Goal: Task Accomplishment & Management: Manage account settings

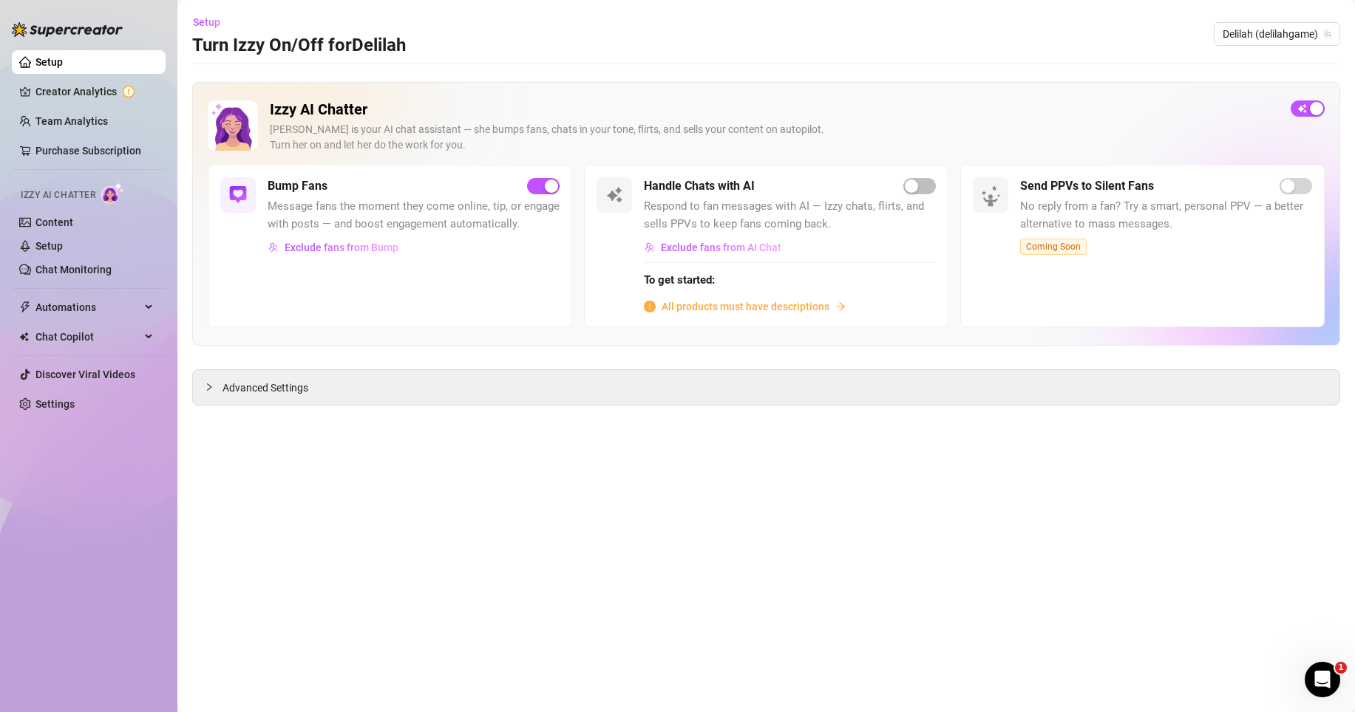
click at [783, 300] on span "All products must have descriptions" at bounding box center [745, 307] width 168 height 16
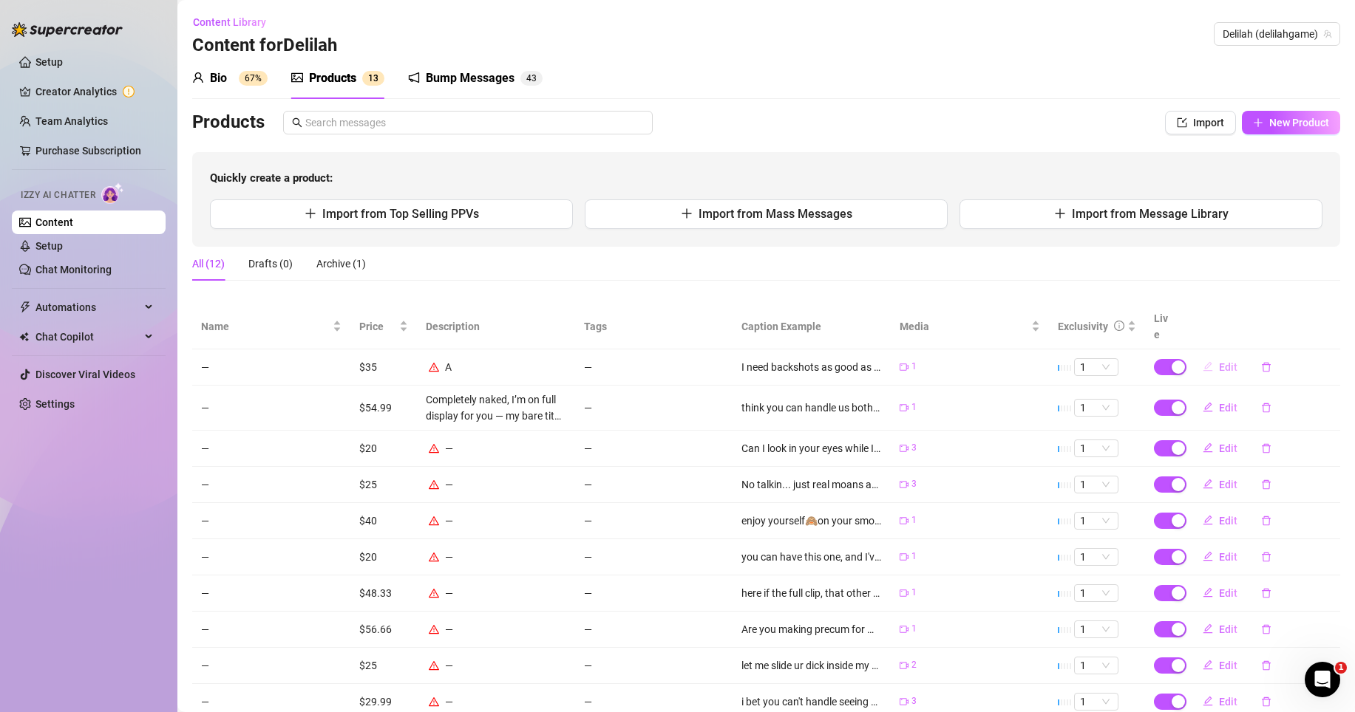
click at [1219, 361] on span "Edit" at bounding box center [1228, 367] width 18 height 12
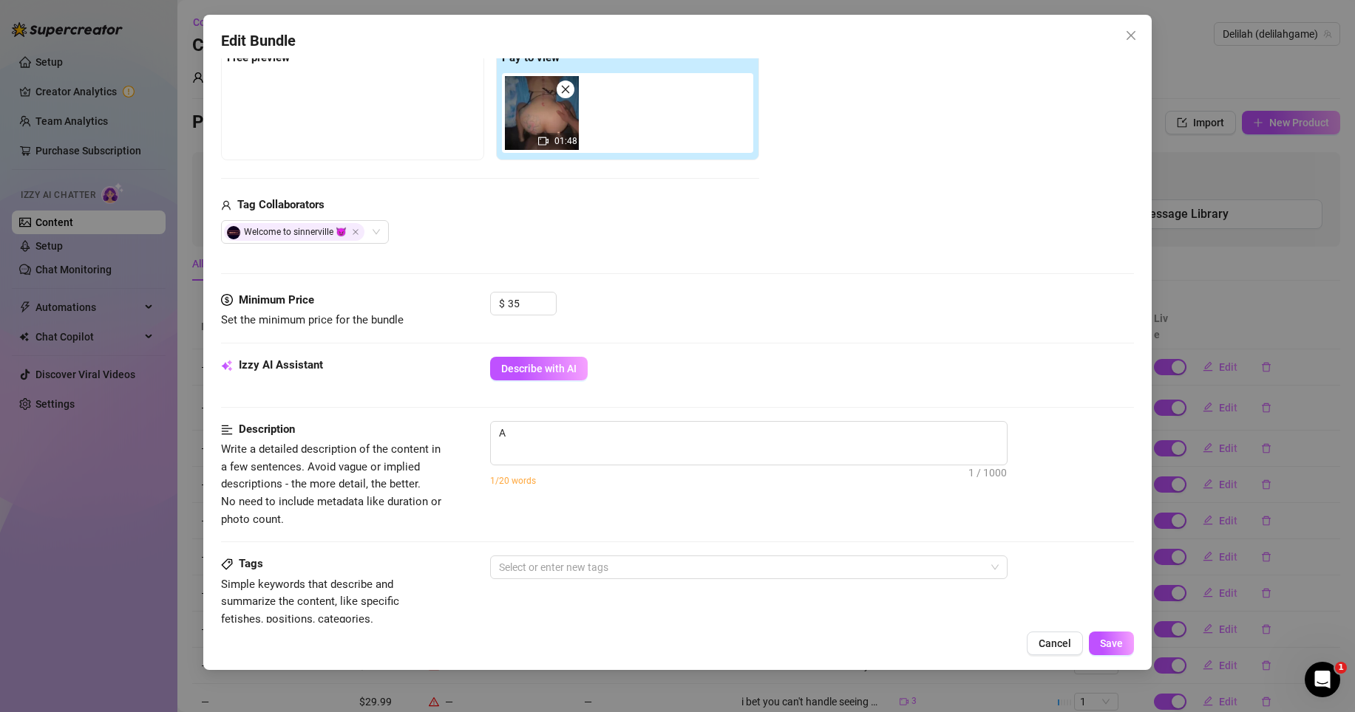
scroll to position [240, 0]
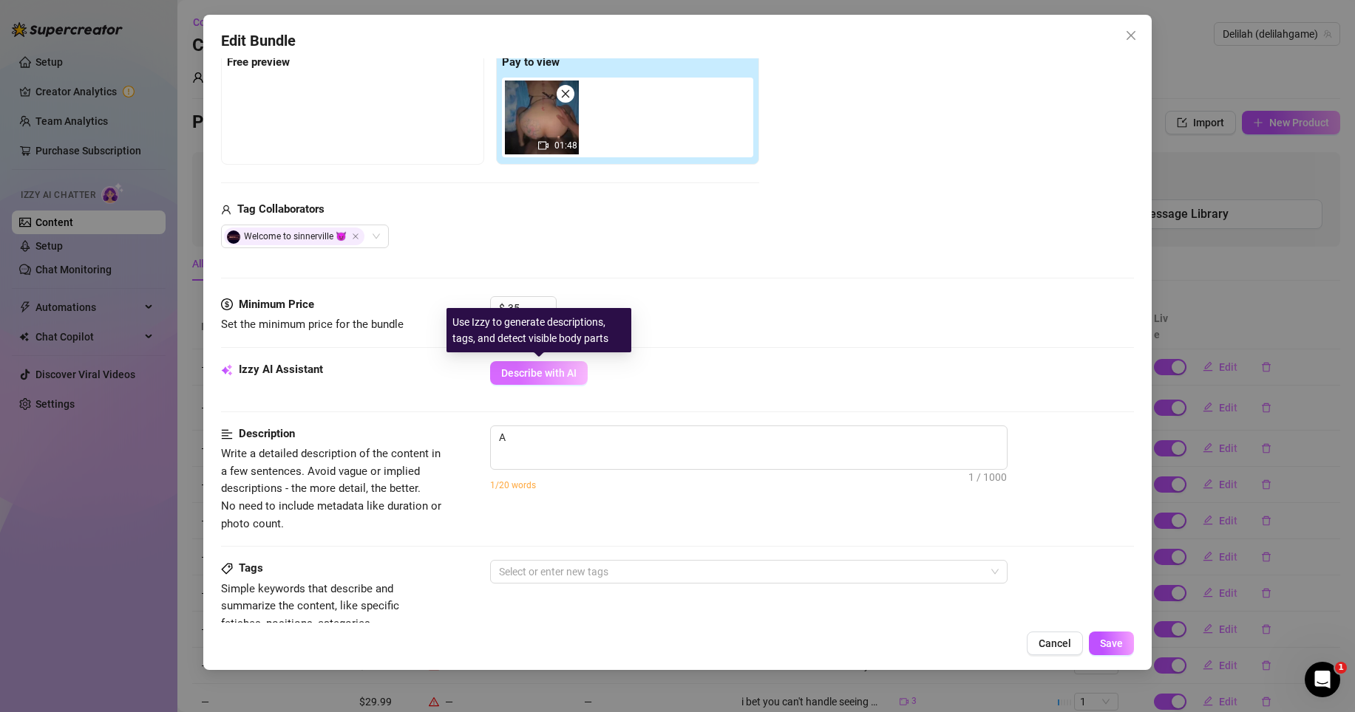
click at [539, 372] on span "Describe with AI" at bounding box center [538, 373] width 75 height 12
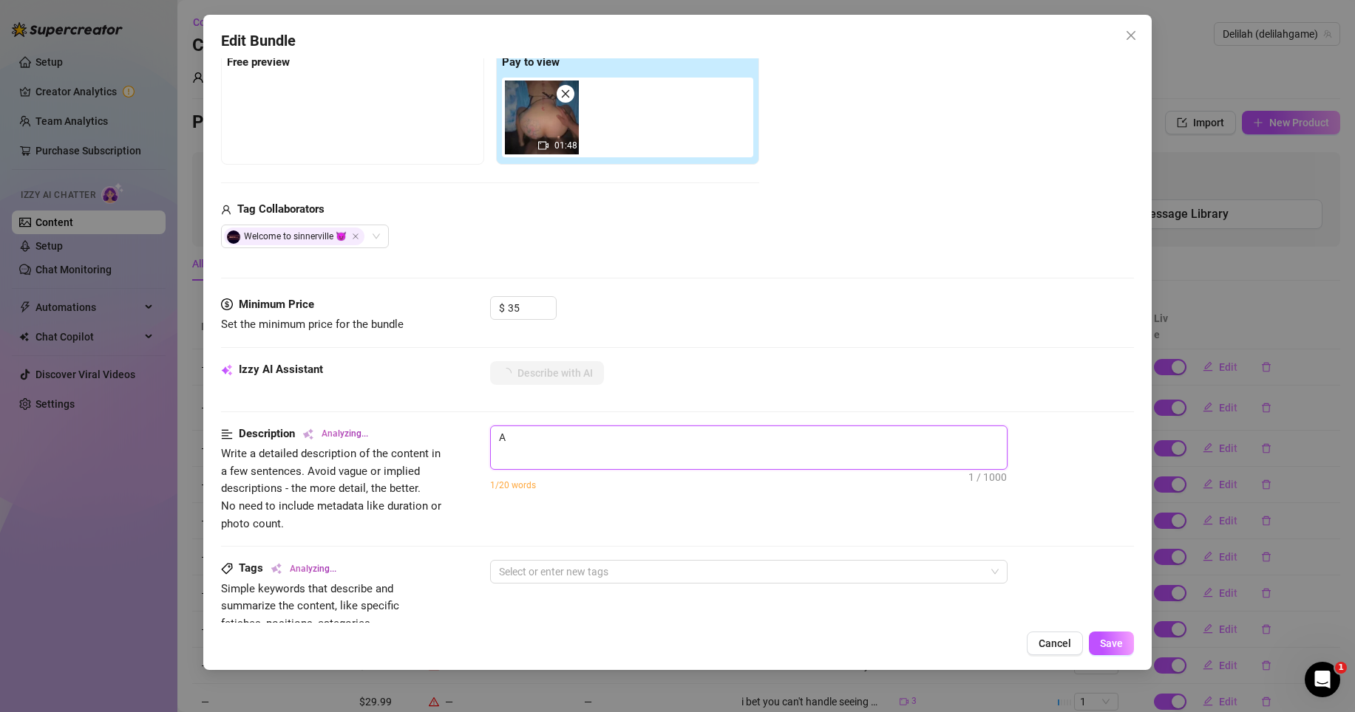
drag, startPoint x: 618, startPoint y: 435, endPoint x: 514, endPoint y: 408, distance: 107.5
click at [514, 408] on form "Account Delilah (@delilahgame) Name Name is for your internal organization only…" at bounding box center [677, 457] width 913 height 1242
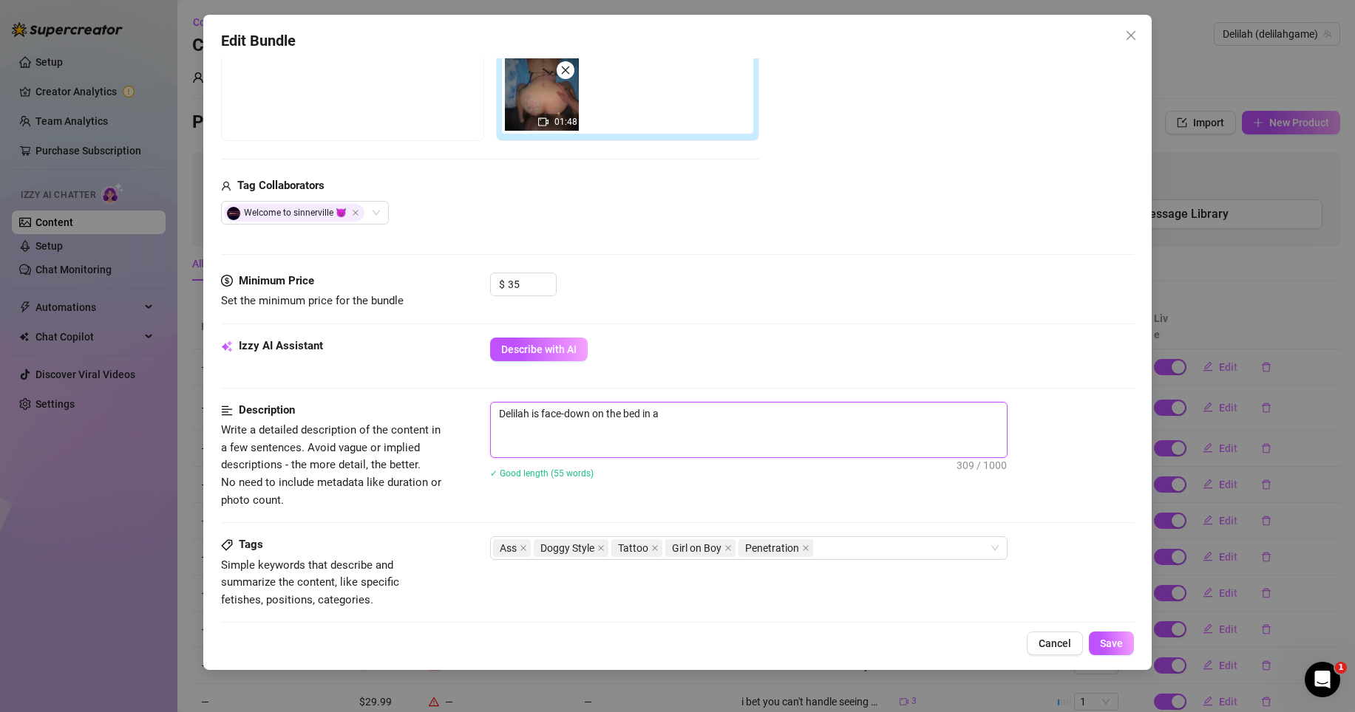
scroll to position [576, 0]
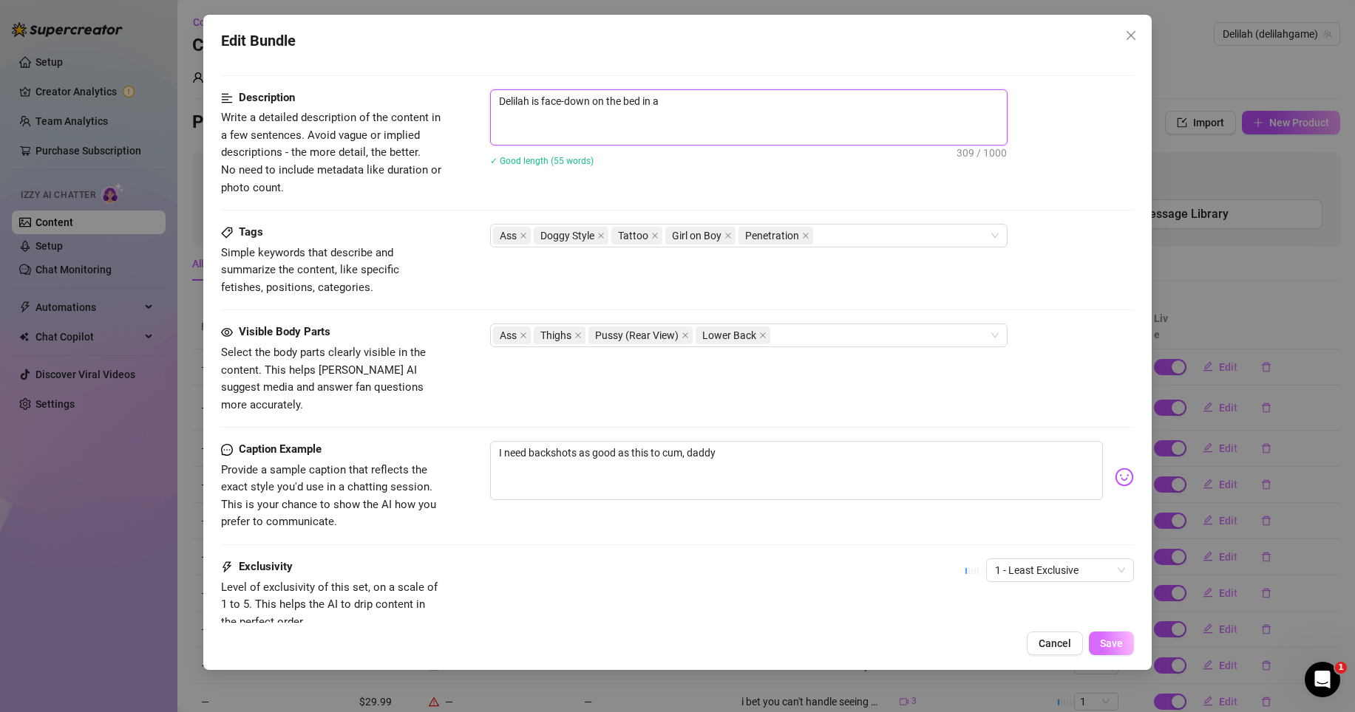
type textarea "Delilah is face-down on the bed in a strappy black lingerie top, ass fully bare…"
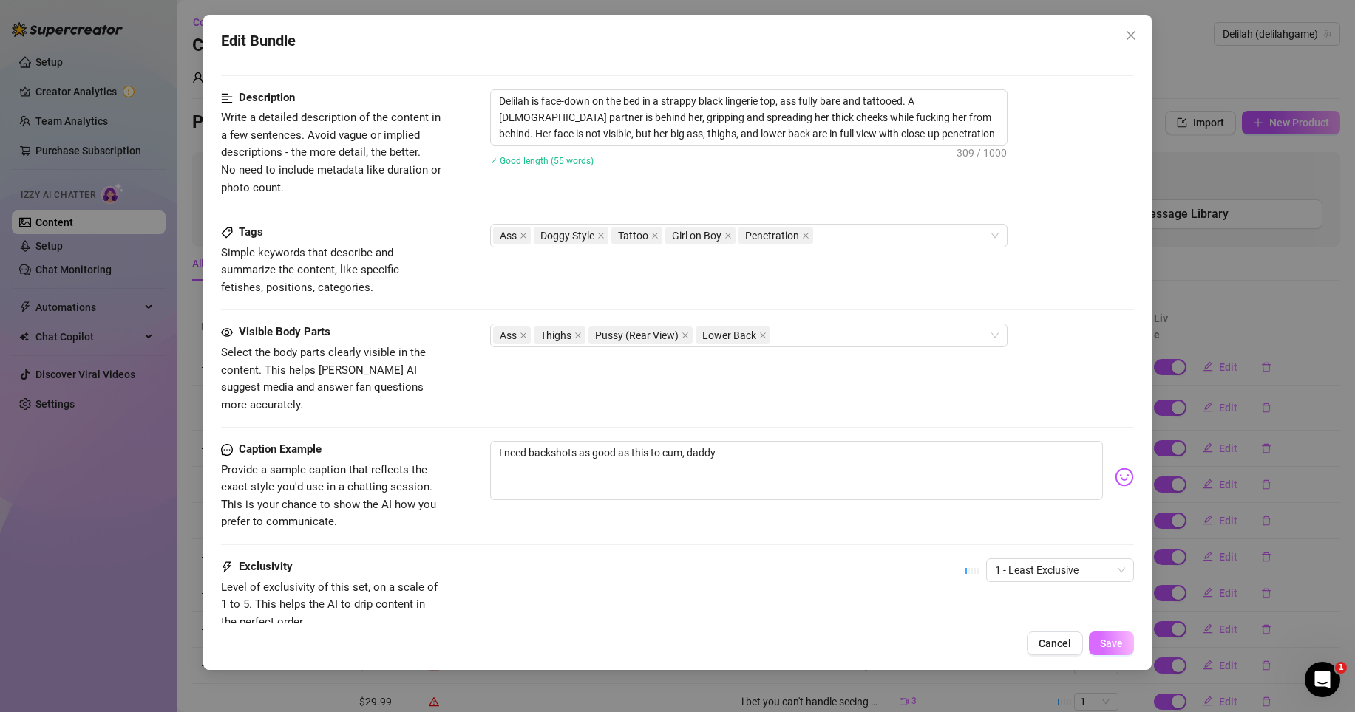
click at [1109, 643] on span "Save" at bounding box center [1111, 644] width 23 height 12
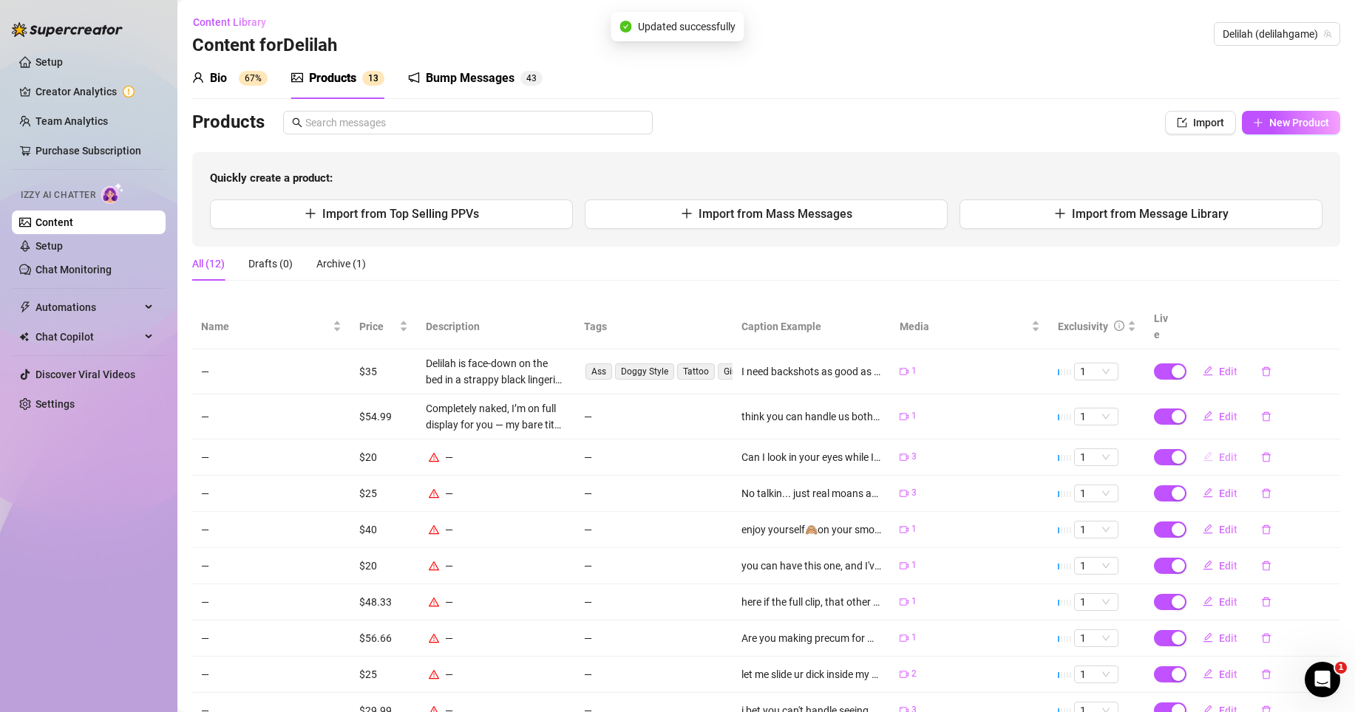
click at [1219, 452] on span "Edit" at bounding box center [1228, 458] width 18 height 12
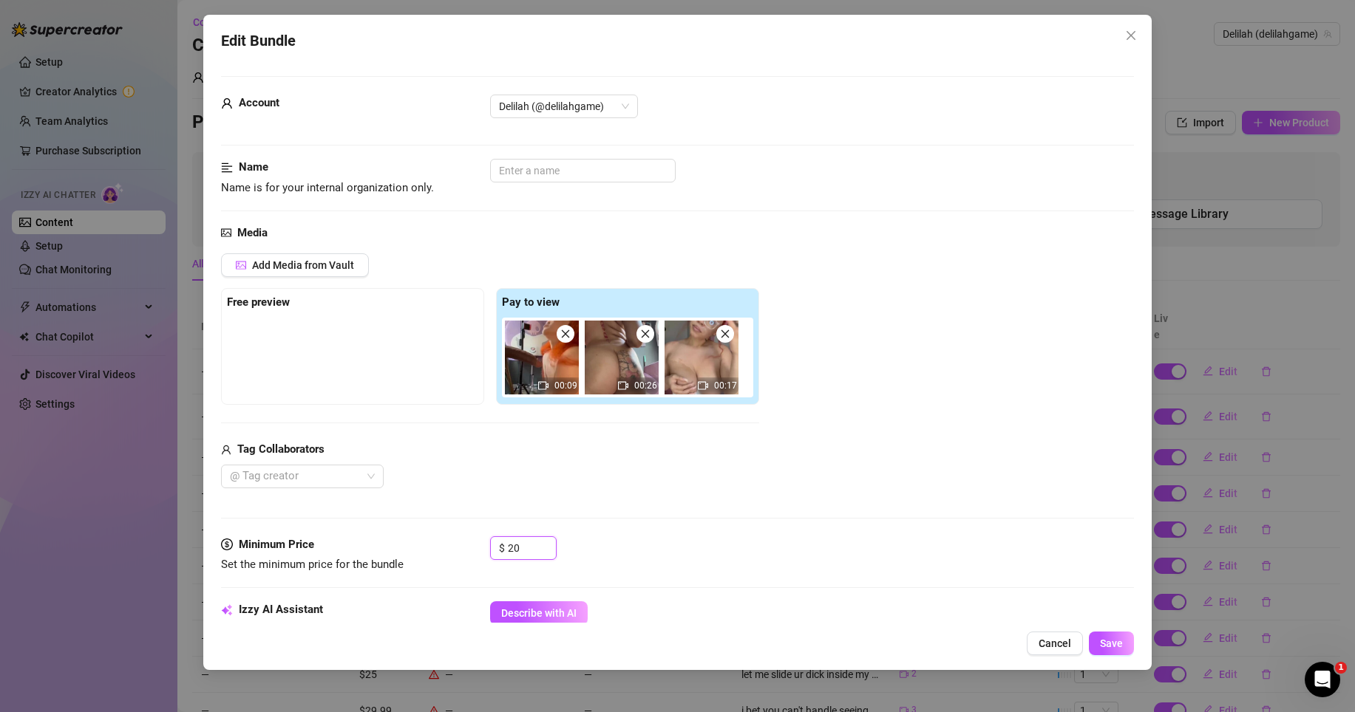
drag, startPoint x: 529, startPoint y: 544, endPoint x: 477, endPoint y: 538, distance: 52.8
click at [477, 537] on div "Minimum Price Set the minimum price for the bundle $ 20" at bounding box center [677, 556] width 913 height 38
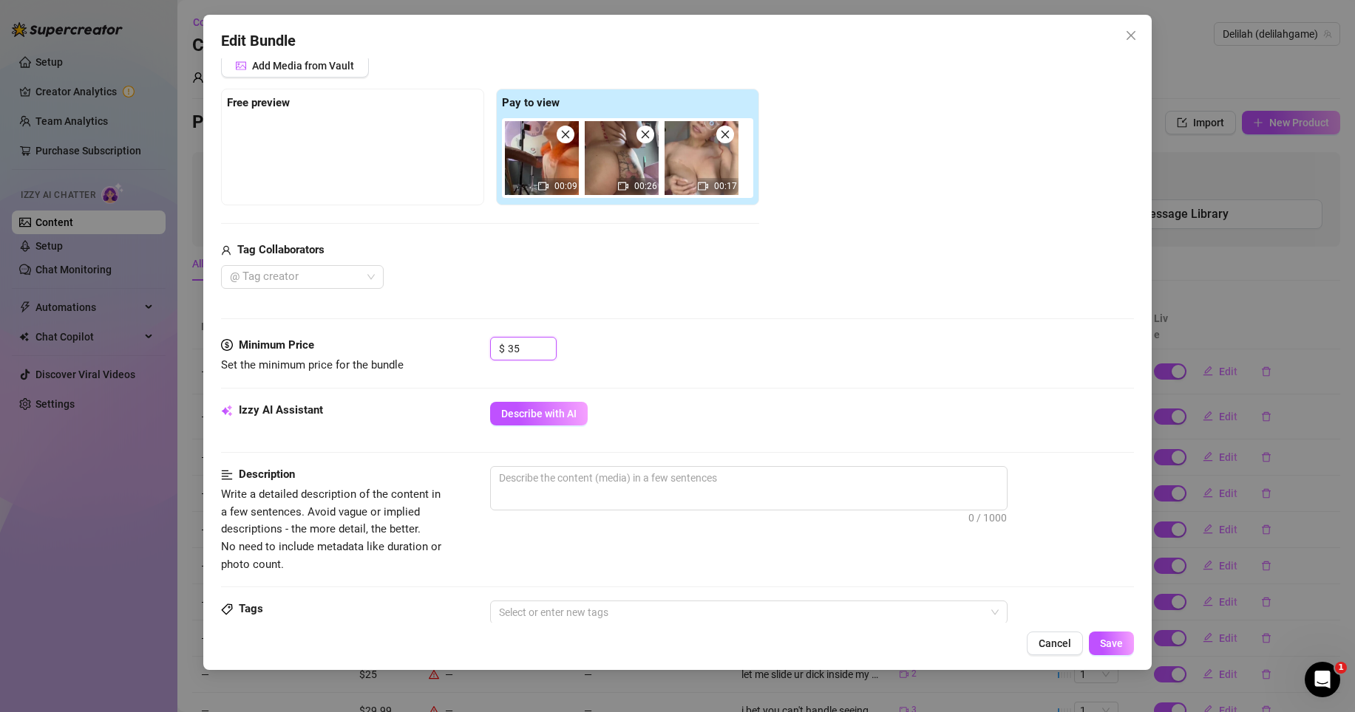
scroll to position [251, 0]
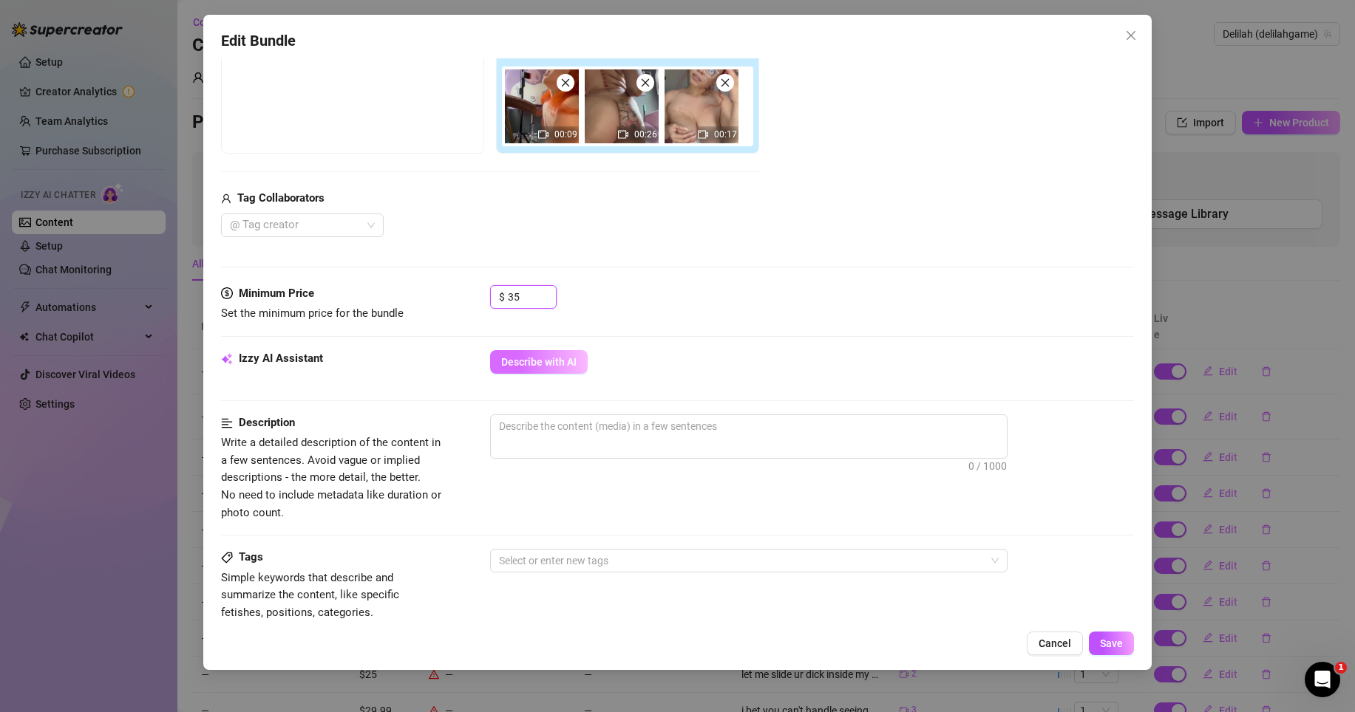
type input "35"
click at [558, 352] on button "Describe with AI" at bounding box center [539, 362] width 98 height 24
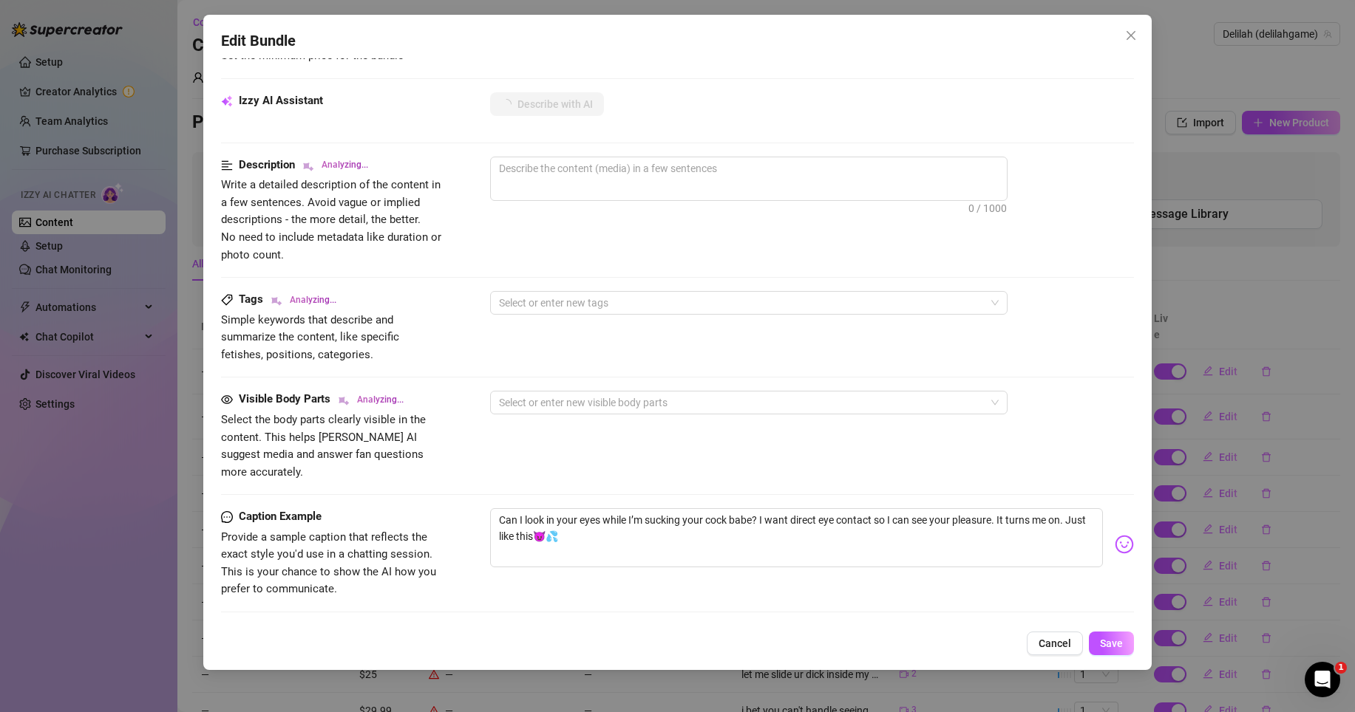
scroll to position [280, 0]
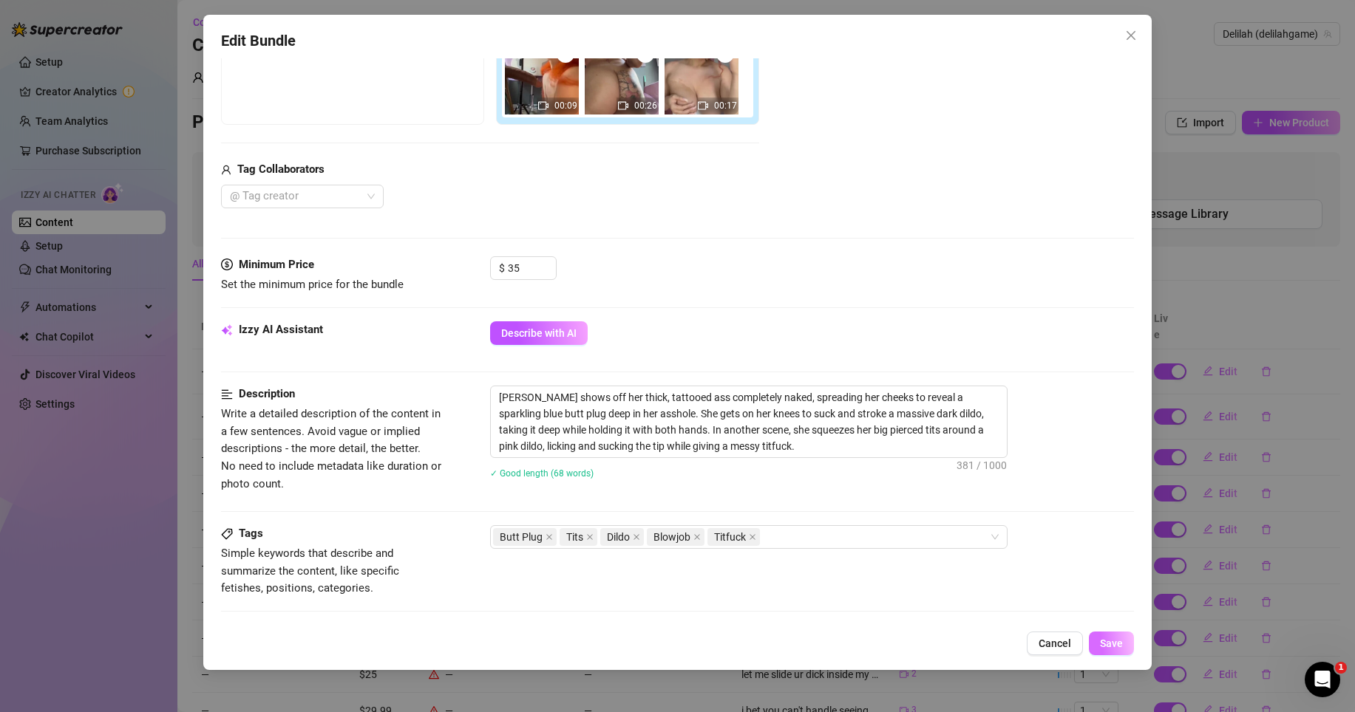
click at [1109, 639] on span "Save" at bounding box center [1111, 644] width 23 height 12
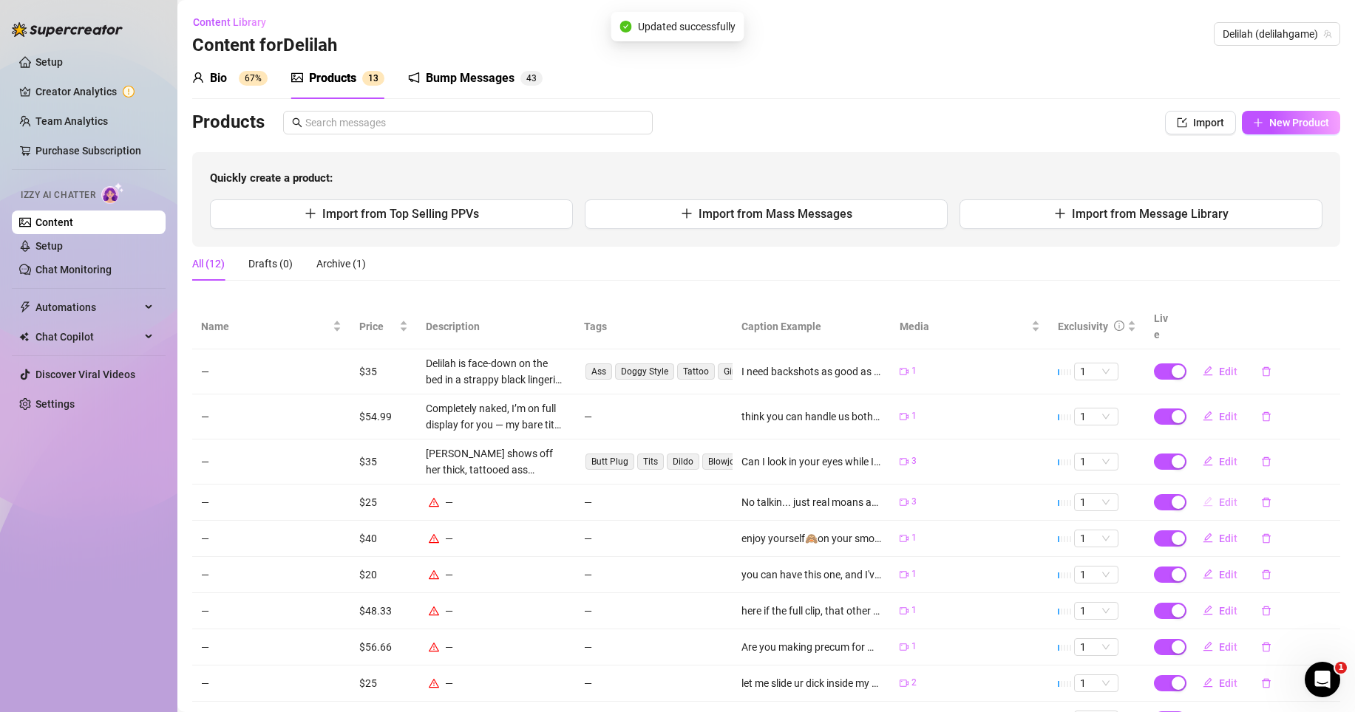
click at [1219, 497] on span "Edit" at bounding box center [1228, 503] width 18 height 12
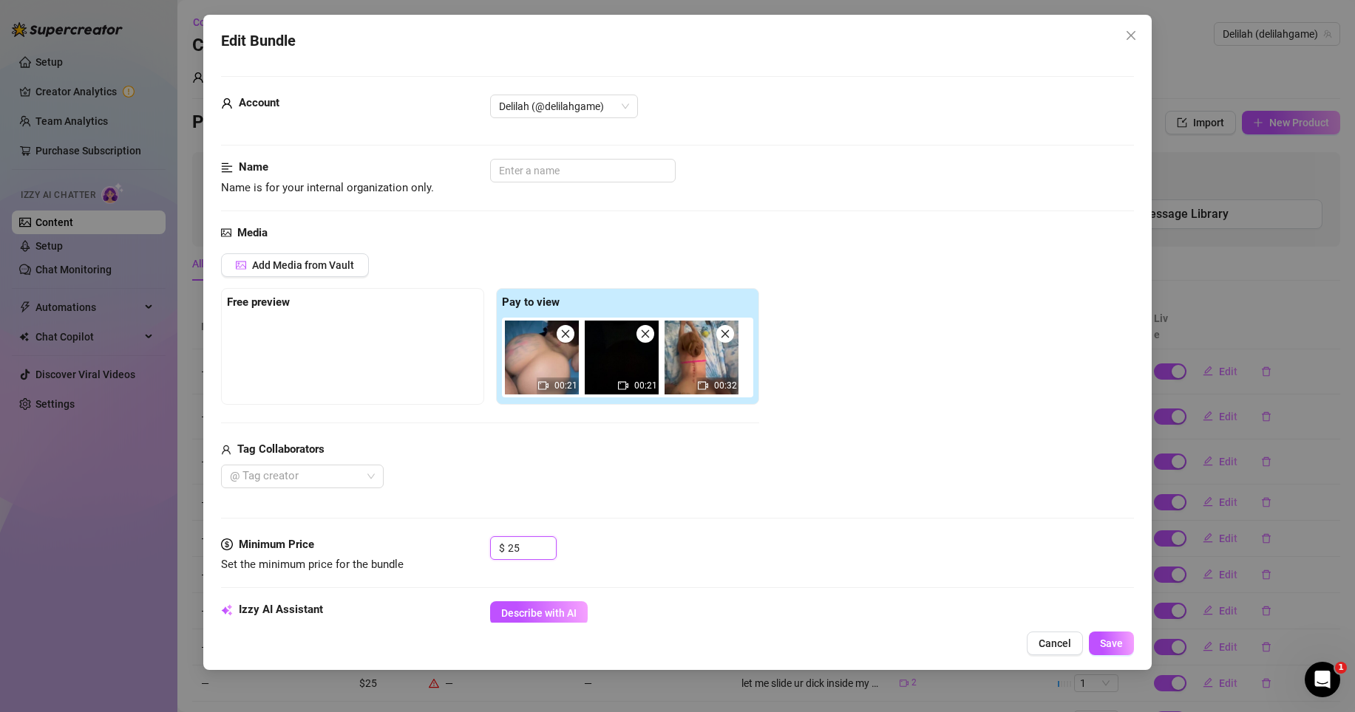
drag, startPoint x: 523, startPoint y: 547, endPoint x: 485, endPoint y: 534, distance: 40.4
click at [486, 535] on form "Account Delilah (@delilahgame) Name Name is for your internal organization only…" at bounding box center [677, 697] width 913 height 1242
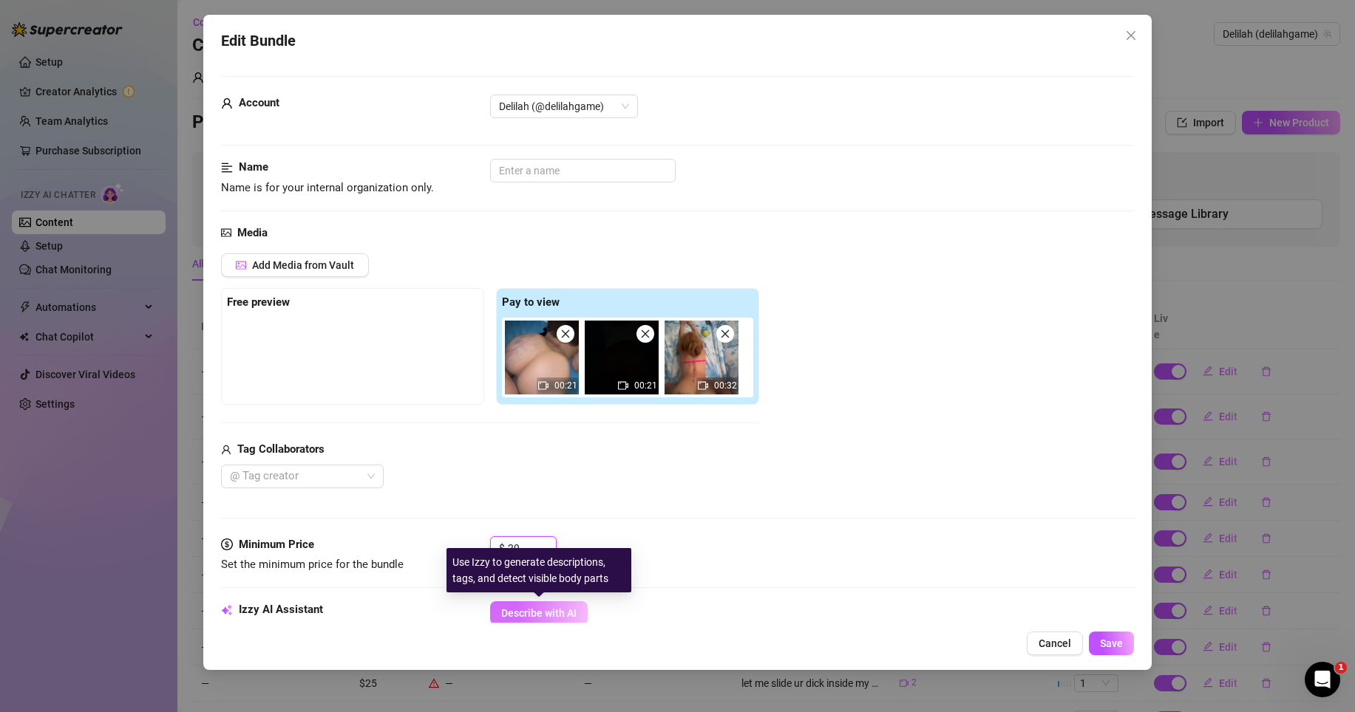
type input "29"
click at [551, 605] on button "Describe with AI" at bounding box center [539, 614] width 98 height 24
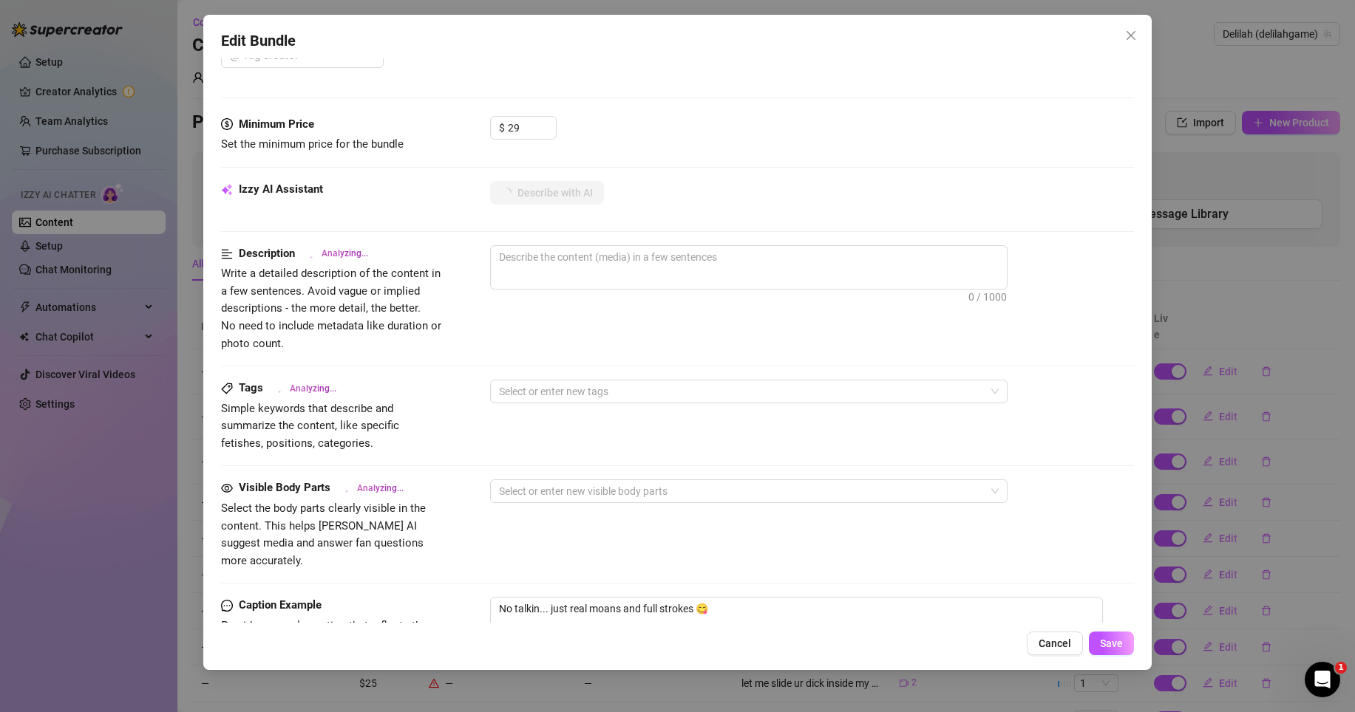
scroll to position [423, 0]
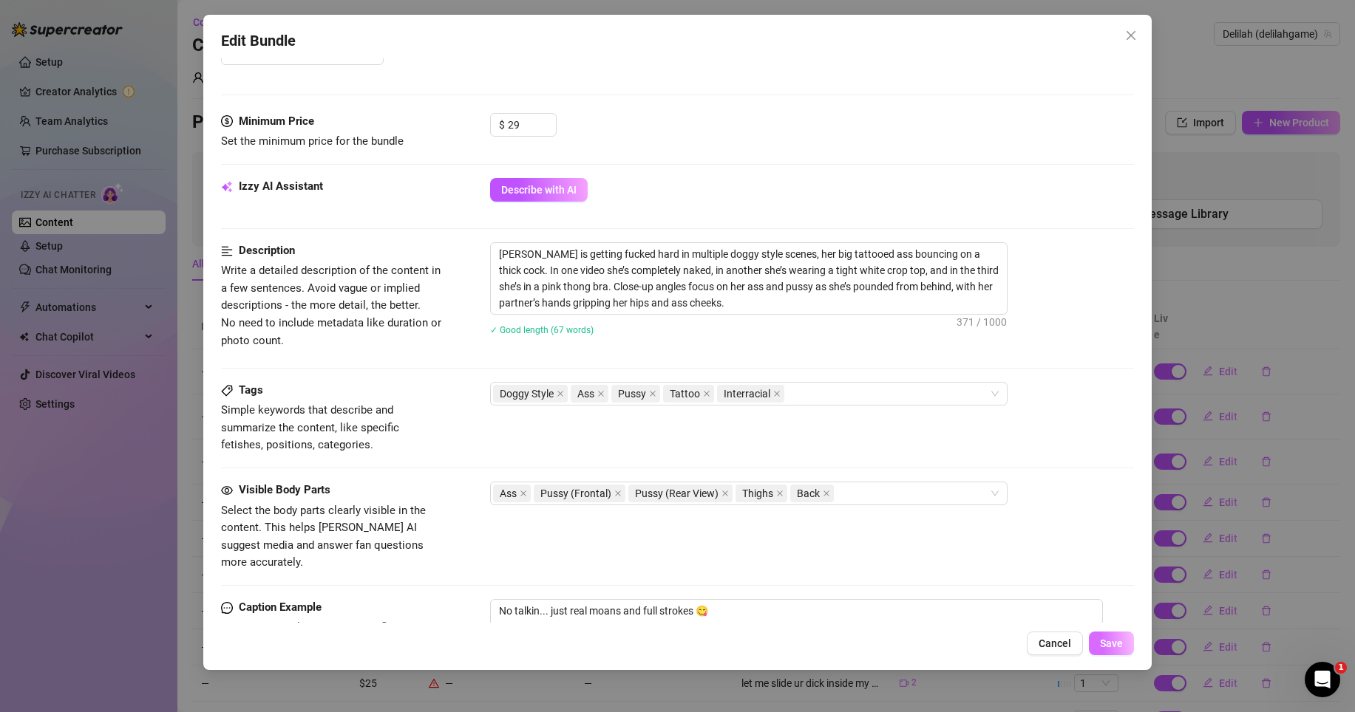
click at [1115, 646] on span "Save" at bounding box center [1111, 644] width 23 height 12
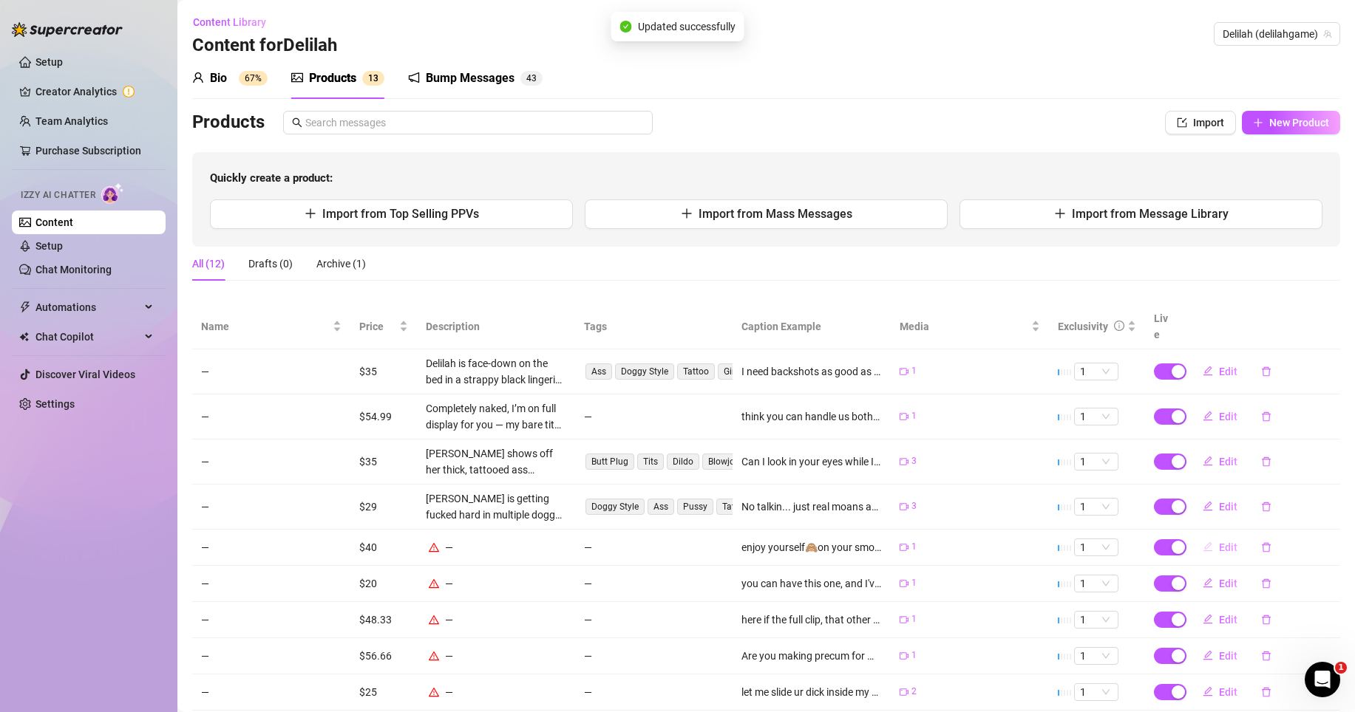
click at [1219, 542] on span "Edit" at bounding box center [1228, 548] width 18 height 12
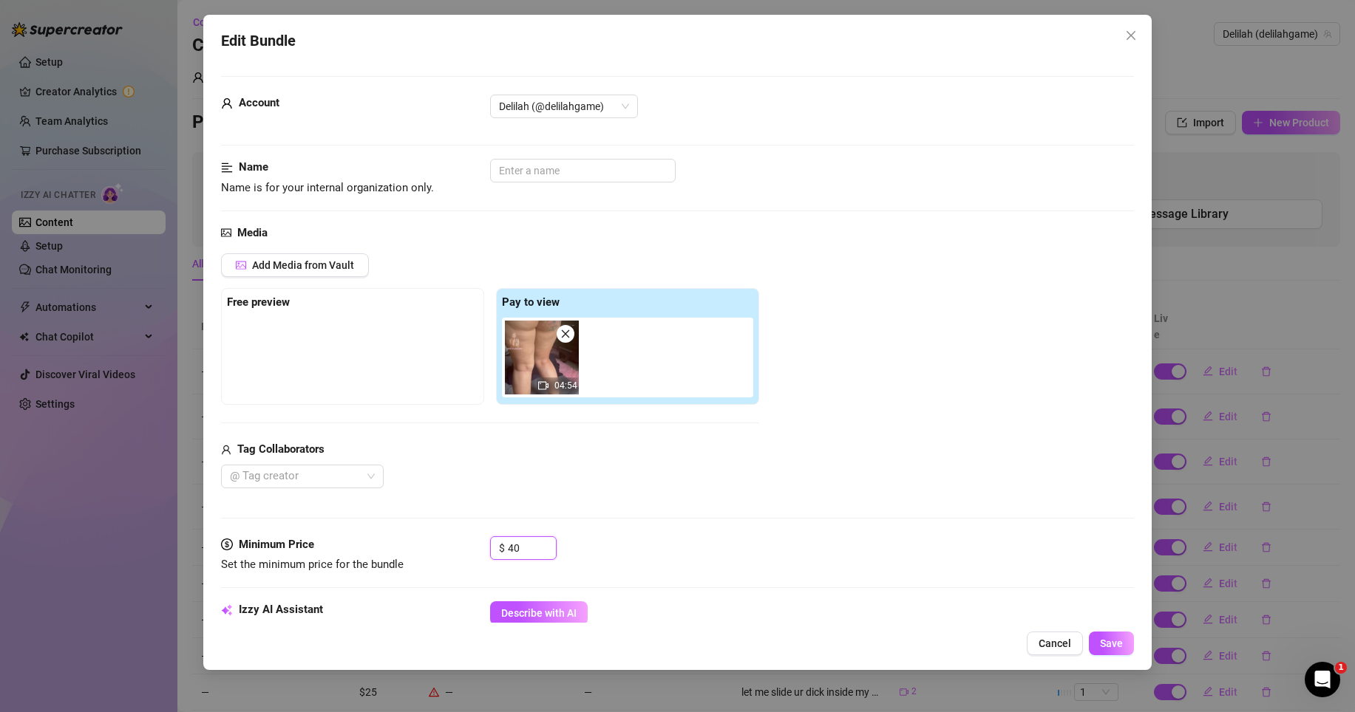
drag, startPoint x: 524, startPoint y: 542, endPoint x: 469, endPoint y: 537, distance: 55.7
click at [469, 538] on div "Minimum Price Set the minimum price for the bundle $ 40" at bounding box center [677, 556] width 913 height 38
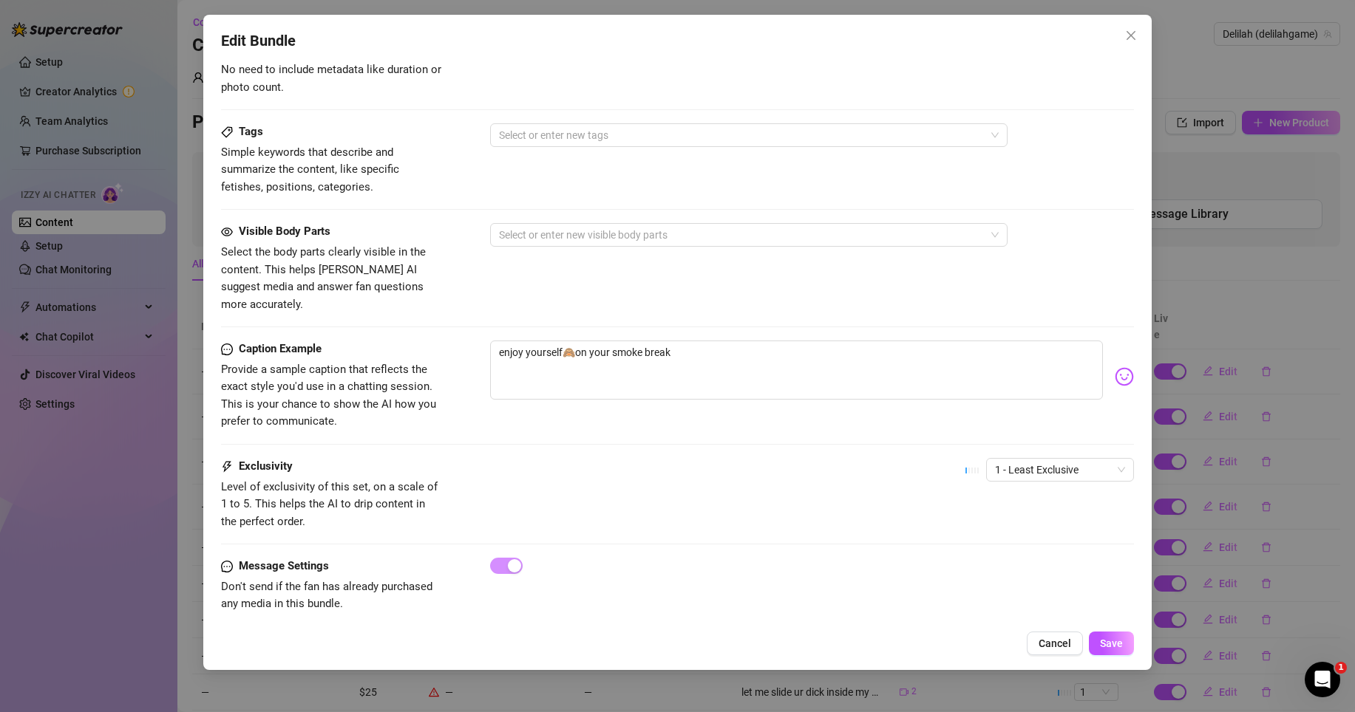
scroll to position [491, 0]
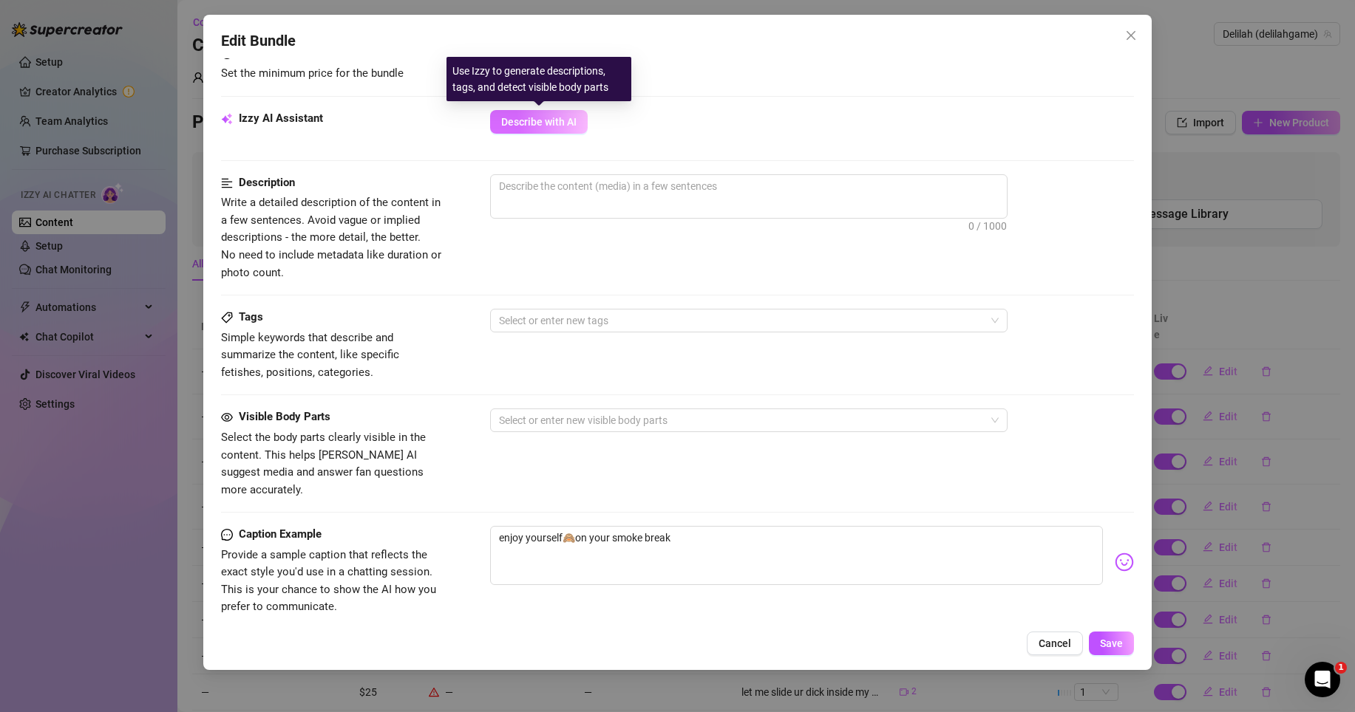
type input "79"
click at [548, 131] on button "Describe with AI" at bounding box center [539, 122] width 98 height 24
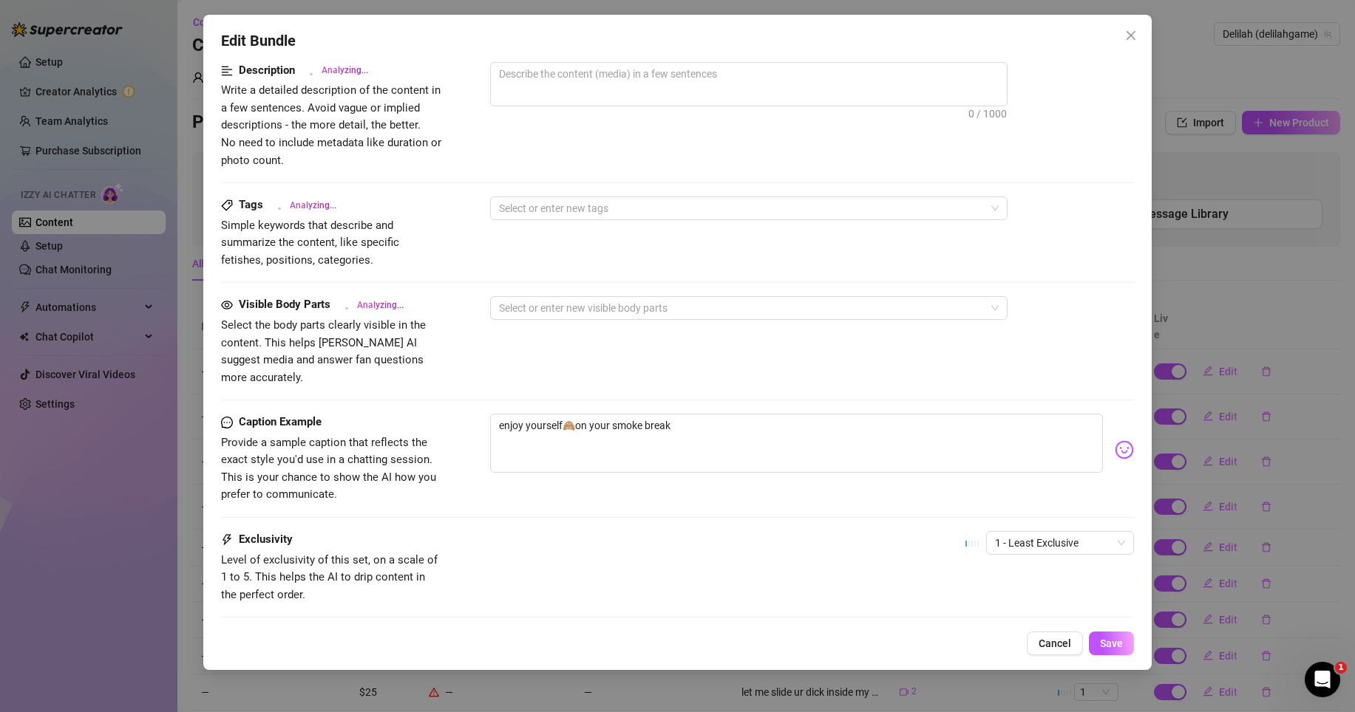
scroll to position [673, 0]
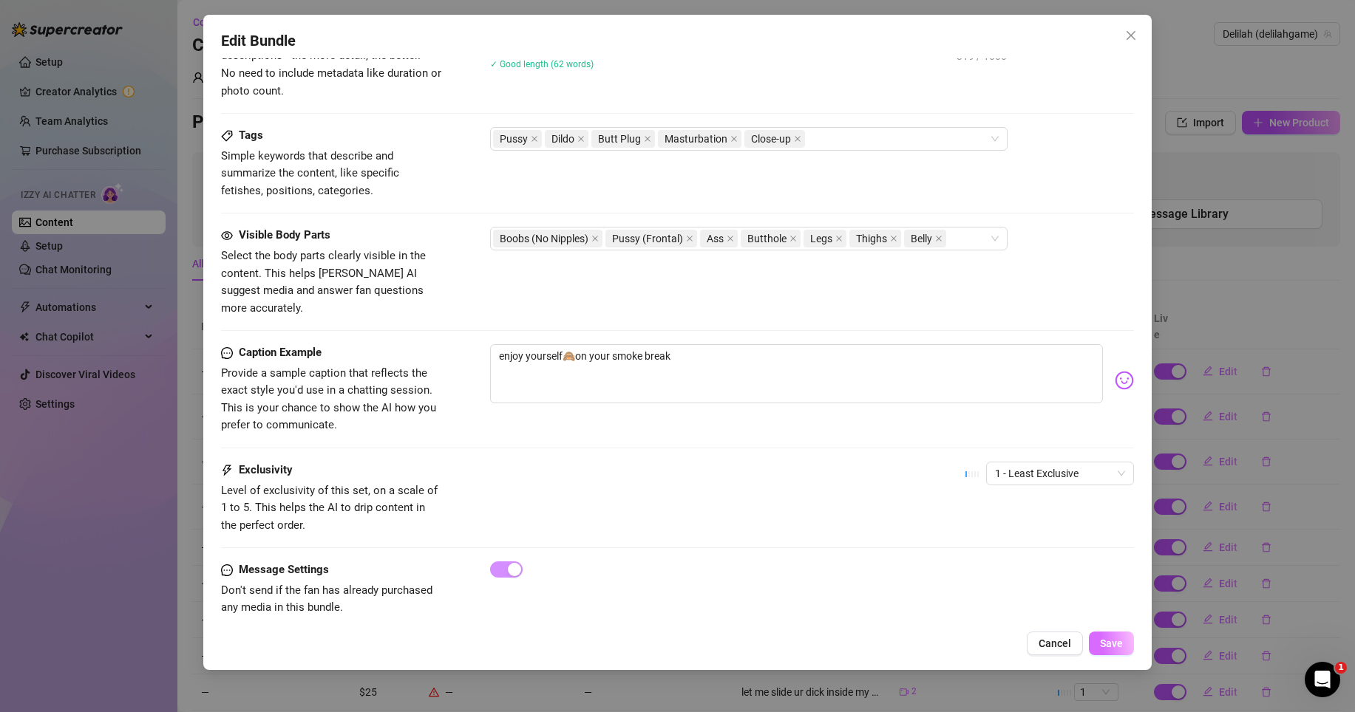
click at [1110, 643] on span "Save" at bounding box center [1111, 644] width 23 height 12
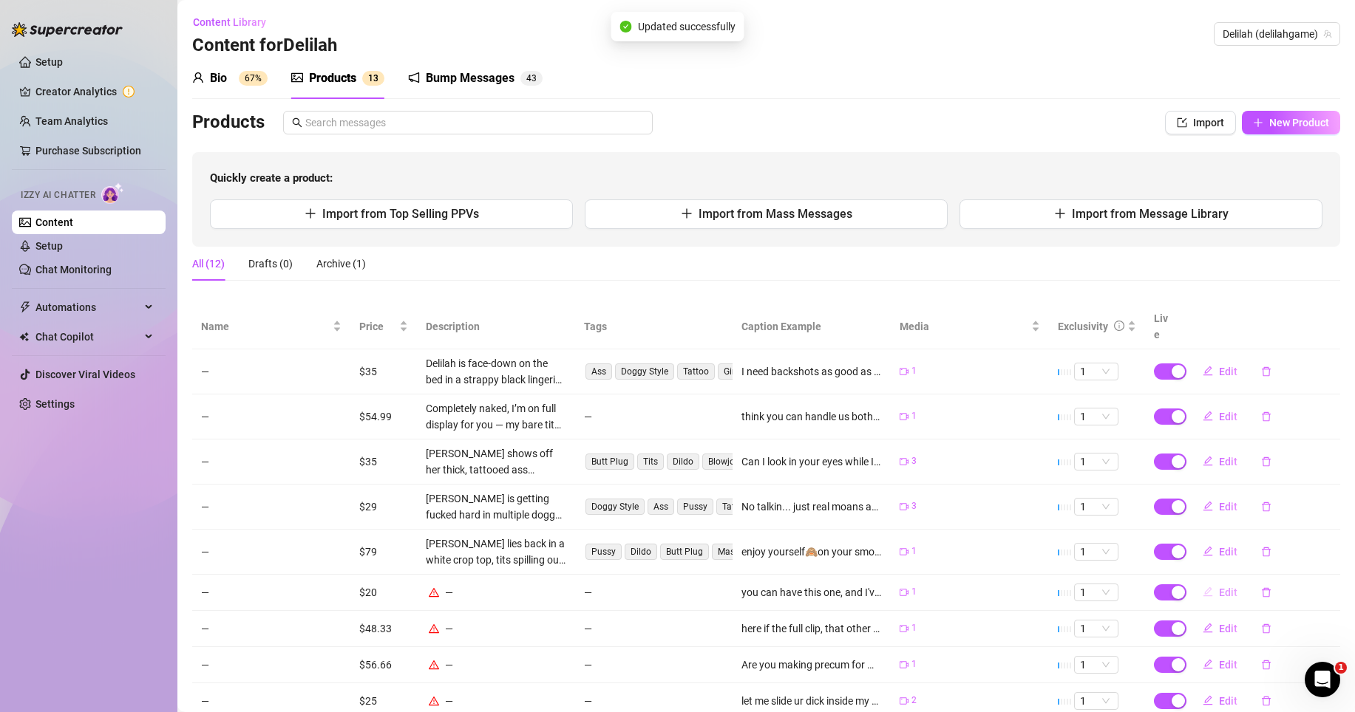
click at [1219, 587] on span "Edit" at bounding box center [1228, 593] width 18 height 12
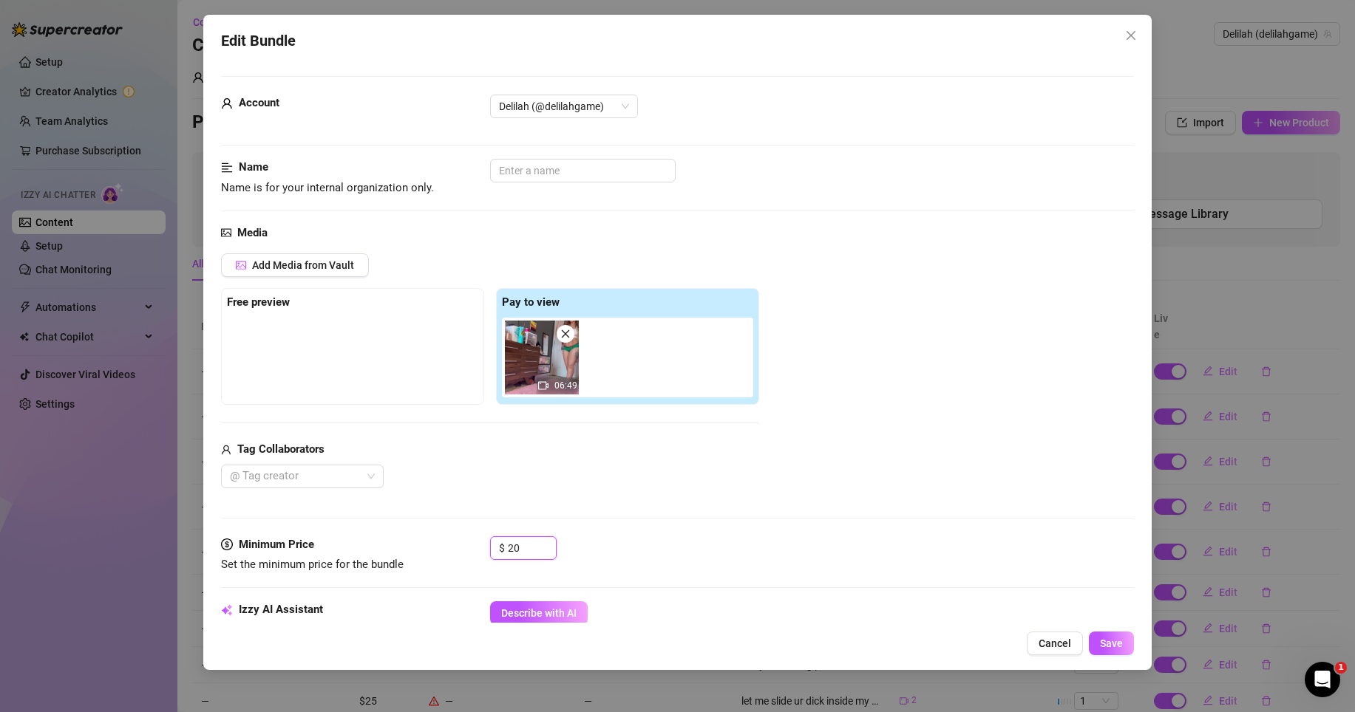
drag, startPoint x: 527, startPoint y: 547, endPoint x: 475, endPoint y: 538, distance: 52.5
click at [473, 540] on div "Minimum Price Set the minimum price for the bundle $ 20" at bounding box center [677, 556] width 913 height 38
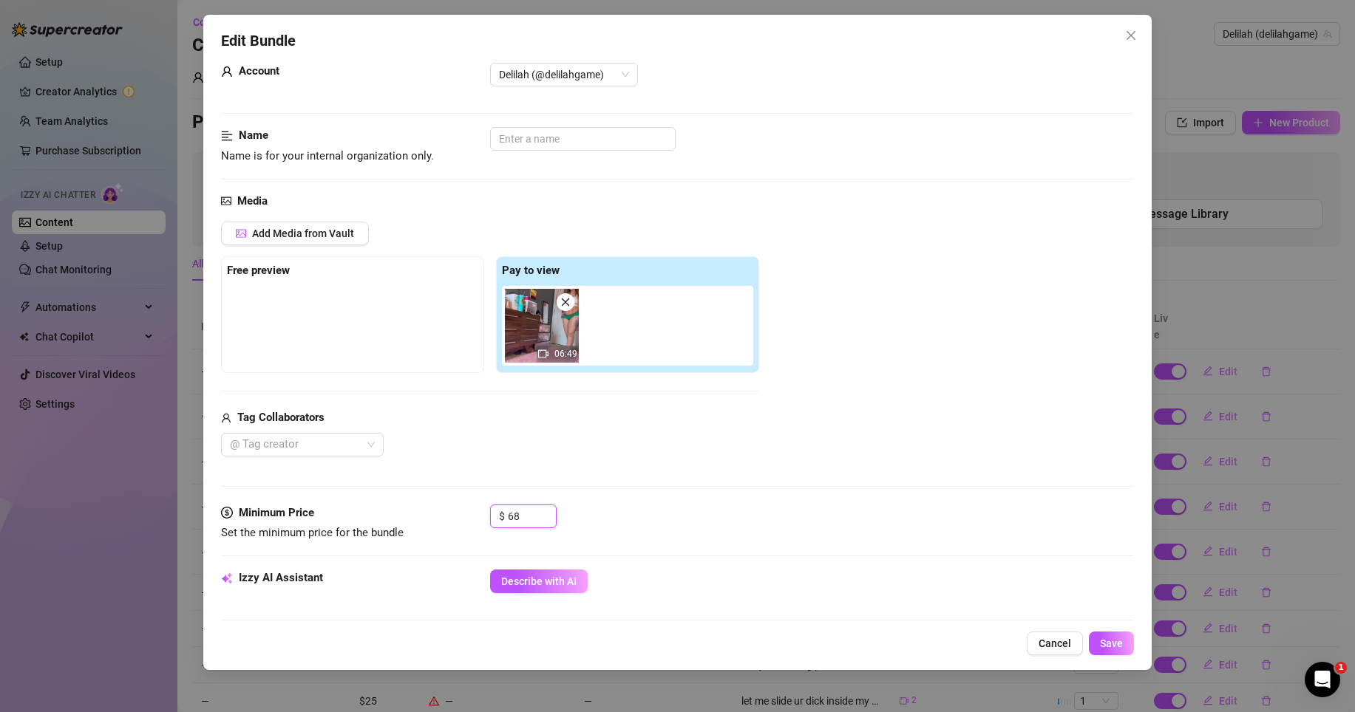
scroll to position [38, 0]
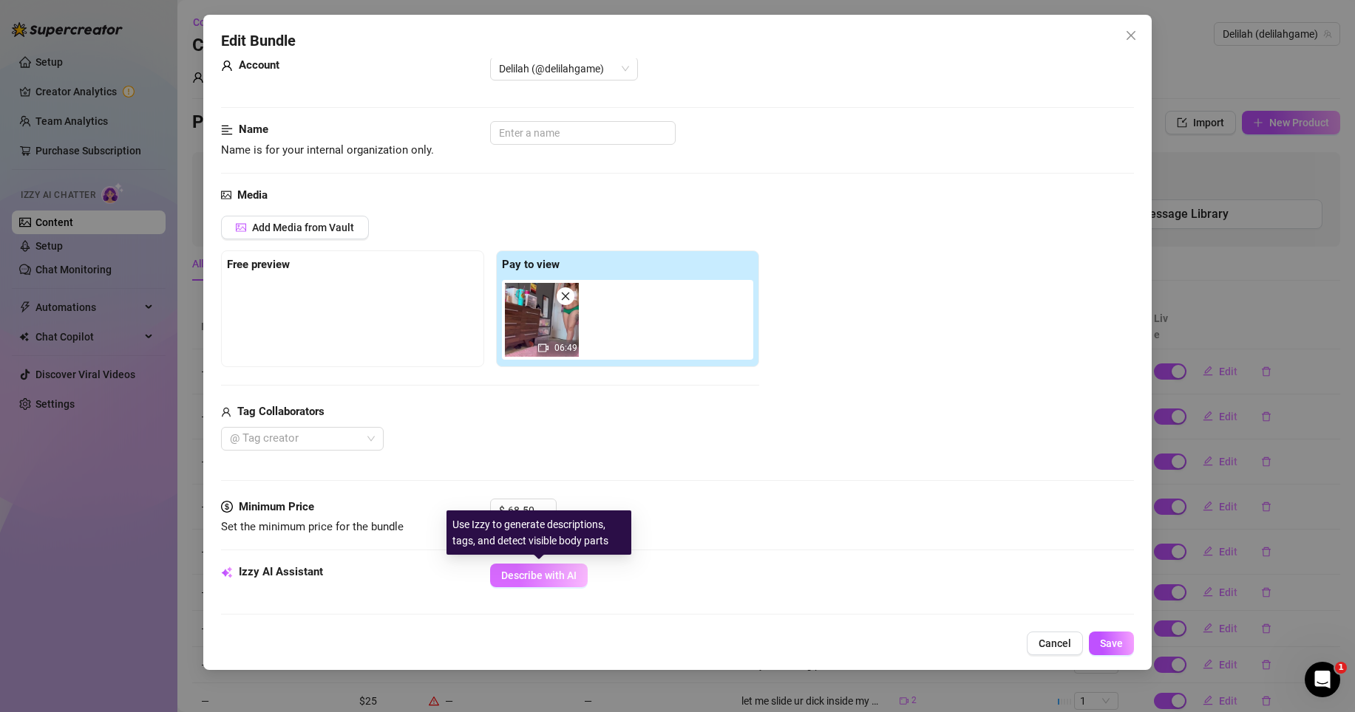
type input "68.5"
click at [547, 570] on span "Describe with AI" at bounding box center [538, 576] width 75 height 12
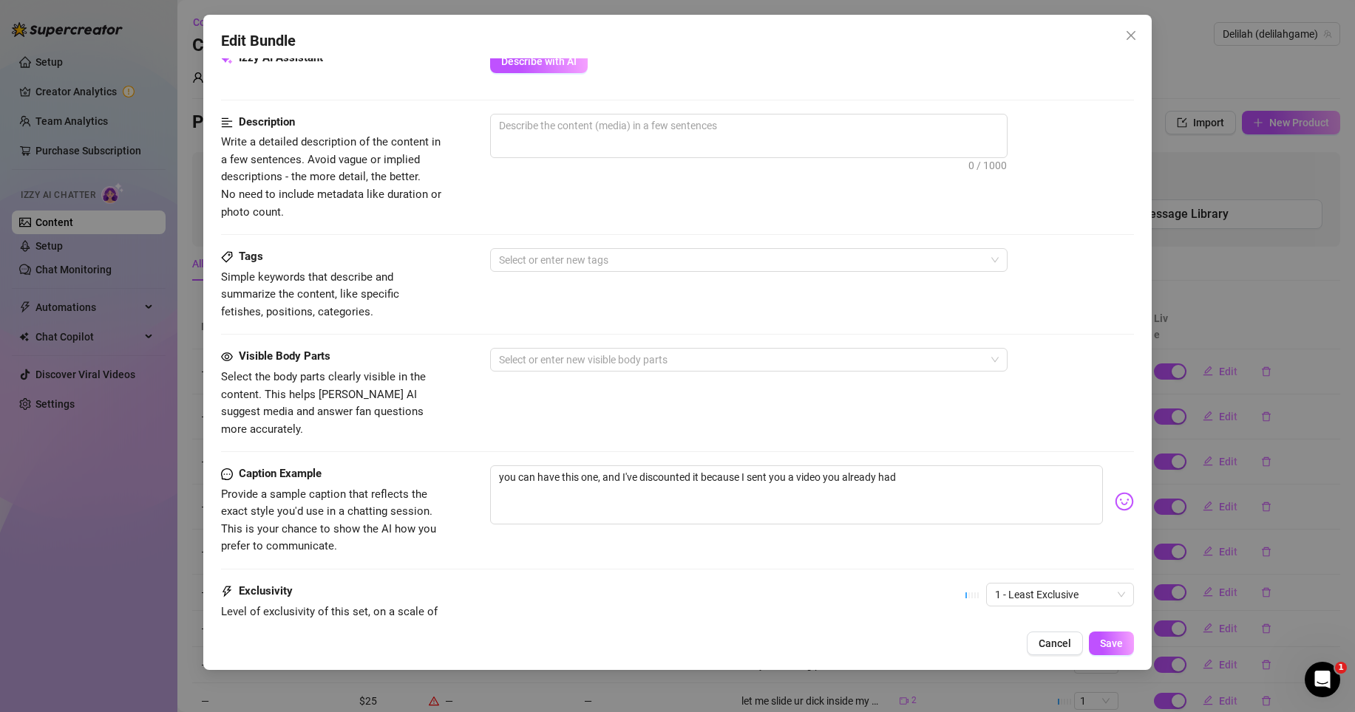
scroll to position [237, 0]
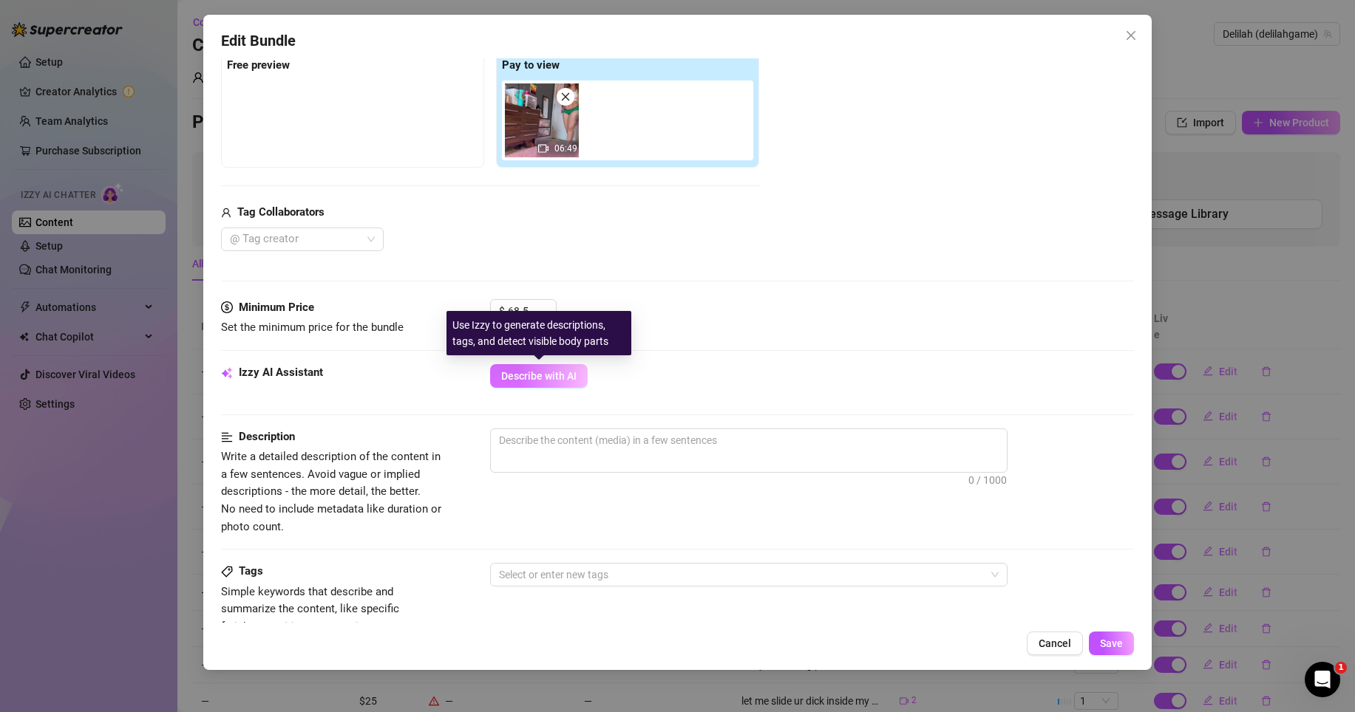
click at [582, 375] on button "Describe with AI" at bounding box center [539, 376] width 98 height 24
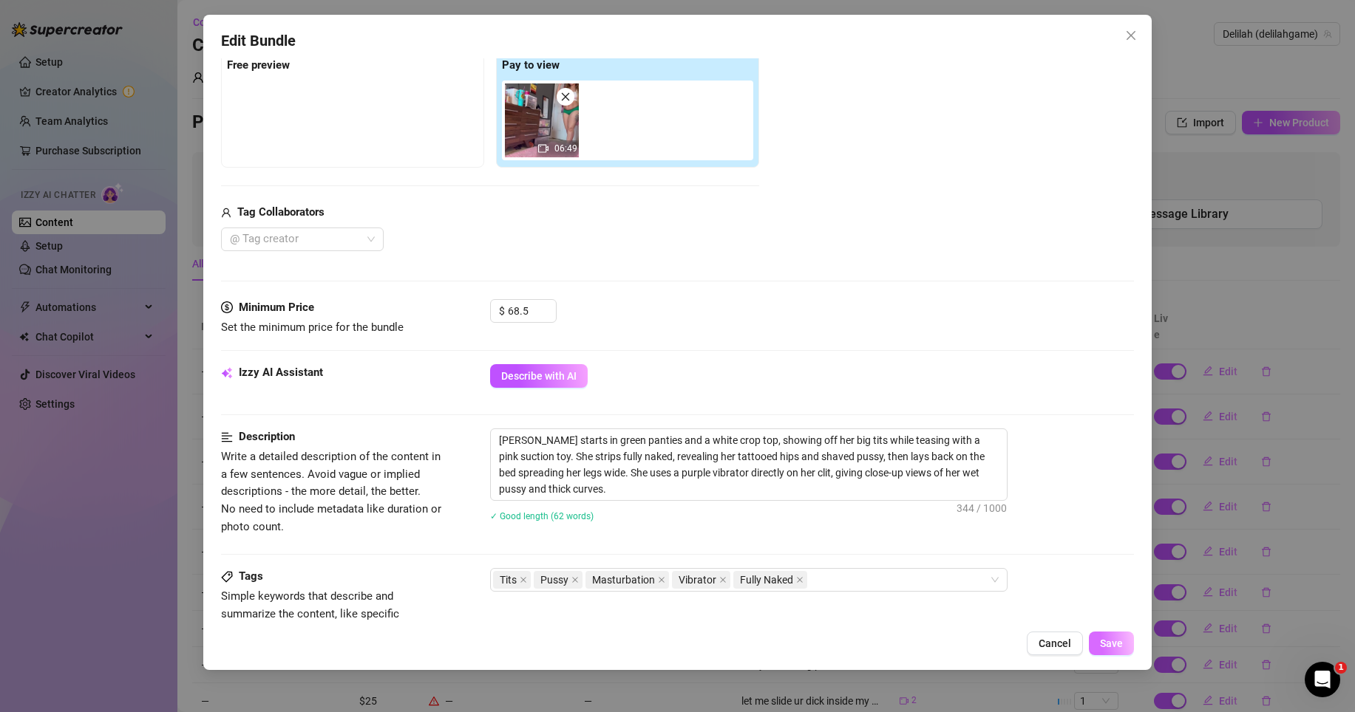
click at [1116, 639] on span "Save" at bounding box center [1111, 644] width 23 height 12
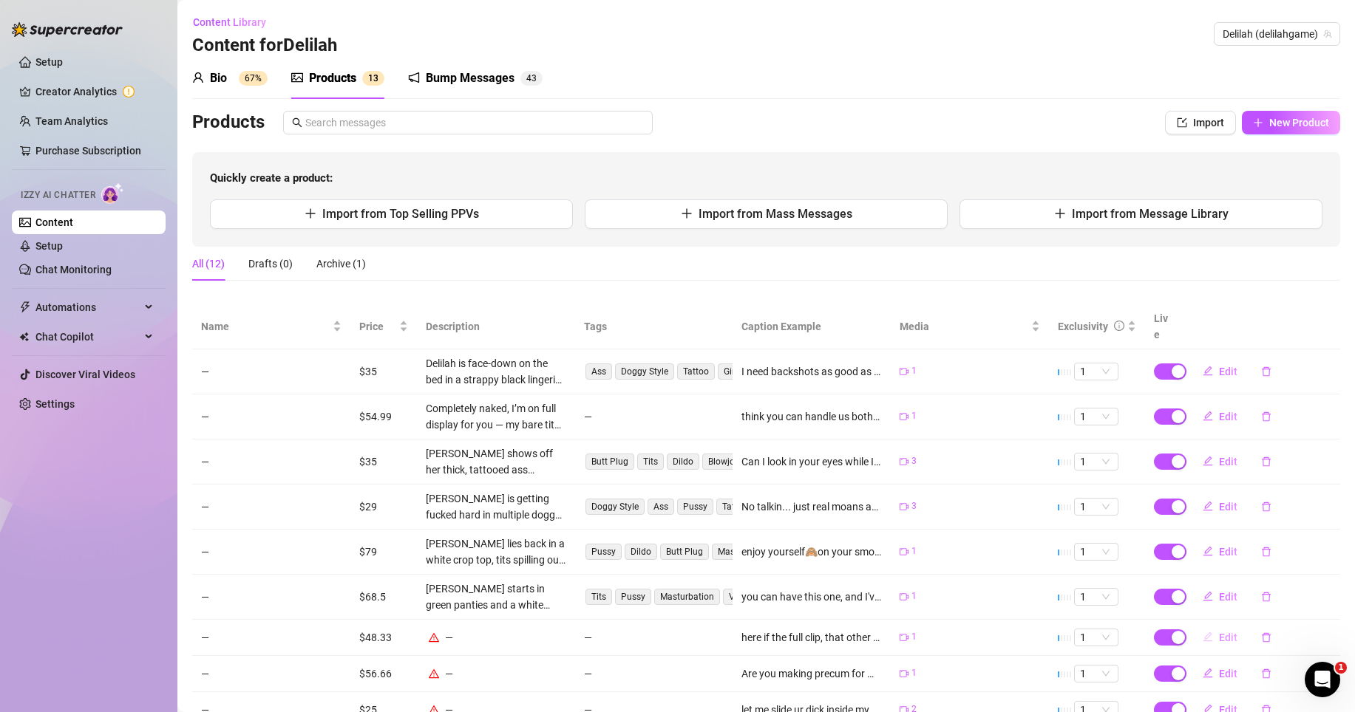
click at [1219, 632] on span "Edit" at bounding box center [1228, 638] width 18 height 12
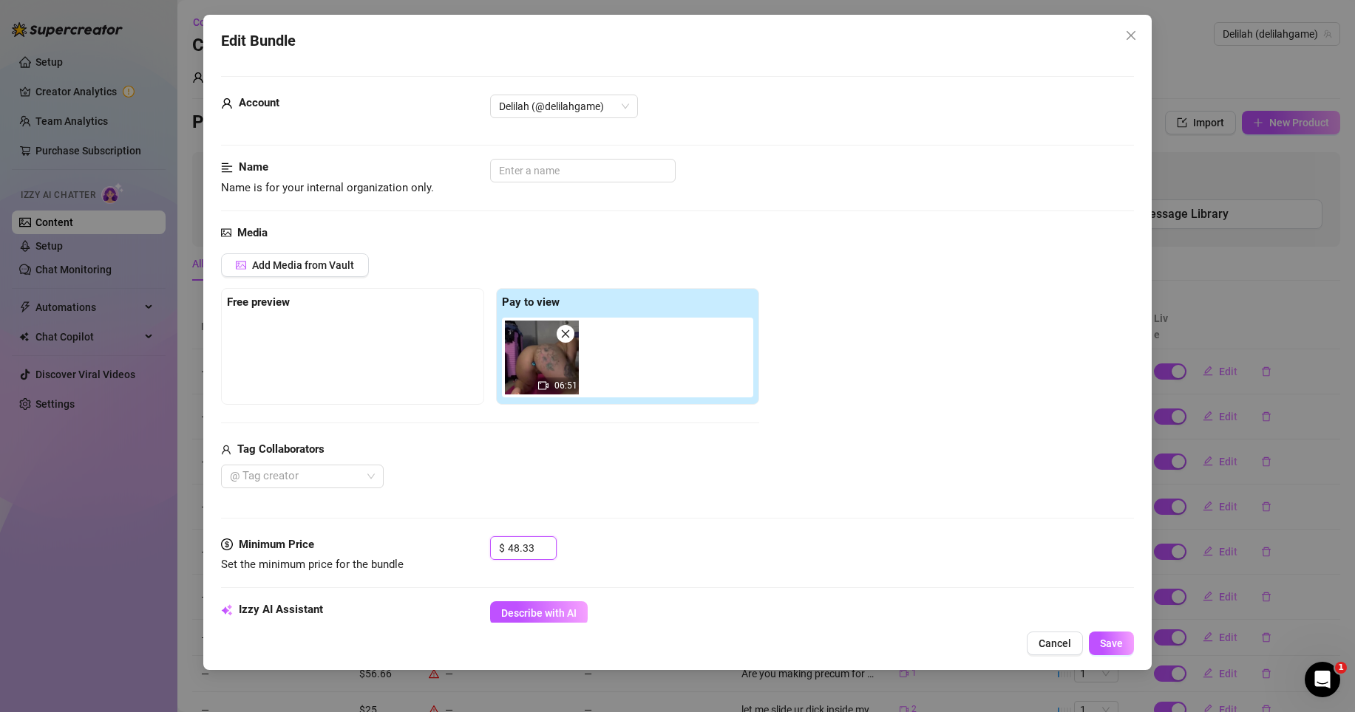
drag, startPoint x: 518, startPoint y: 542, endPoint x: 422, endPoint y: 533, distance: 96.5
click at [424, 534] on form "Account Delilah (@delilahgame) Name Name is for your internal organization only…" at bounding box center [677, 697] width 913 height 1242
type input "9"
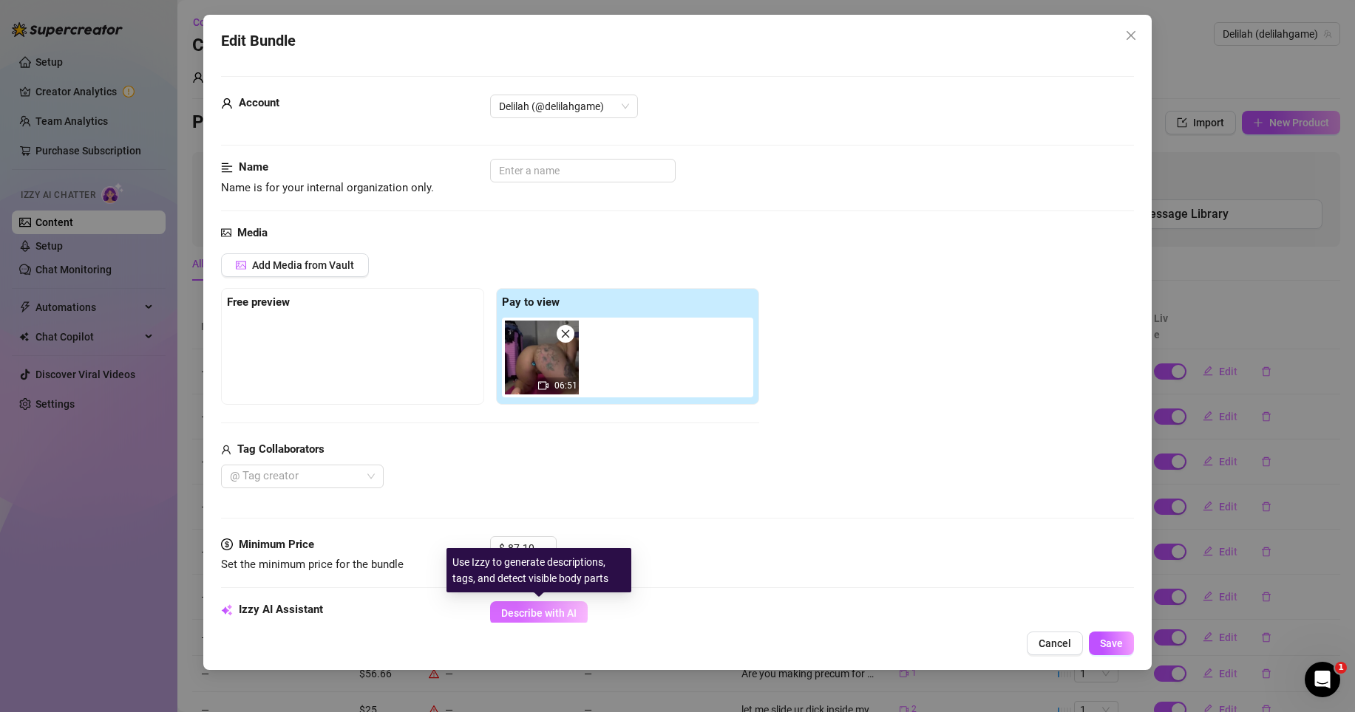
type input "87.1"
click at [532, 611] on span "Describe with AI" at bounding box center [538, 613] width 75 height 12
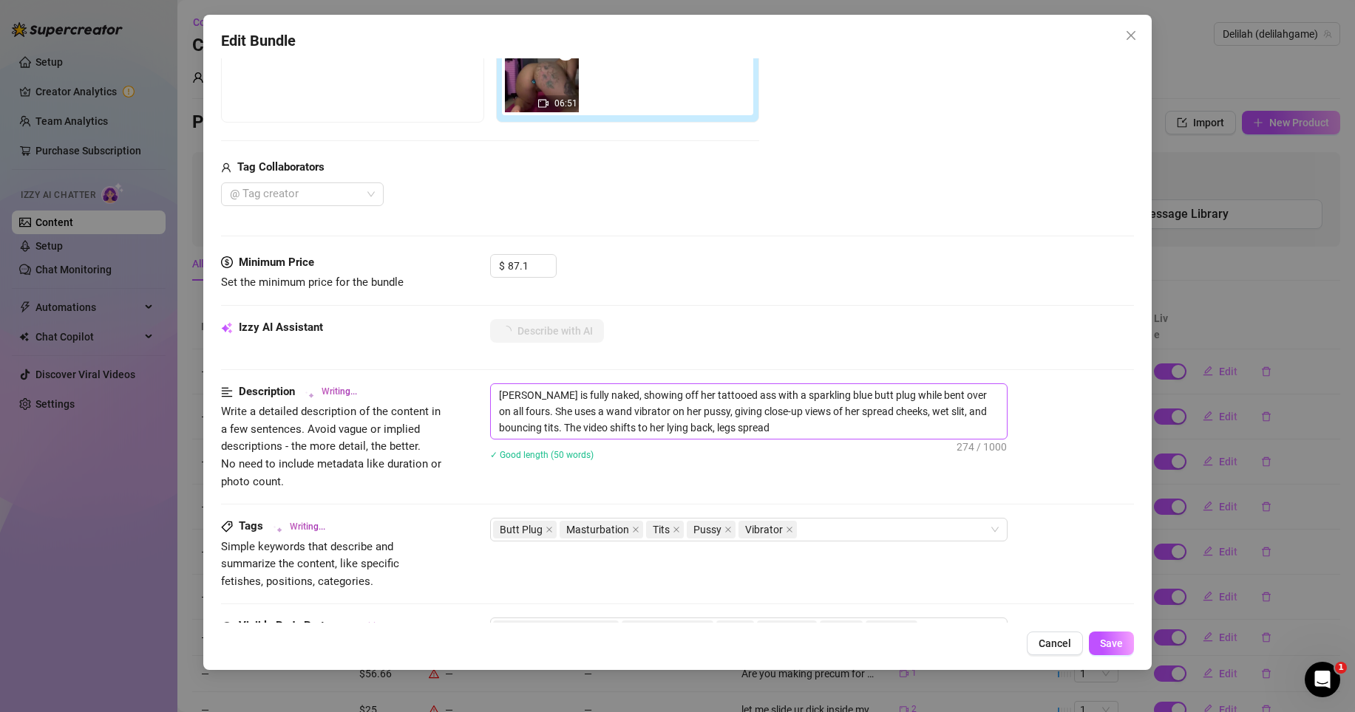
scroll to position [222, 0]
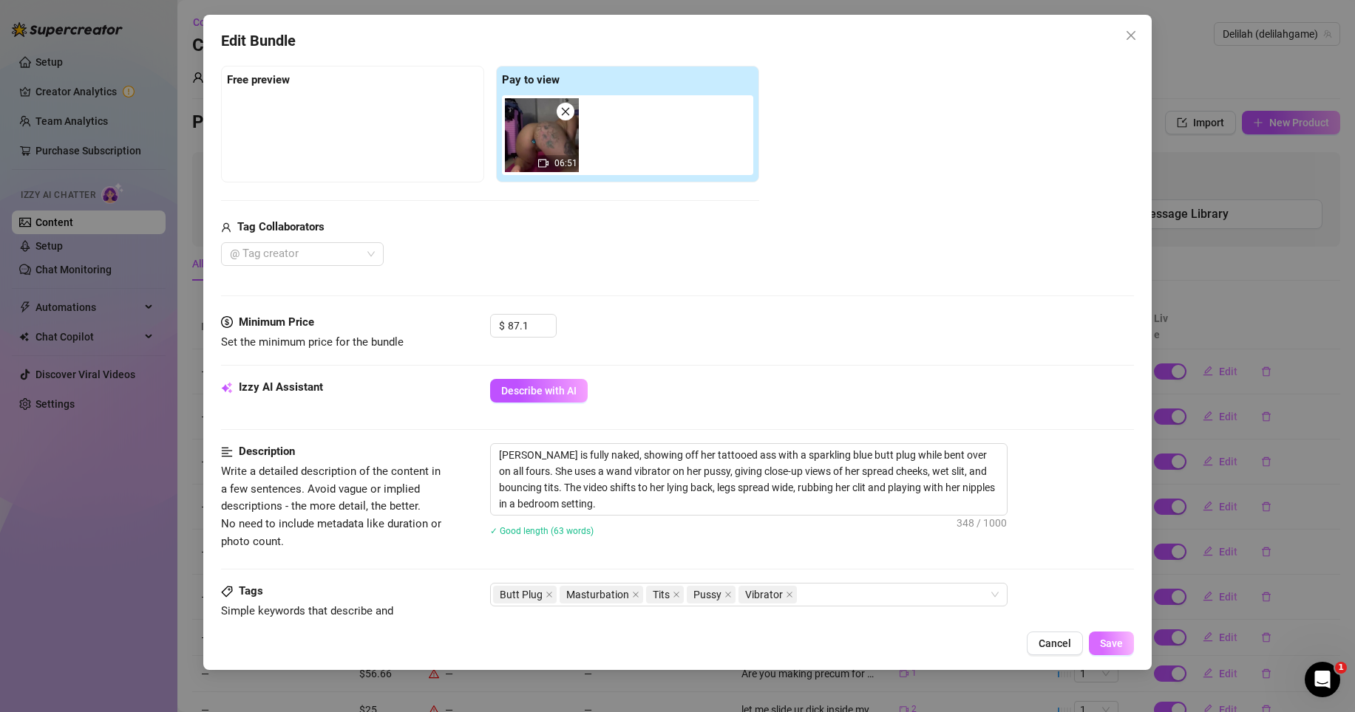
click at [1107, 642] on span "Save" at bounding box center [1111, 644] width 23 height 12
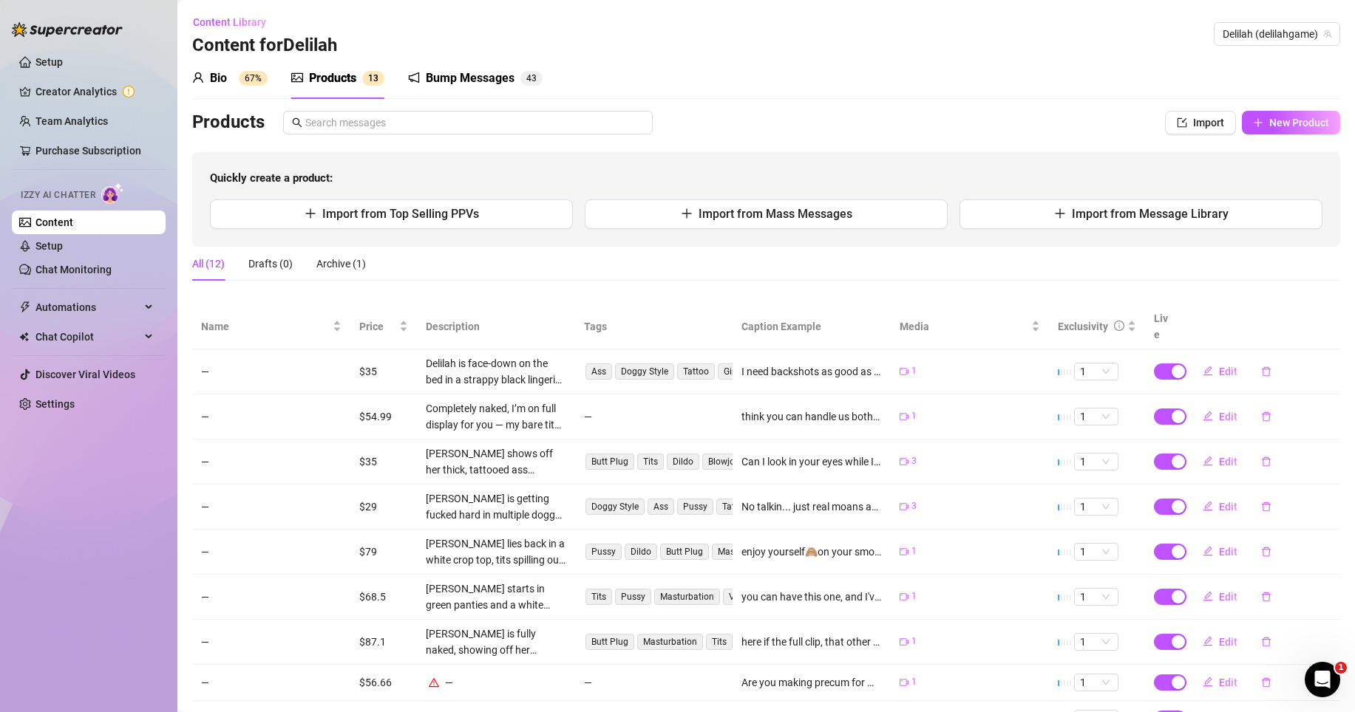
scroll to position [131, 0]
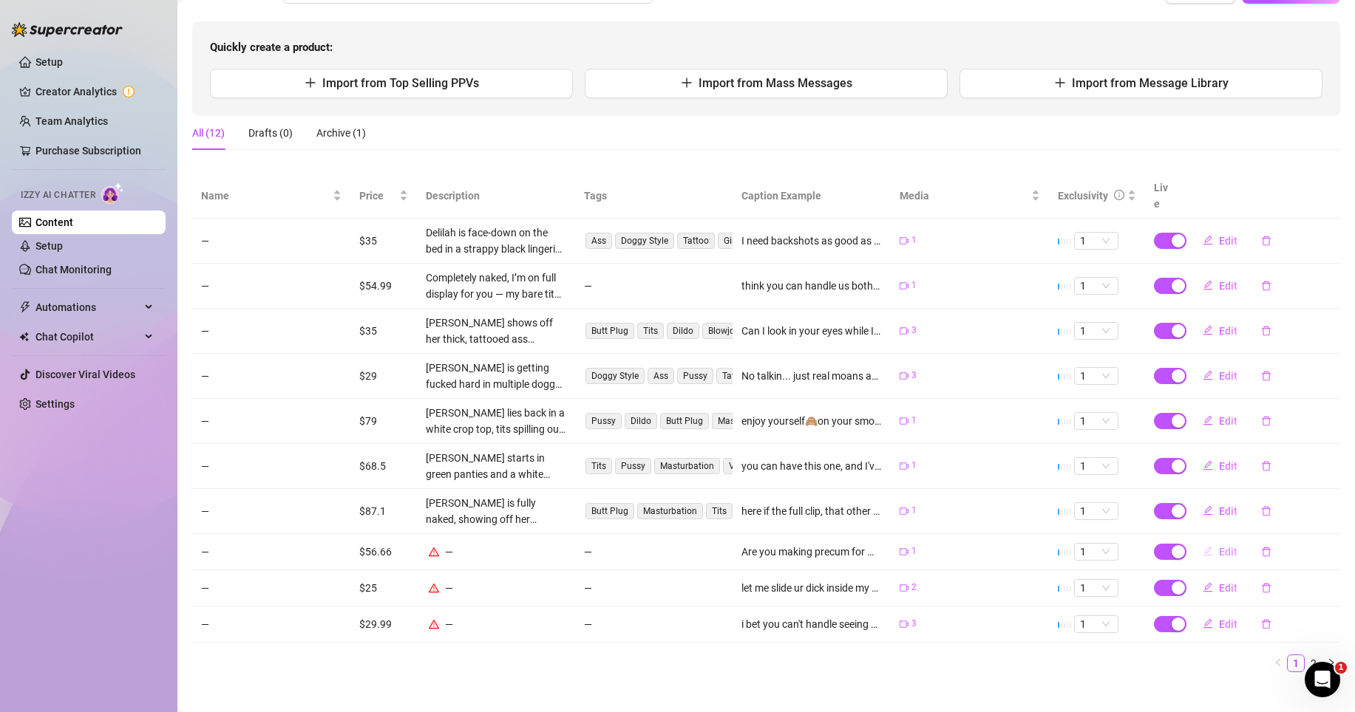
click at [1202, 546] on icon "edit" at bounding box center [1207, 551] width 10 height 10
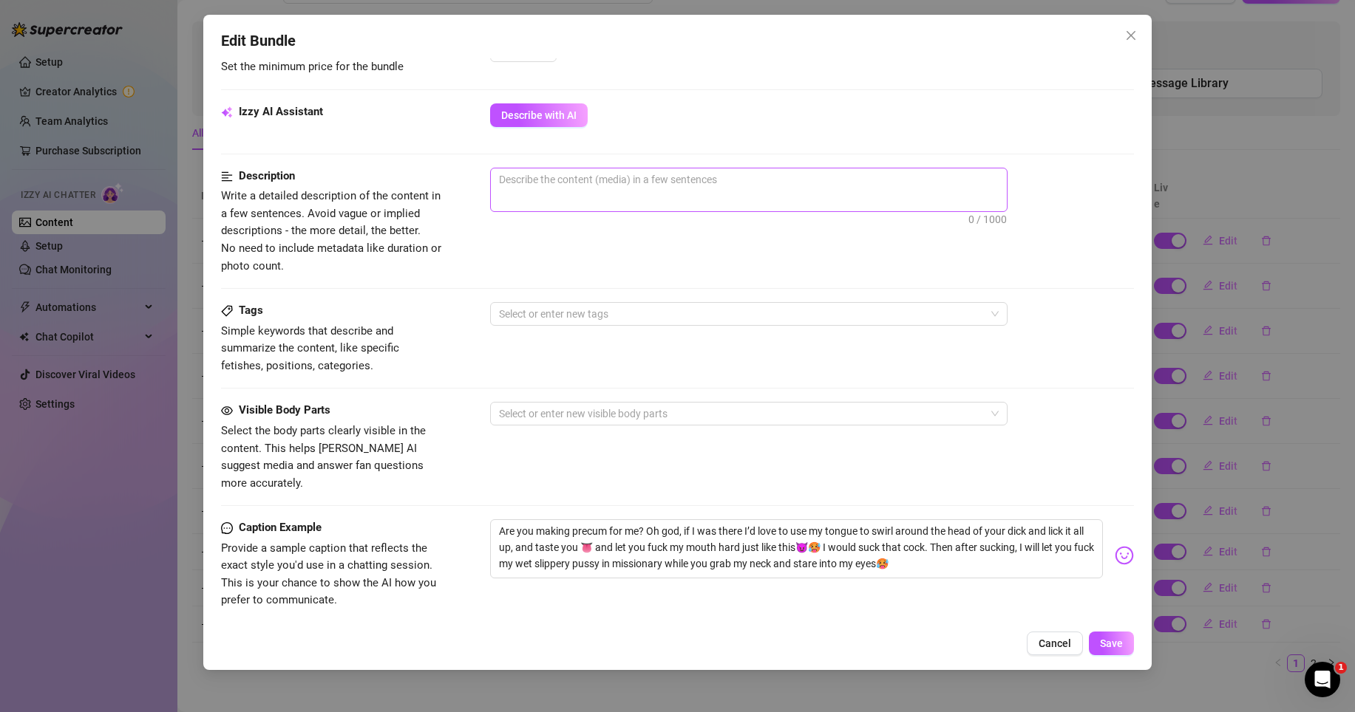
scroll to position [394, 0]
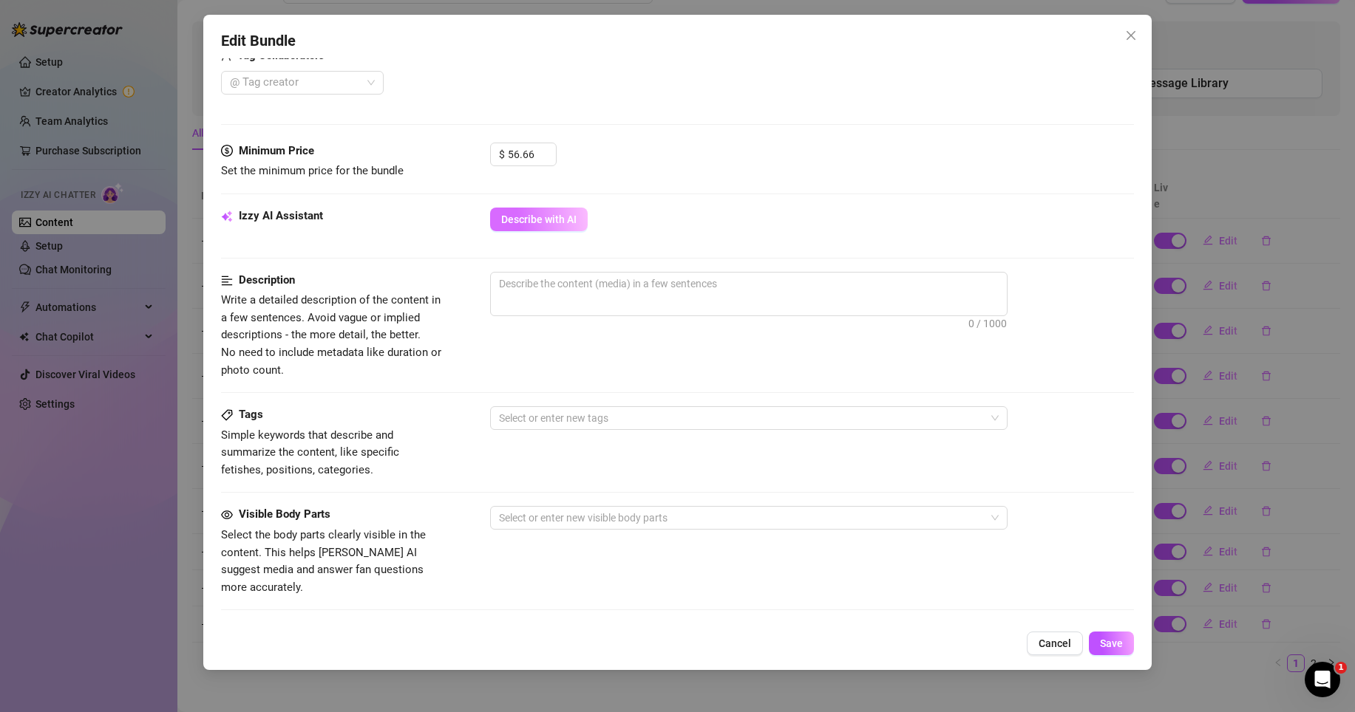
click at [558, 217] on span "Describe with AI" at bounding box center [538, 220] width 75 height 12
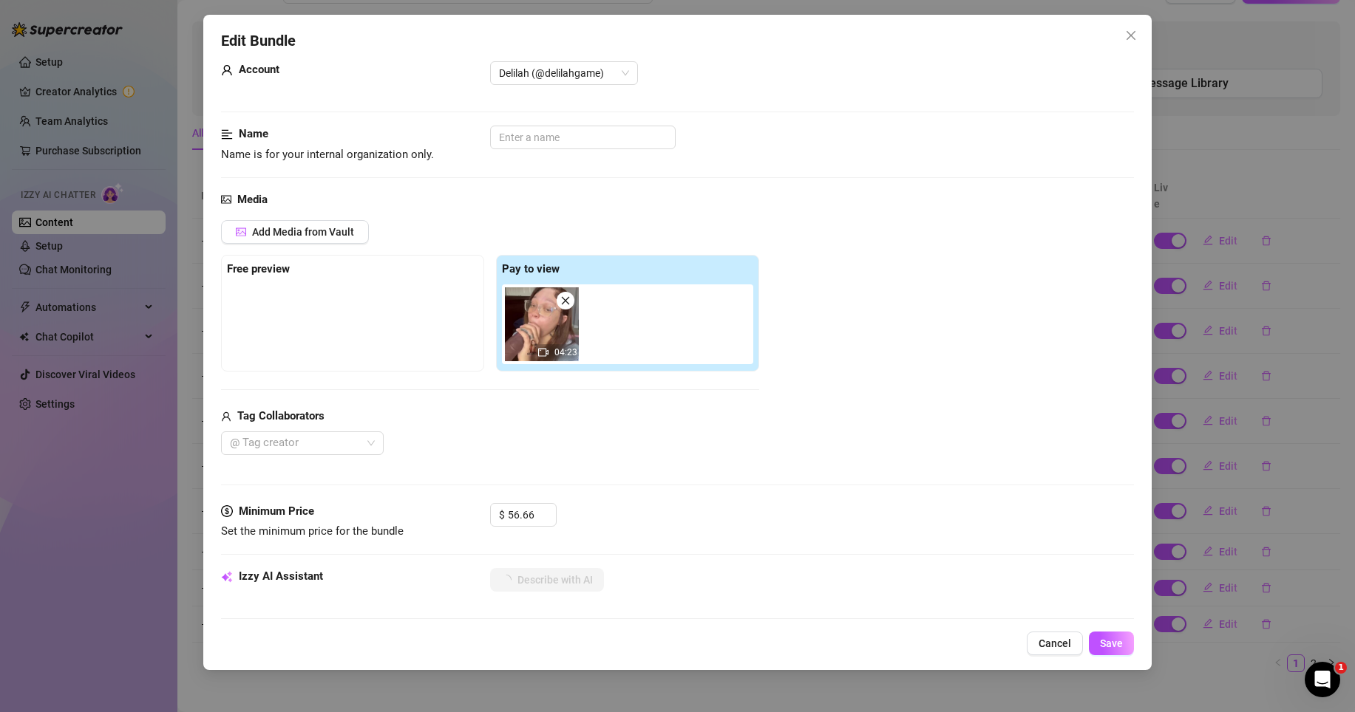
scroll to position [194, 0]
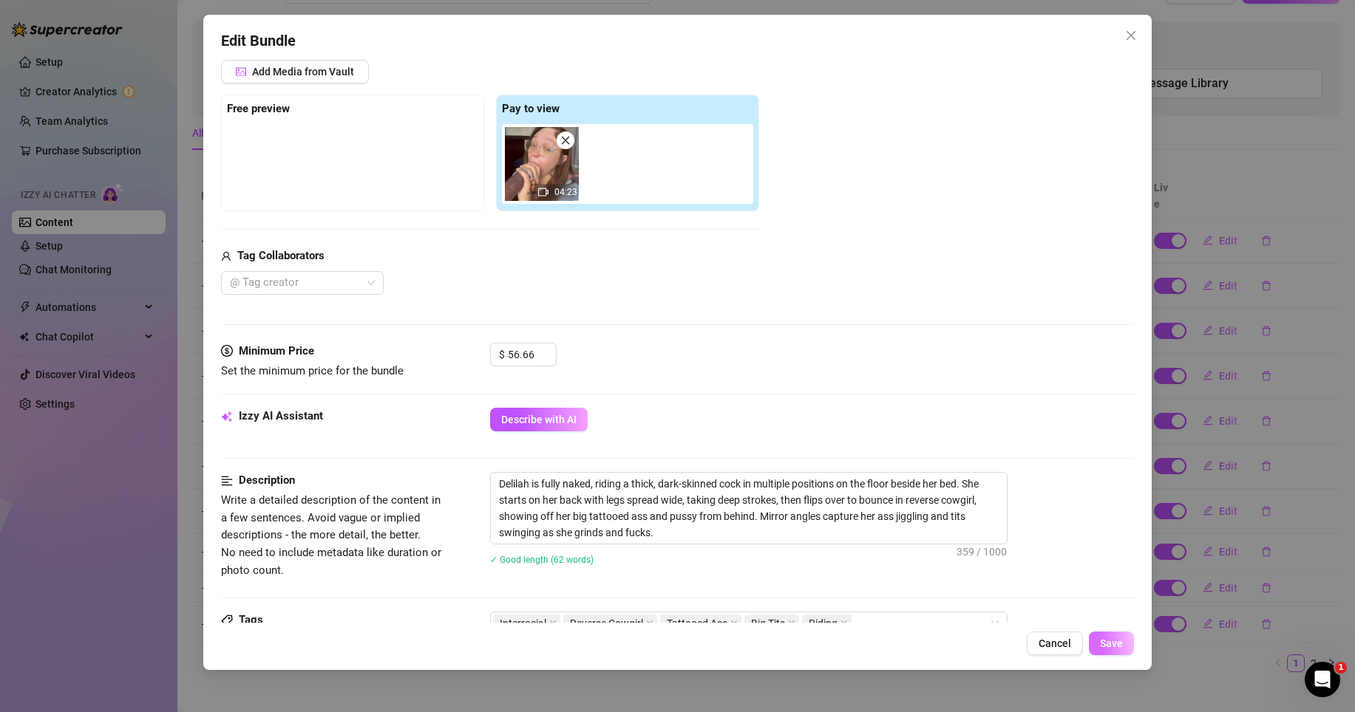
click at [1109, 646] on span "Save" at bounding box center [1111, 644] width 23 height 12
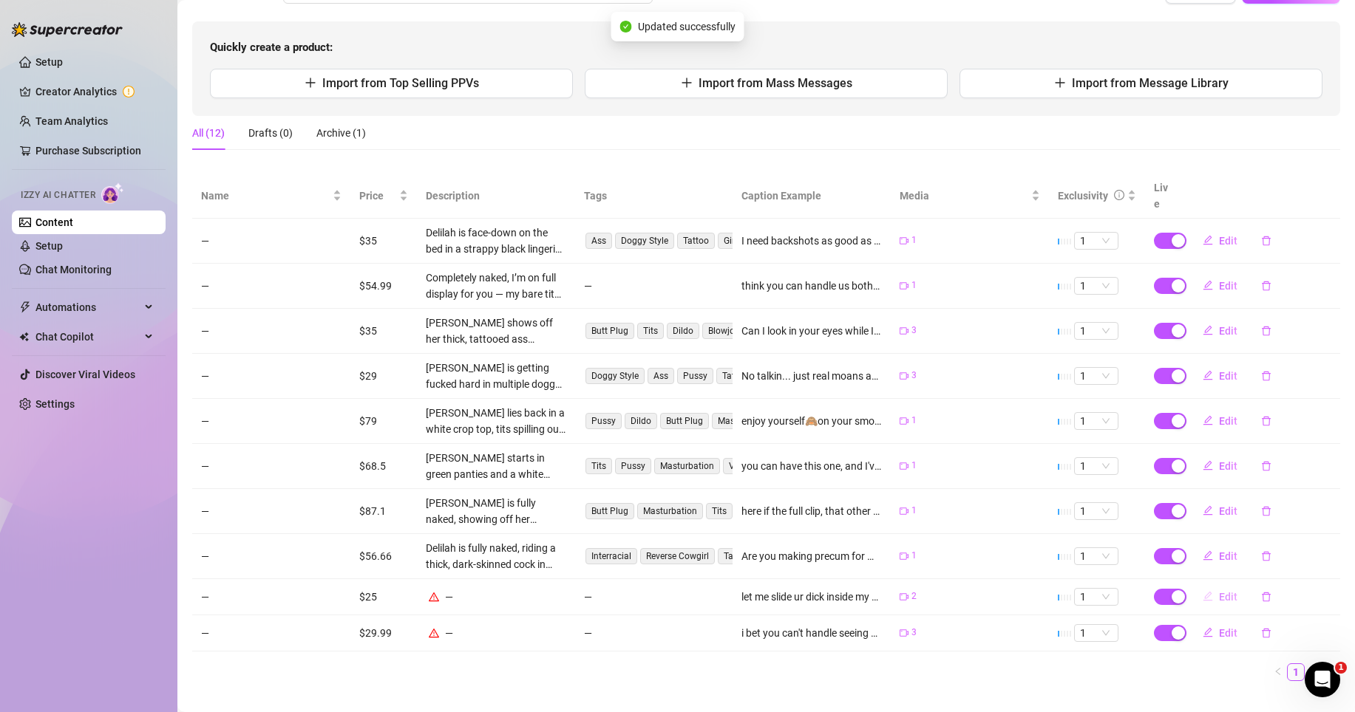
click at [1202, 591] on icon "edit" at bounding box center [1207, 596] width 10 height 10
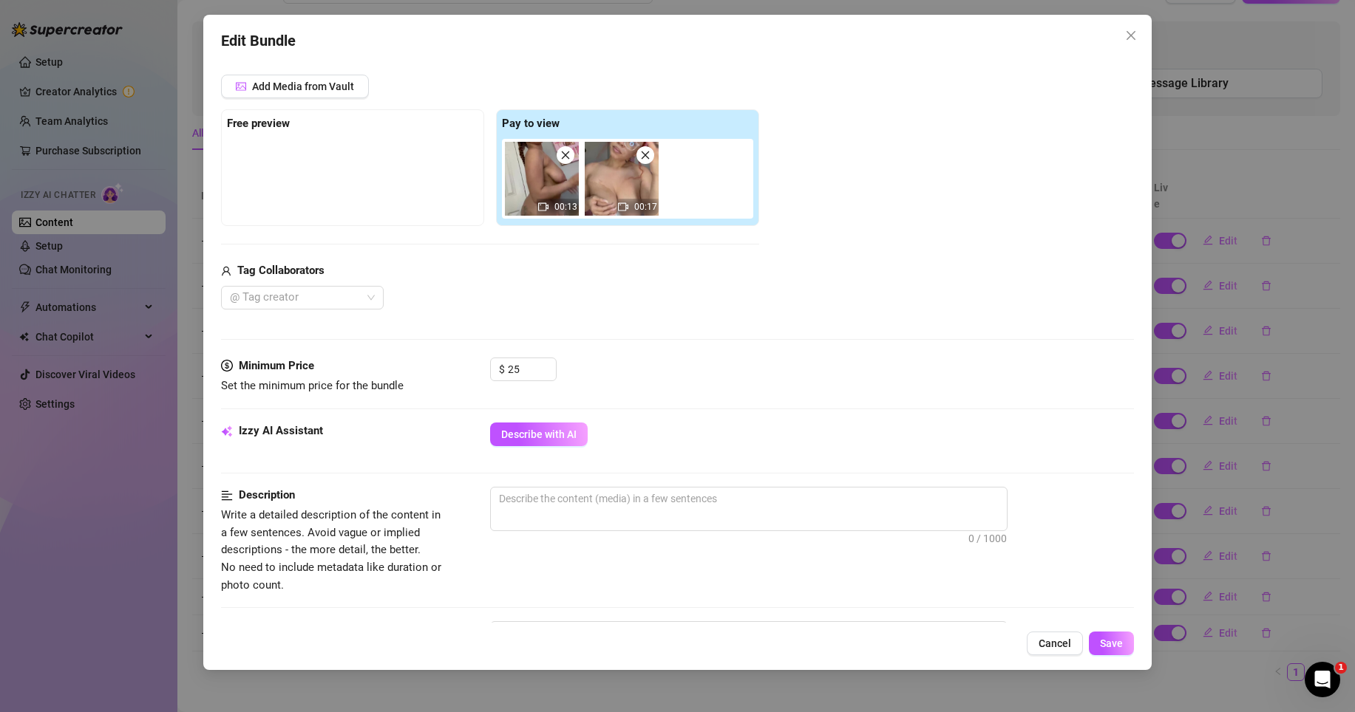
scroll to position [265, 0]
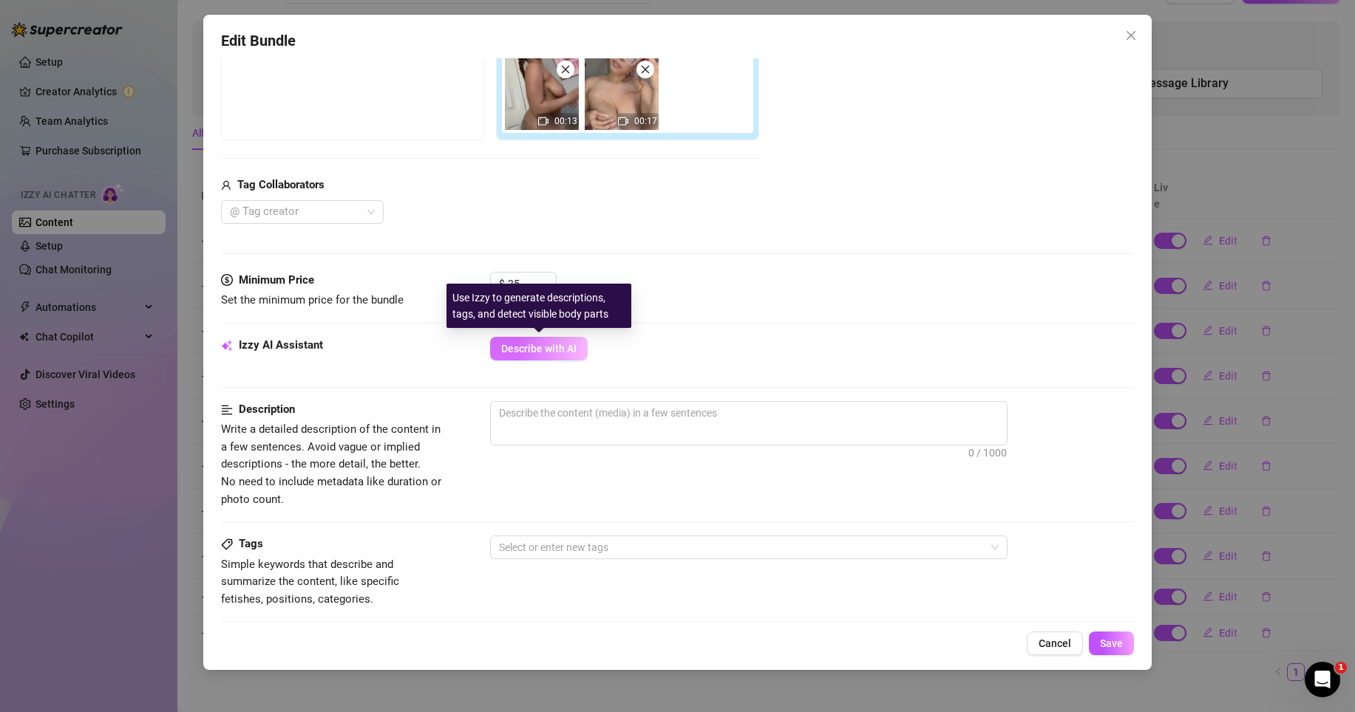
click at [562, 355] on button "Describe with AI" at bounding box center [539, 349] width 98 height 24
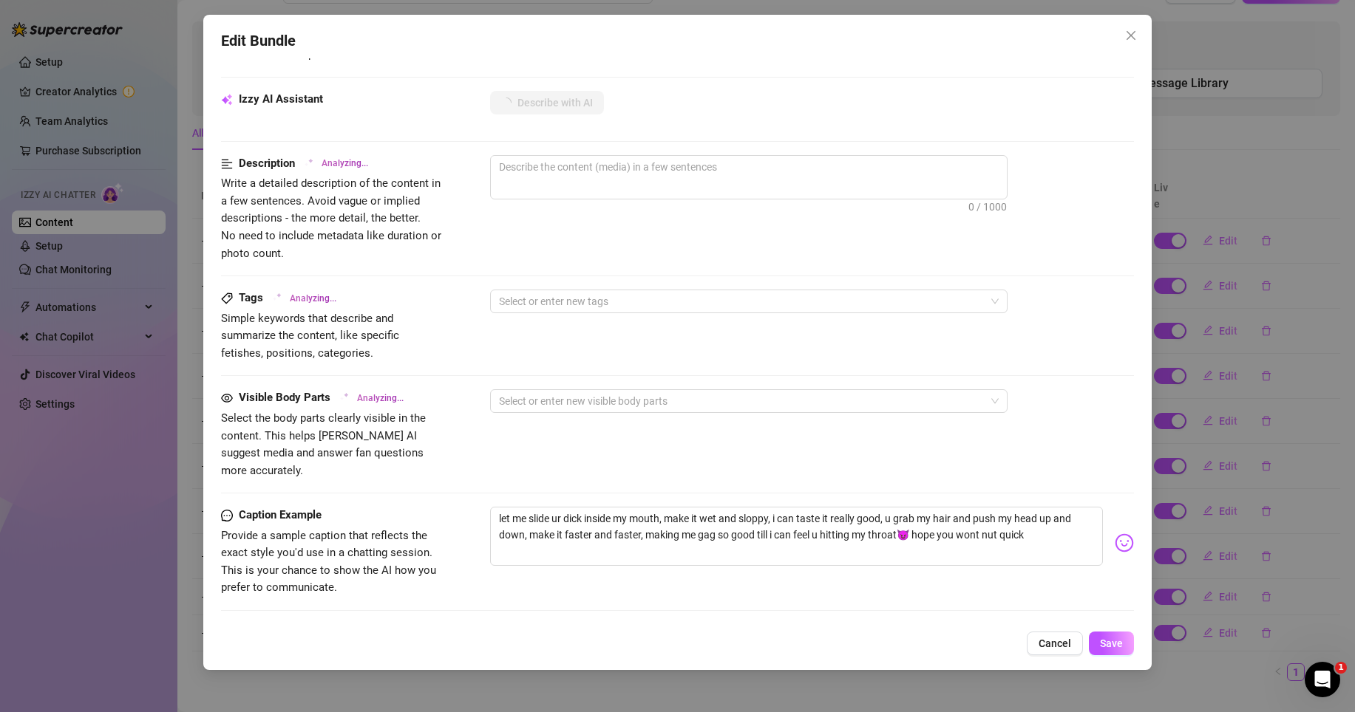
scroll to position [273, 0]
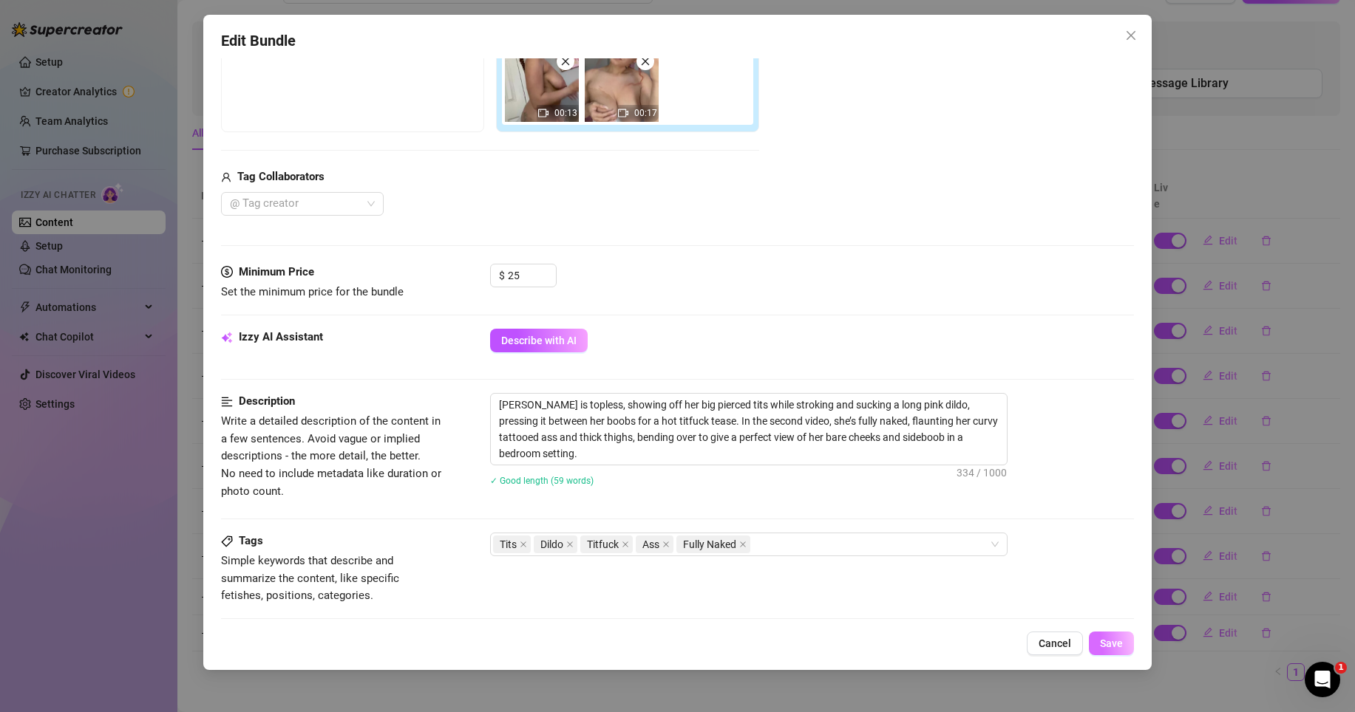
click at [1103, 639] on span "Save" at bounding box center [1111, 644] width 23 height 12
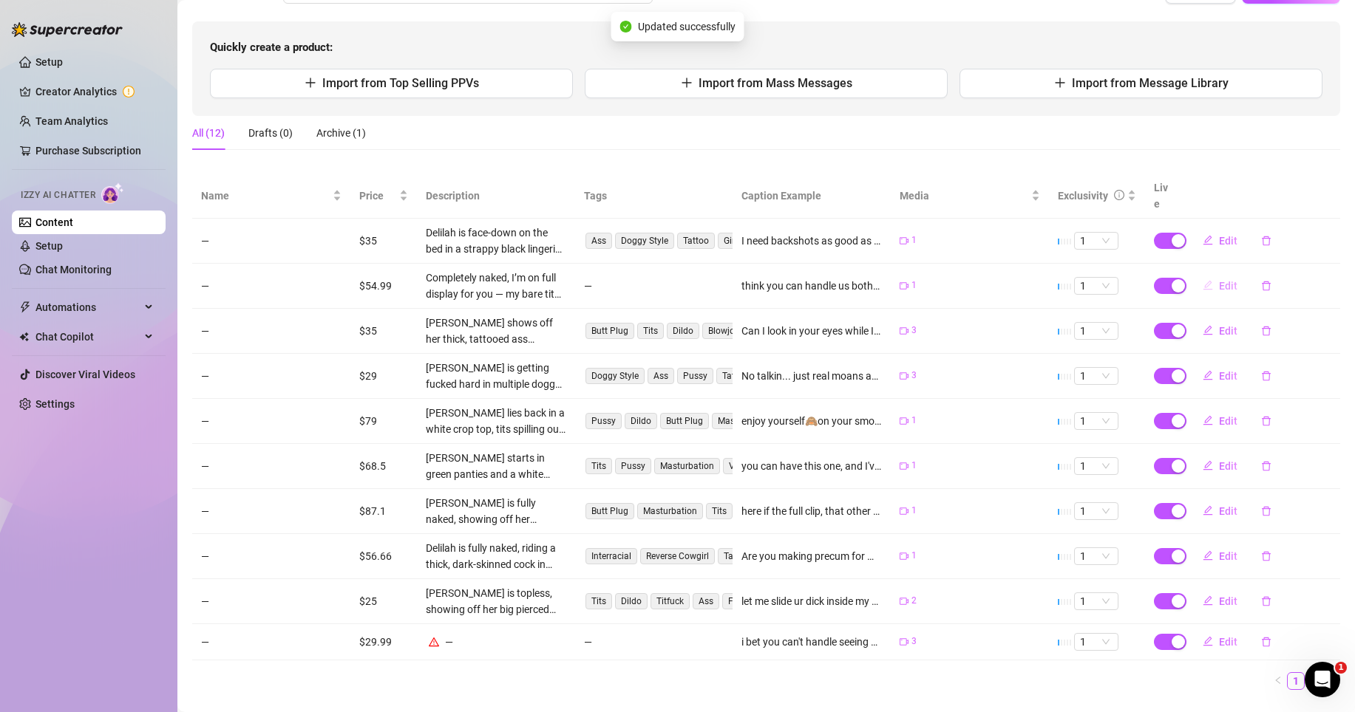
click at [1205, 274] on button "Edit" at bounding box center [1220, 286] width 58 height 24
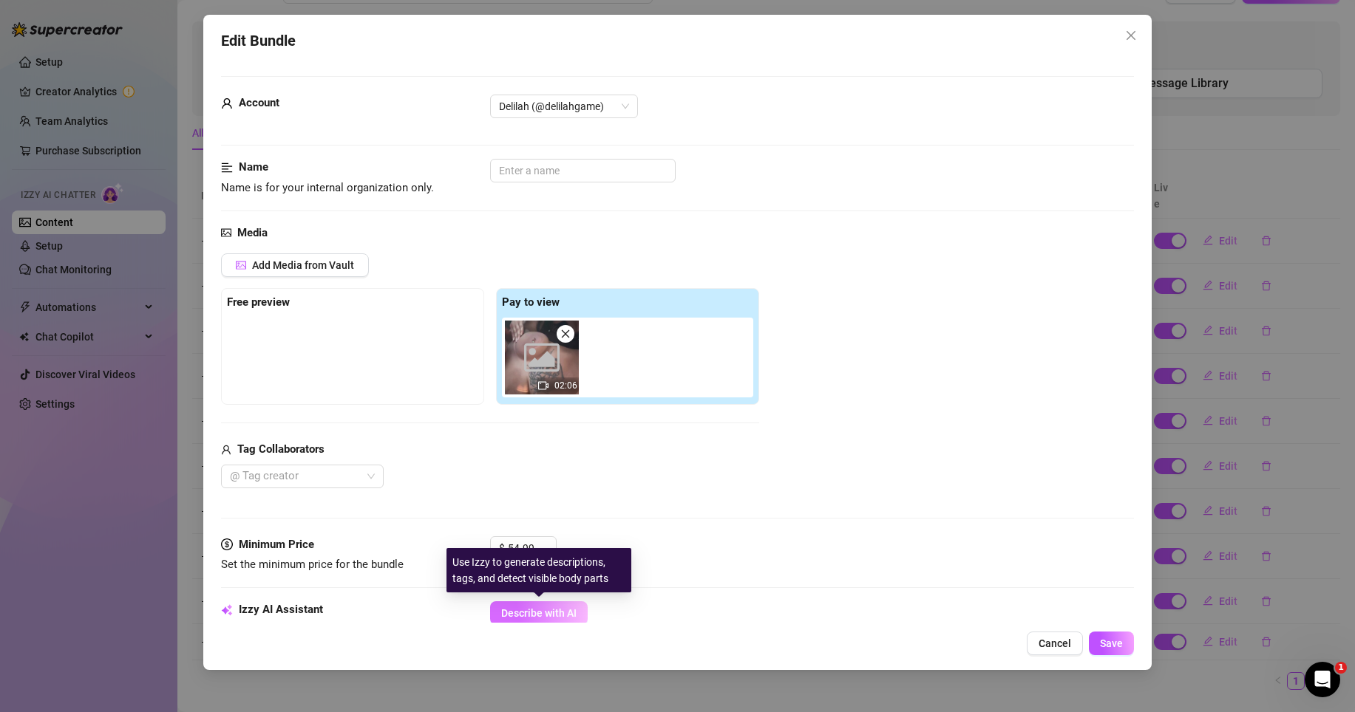
click at [562, 616] on span "Describe with AI" at bounding box center [538, 613] width 75 height 12
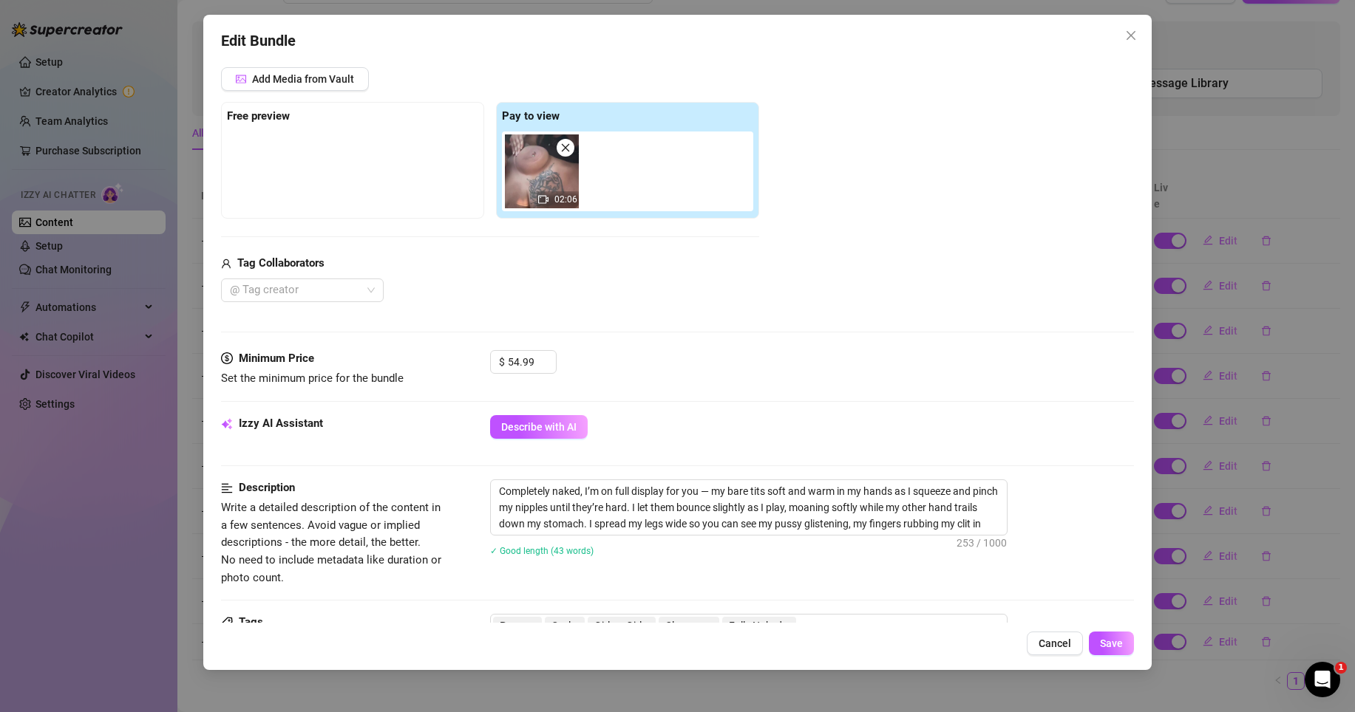
scroll to position [634, 0]
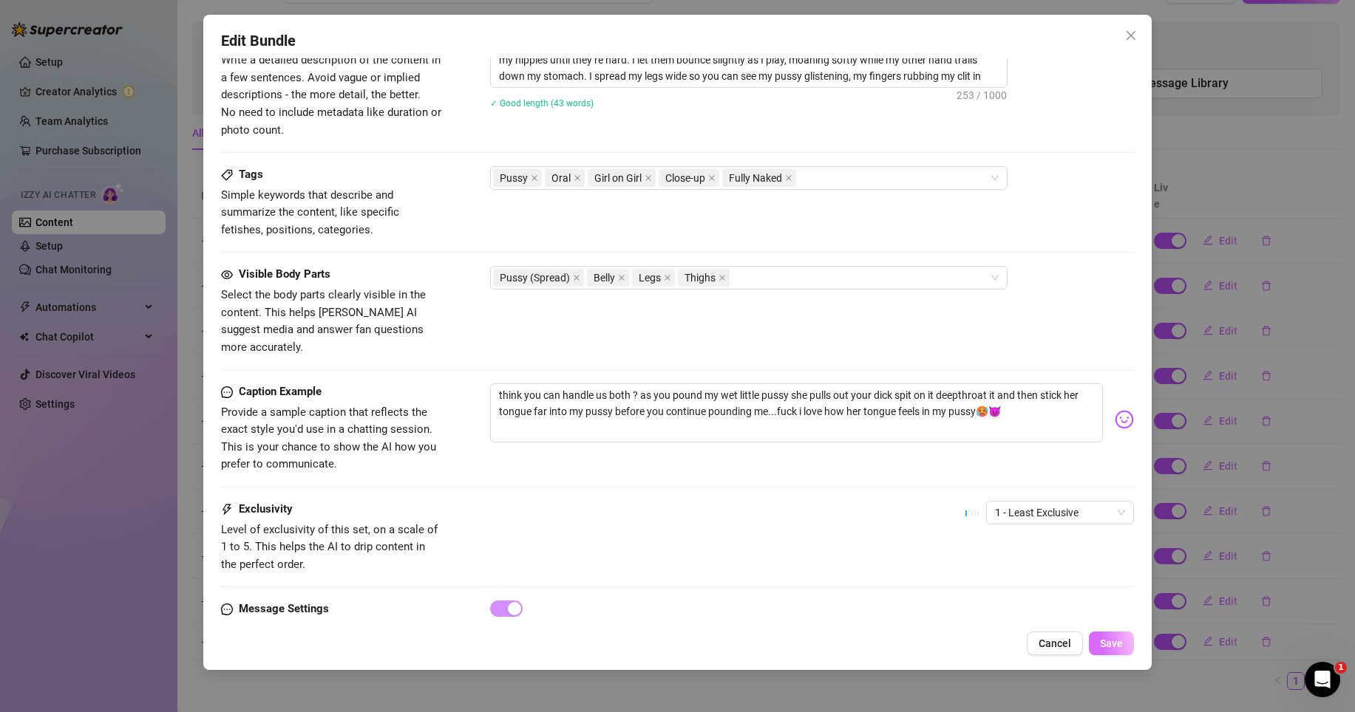
click at [1103, 642] on span "Save" at bounding box center [1111, 644] width 23 height 12
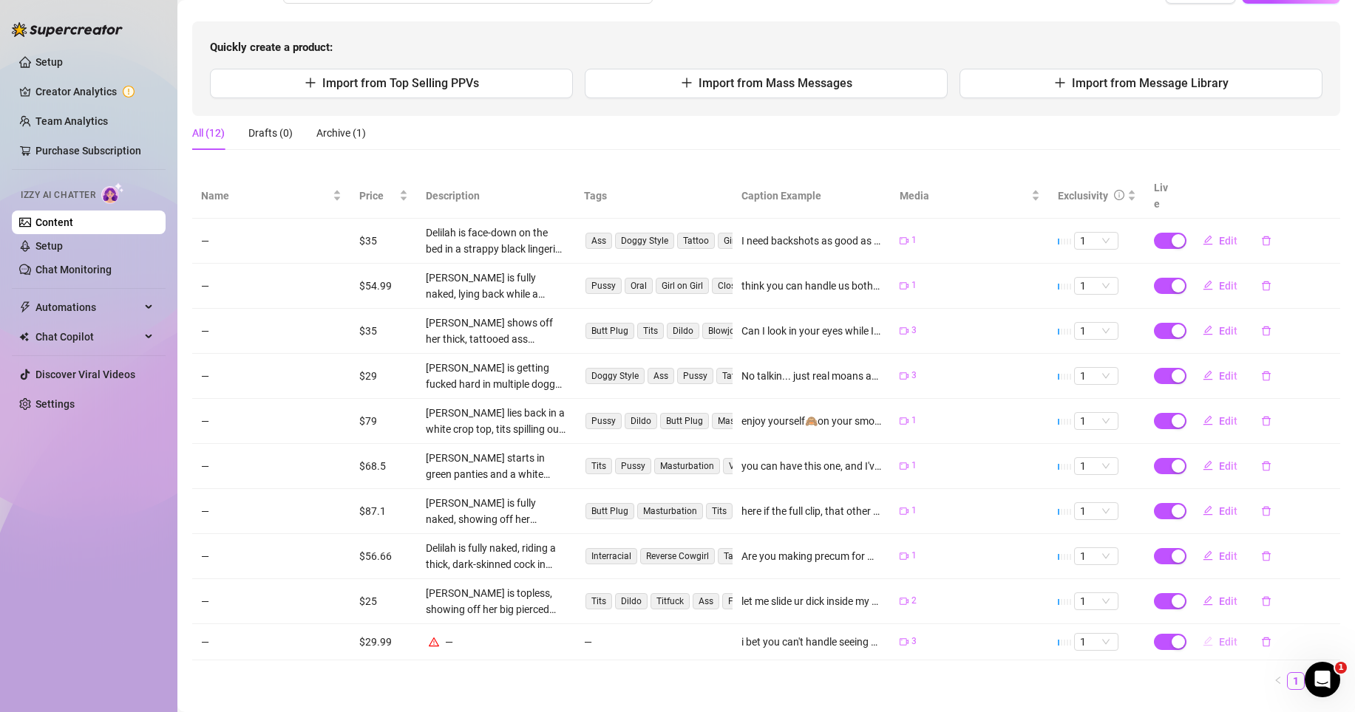
click at [1219, 636] on span "Edit" at bounding box center [1228, 642] width 18 height 12
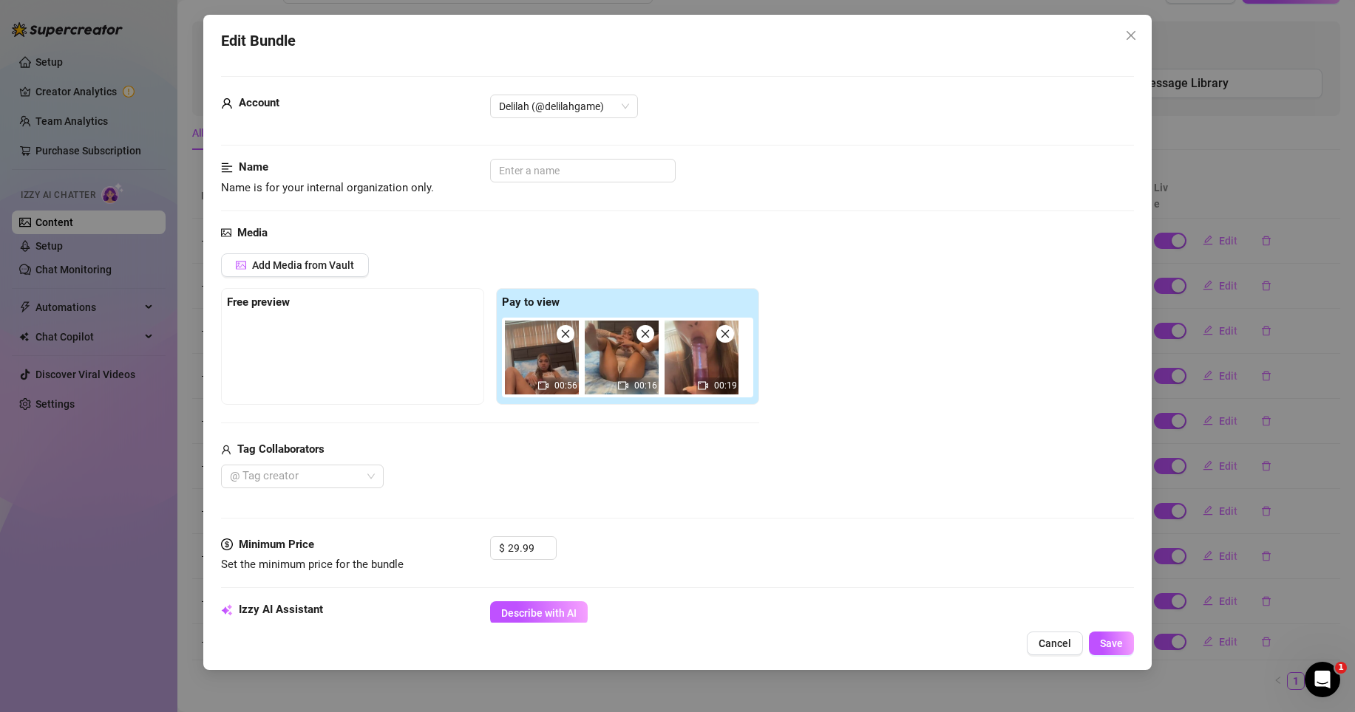
scroll to position [334, 0]
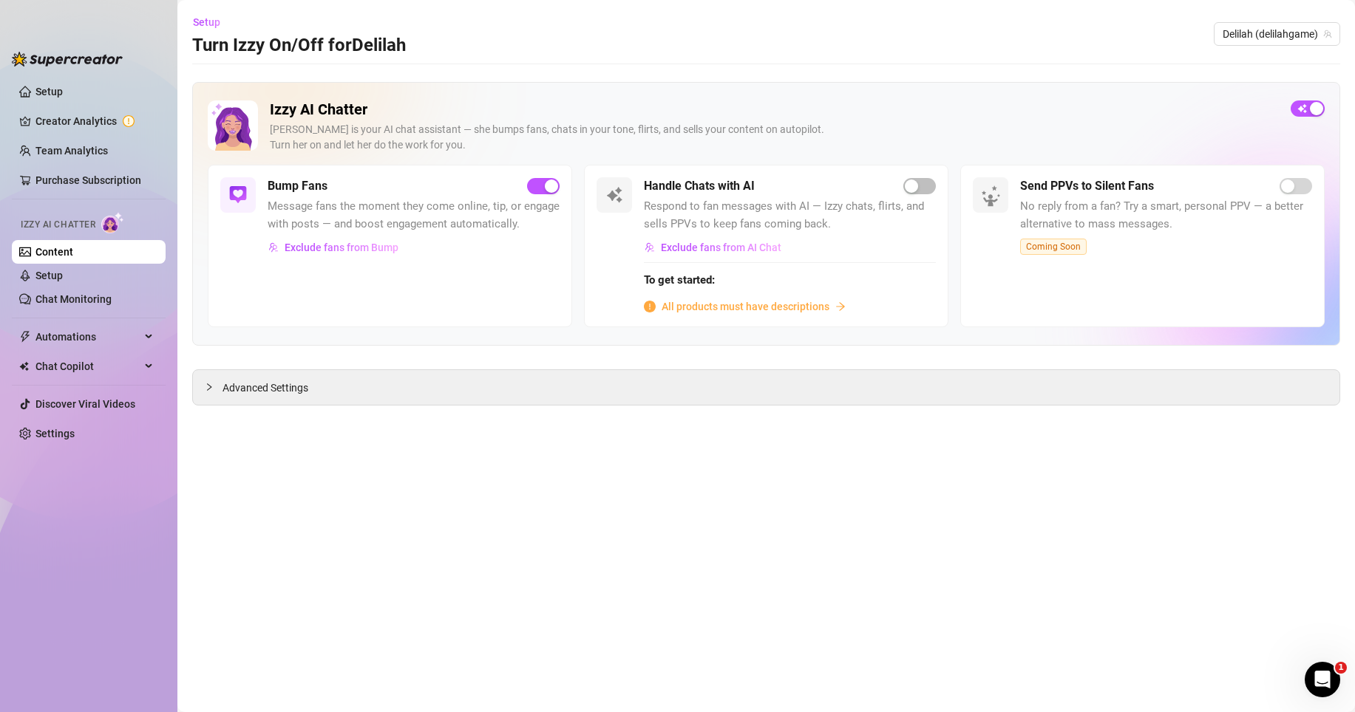
click at [710, 303] on span "All products must have descriptions" at bounding box center [745, 307] width 168 height 16
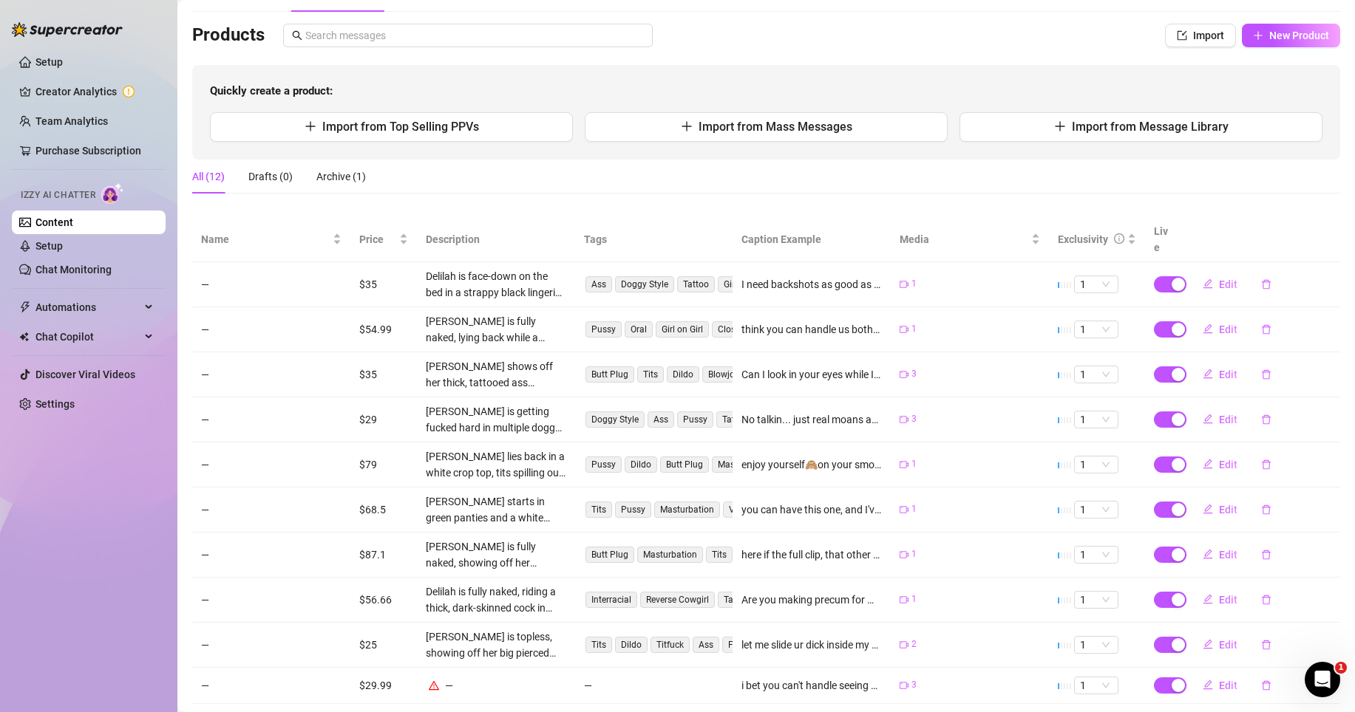
scroll to position [149, 0]
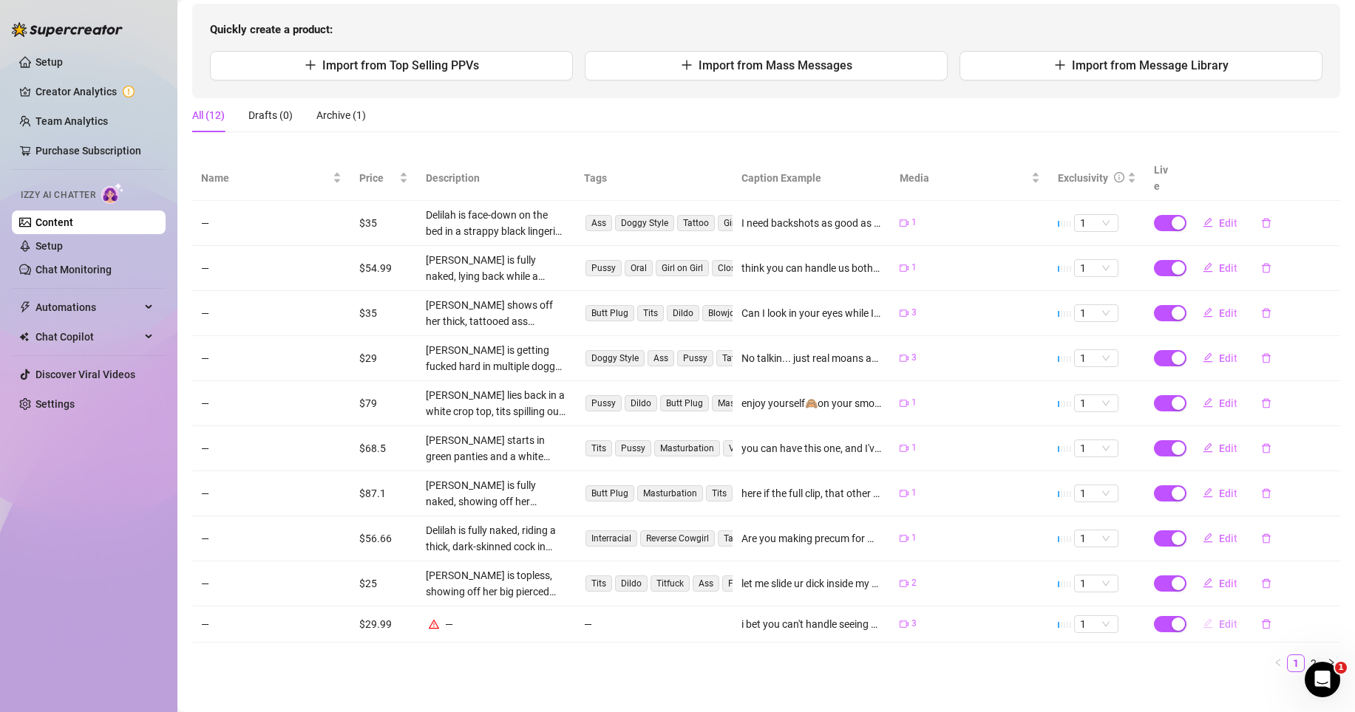
click at [1219, 619] on span "Edit" at bounding box center [1228, 625] width 18 height 12
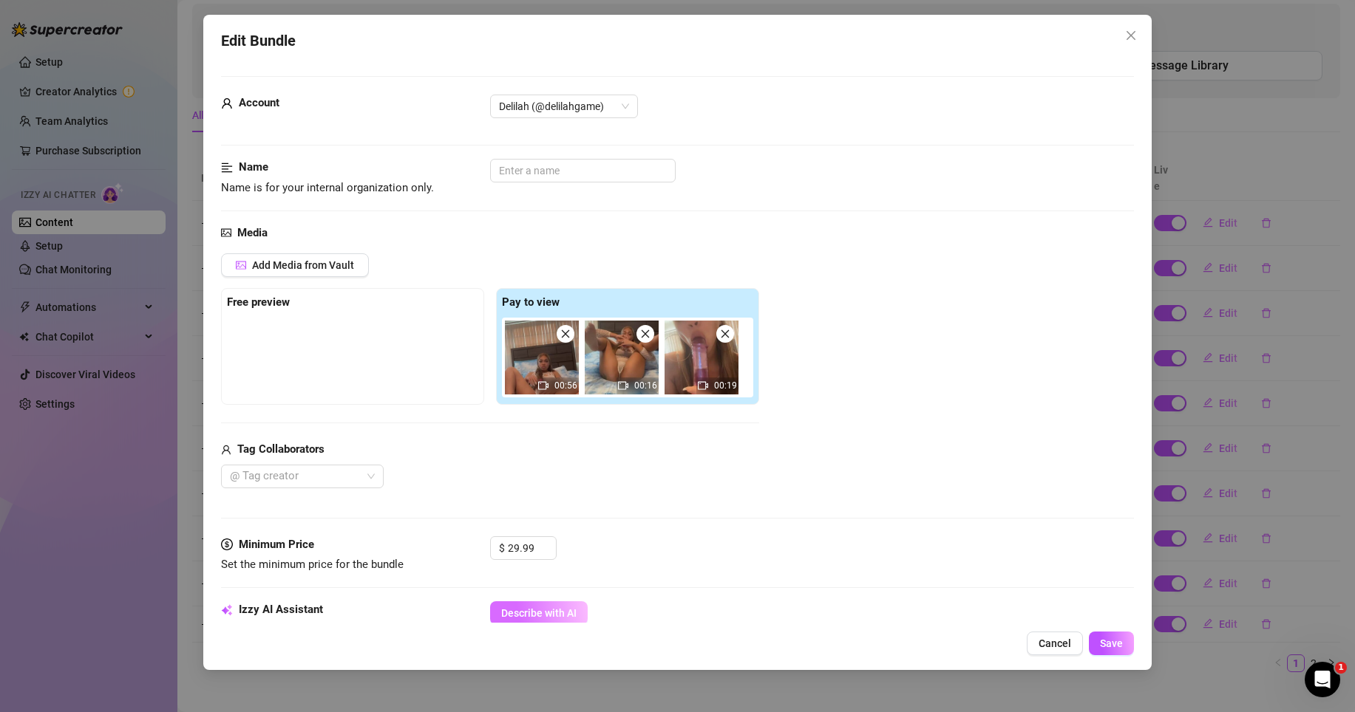
click at [560, 607] on span "Describe with AI" at bounding box center [538, 613] width 75 height 12
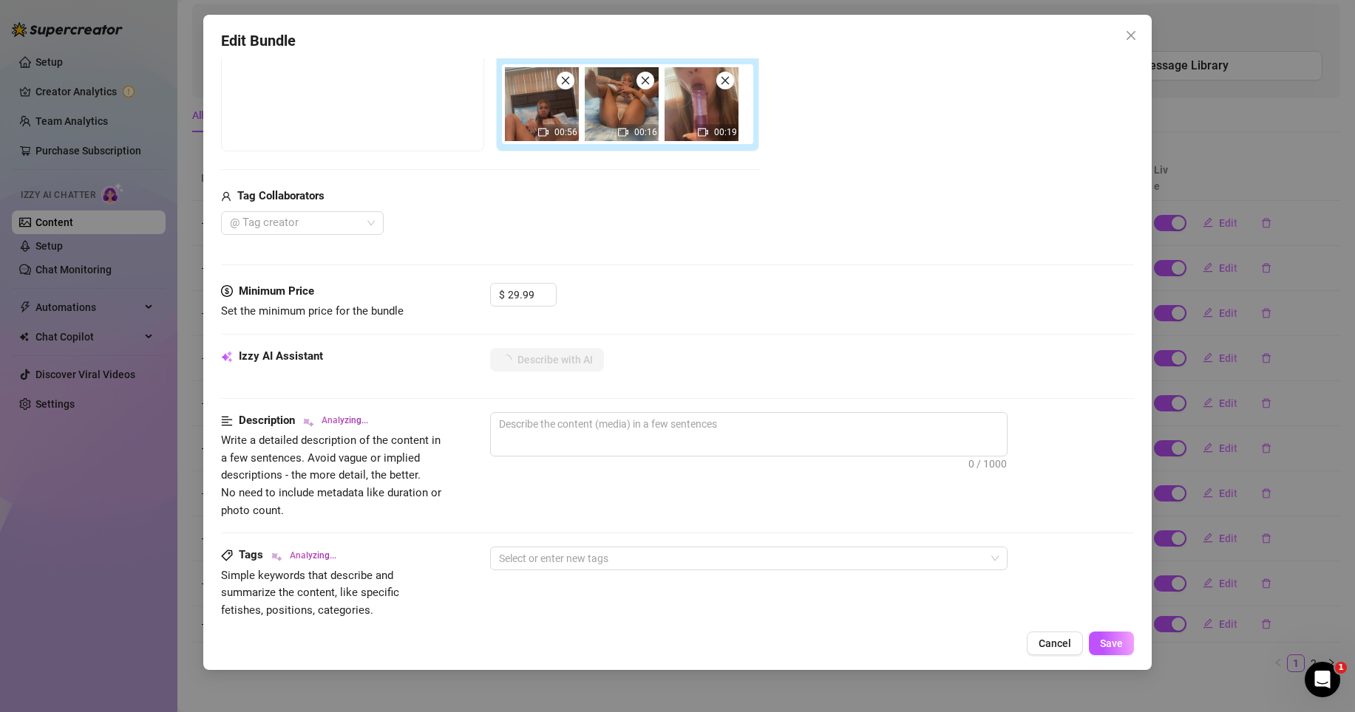
scroll to position [400, 0]
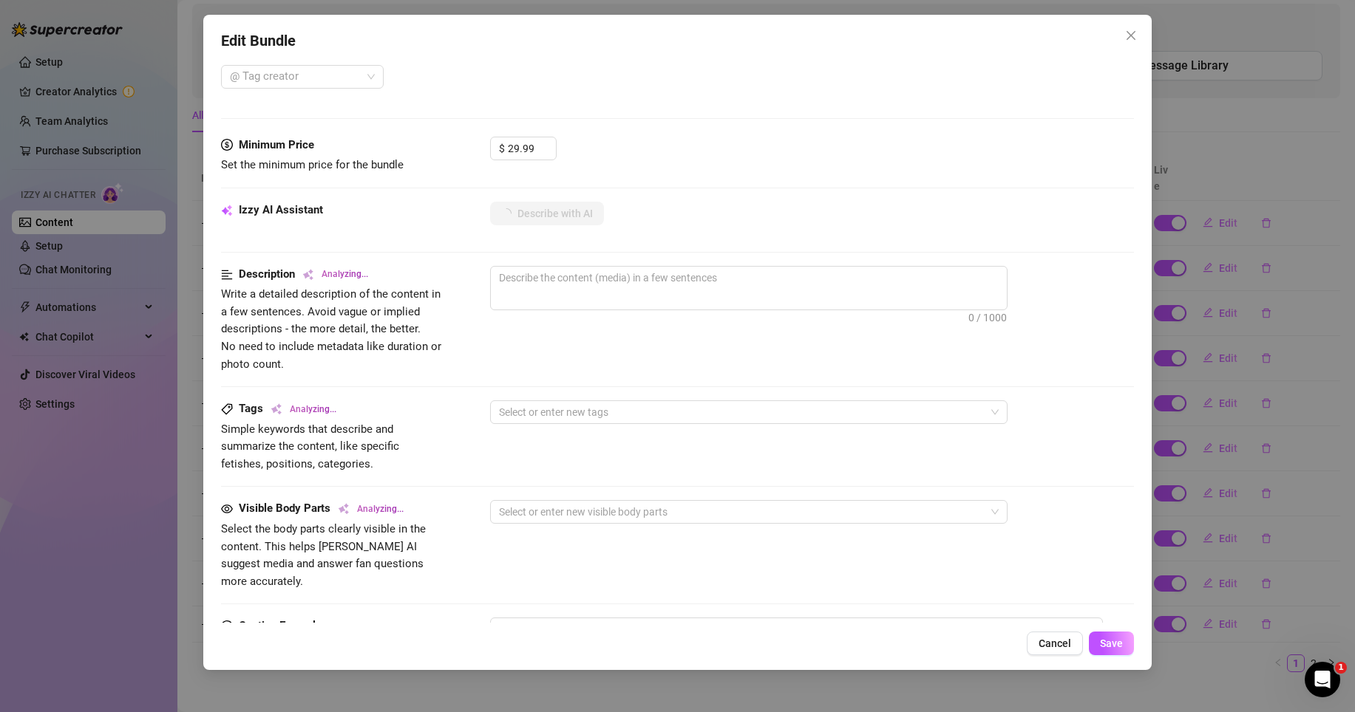
type textarea "Delilah"
type textarea "[PERSON_NAME] wears"
type textarea "[PERSON_NAME] wears a"
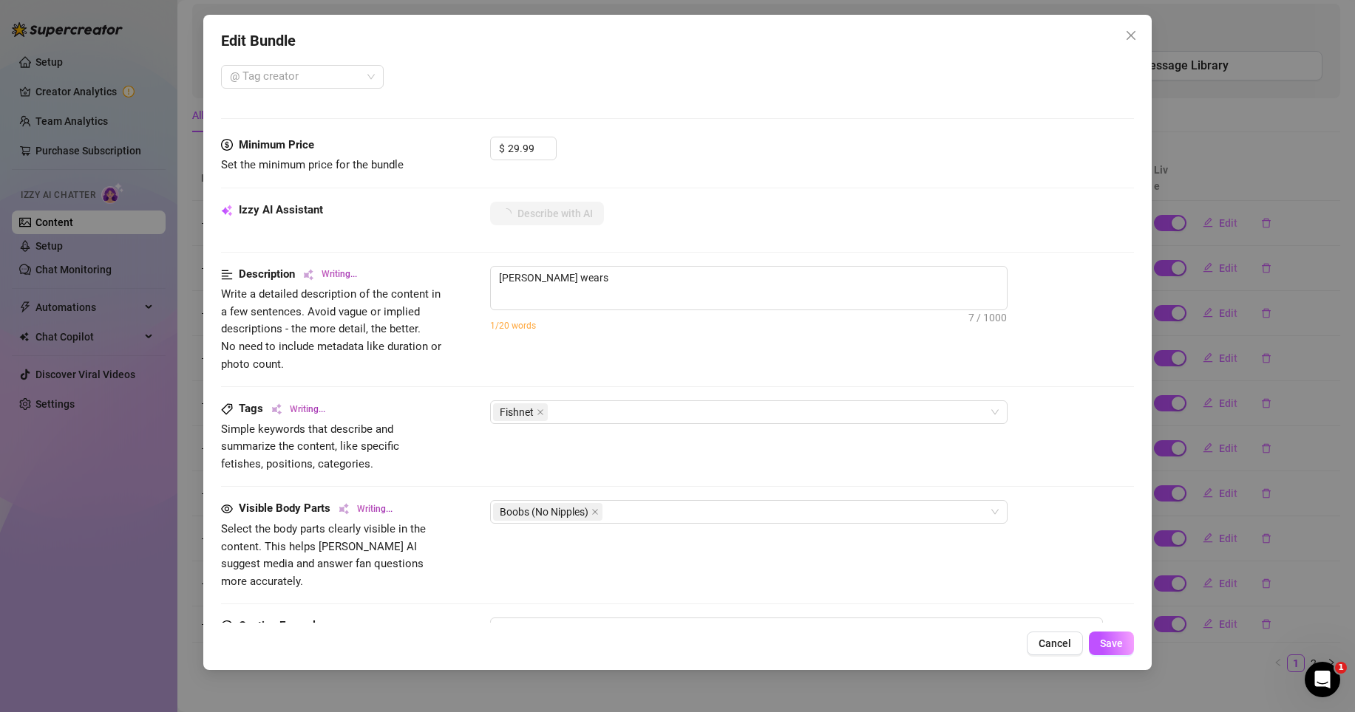
type textarea "[PERSON_NAME] wears a"
type textarea "[PERSON_NAME] wears a white"
type textarea "[PERSON_NAME] wears a white fishnet"
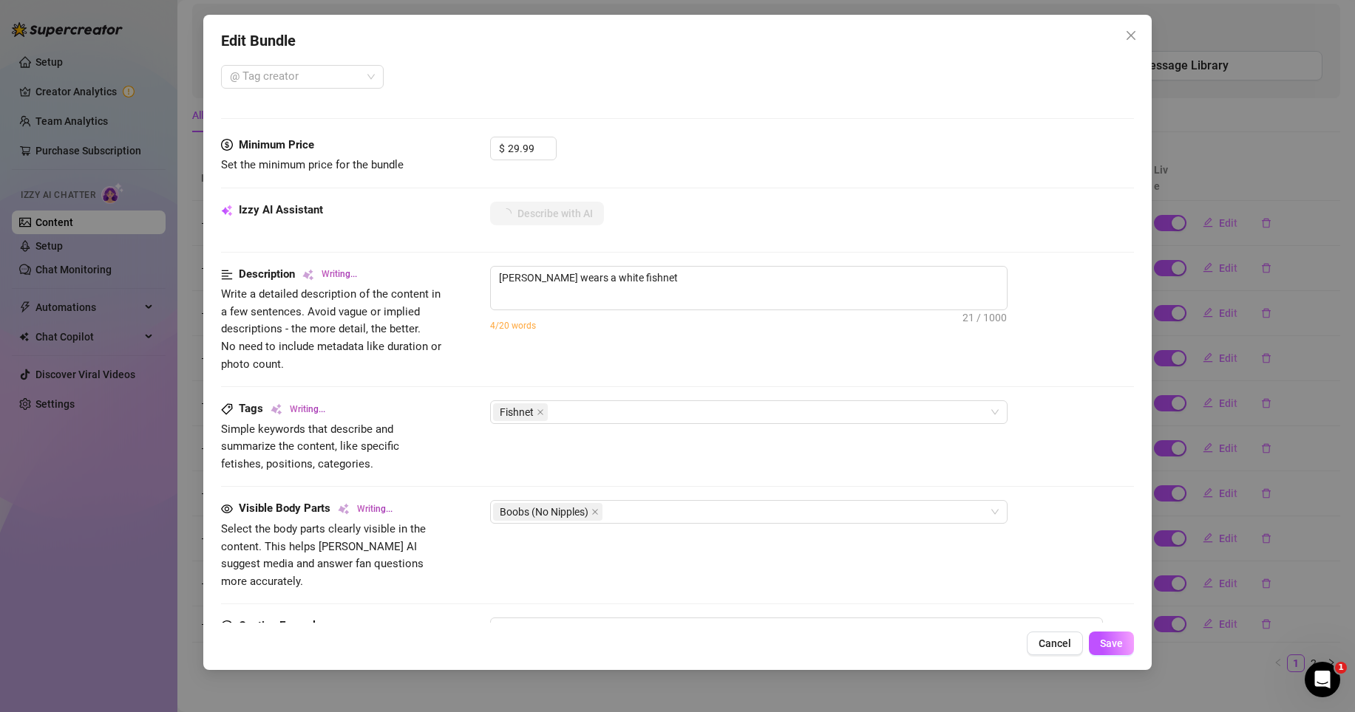
type textarea "[PERSON_NAME] wears a white fishnet bodysuit"
type textarea "[PERSON_NAME] wears a white fishnet bodysuit with"
type textarea "[PERSON_NAME] wears a white fishnet bodysuit with large"
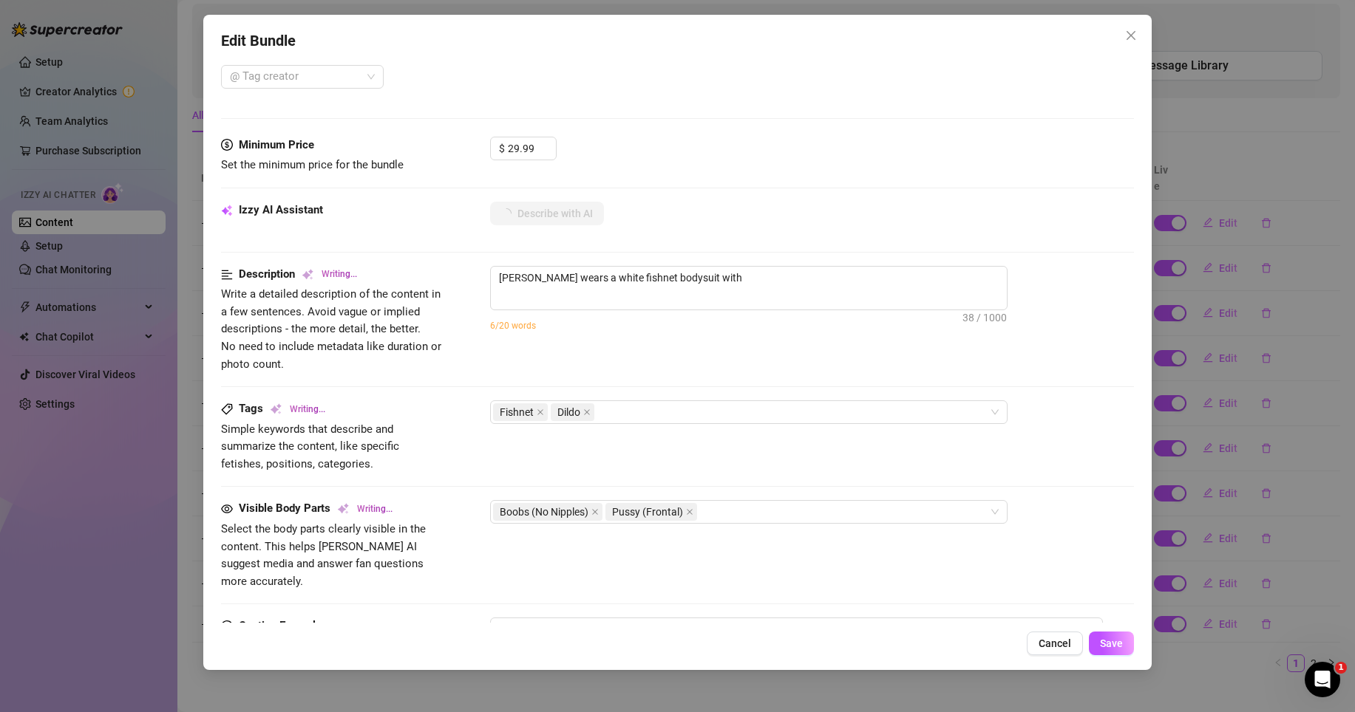
type textarea "[PERSON_NAME] wears a white fishnet bodysuit with large"
type textarea "[PERSON_NAME] wears a white fishnet bodysuit with large cutouts,"
type textarea "[PERSON_NAME] wears a white fishnet bodysuit with large cutouts, showing"
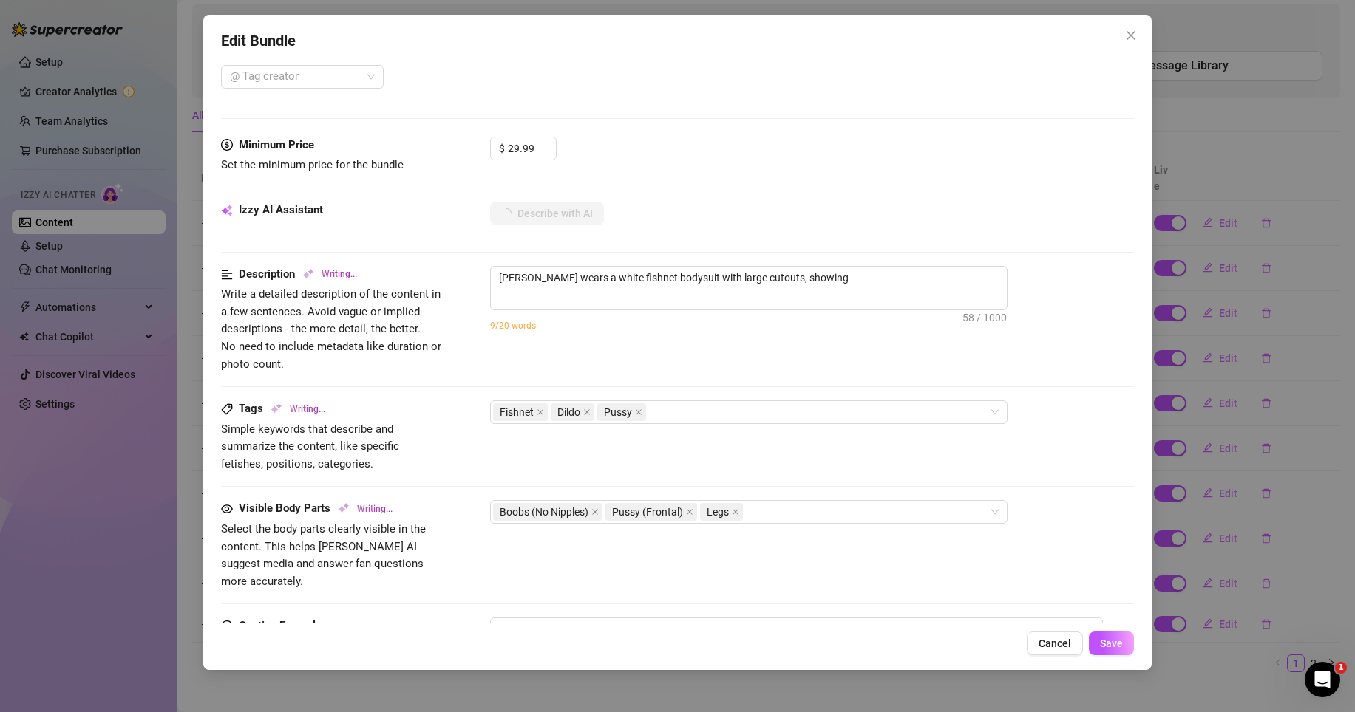
type textarea "[PERSON_NAME] wears a white fishnet bodysuit with large cutouts, showing off"
type textarea "[PERSON_NAME] wears a white fishnet bodysuit with large cutouts, showing off her"
type textarea "[PERSON_NAME] wears a white fishnet bodysuit with large cutouts, showing off he…"
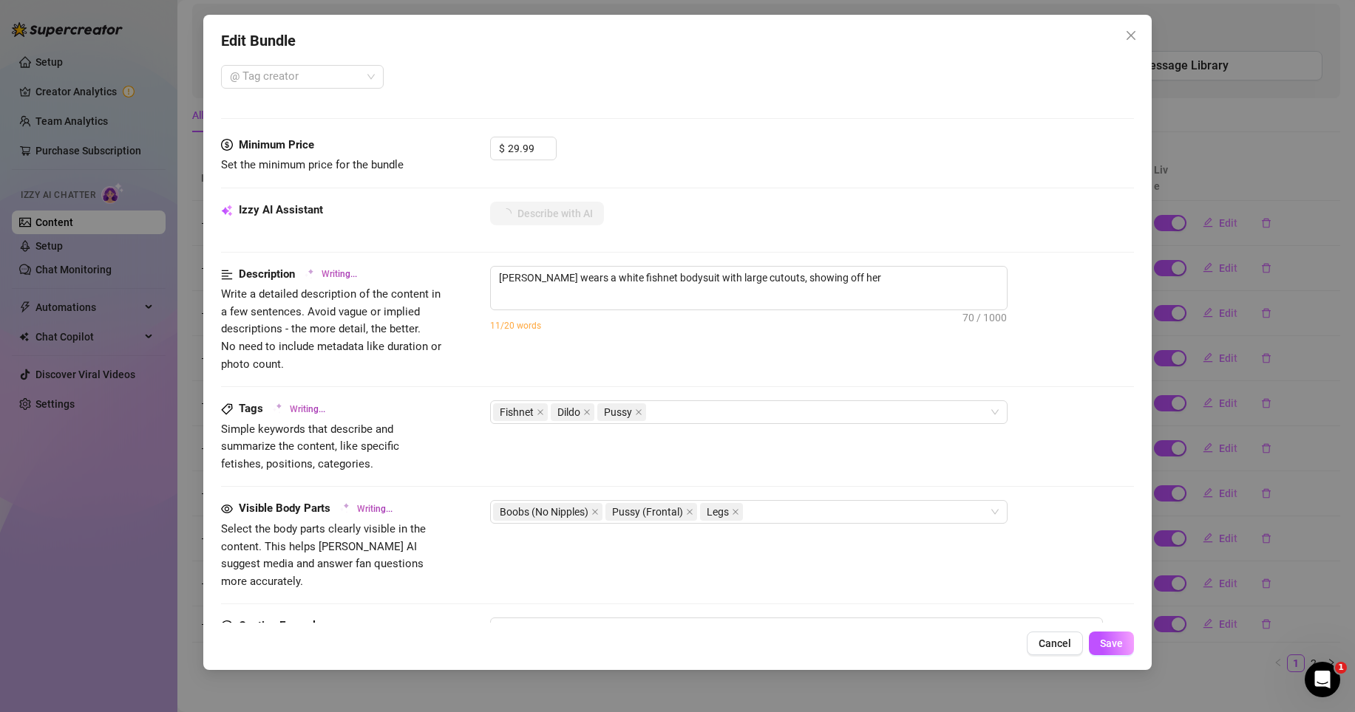
type textarea "[PERSON_NAME] wears a white fishnet bodysuit with large cutouts, showing off he…"
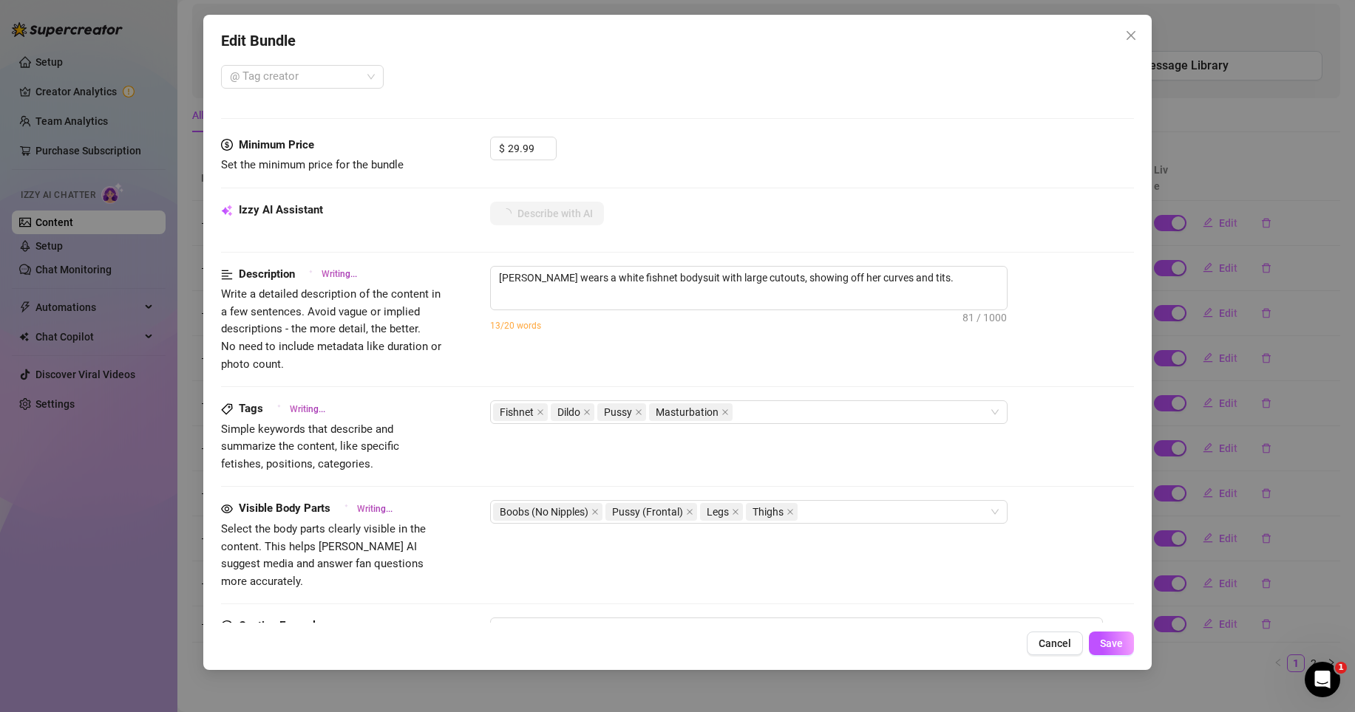
type textarea "[PERSON_NAME] wears a white fishnet bodysuit with large cutouts, showing off he…"
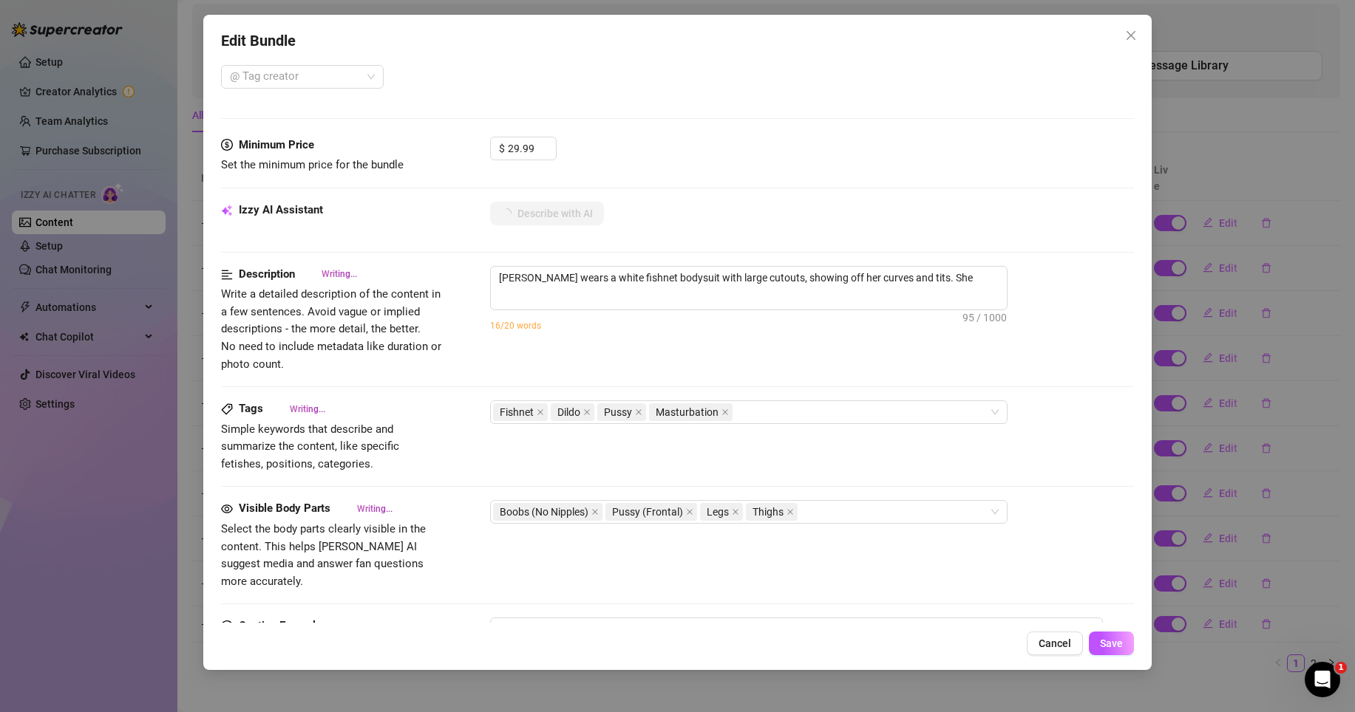
type textarea "[PERSON_NAME] wears a white fishnet bodysuit with large cutouts, showing off he…"
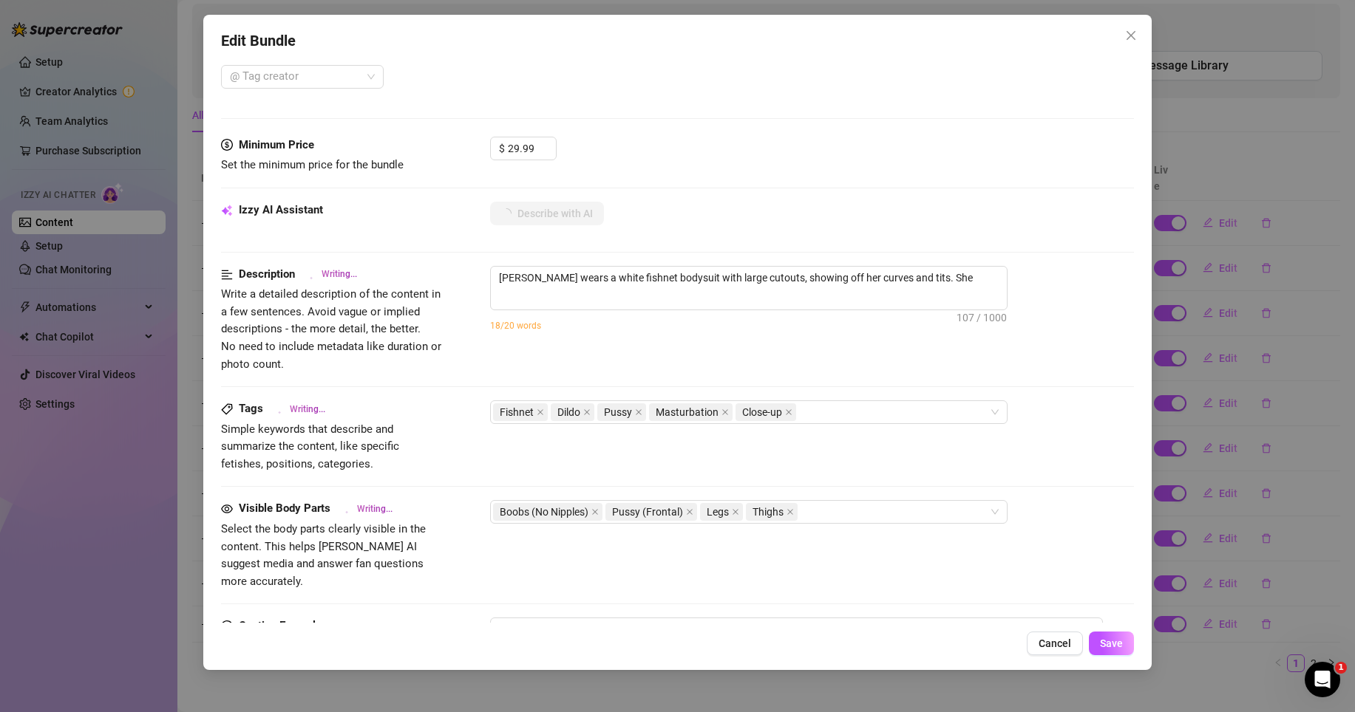
type textarea "[PERSON_NAME] wears a white fishnet bodysuit with large cutouts, showing off he…"
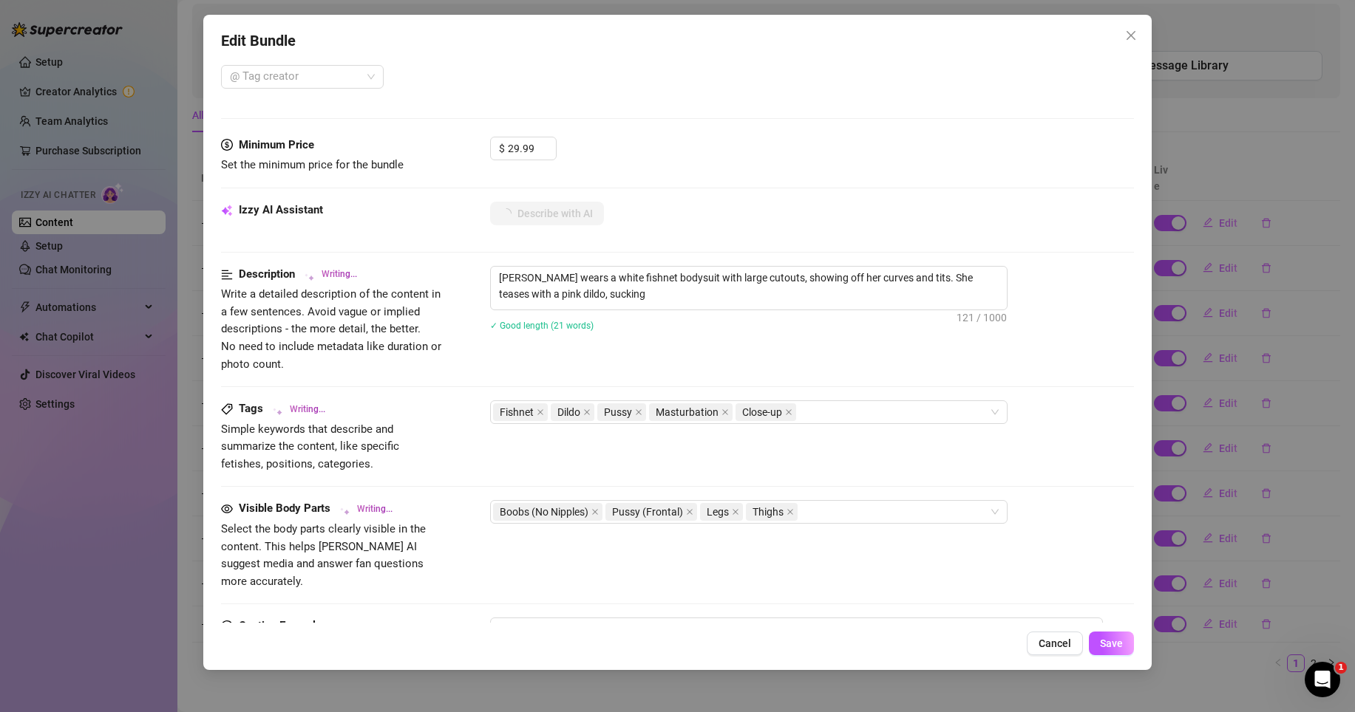
type textarea "[PERSON_NAME] wears a white fishnet bodysuit with large cutouts, showing off he…"
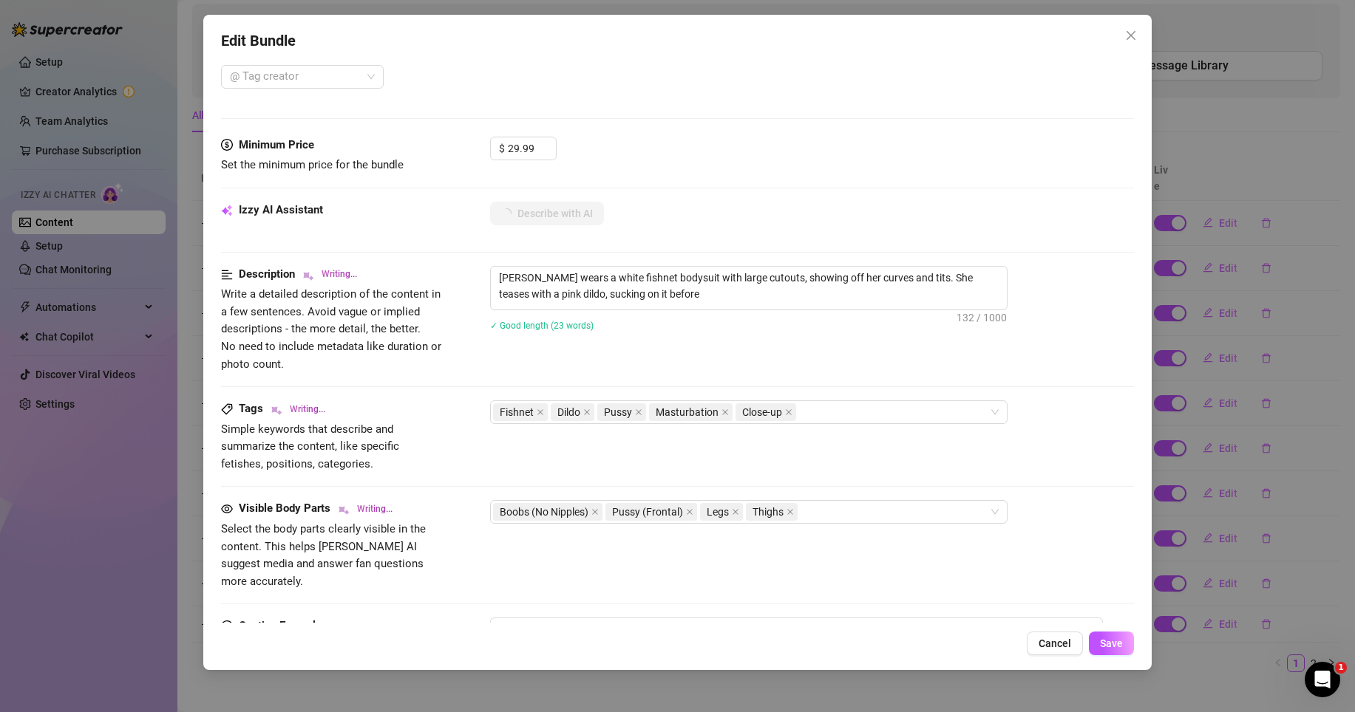
type textarea "[PERSON_NAME] wears a white fishnet bodysuit with large cutouts, showing off he…"
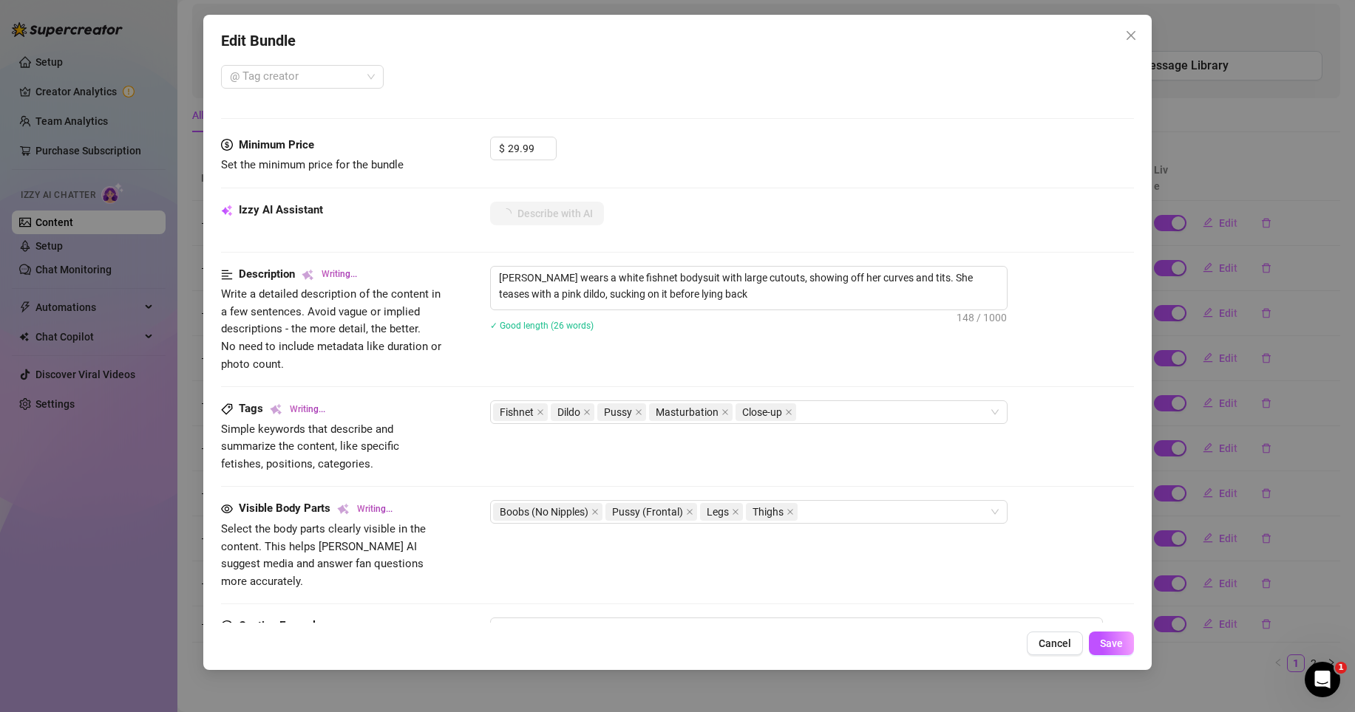
type textarea "[PERSON_NAME] wears a white fishnet bodysuit with large cutouts, showing off he…"
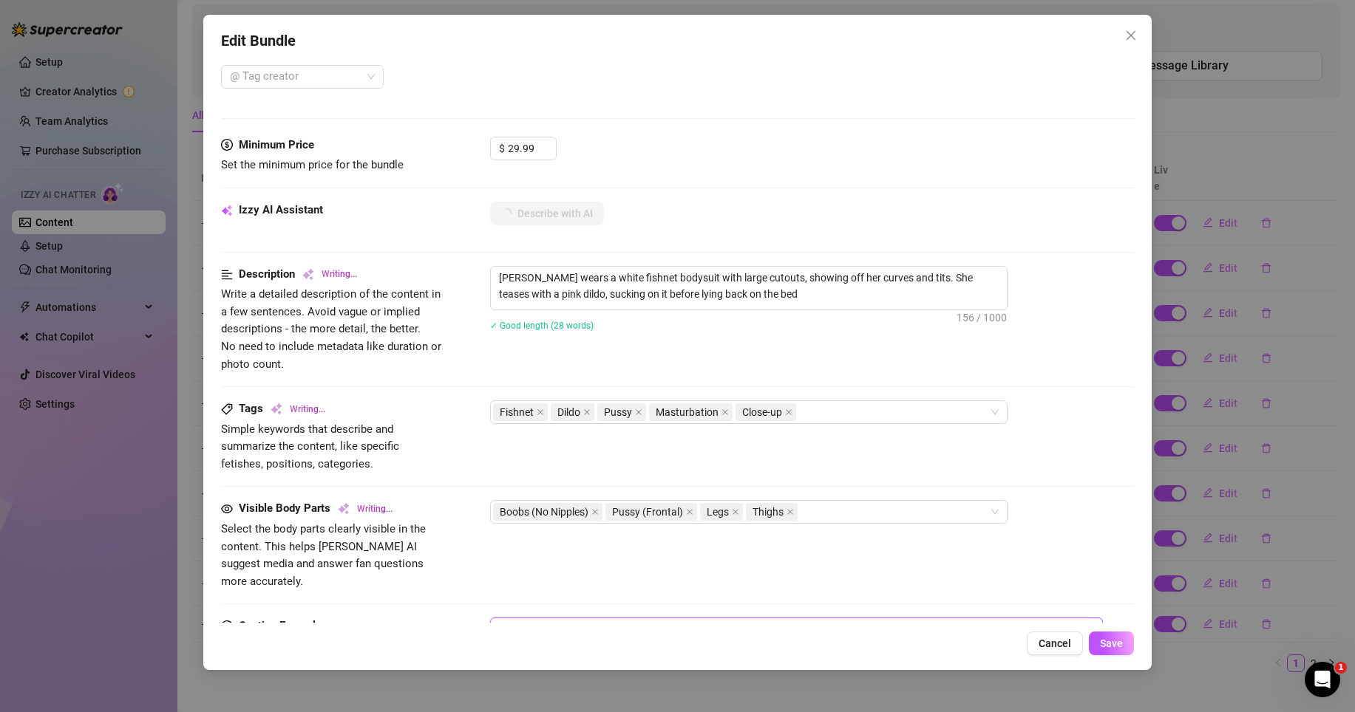
type textarea "[PERSON_NAME] wears a white fishnet bodysuit with large cutouts, showing off he…"
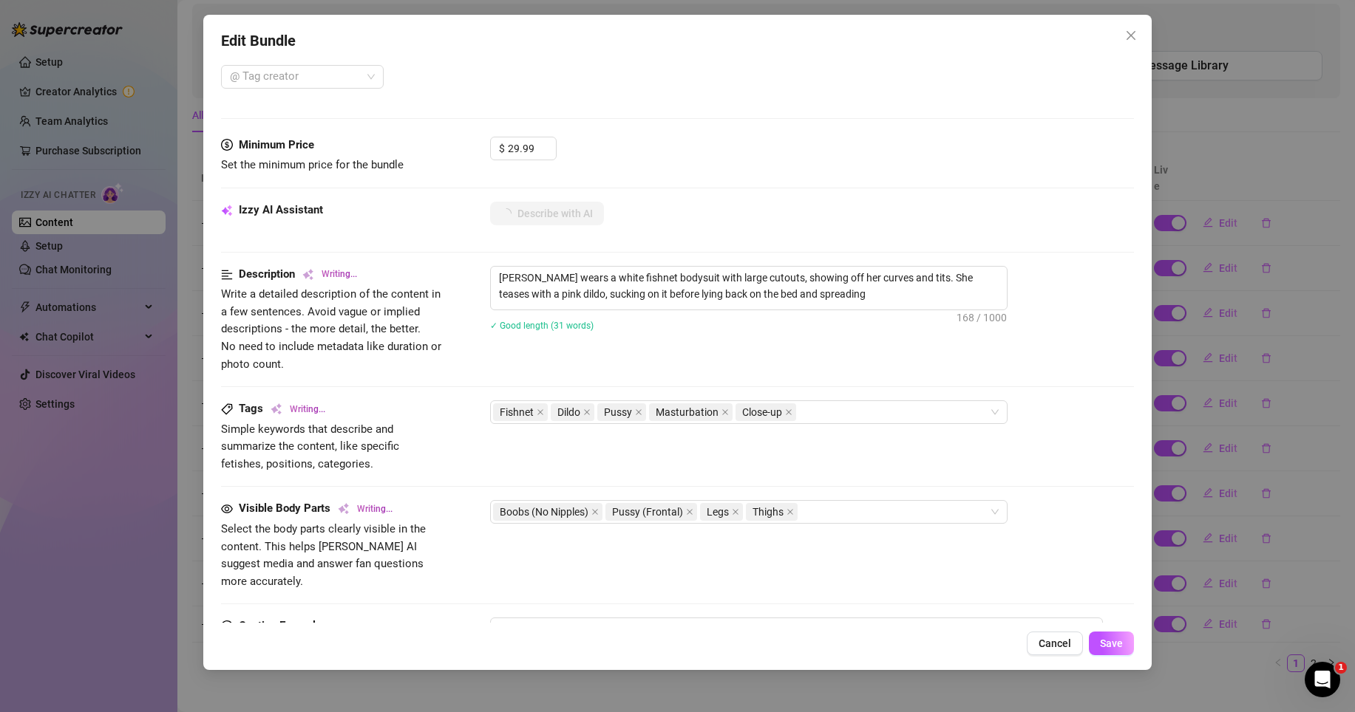
type textarea "[PERSON_NAME] wears a white fishnet bodysuit with large cutouts, showing off he…"
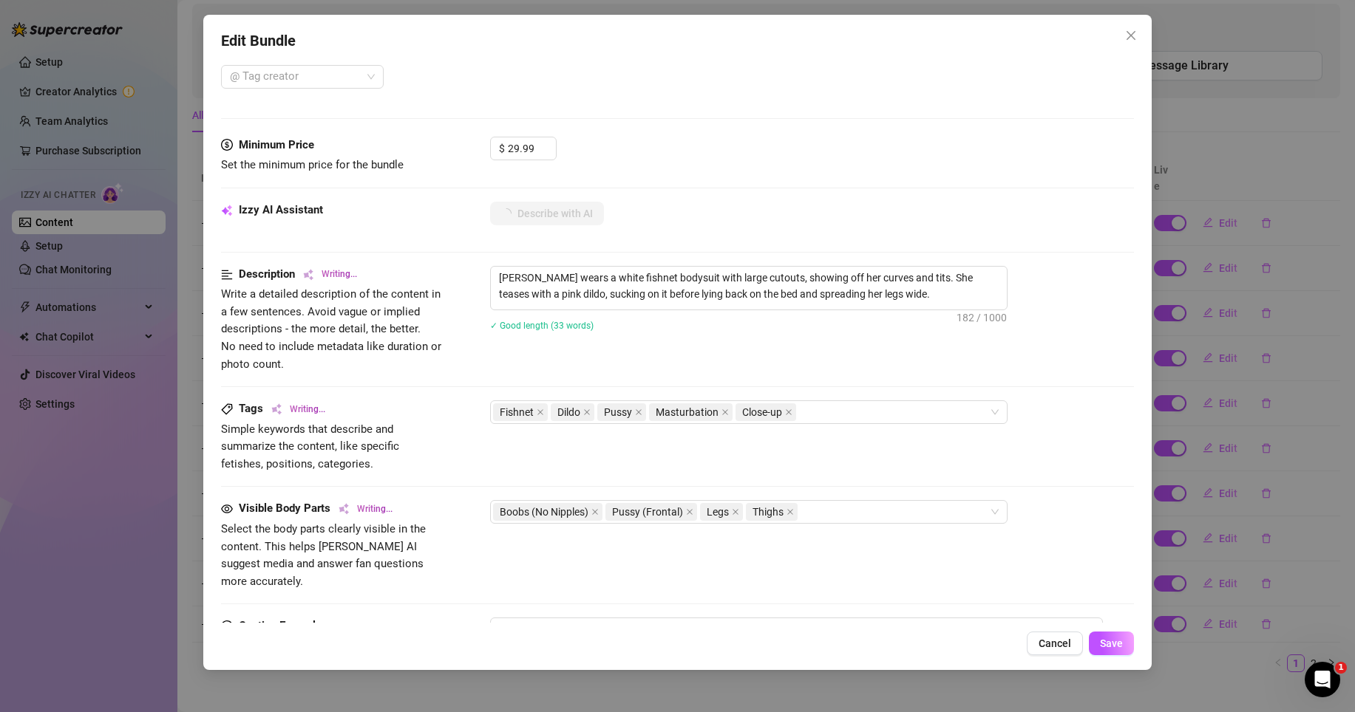
type textarea "[PERSON_NAME] wears a white fishnet bodysuit with large cutouts, showing off he…"
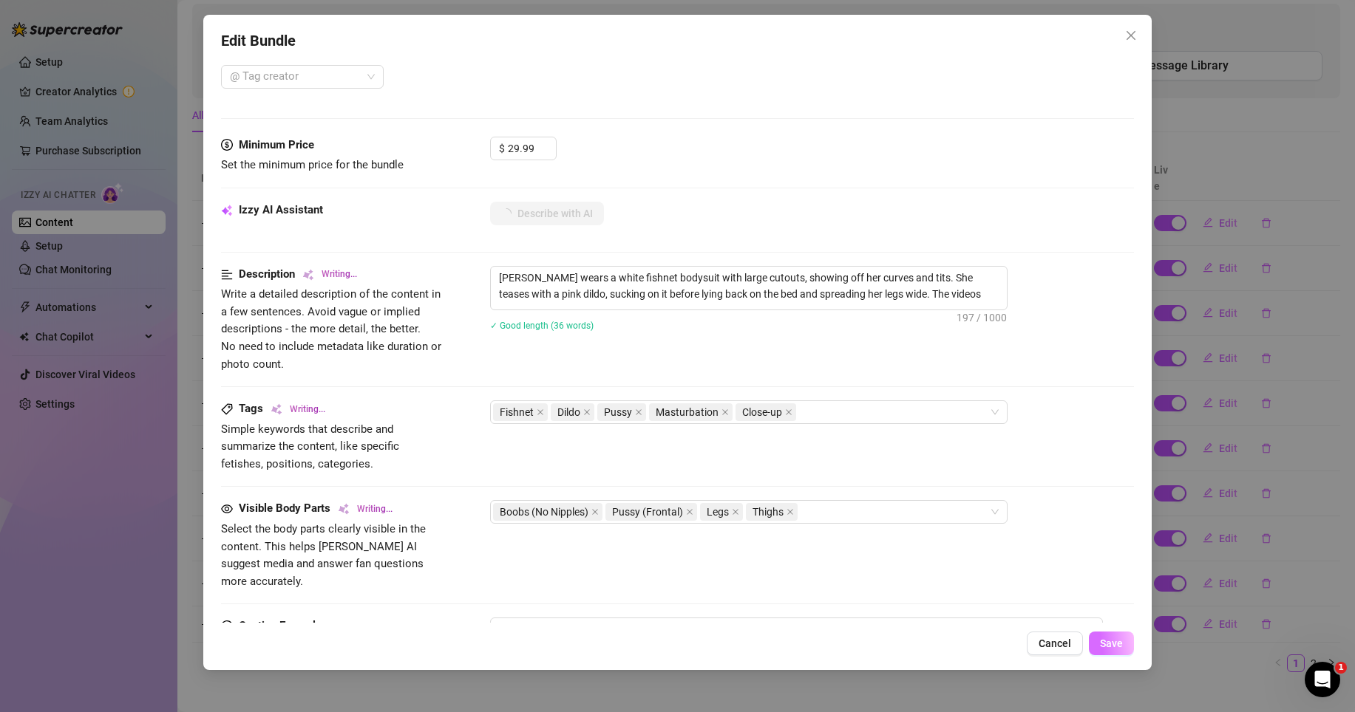
type textarea "[PERSON_NAME] wears a white fishnet bodysuit with large cutouts, showing off he…"
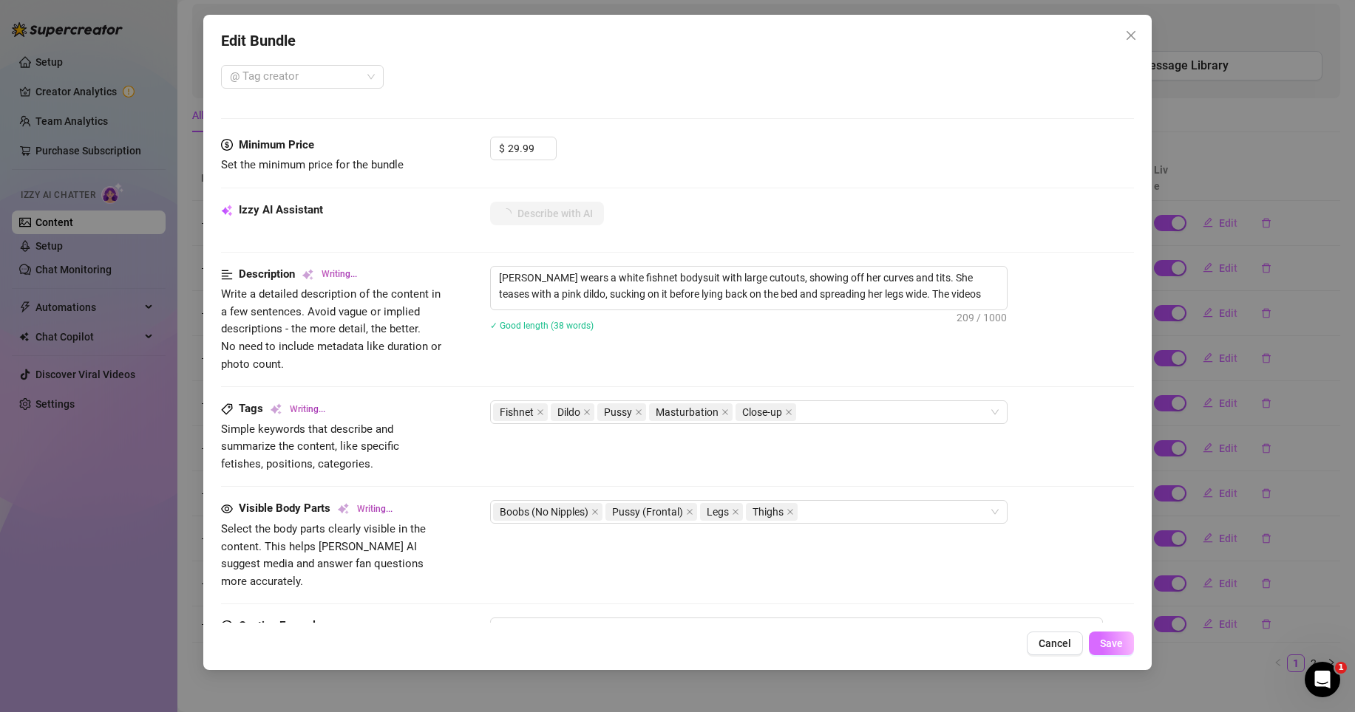
type textarea "[PERSON_NAME] wears a white fishnet bodysuit with large cutouts, showing off he…"
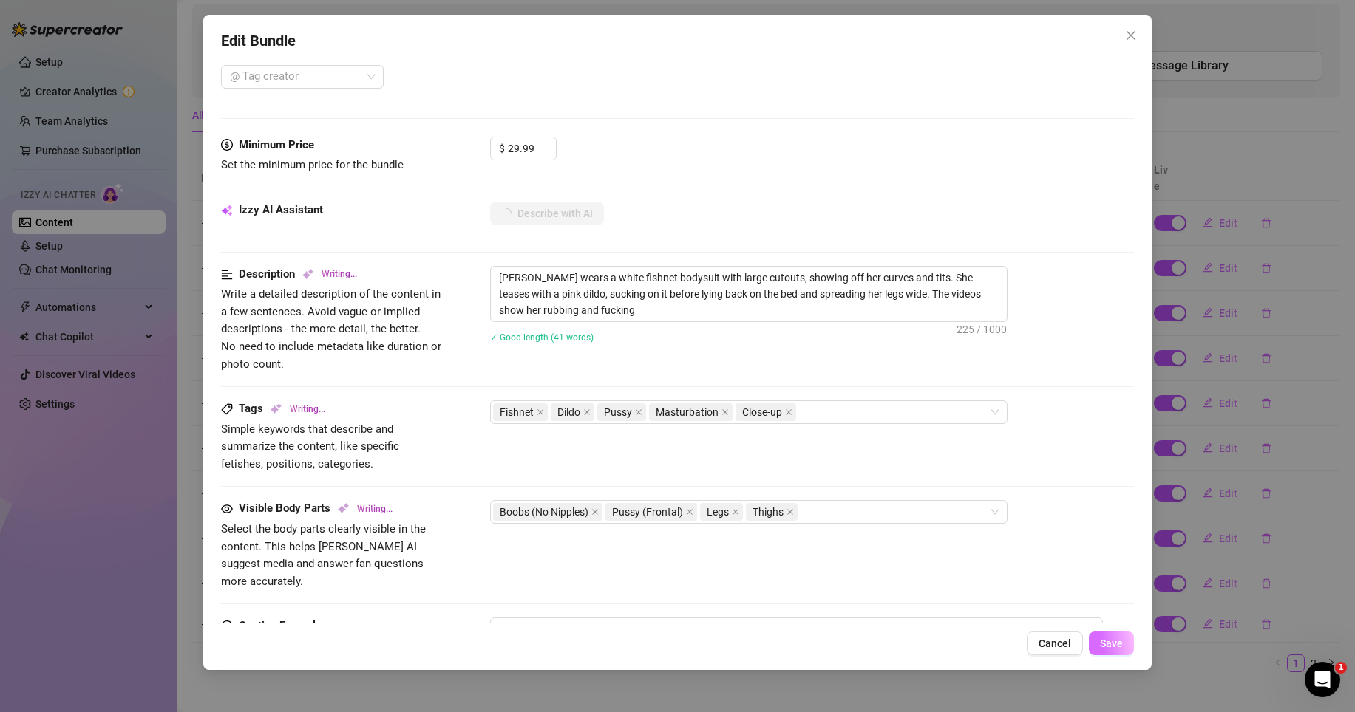
type textarea "[PERSON_NAME] wears a white fishnet bodysuit with large cutouts, showing off he…"
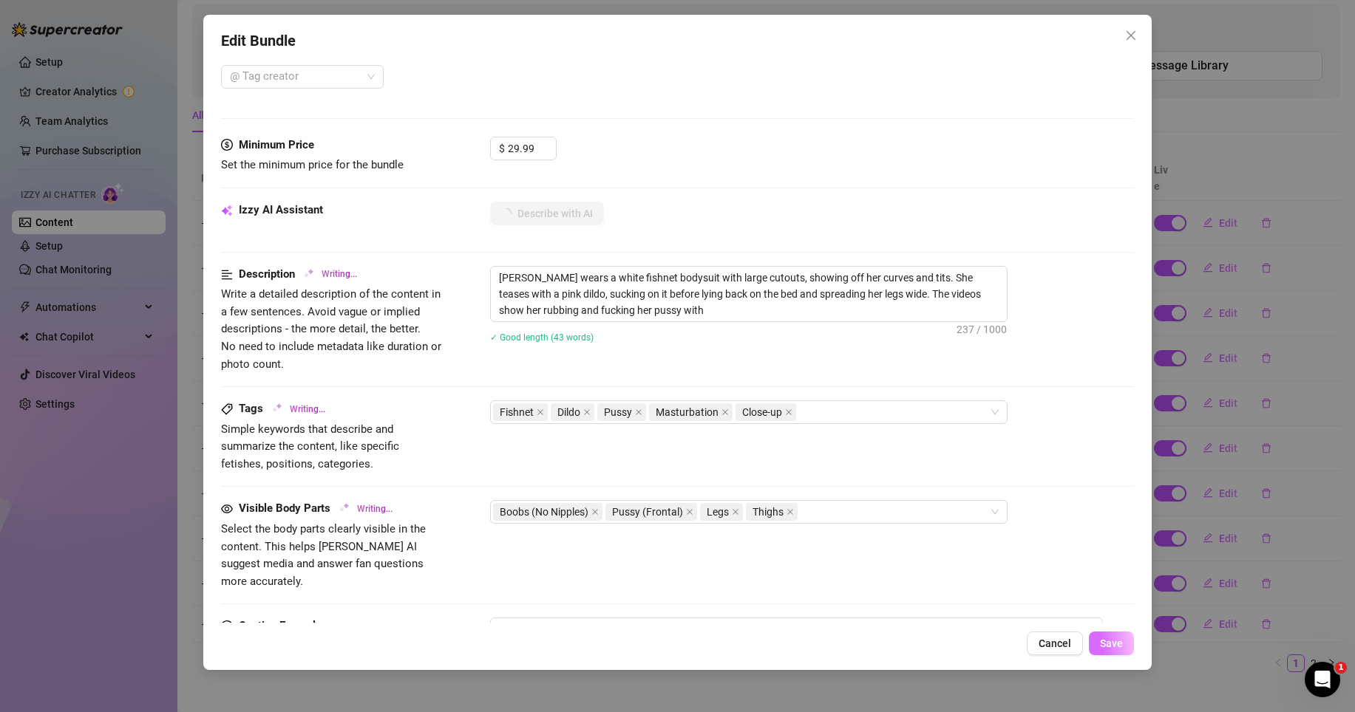
type textarea "[PERSON_NAME] wears a white fishnet bodysuit with large cutouts, showing off he…"
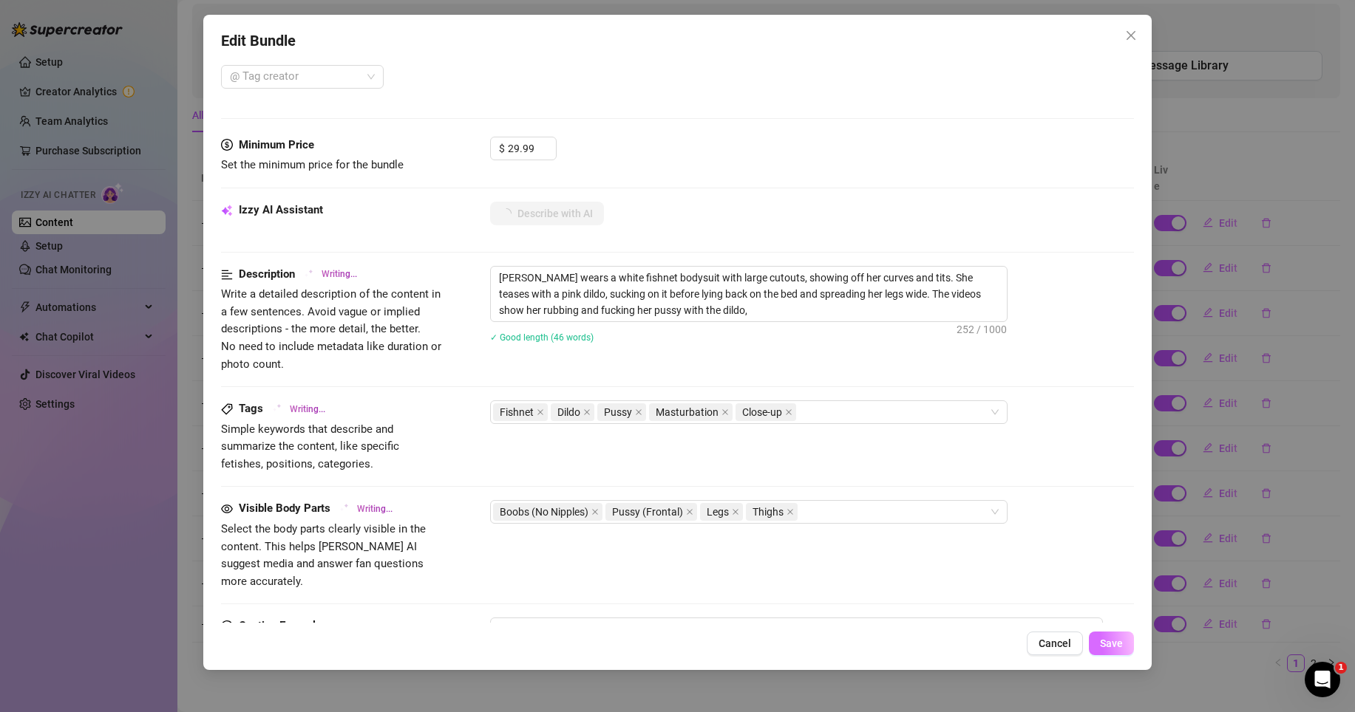
type textarea "[PERSON_NAME] wears a white fishnet bodysuit with large cutouts, showing off he…"
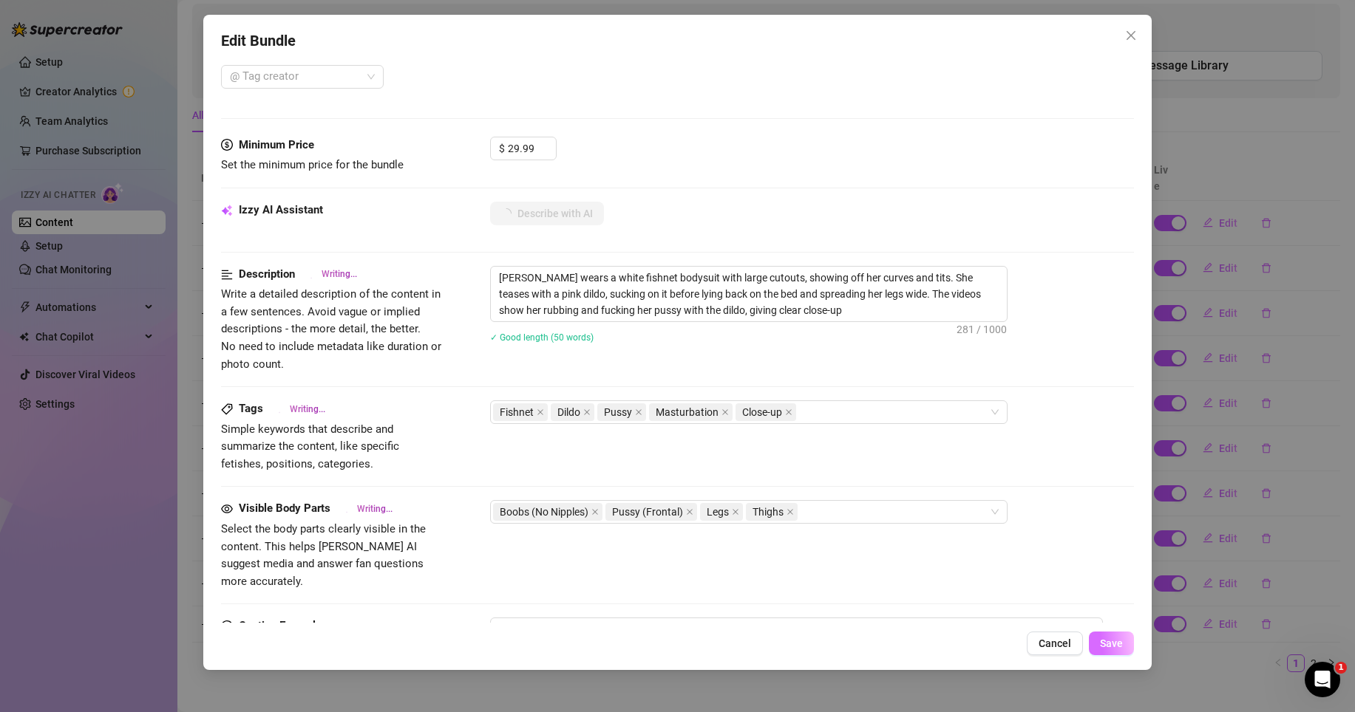
type textarea "[PERSON_NAME] wears a white fishnet bodysuit with large cutouts, showing off he…"
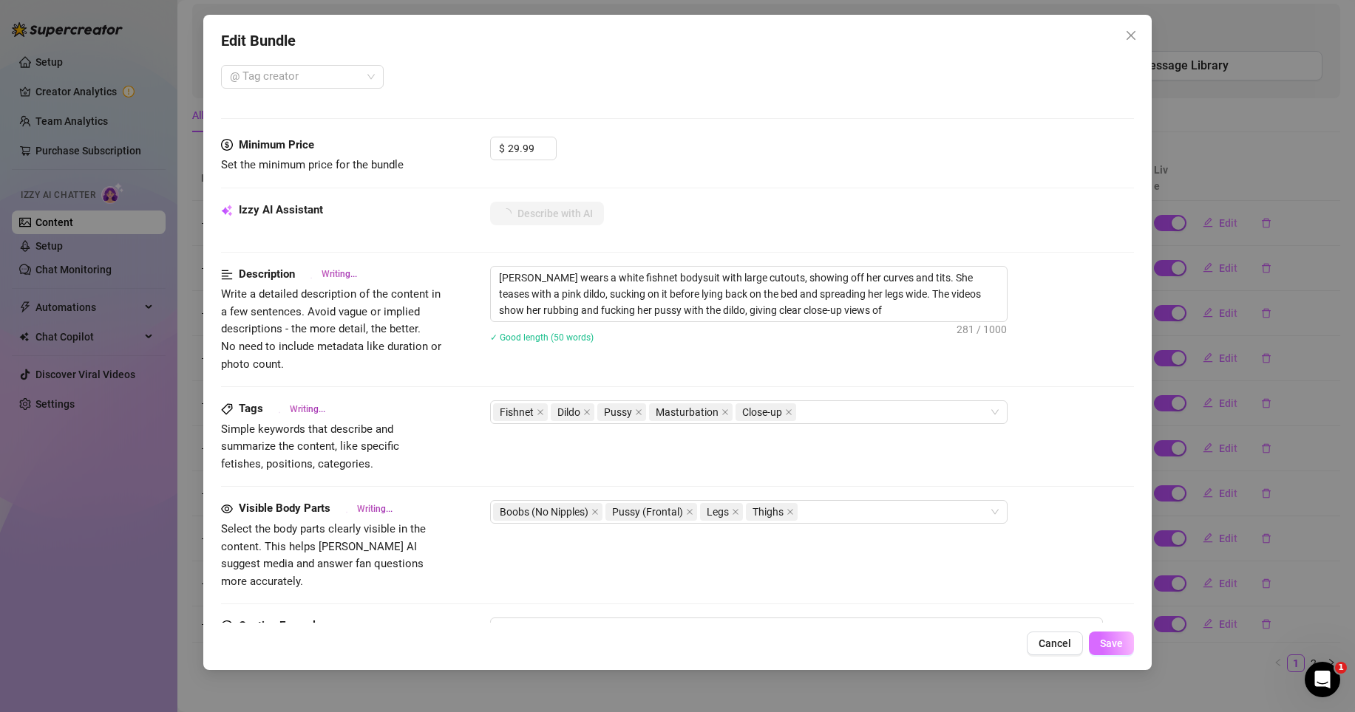
type textarea "[PERSON_NAME] wears a white fishnet bodysuit with large cutouts, showing off he…"
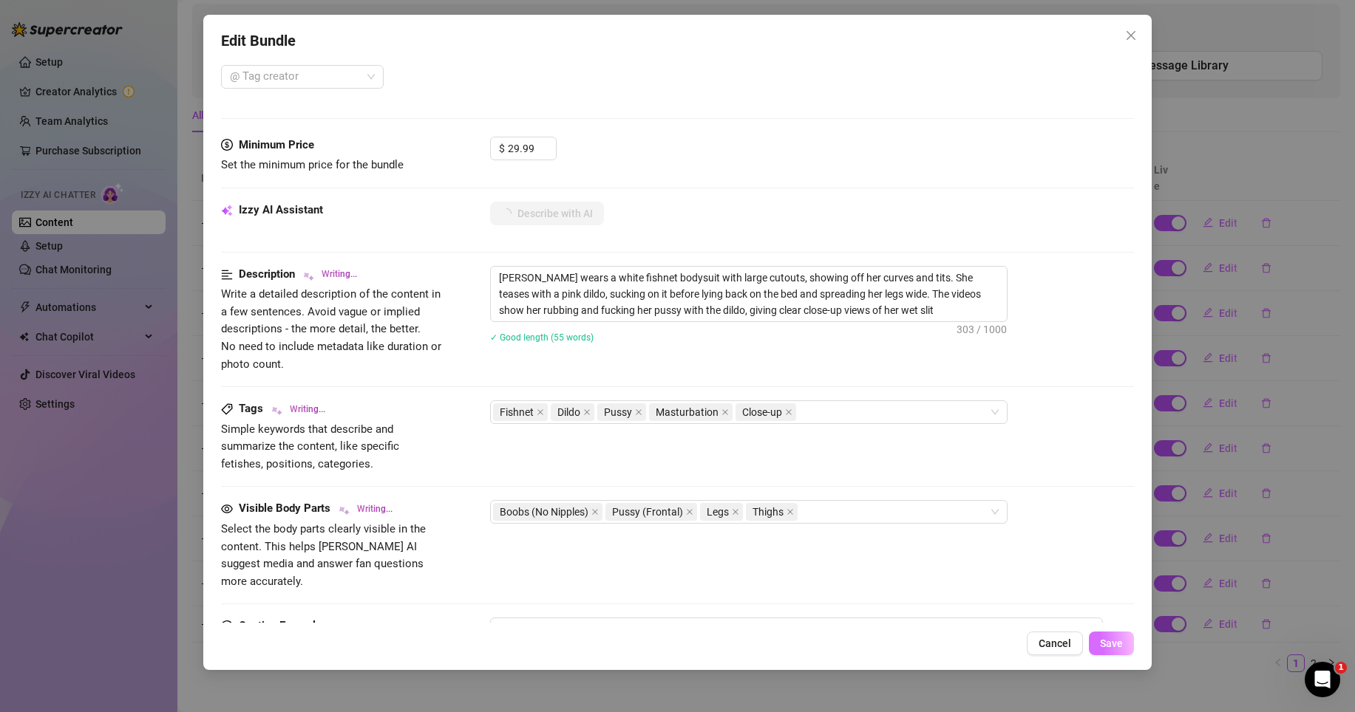
type textarea "[PERSON_NAME] wears a white fishnet bodysuit with large cutouts, showing off he…"
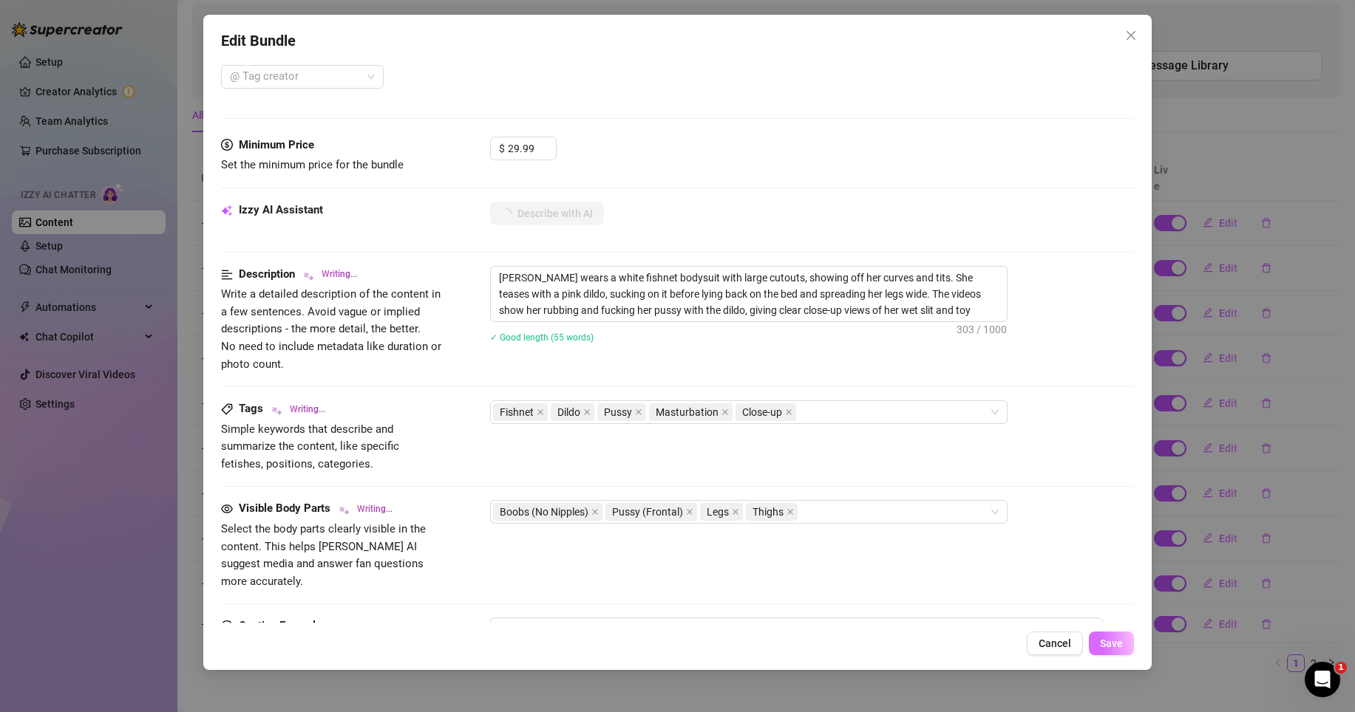
type textarea "[PERSON_NAME] wears a white fishnet bodysuit with large cutouts, showing off he…"
click at [1105, 637] on button "Save" at bounding box center [1111, 644] width 45 height 24
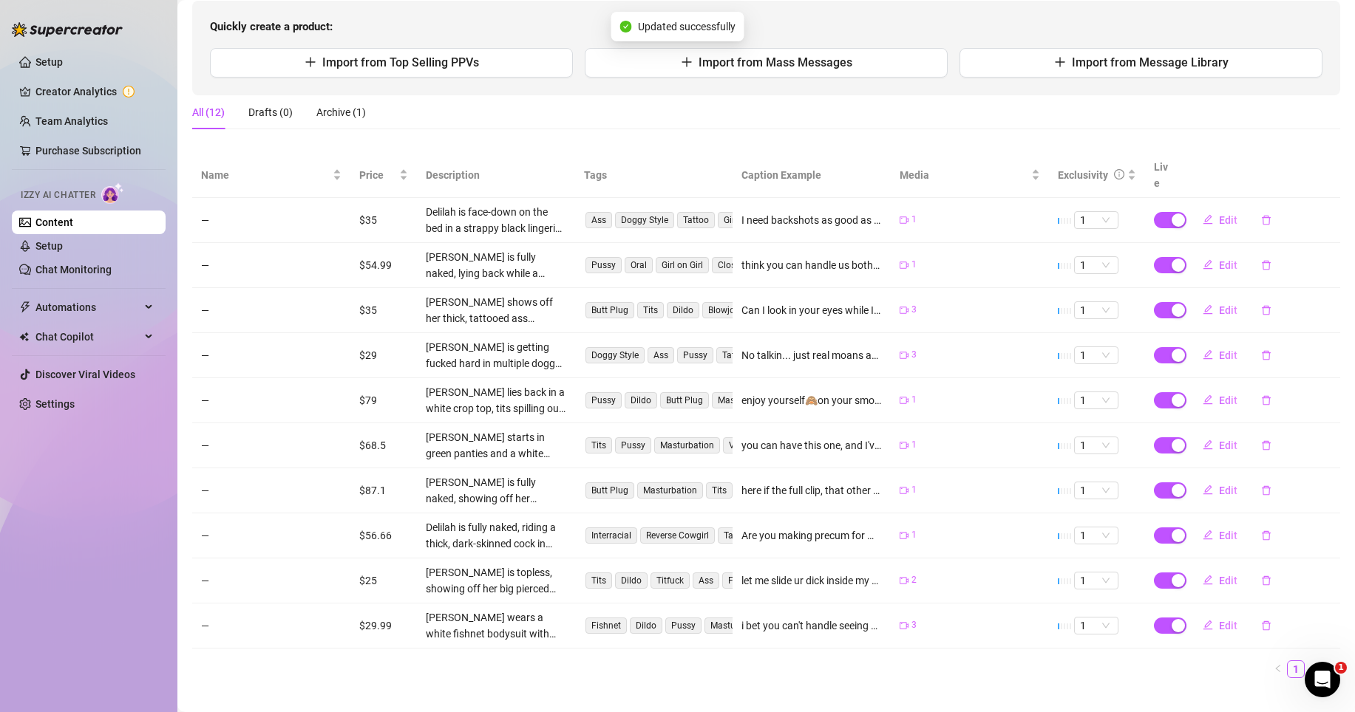
scroll to position [0, 0]
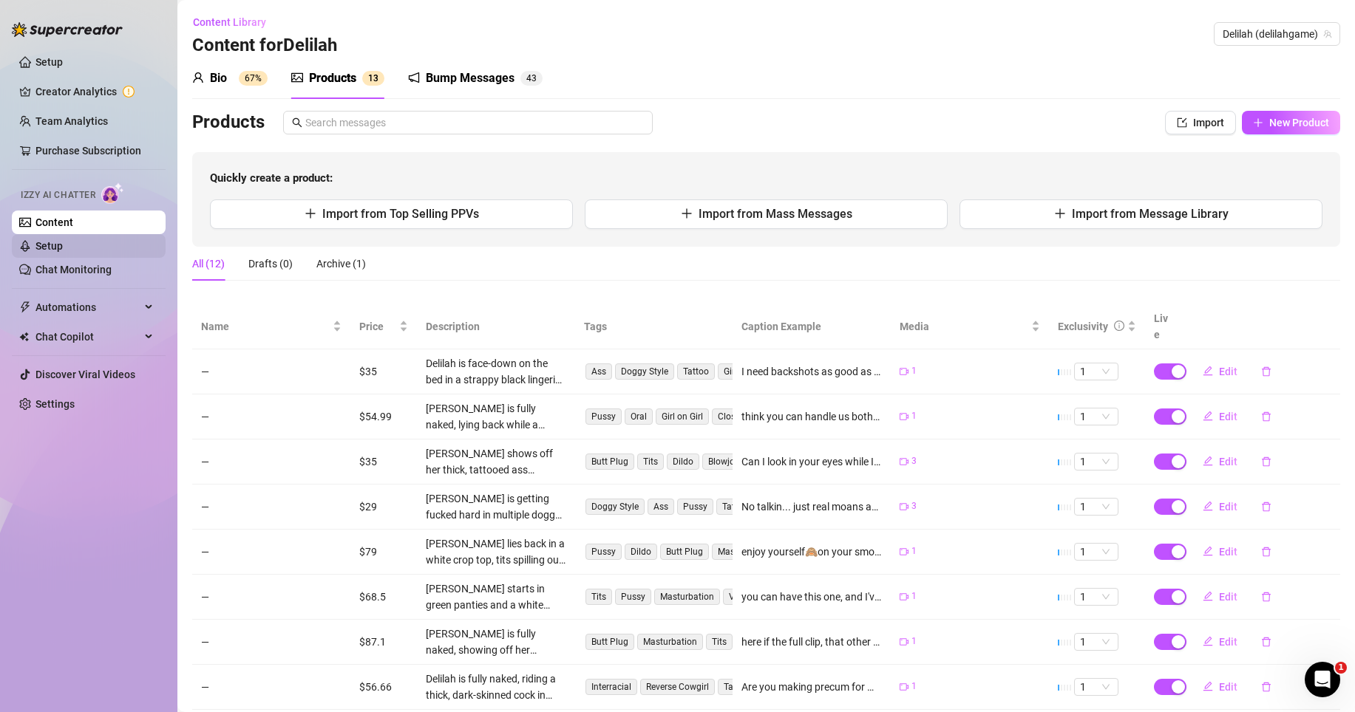
click at [63, 247] on link "Setup" at bounding box center [48, 246] width 27 height 12
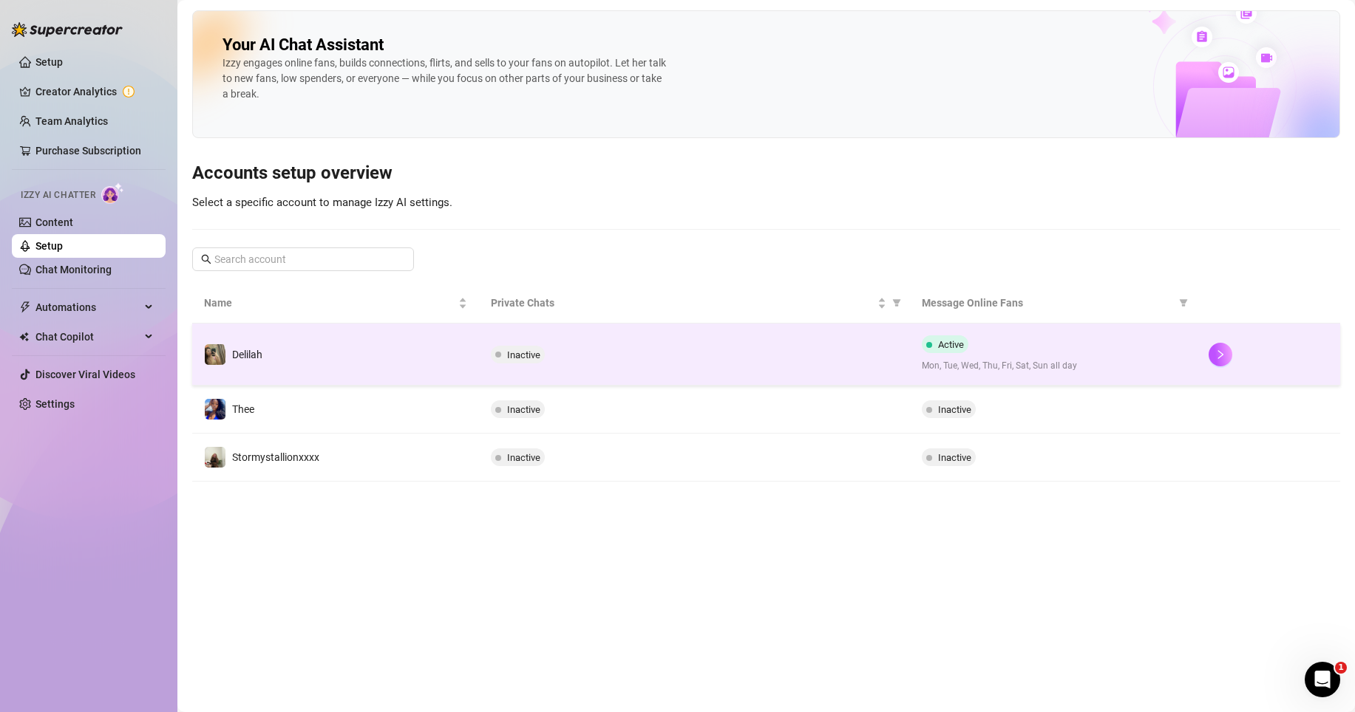
click at [361, 338] on td "Delilah" at bounding box center [335, 355] width 287 height 62
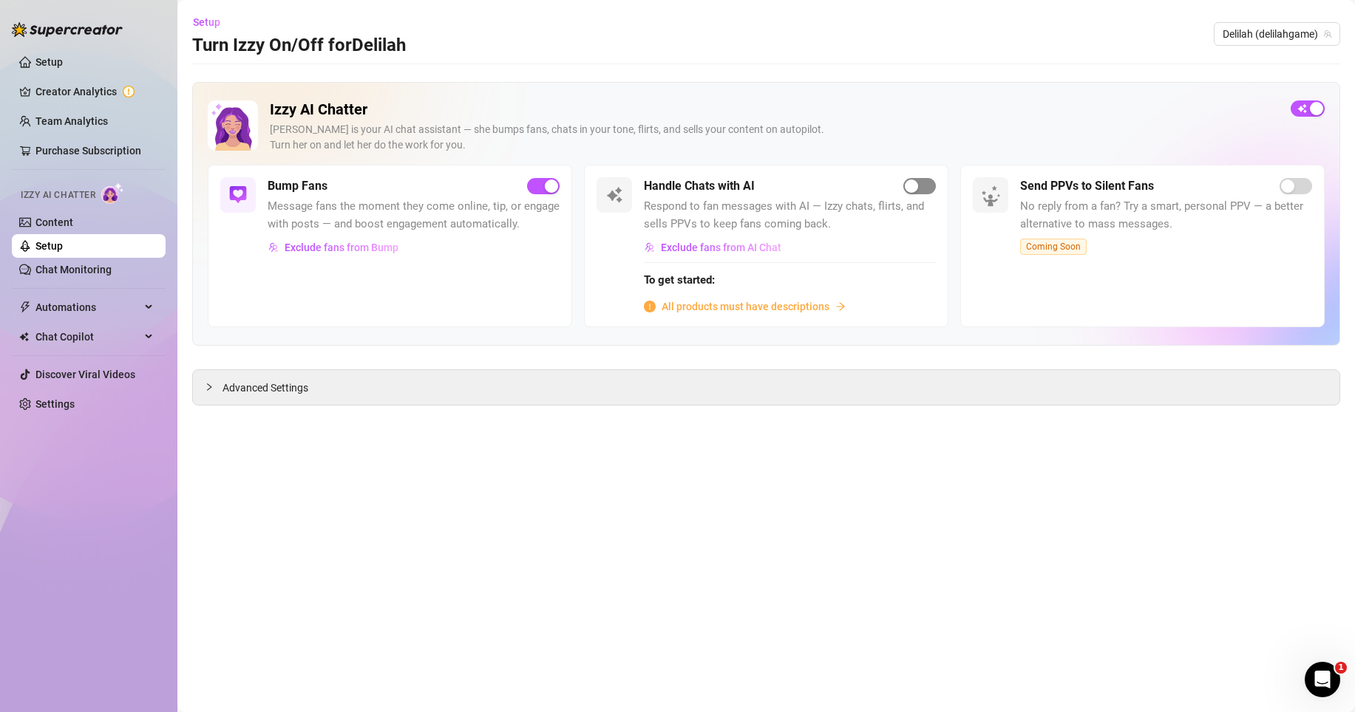
click at [913, 185] on div "button" at bounding box center [911, 186] width 13 height 13
click at [916, 183] on div "button" at bounding box center [911, 186] width 13 height 13
click at [806, 308] on span "All products must have descriptions" at bounding box center [745, 307] width 168 height 16
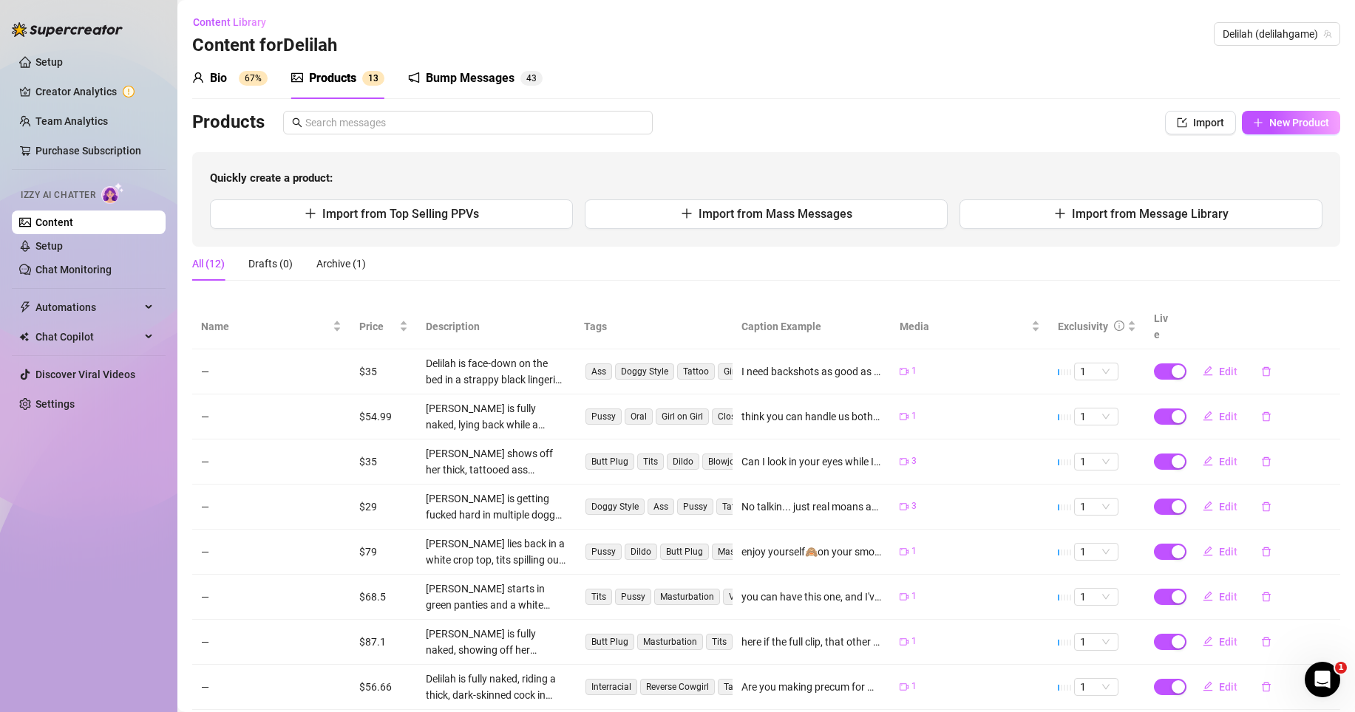
scroll to position [30, 0]
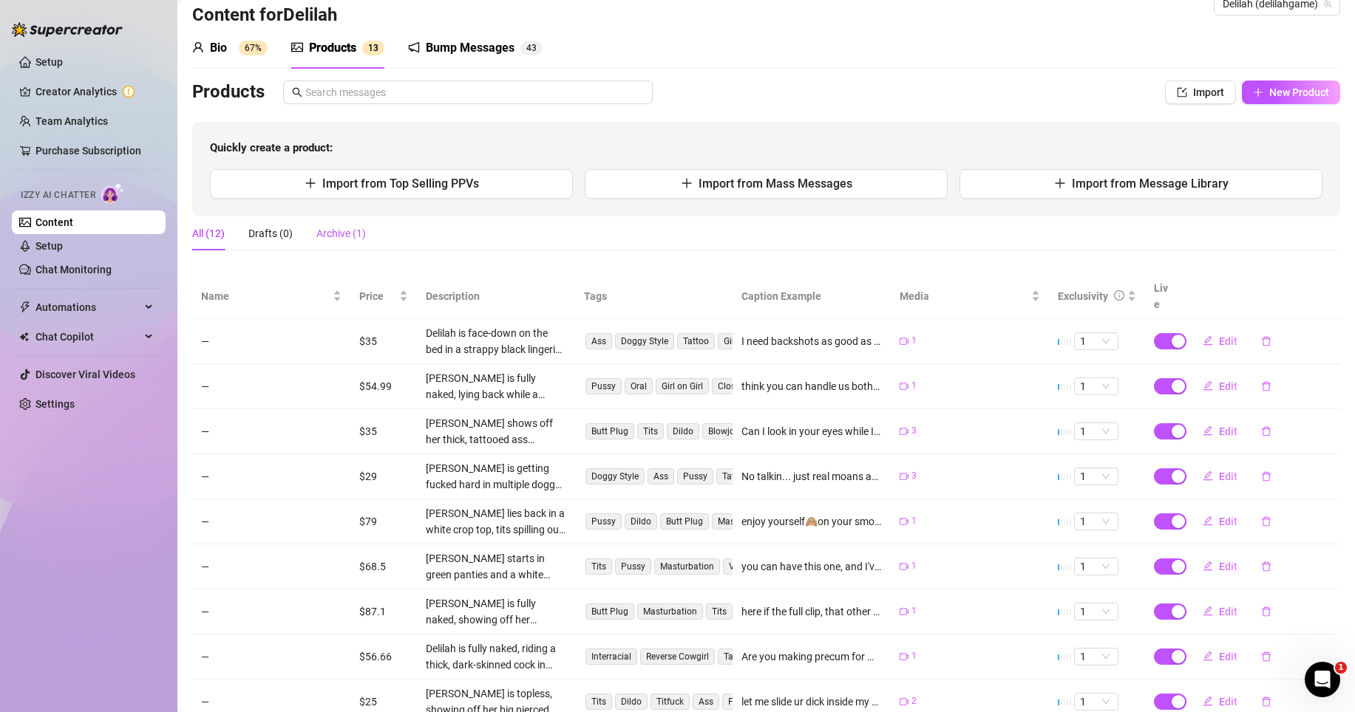
click at [346, 228] on div "Archive (1)" at bounding box center [341, 233] width 50 height 16
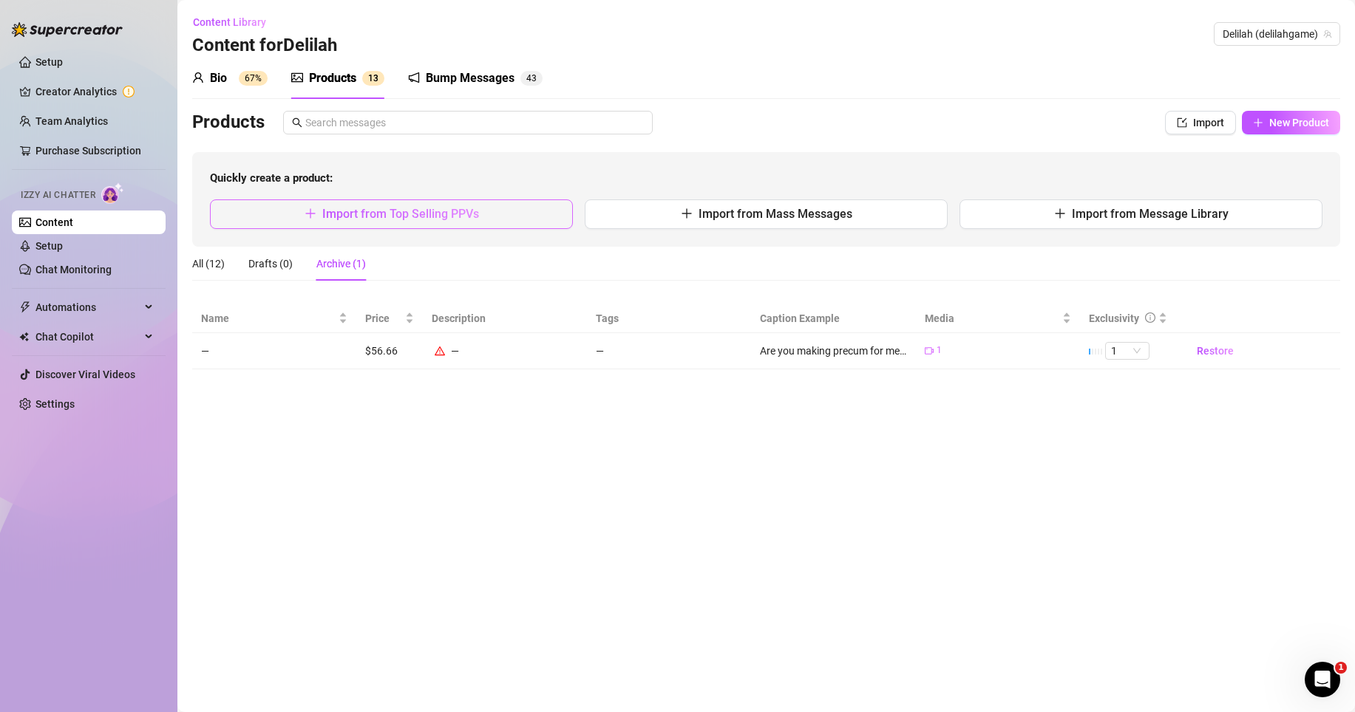
scroll to position [0, 0]
click at [1199, 351] on span "Restore" at bounding box center [1214, 351] width 37 height 12
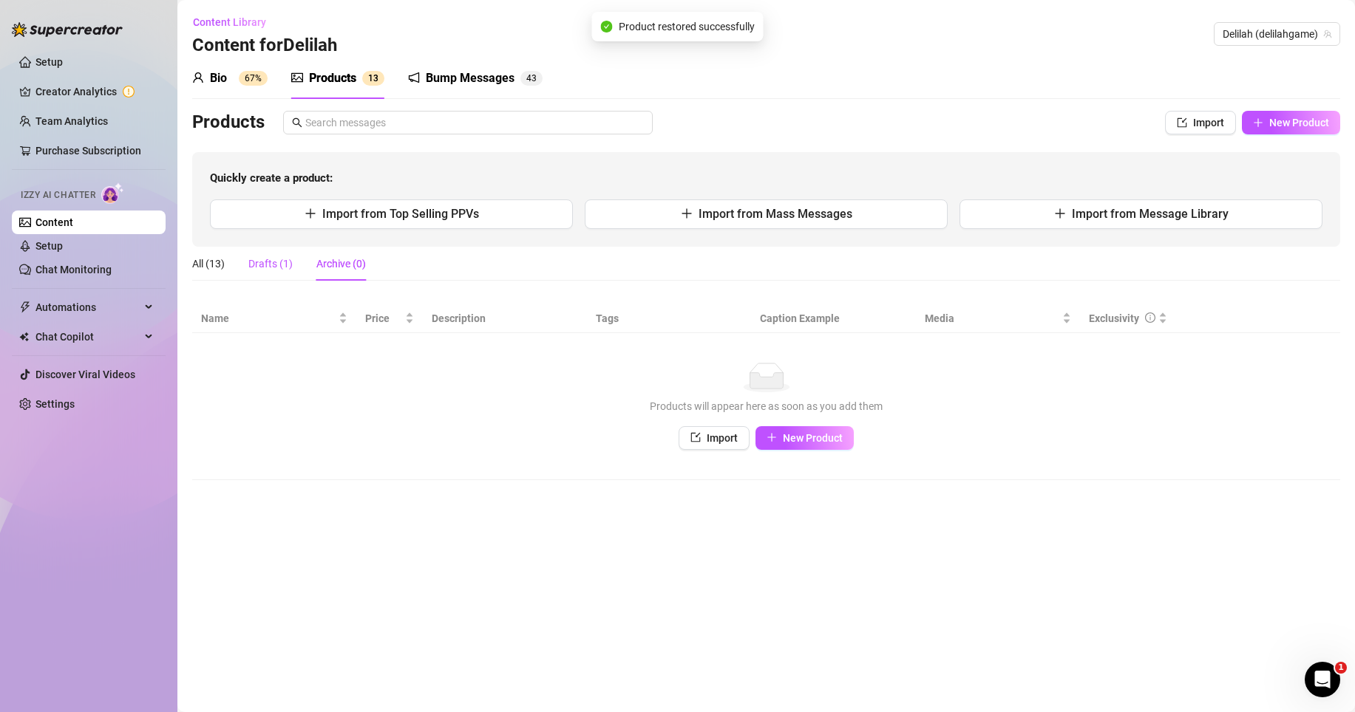
click at [266, 265] on div "Drafts (1)" at bounding box center [270, 264] width 44 height 16
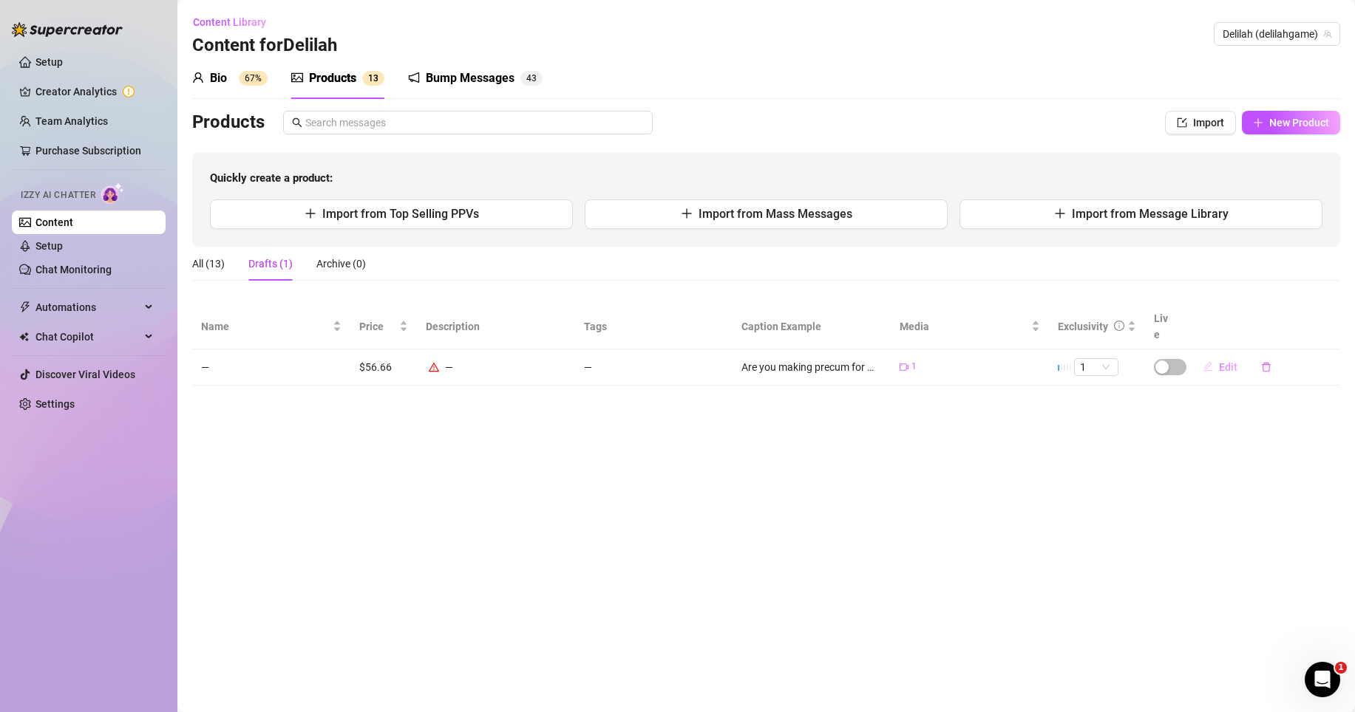
click at [1222, 361] on span "Edit" at bounding box center [1228, 367] width 18 height 12
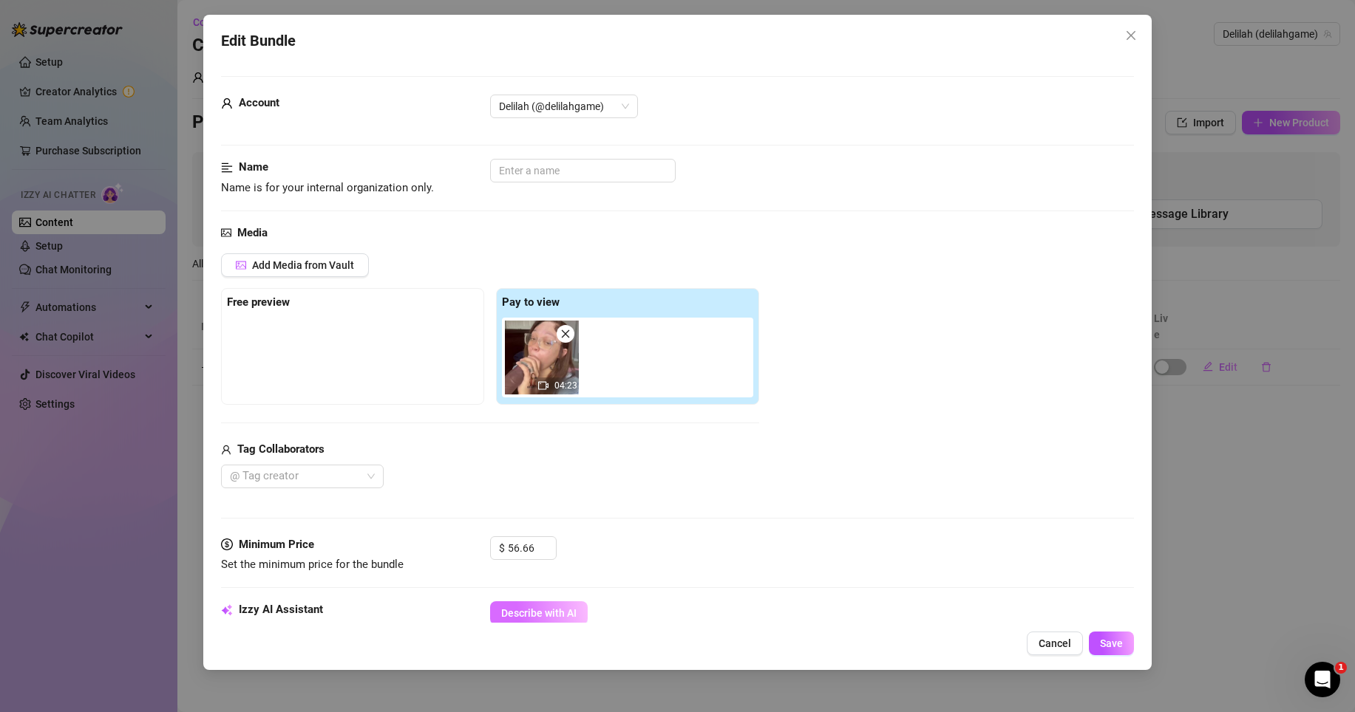
click at [562, 605] on button "Describe with AI" at bounding box center [539, 614] width 98 height 24
type textarea "Delilah"
type textarea "Delilah is"
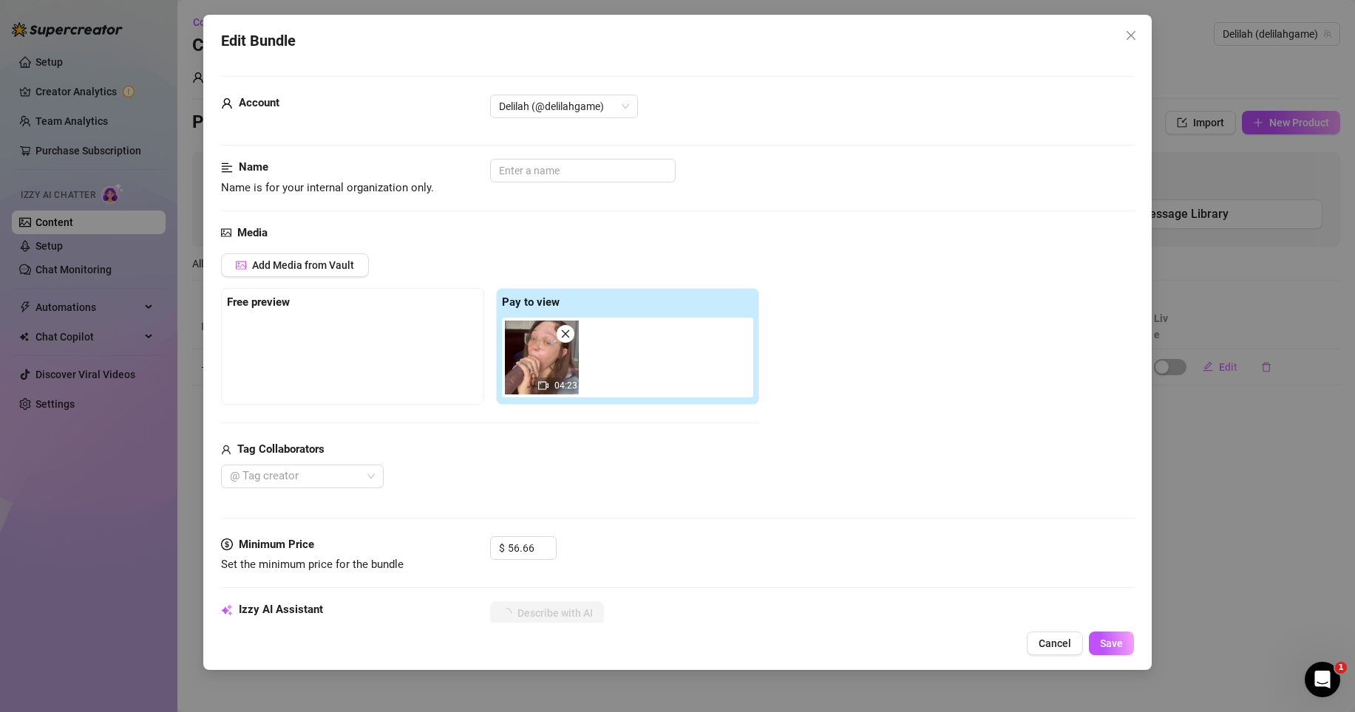
type textarea "Delilah is fully"
type textarea "Delilah is fully naked,"
type textarea "Delilah is fully naked, riding"
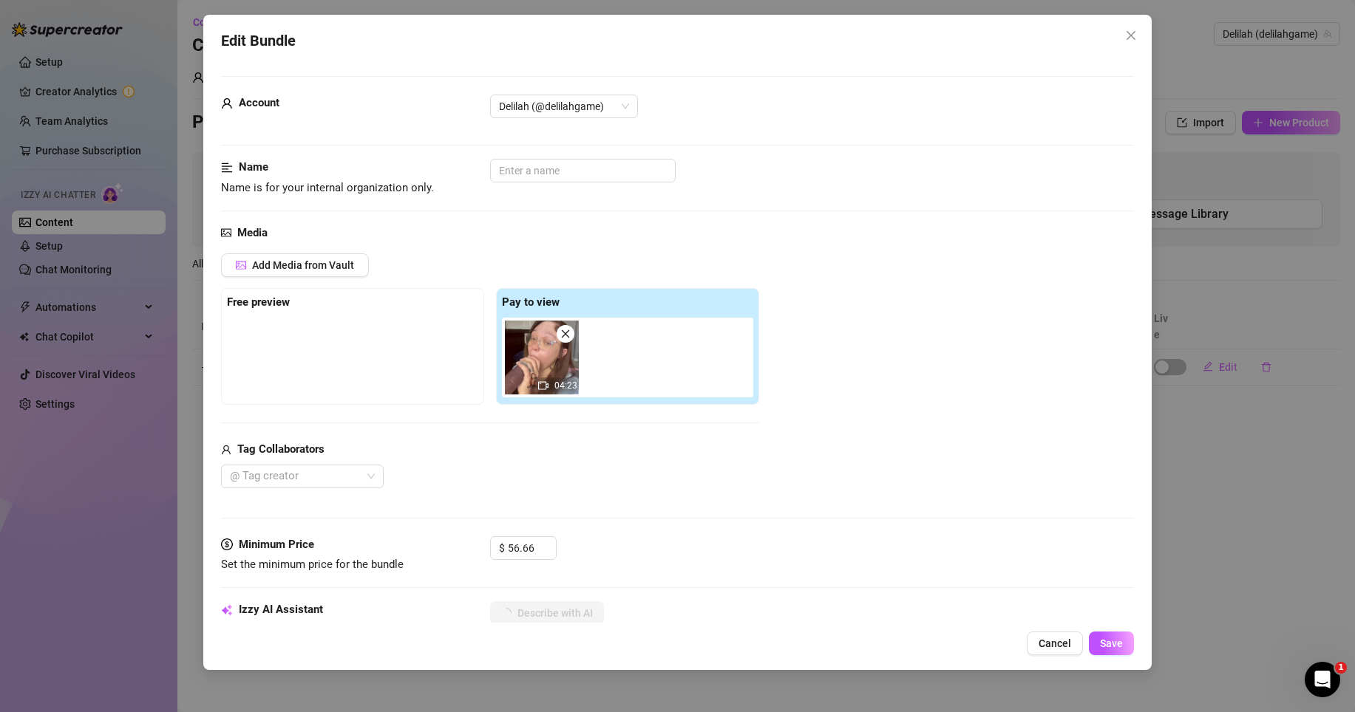
type textarea "Delilah is fully naked, riding"
type textarea "Delilah is fully naked, riding a"
type textarea "Delilah is fully naked, riding a thick,"
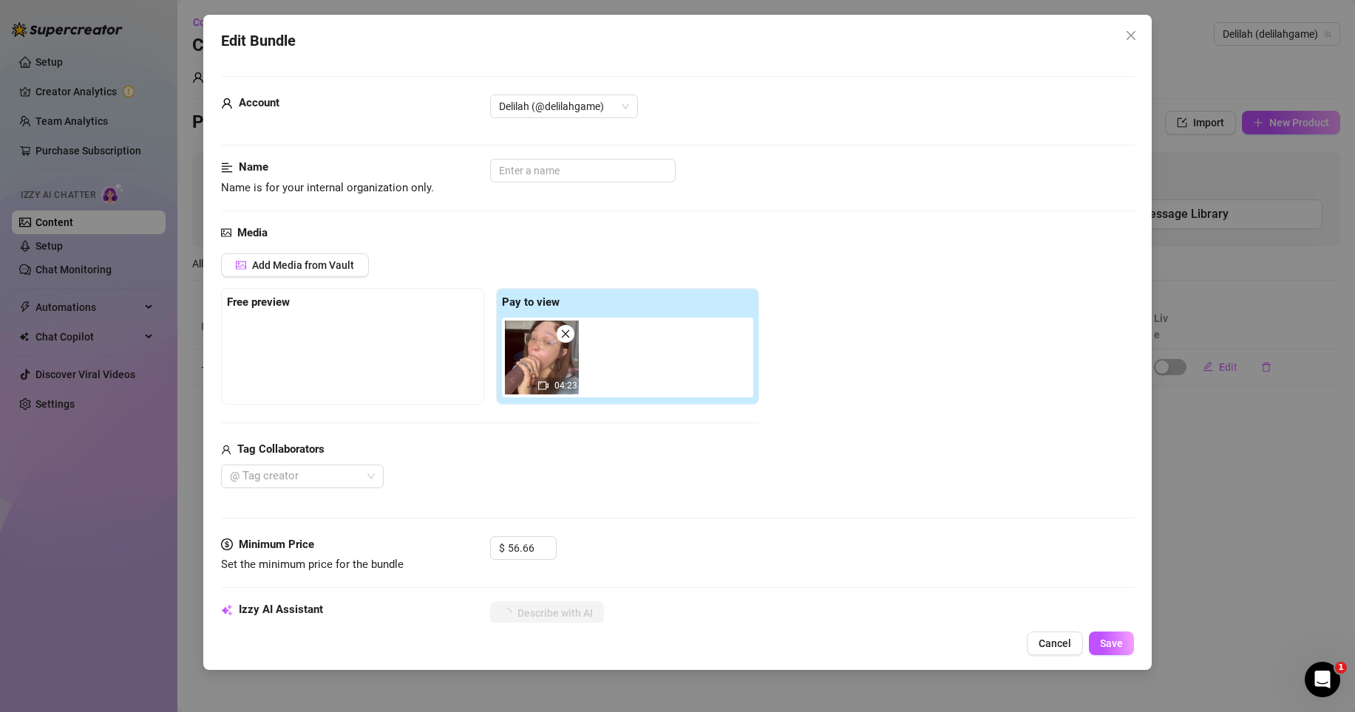
type textarea "Delilah is fully naked, riding a thick, dark-skinned"
type textarea "Delilah is fully naked, riding a thick, dark-skinned cock"
type textarea "Delilah is fully naked, riding a thick, dark-skinned cock in"
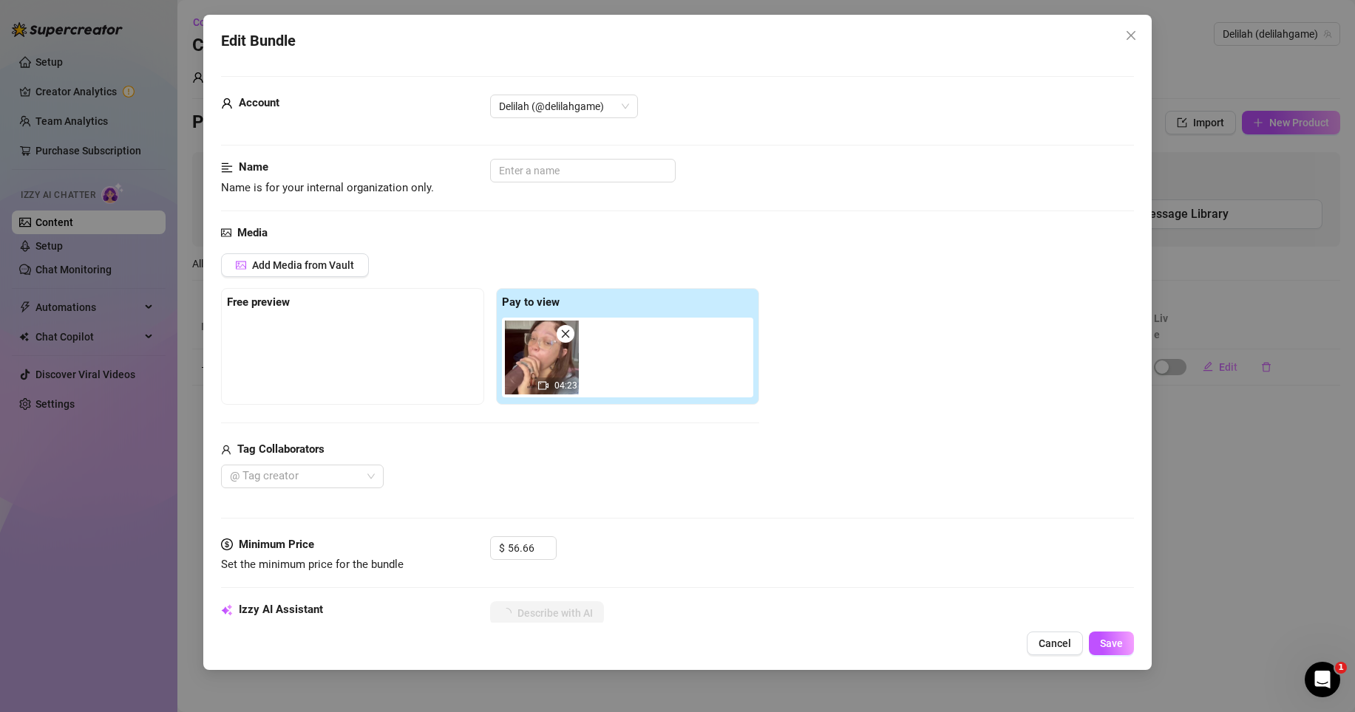
type textarea "Delilah is fully naked, riding a thick, dark-skinned cock in"
type textarea "Delilah is fully naked, riding a thick, dark-skinned cock in multiple"
type textarea "Delilah is fully naked, riding a thick, dark-skinned cock in multiple positions"
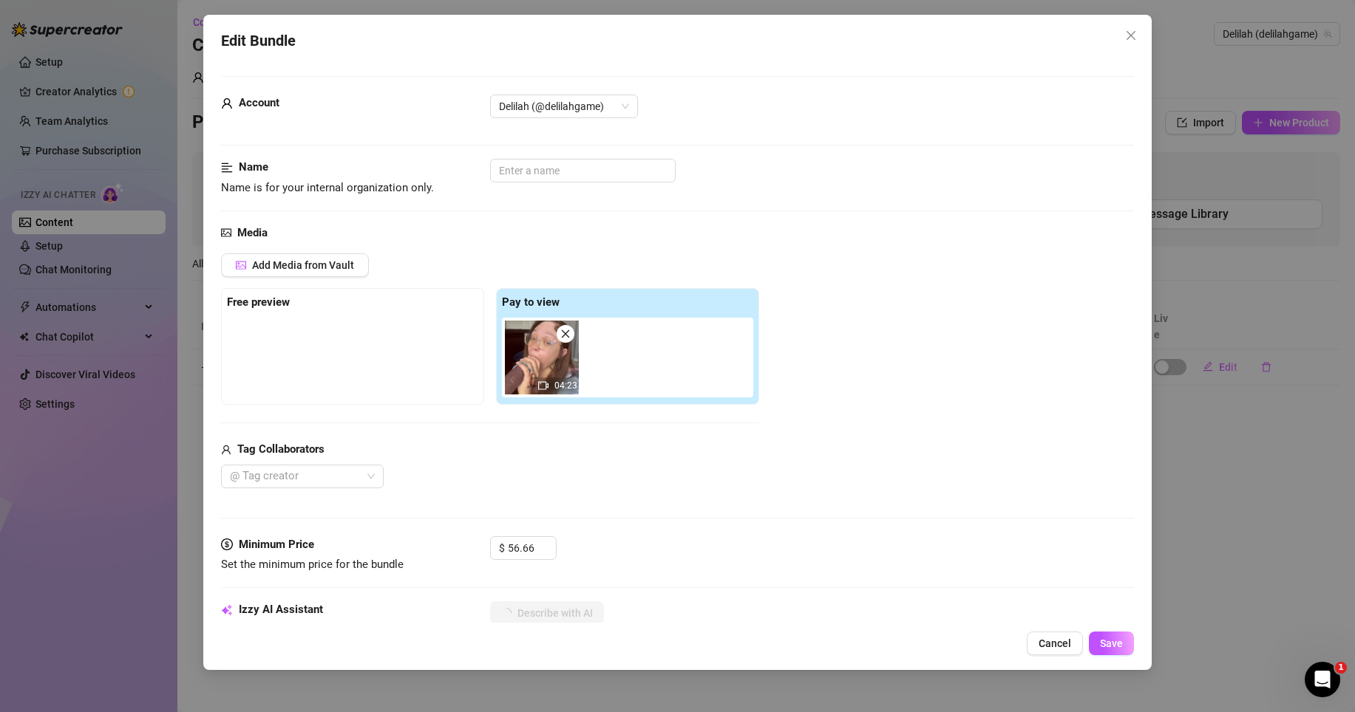
type textarea "Delilah is fully naked, riding a thick, dark-skinned cock in multiple positions…"
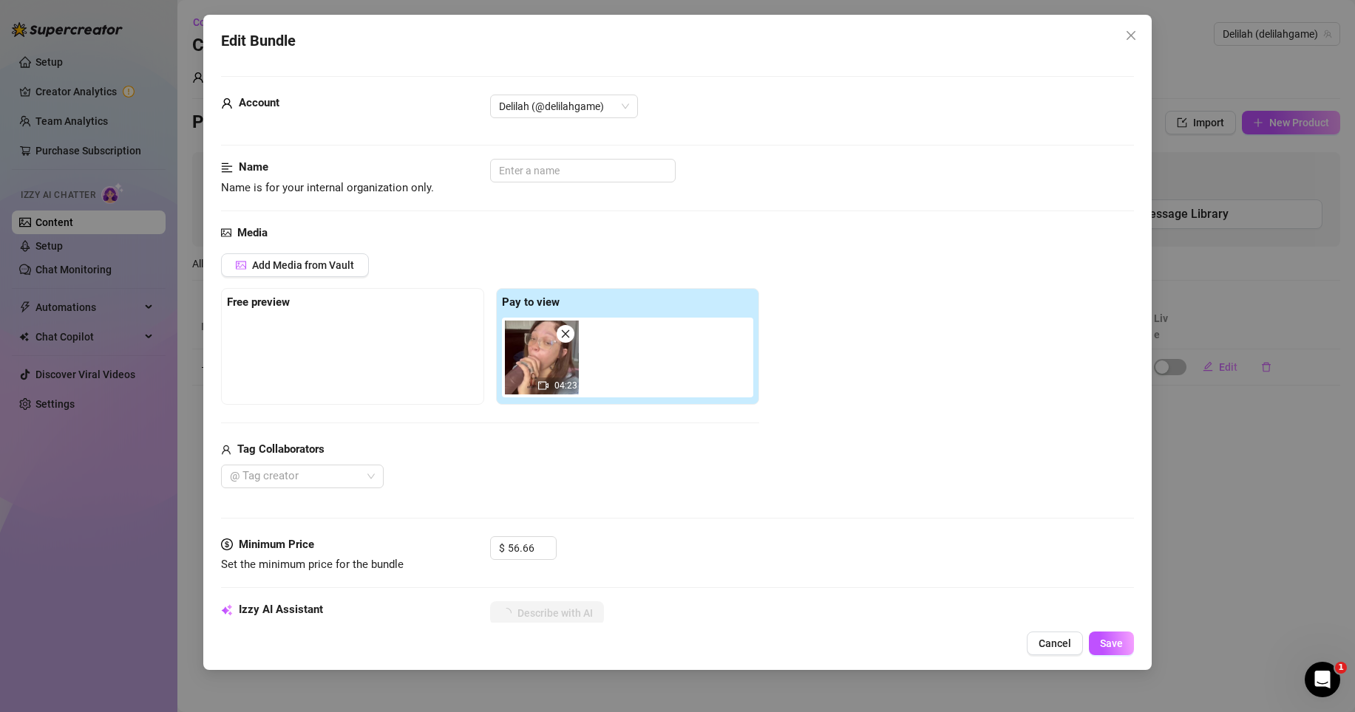
type textarea "Delilah is fully naked, riding a thick, dark-skinned cock in multiple positions…"
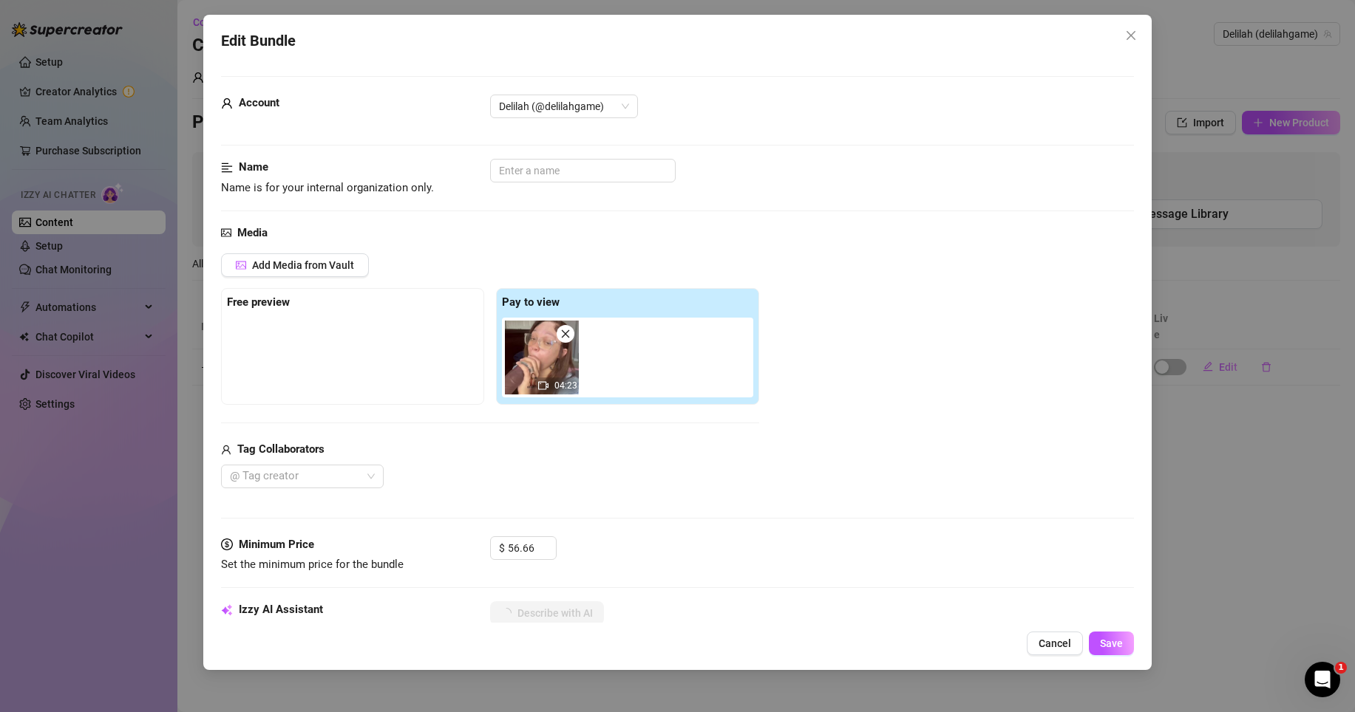
type textarea "Delilah is fully naked, riding a thick, dark-skinned cock in multiple positions…"
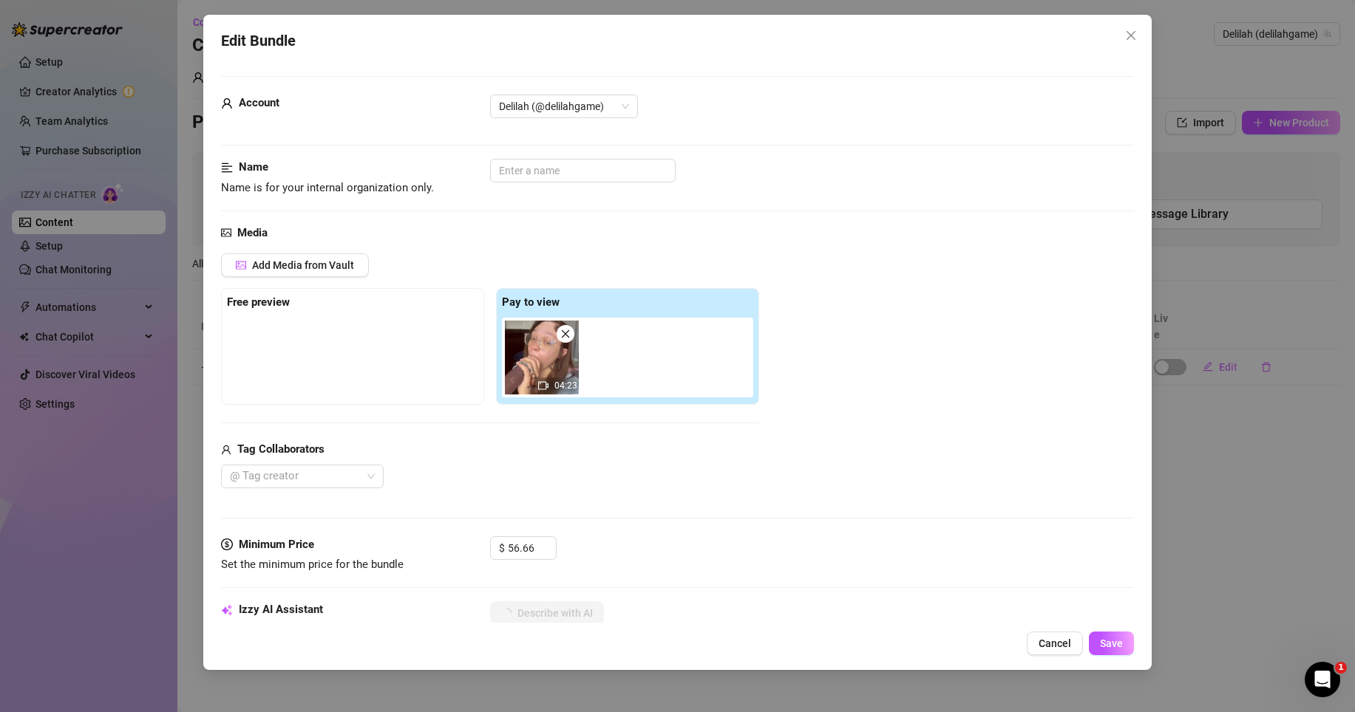
type textarea "Delilah is fully naked, riding a thick, dark-skinned cock in multiple positions…"
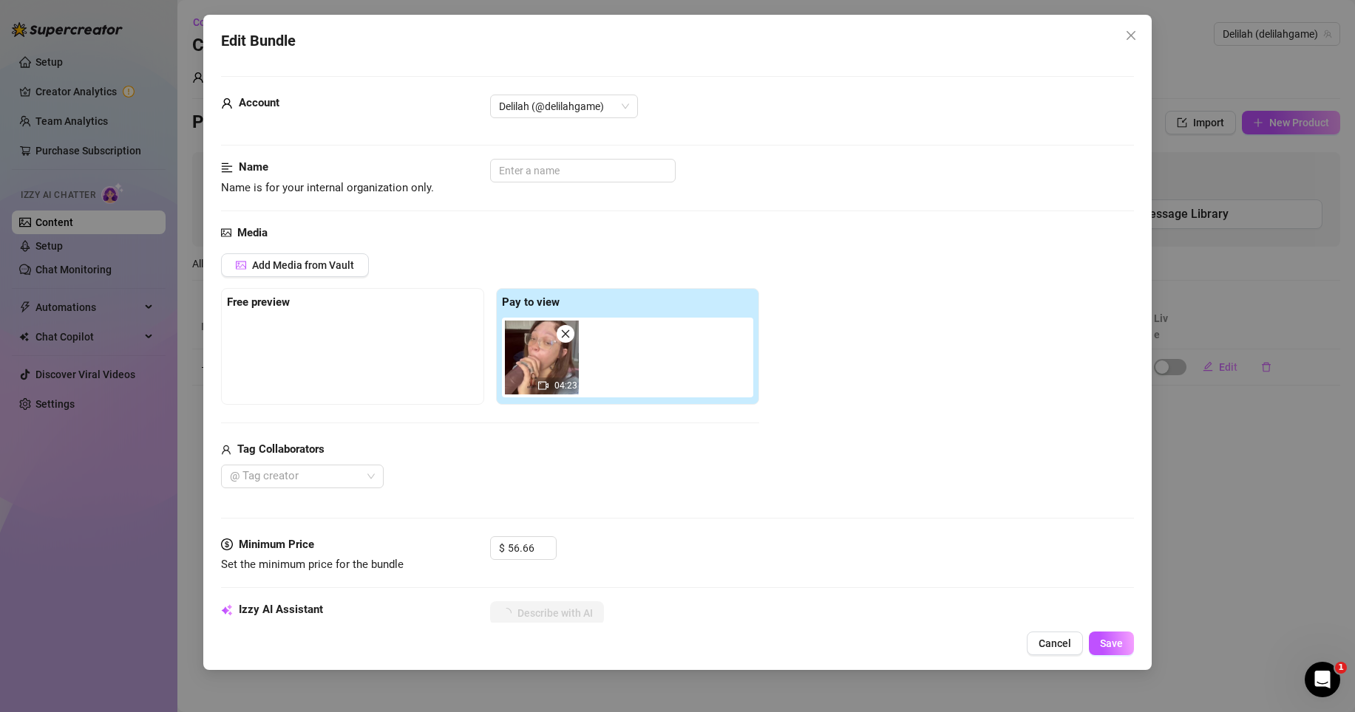
type textarea "Delilah is fully naked, riding a thick, dark-skinned cock in multiple positions…"
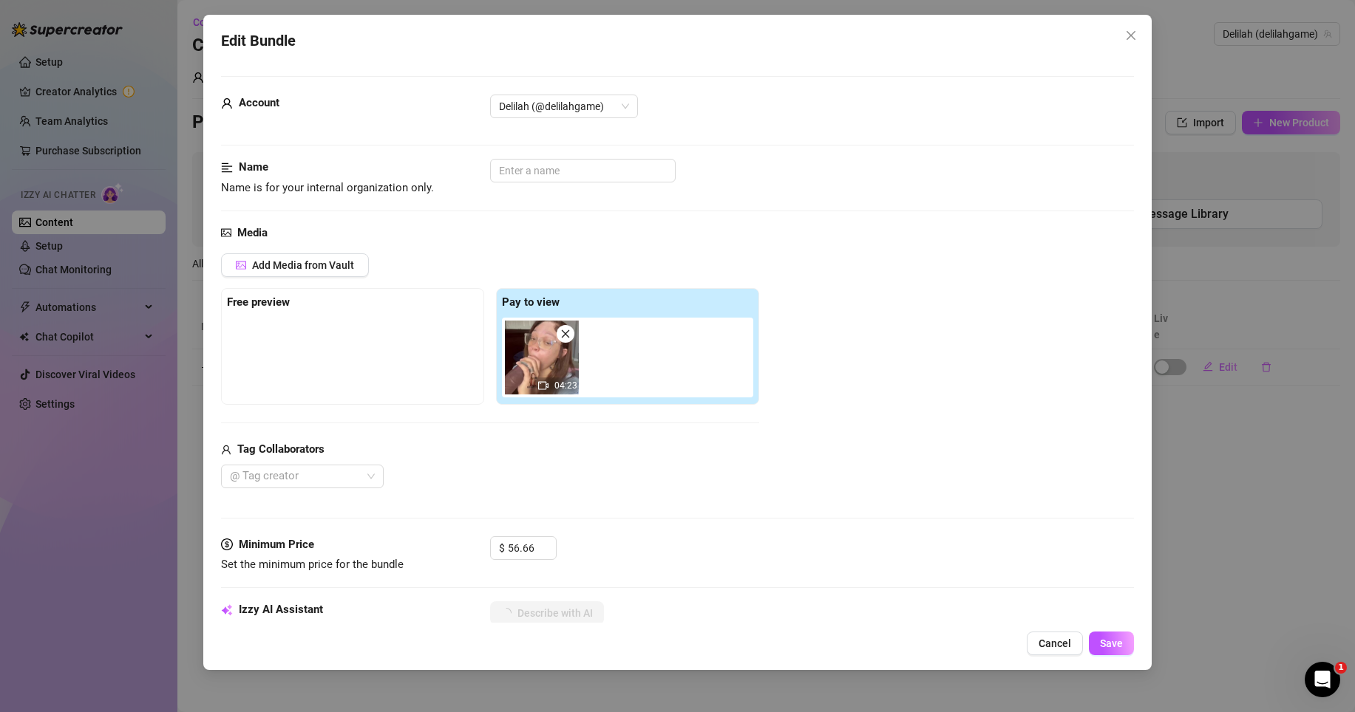
type textarea "Delilah is fully naked, riding a thick, dark-skinned cock in multiple positions…"
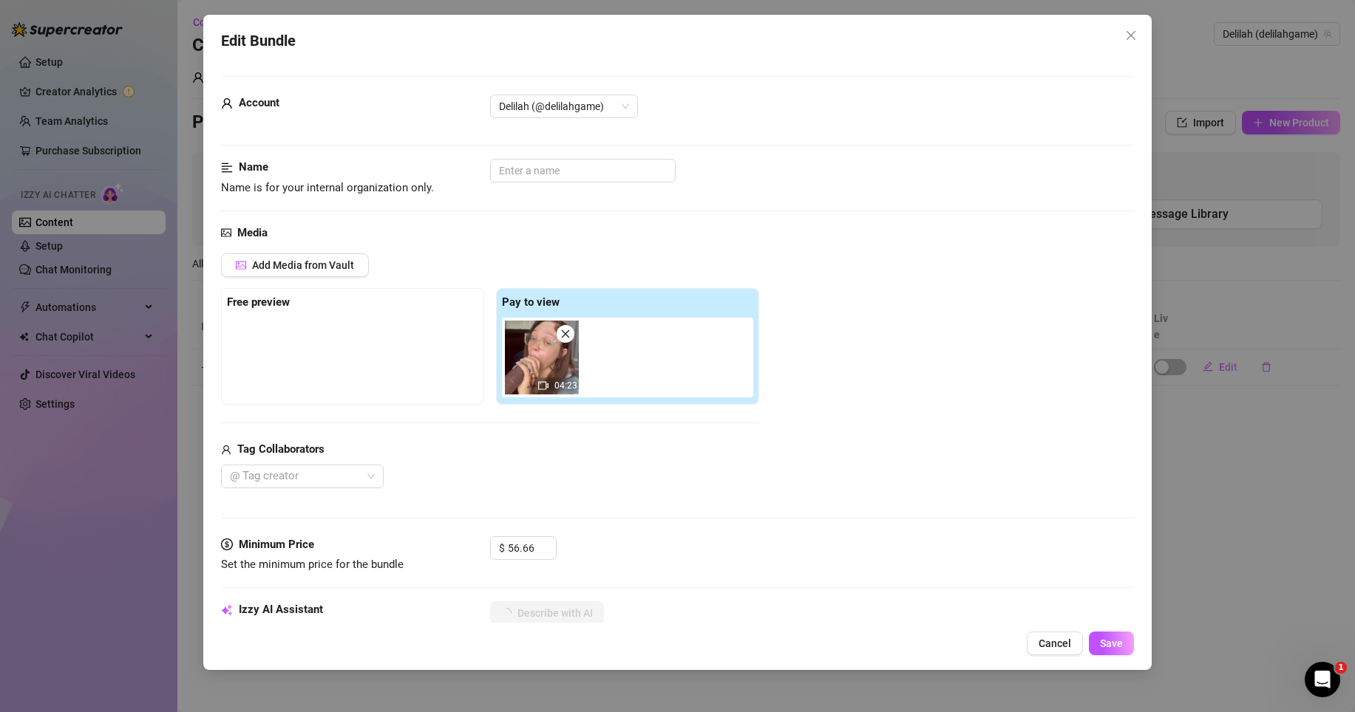
type textarea "Delilah is fully naked, riding a thick, dark-skinned cock in multiple positions…"
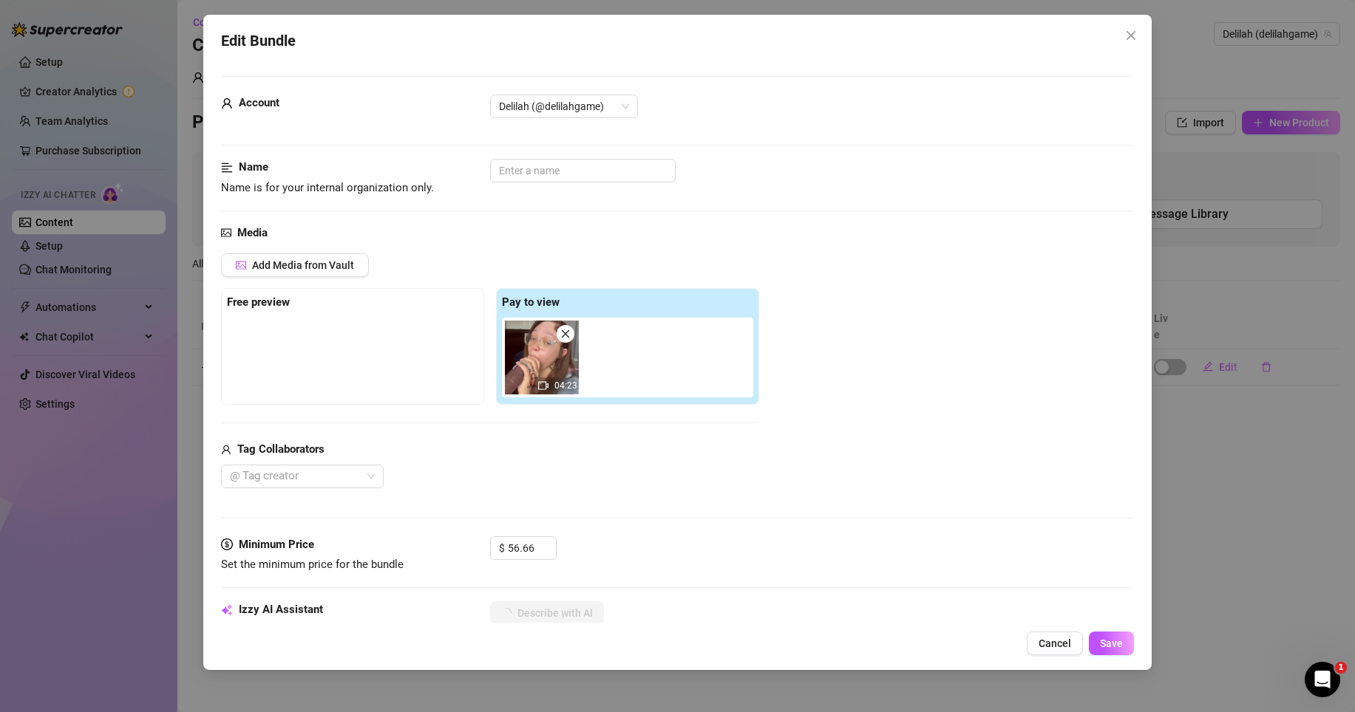
type textarea "Delilah is fully naked, riding a thick, dark-skinned cock in multiple positions…"
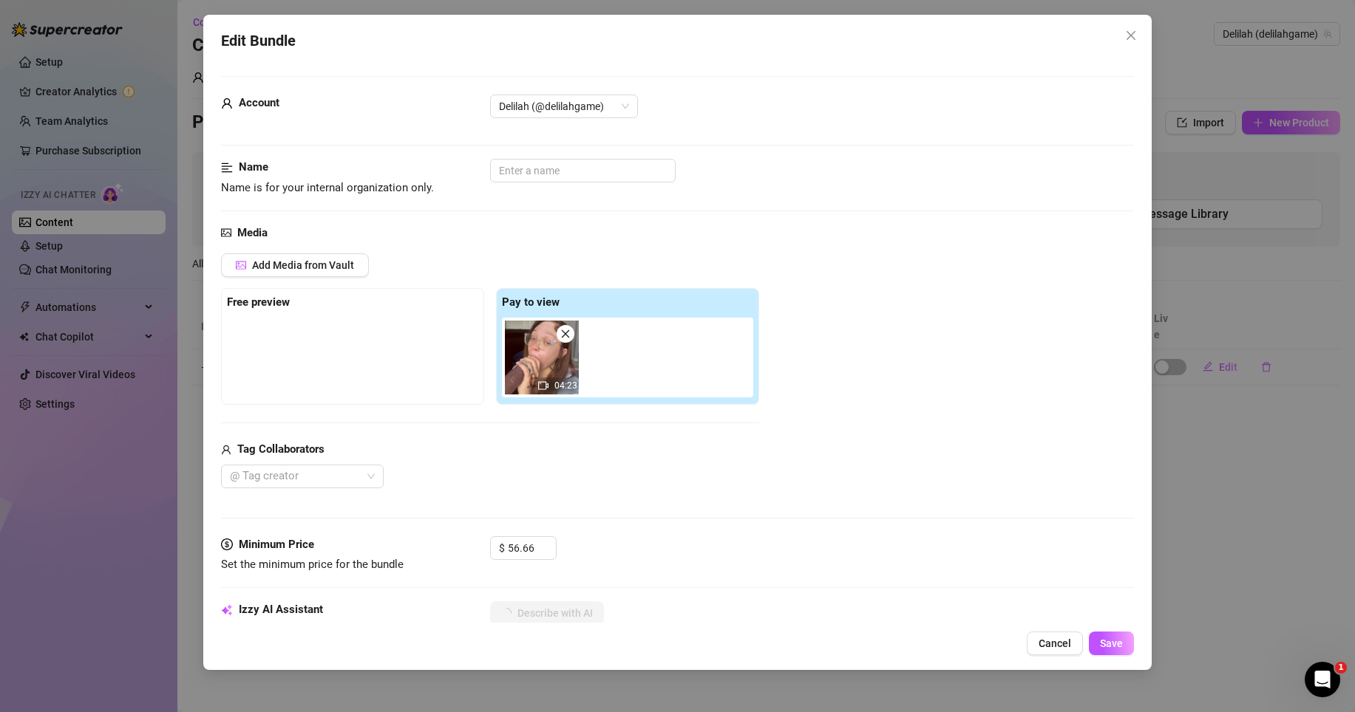
type textarea "Delilah is fully naked, riding a thick, dark-skinned cock in multiple positions…"
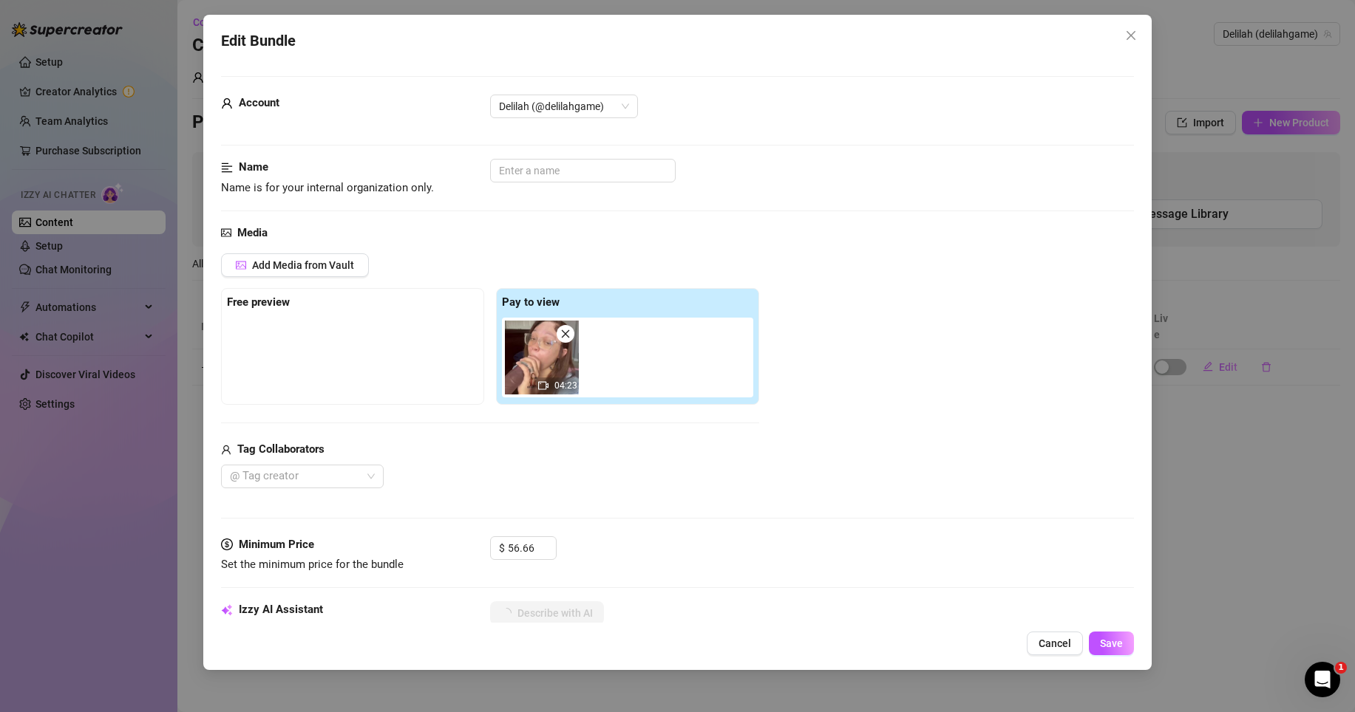
type textarea "Delilah is fully naked, riding a thick, dark-skinned cock in multiple positions…"
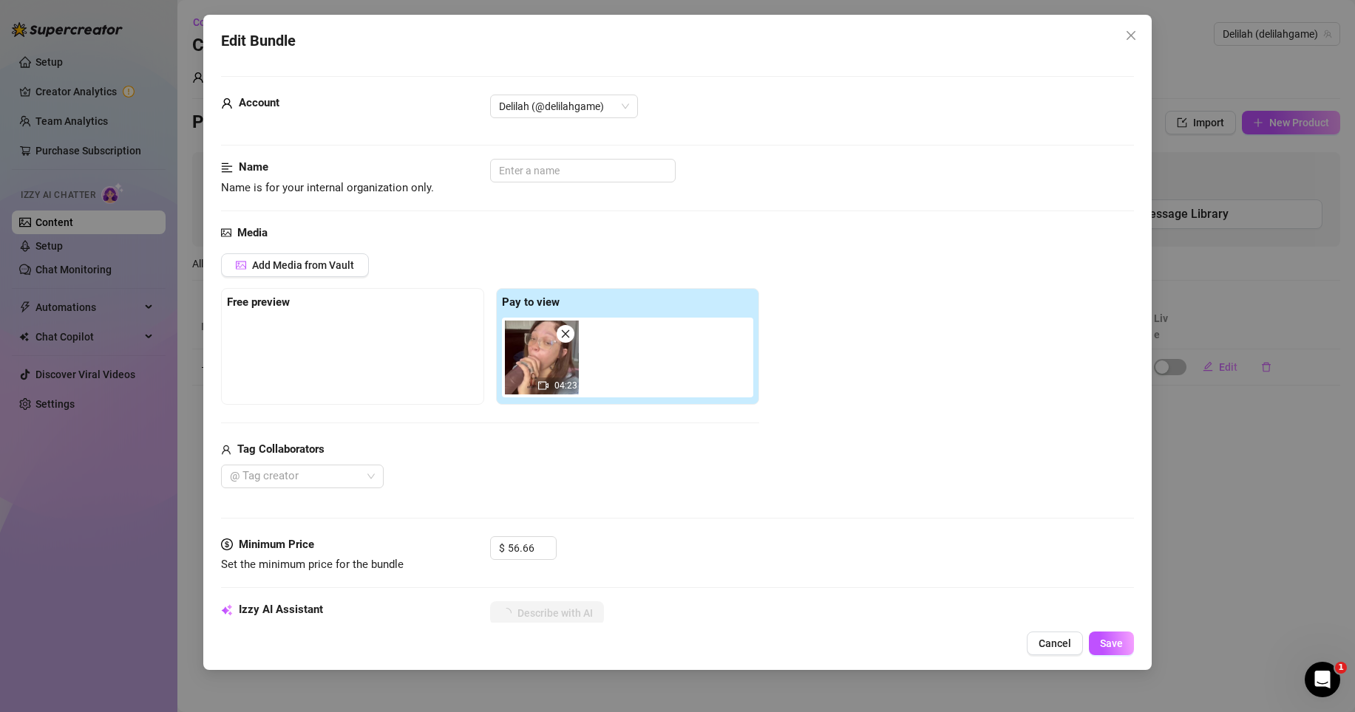
type textarea "Delilah is fully naked, riding a thick, dark-skinned cock in multiple positions…"
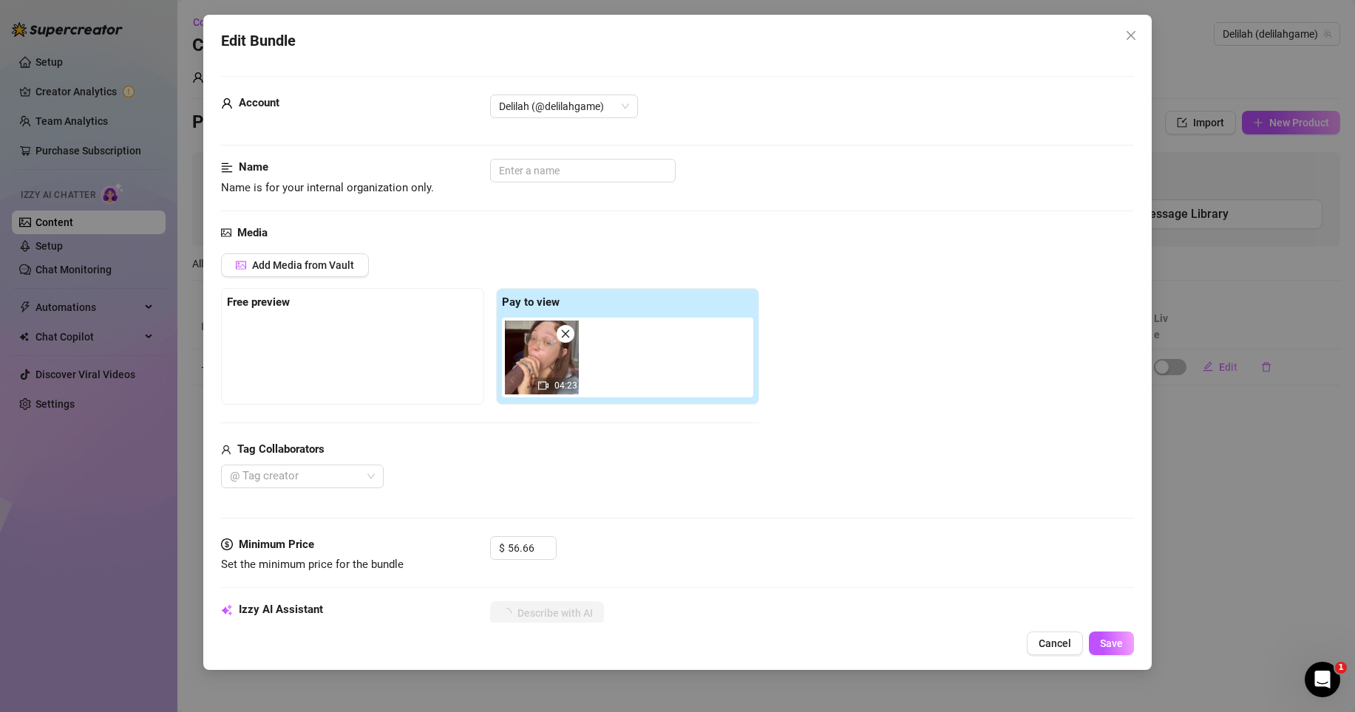
type textarea "Delilah is fully naked, riding a thick, dark-skinned cock in multiple positions…"
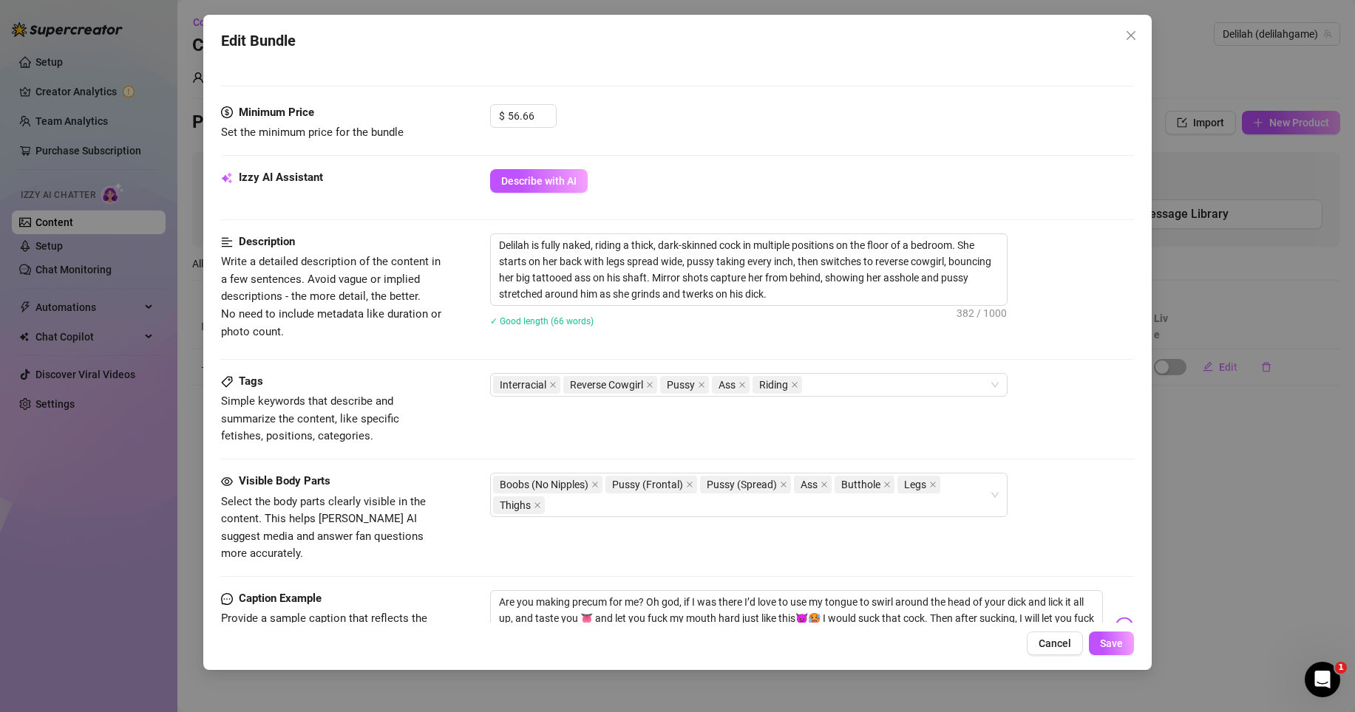
scroll to position [437, 0]
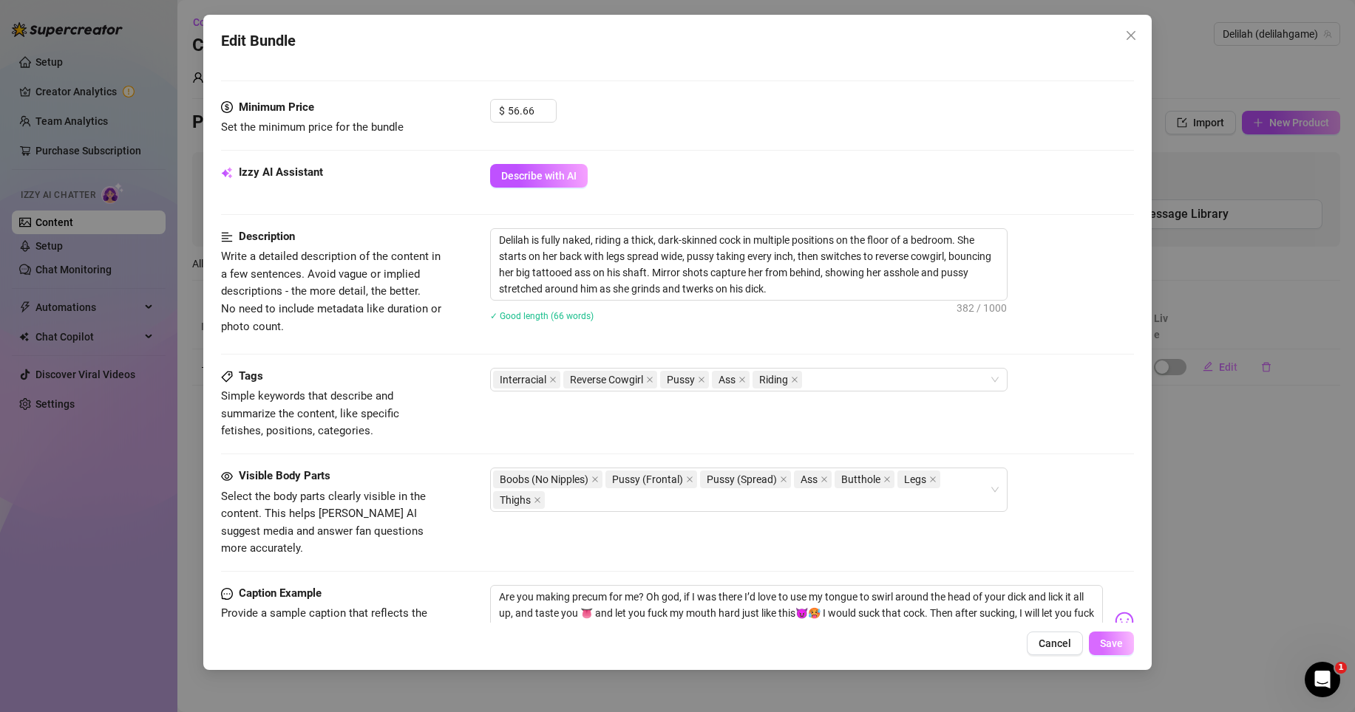
click at [1101, 635] on button "Save" at bounding box center [1111, 644] width 45 height 24
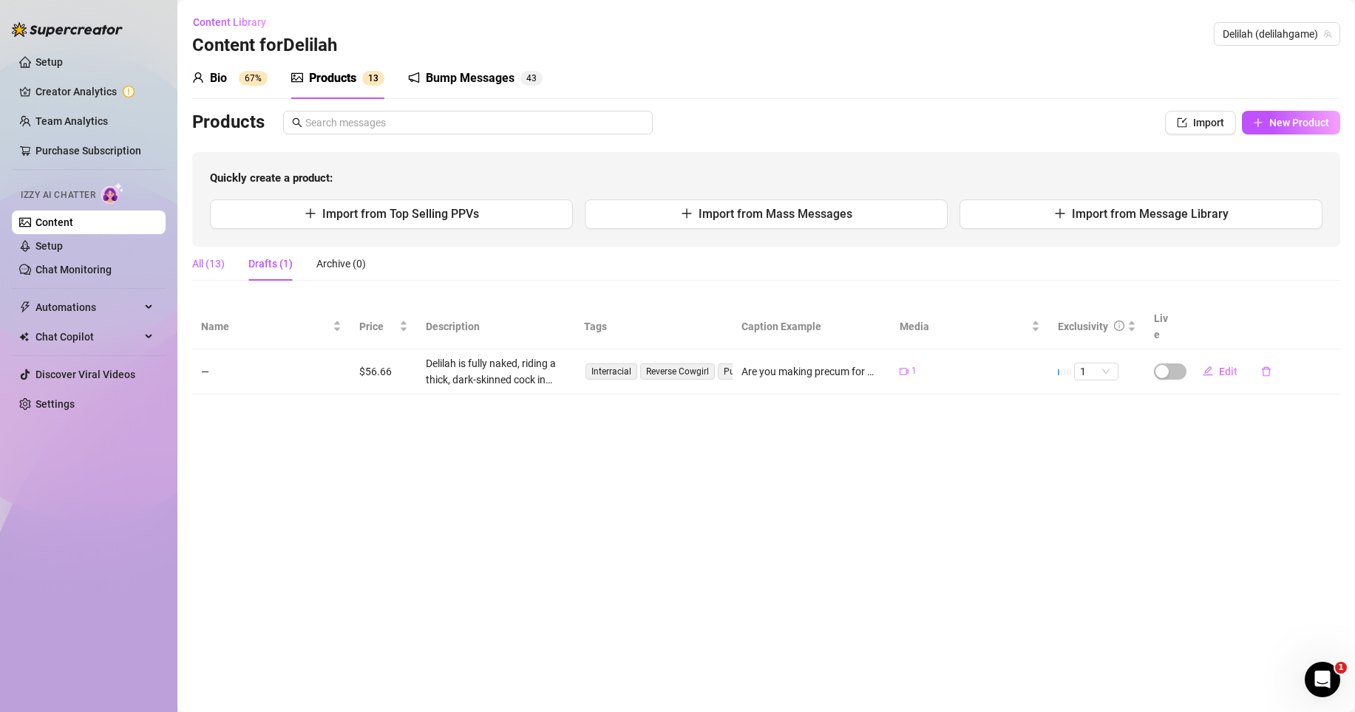
click at [222, 259] on div "All (13)" at bounding box center [208, 264] width 33 height 16
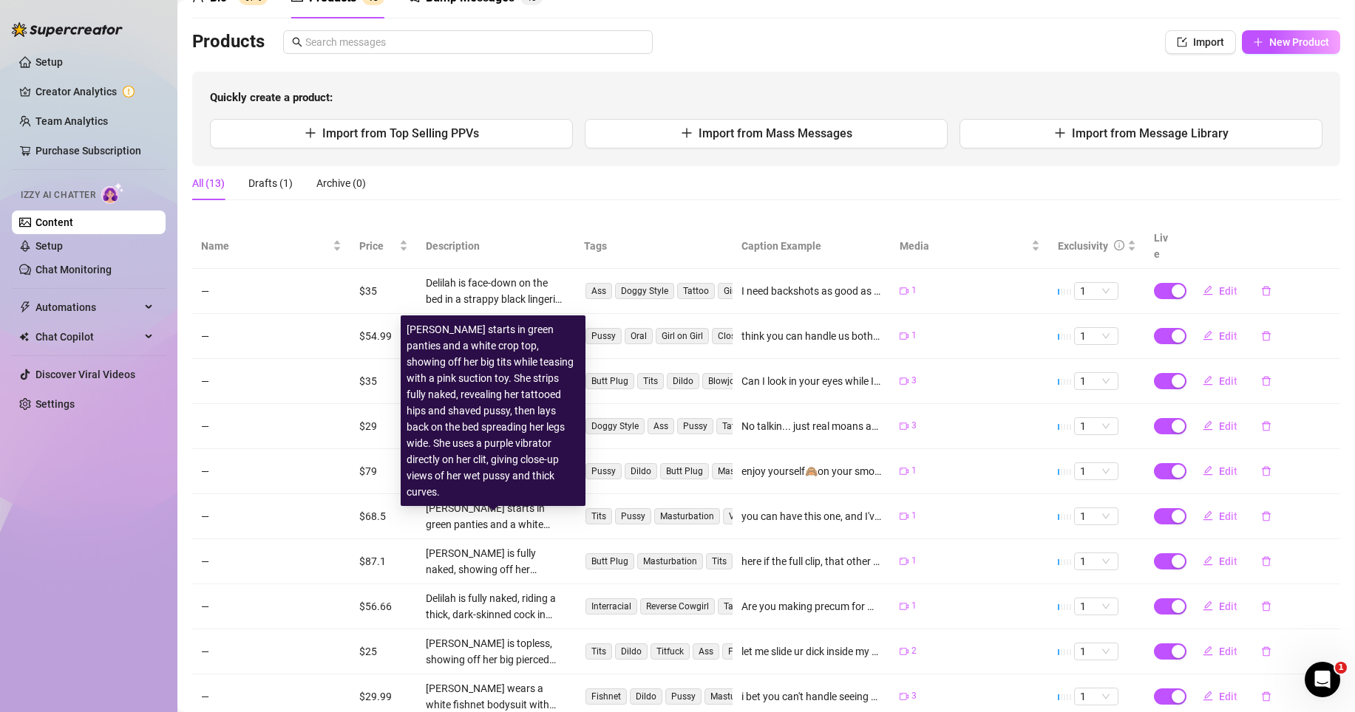
scroll to position [31, 0]
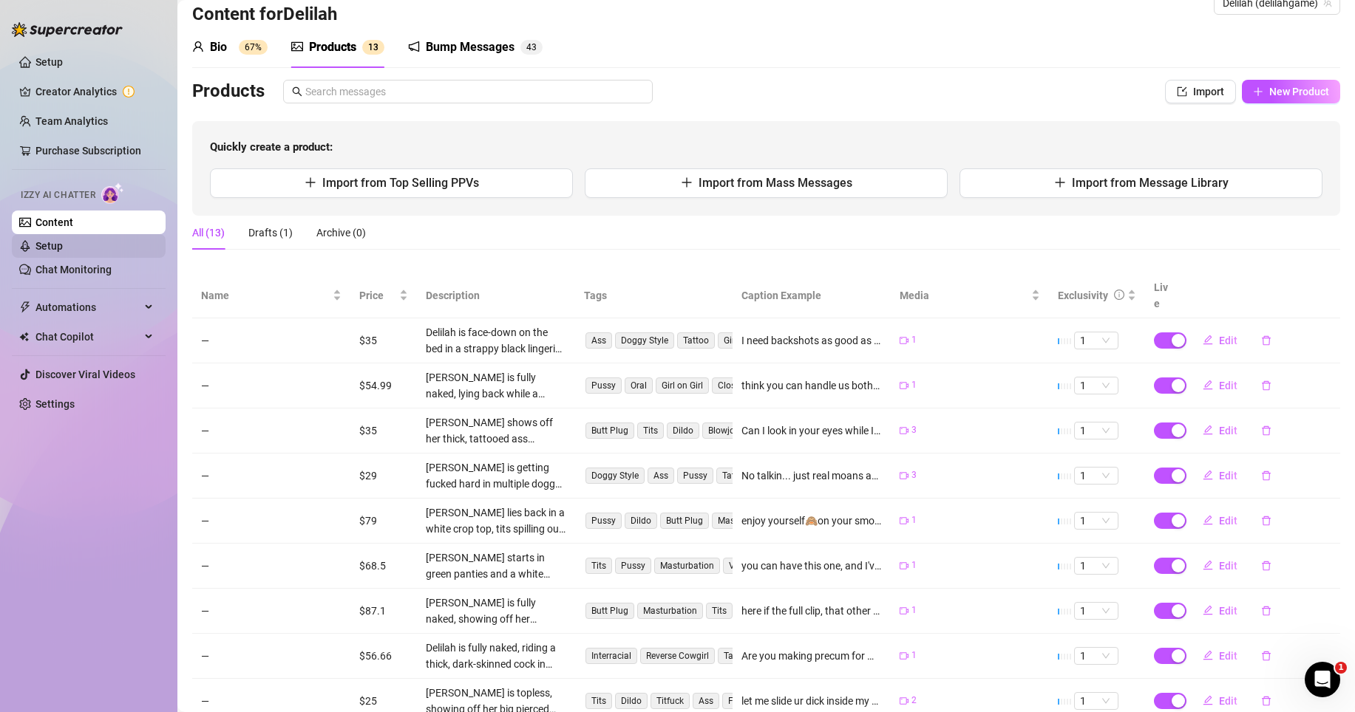
click at [63, 248] on link "Setup" at bounding box center [48, 246] width 27 height 12
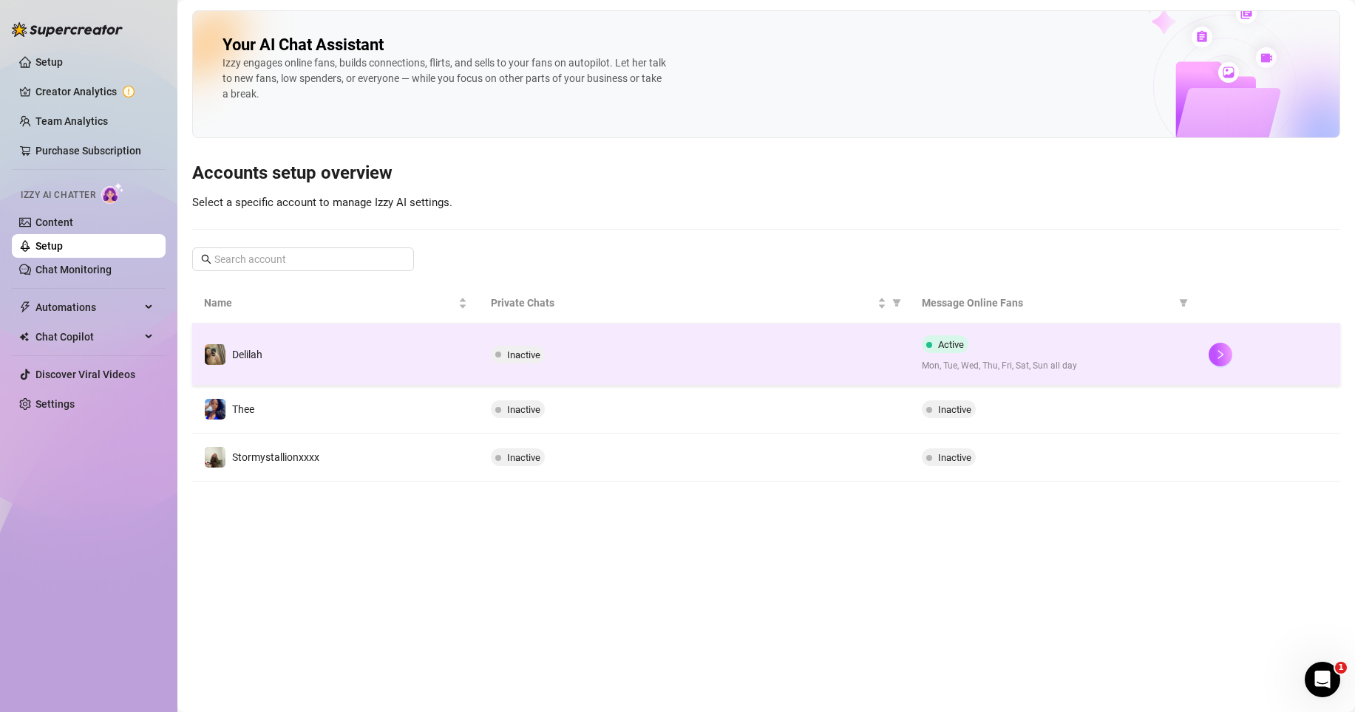
click at [1041, 358] on div "Active Mon, Tue, Wed, Thu, Fri, Sat, Sun all day" at bounding box center [1053, 355] width 263 height 38
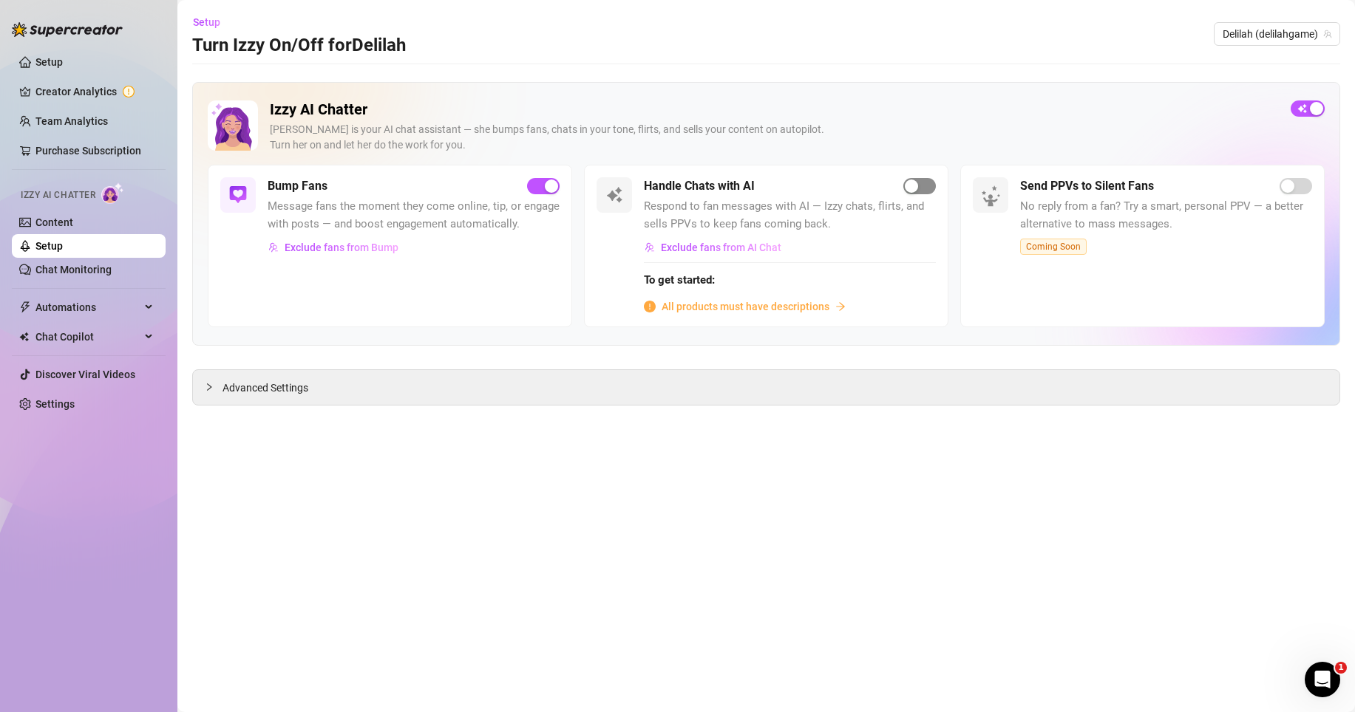
click at [919, 184] on button "button" at bounding box center [919, 186] width 33 height 16
click at [922, 187] on span "button" at bounding box center [919, 186] width 33 height 16
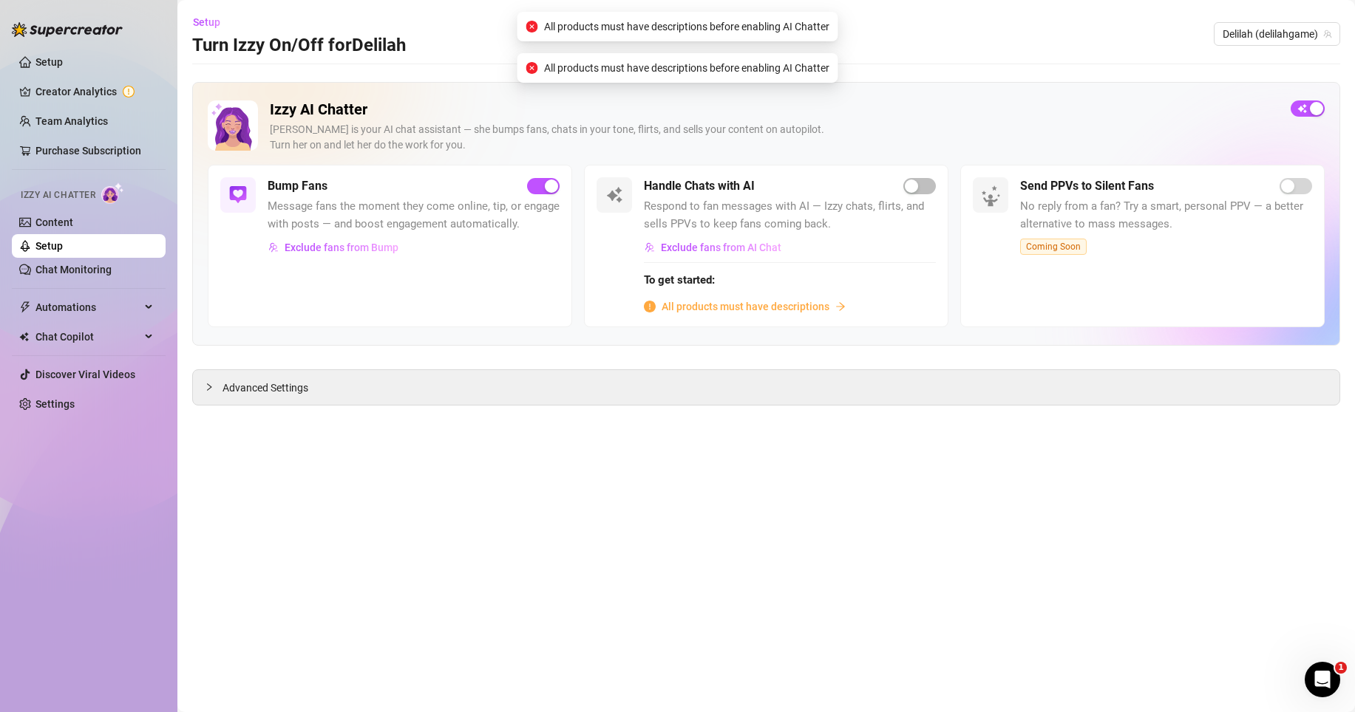
click at [798, 308] on span "All products must have descriptions" at bounding box center [745, 307] width 168 height 16
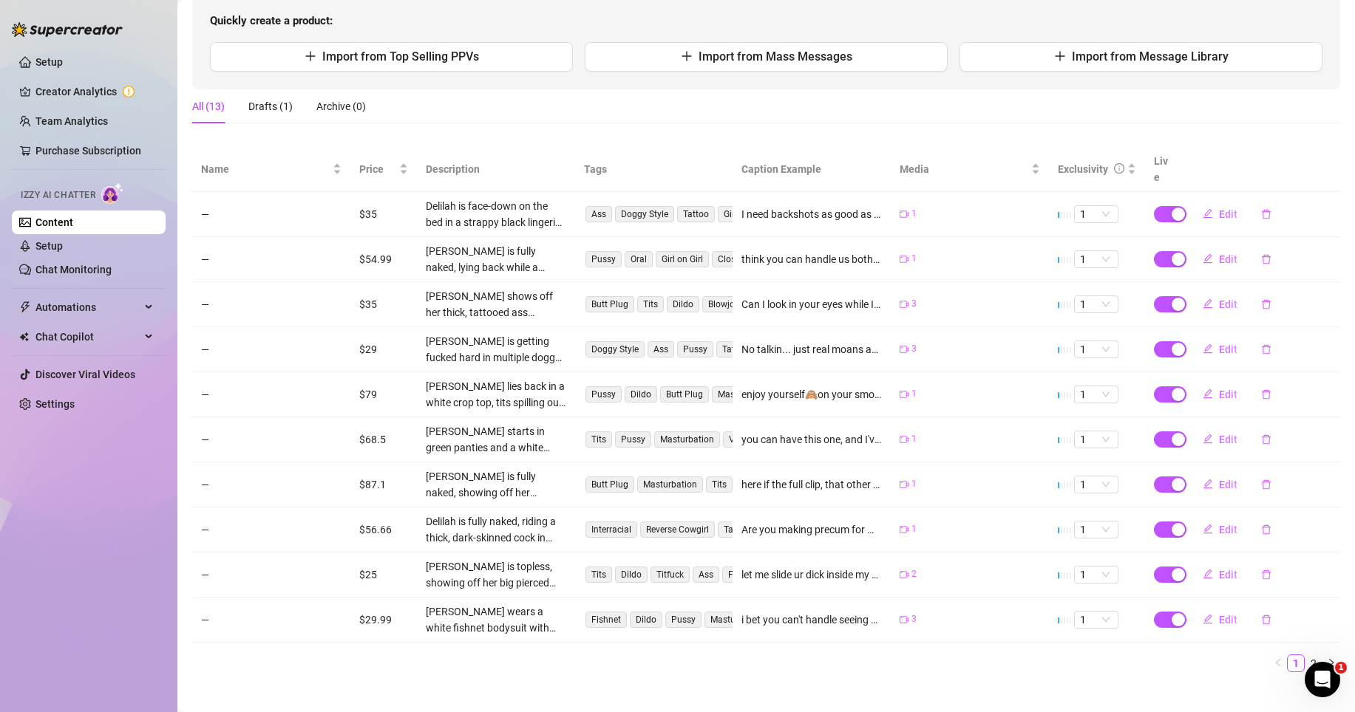
scroll to position [153, 0]
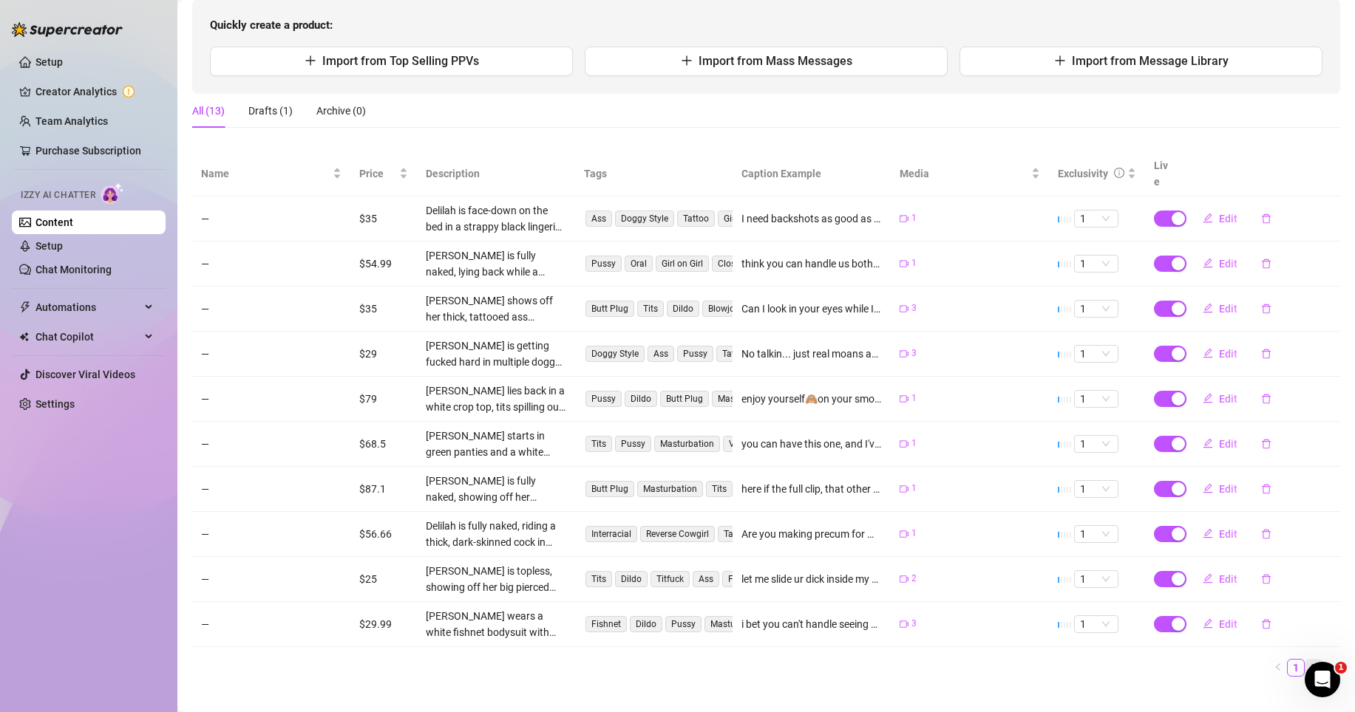
click at [1305, 660] on link "2" at bounding box center [1313, 668] width 16 height 16
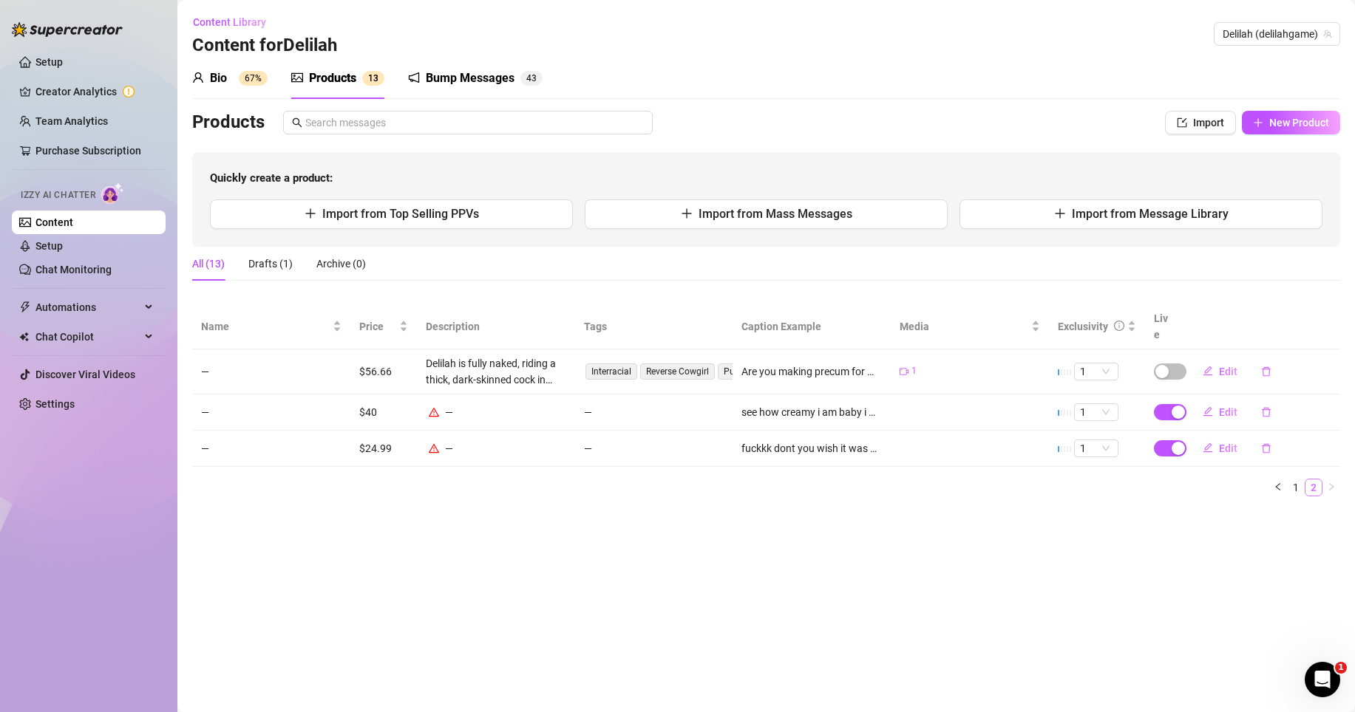
scroll to position [0, 0]
click at [1233, 406] on span "Edit" at bounding box center [1228, 412] width 18 height 12
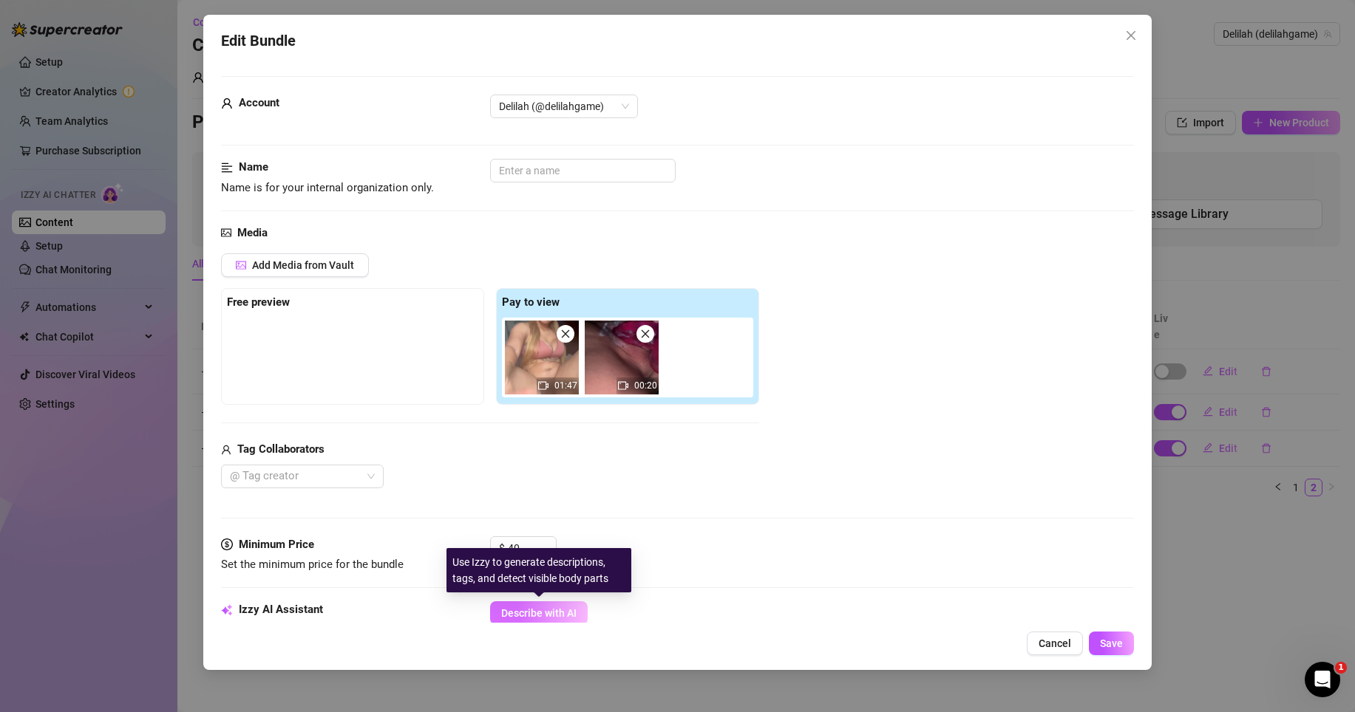
click at [566, 613] on span "Describe with AI" at bounding box center [538, 613] width 75 height 12
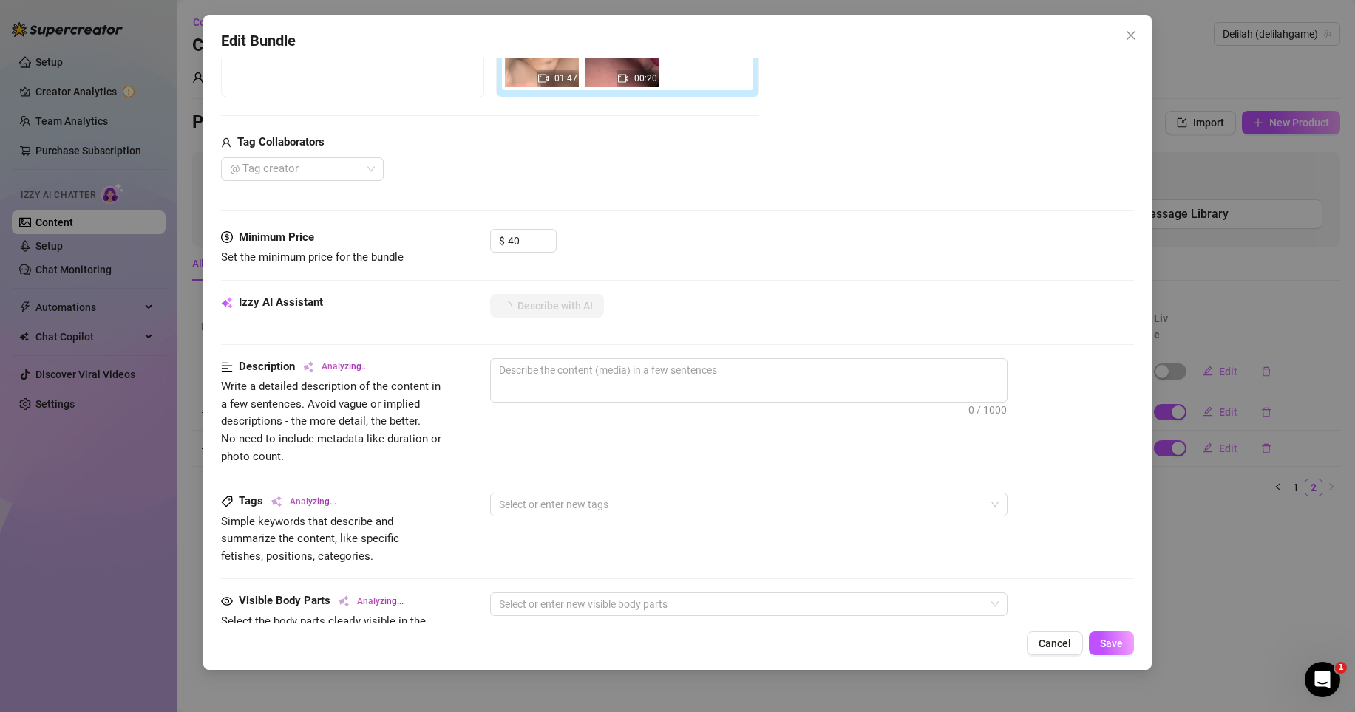
scroll to position [330, 0]
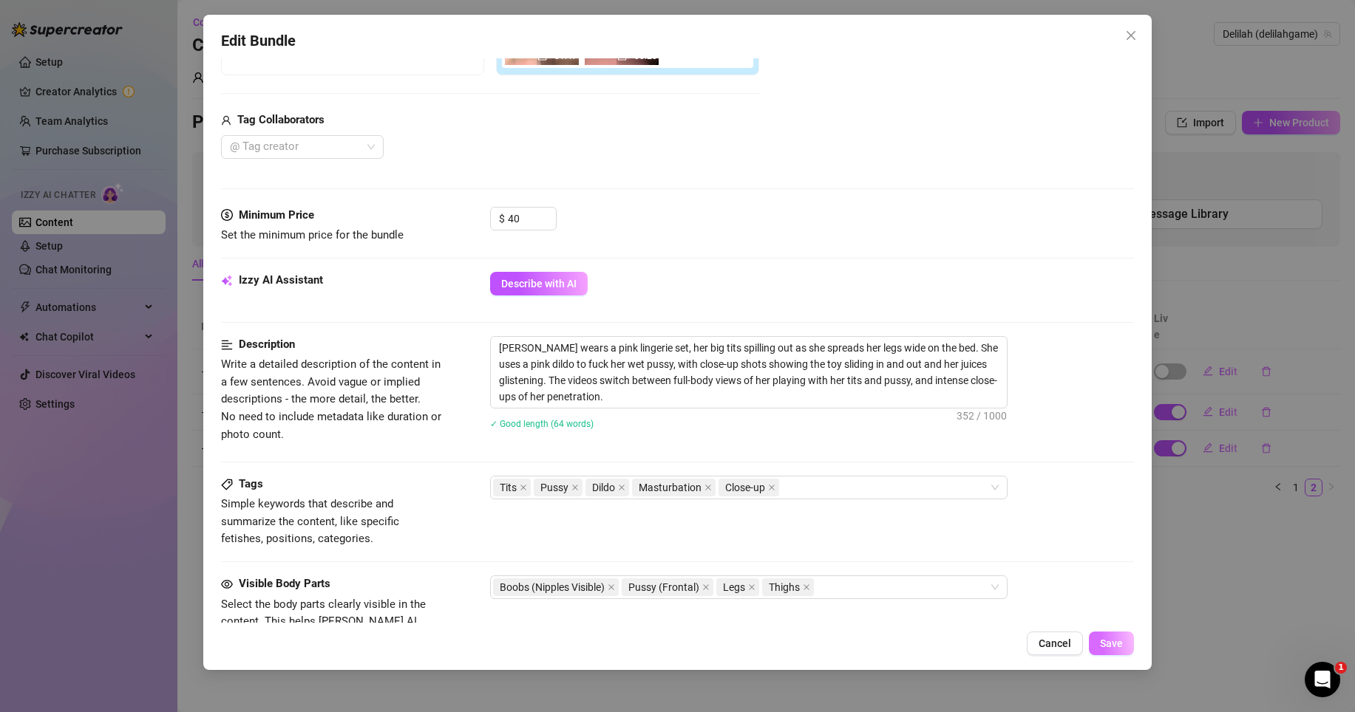
click at [1100, 636] on button "Save" at bounding box center [1111, 644] width 45 height 24
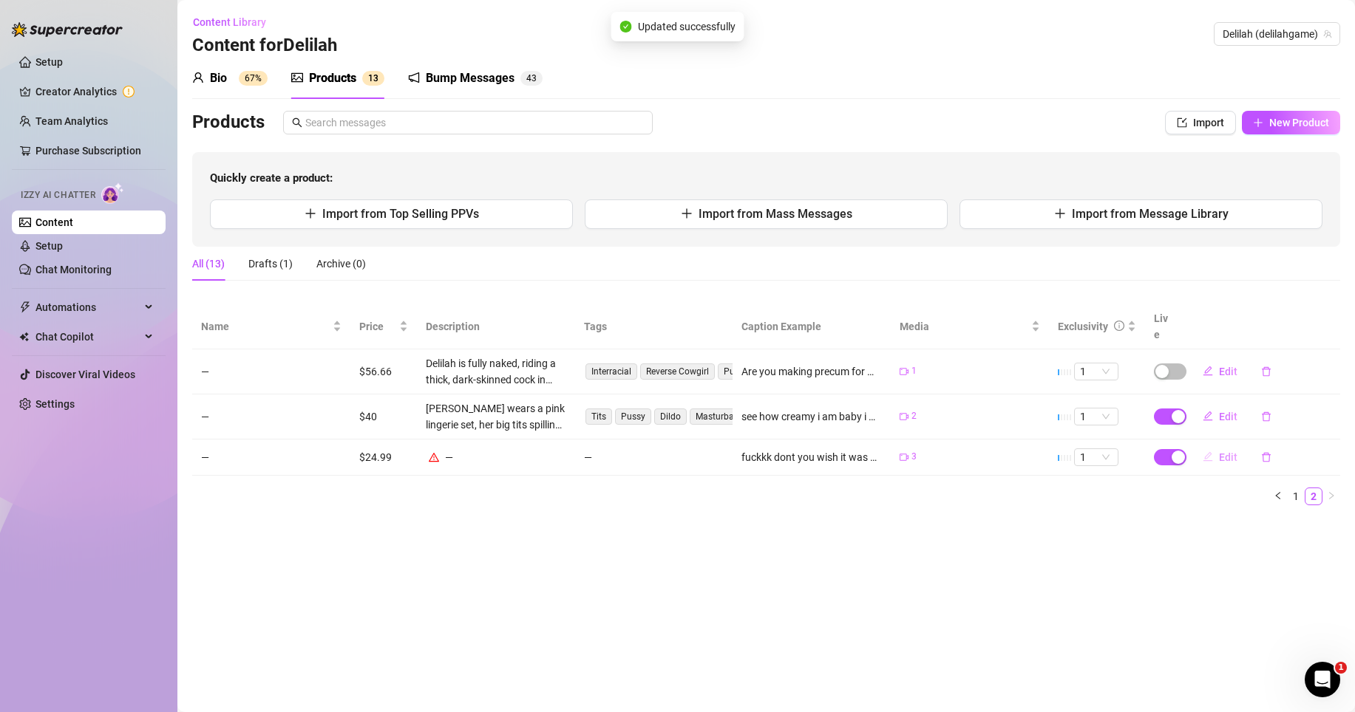
click at [1221, 452] on span "Edit" at bounding box center [1228, 458] width 18 height 12
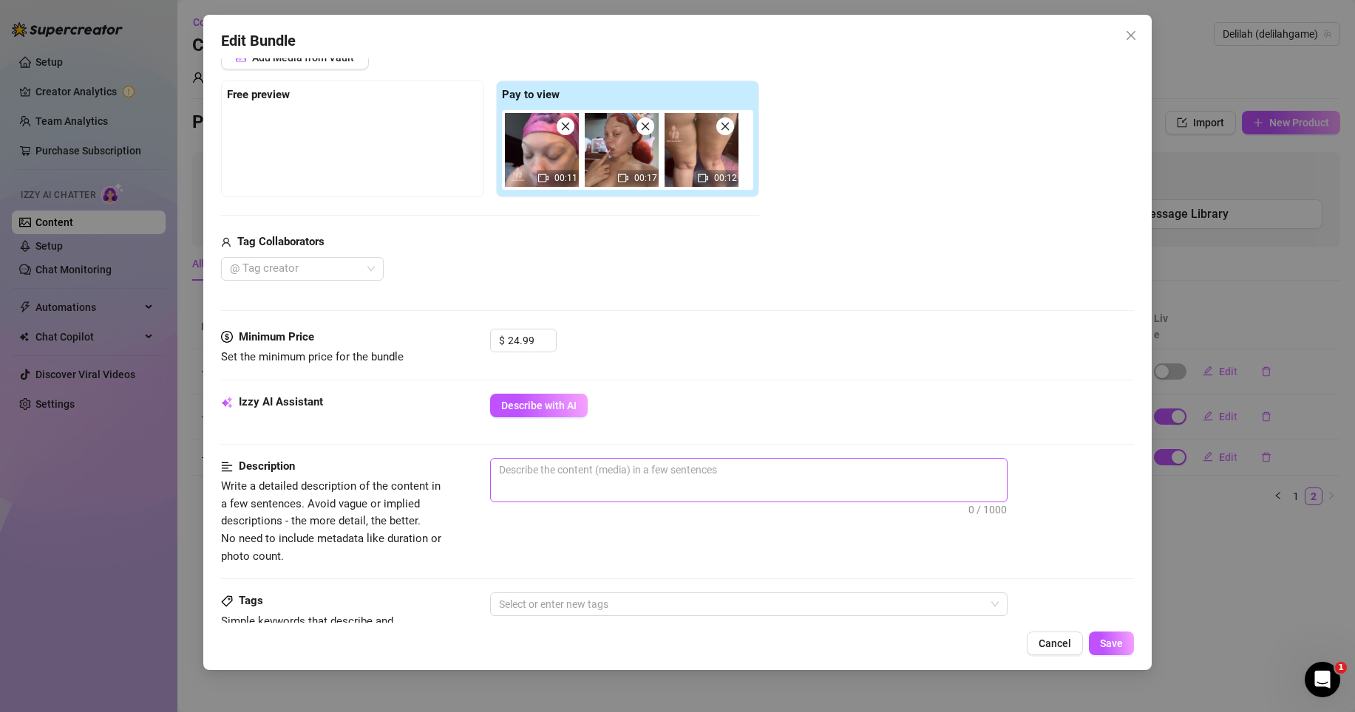
scroll to position [211, 0]
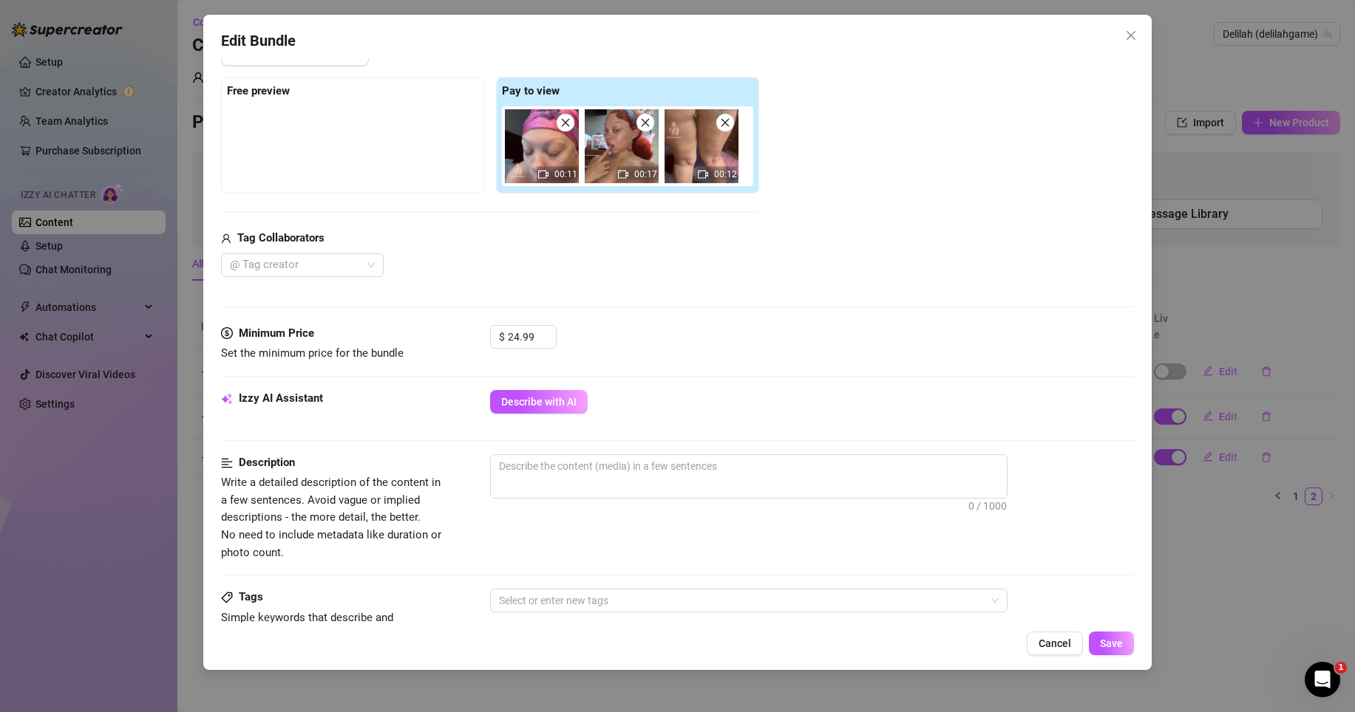
click at [580, 416] on div "Izzy AI Assistant Describe with AI" at bounding box center [677, 408] width 913 height 37
click at [580, 414] on div "Izzy AI Assistant Describe with AI" at bounding box center [677, 408] width 913 height 37
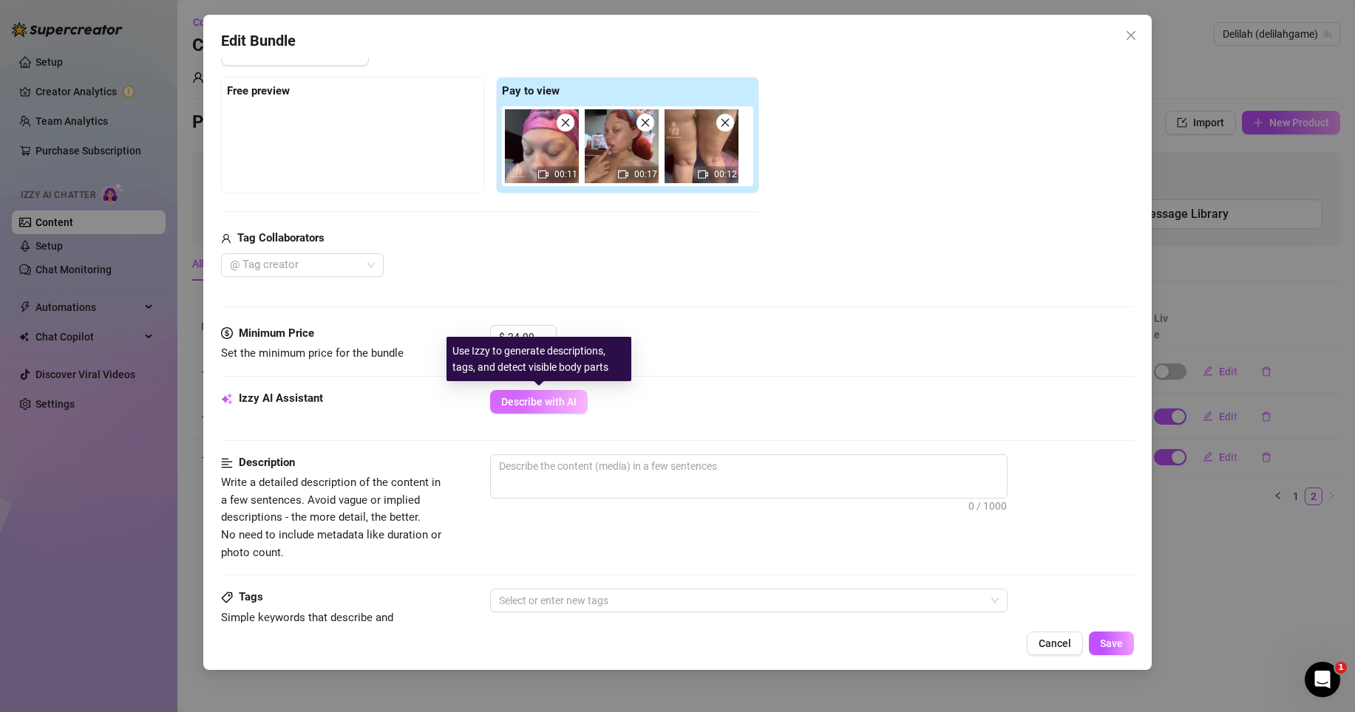
click at [582, 406] on button "Describe with AI" at bounding box center [539, 402] width 98 height 24
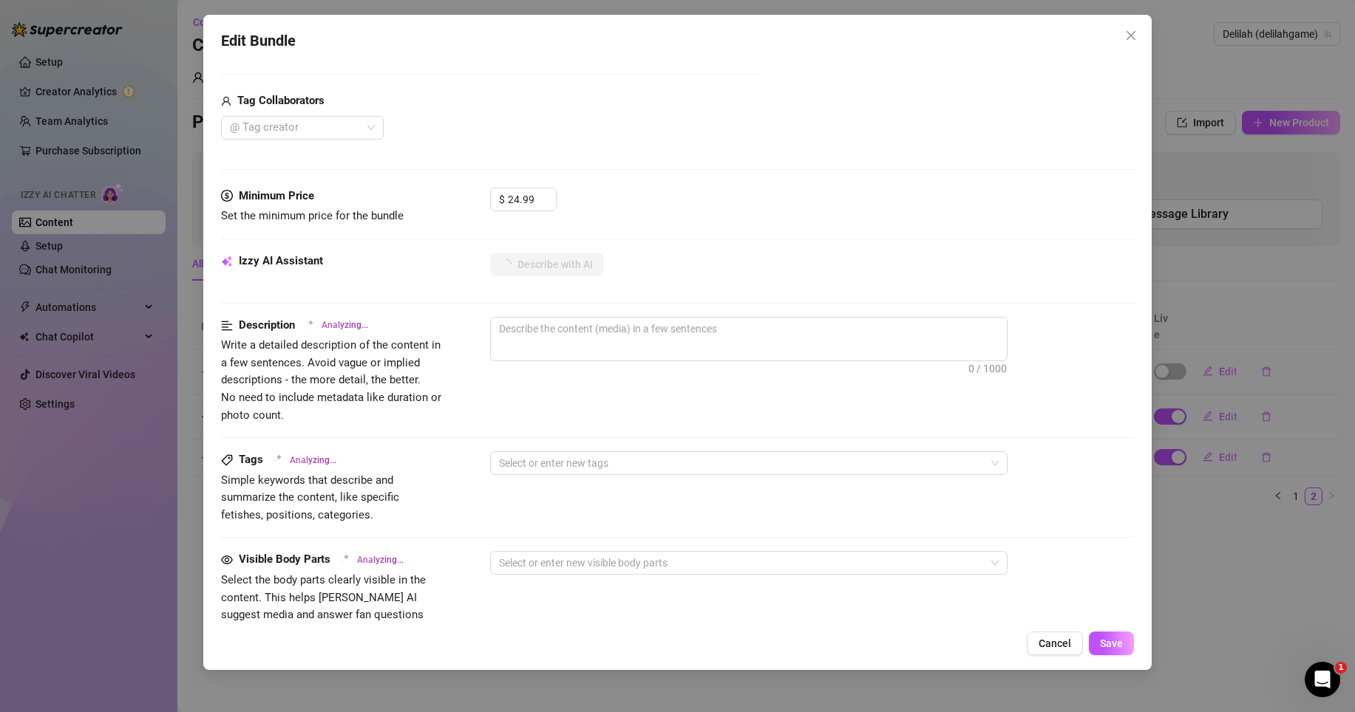
scroll to position [372, 0]
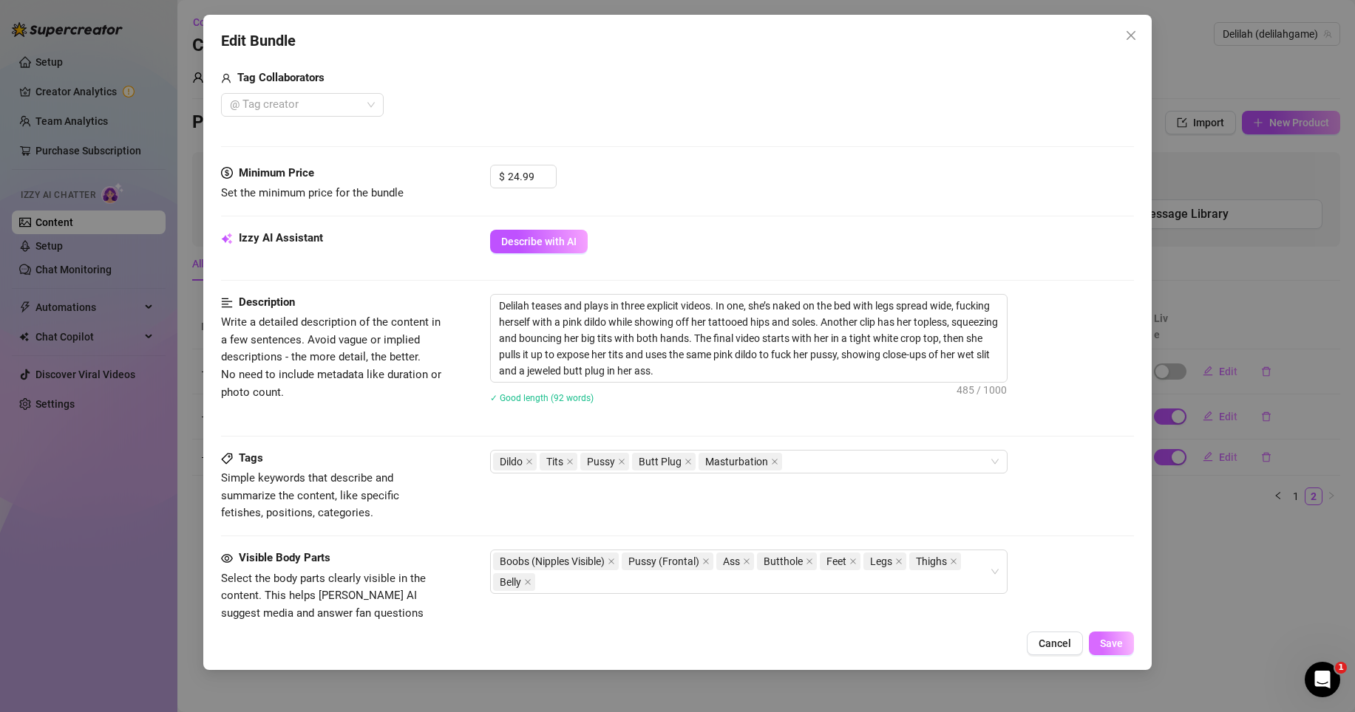
click at [1097, 633] on button "Save" at bounding box center [1111, 644] width 45 height 24
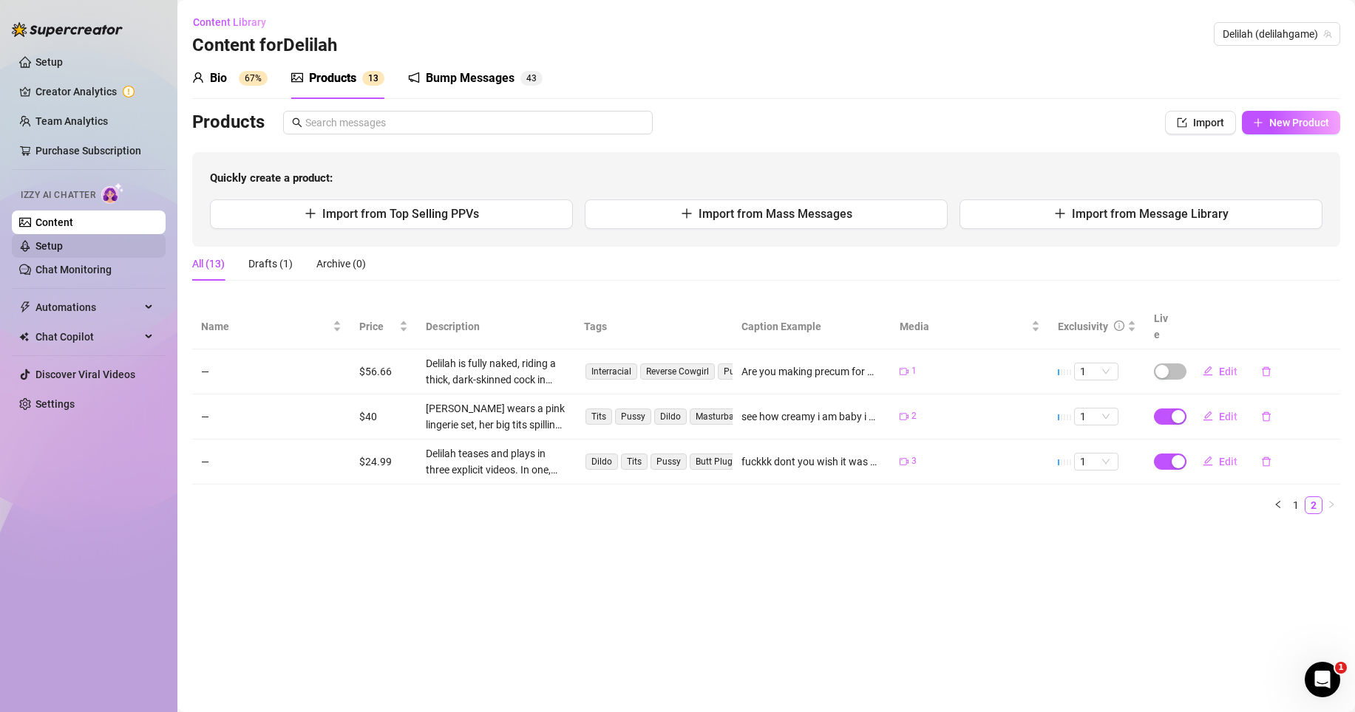
click at [63, 251] on link "Setup" at bounding box center [48, 246] width 27 height 12
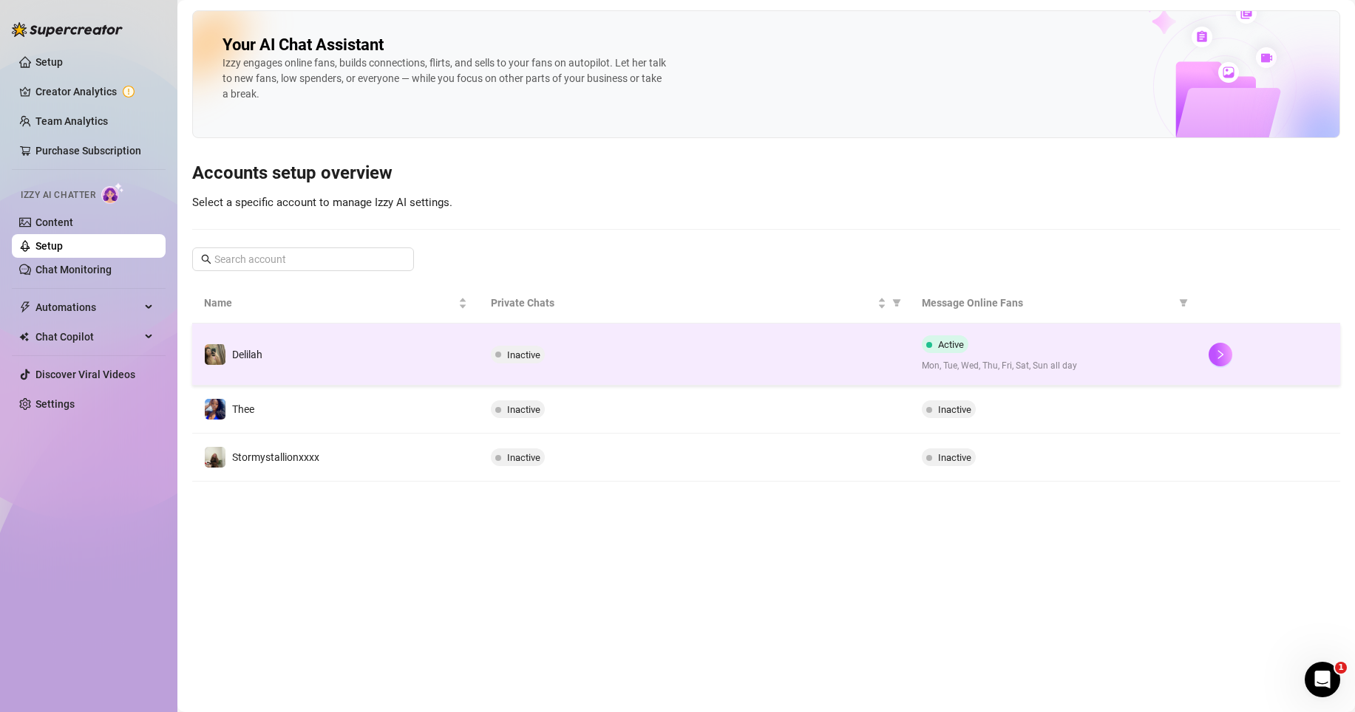
click at [1084, 337] on div "Active Mon, Tue, Wed, Thu, Fri, Sat, Sun all day" at bounding box center [1053, 355] width 263 height 38
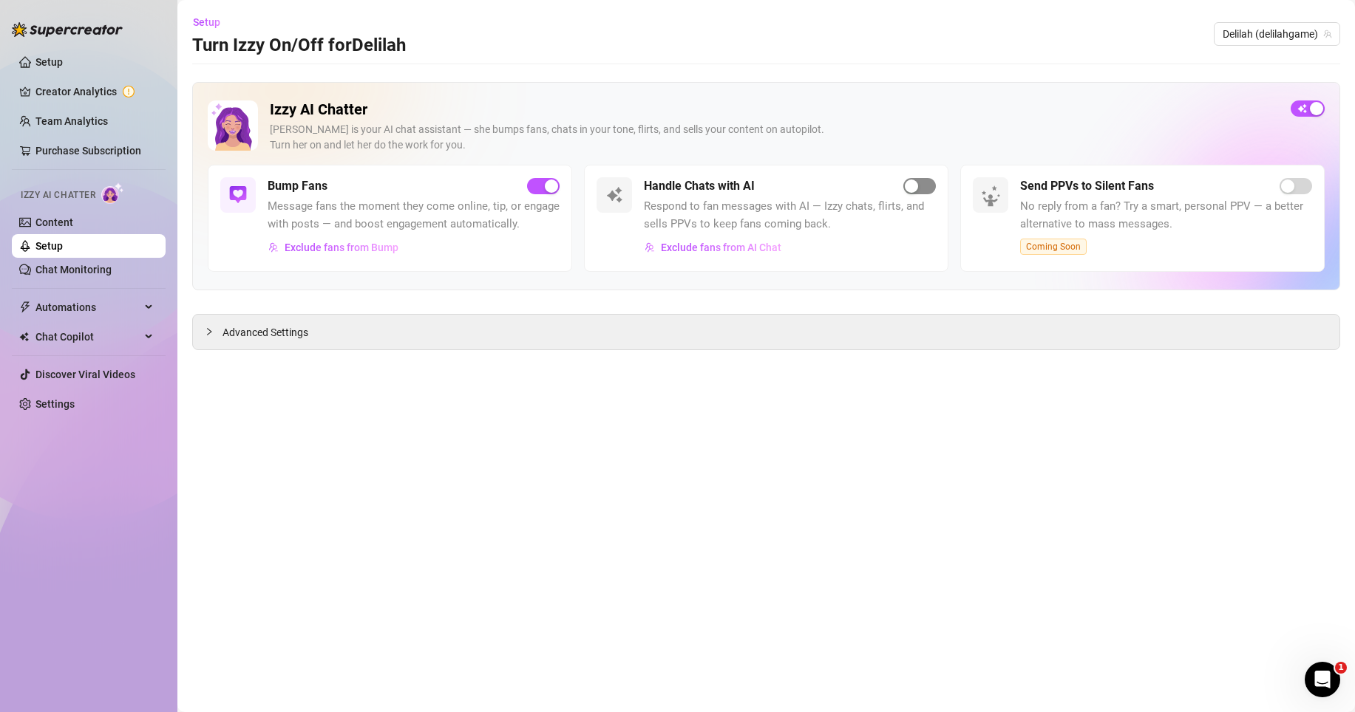
click at [912, 189] on div "button" at bounding box center [911, 186] width 13 height 13
click at [909, 185] on div "button" at bounding box center [911, 186] width 13 height 13
click at [1318, 692] on div "Open Intercom Messenger" at bounding box center [1322, 680] width 49 height 49
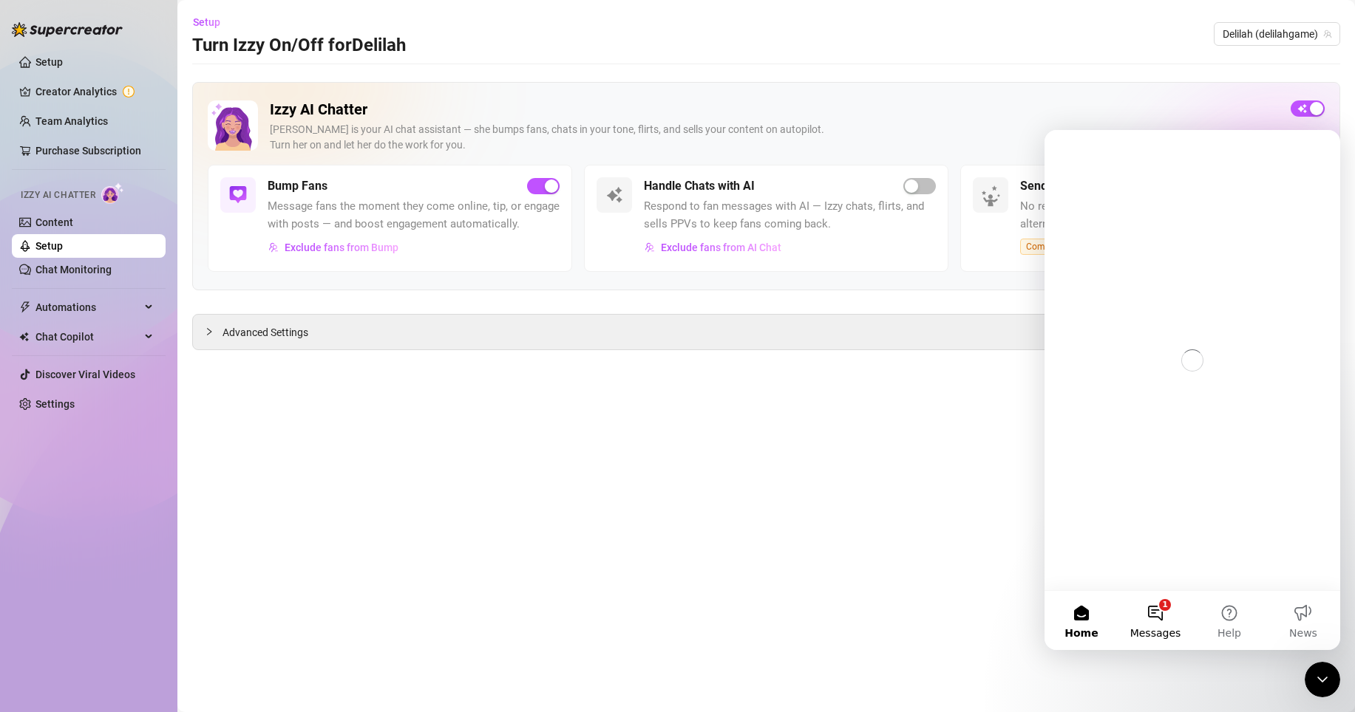
click at [1150, 620] on button "1 Messages" at bounding box center [1155, 620] width 74 height 59
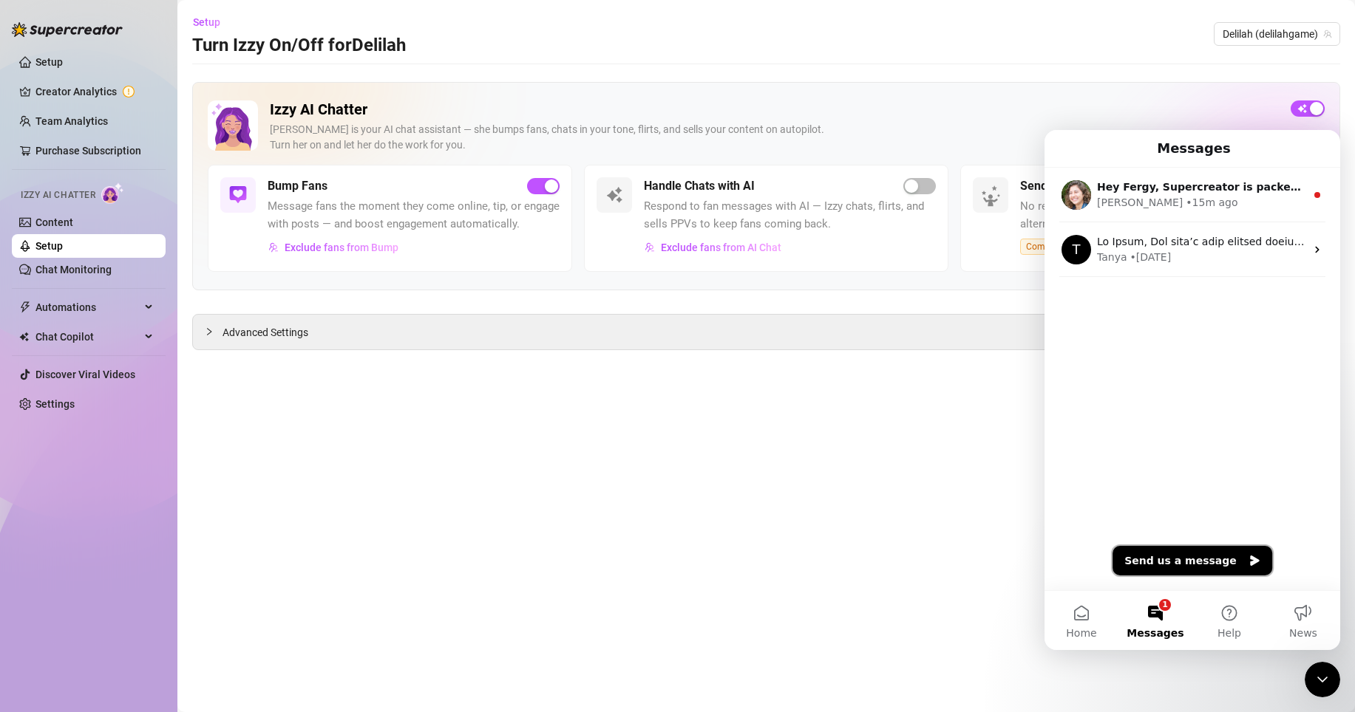
click at [1189, 556] on button "Send us a message" at bounding box center [1192, 561] width 160 height 30
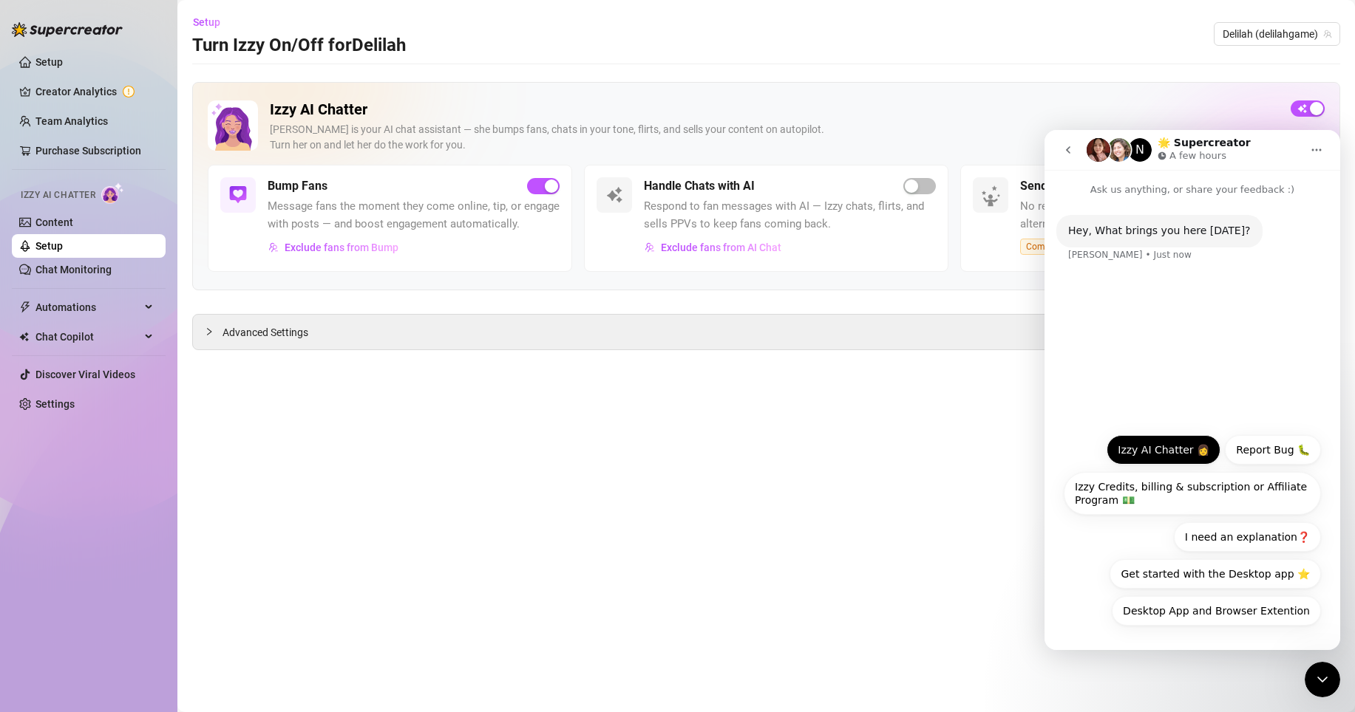
click at [1178, 459] on button "Izzy AI Chatter 👩" at bounding box center [1163, 450] width 114 height 30
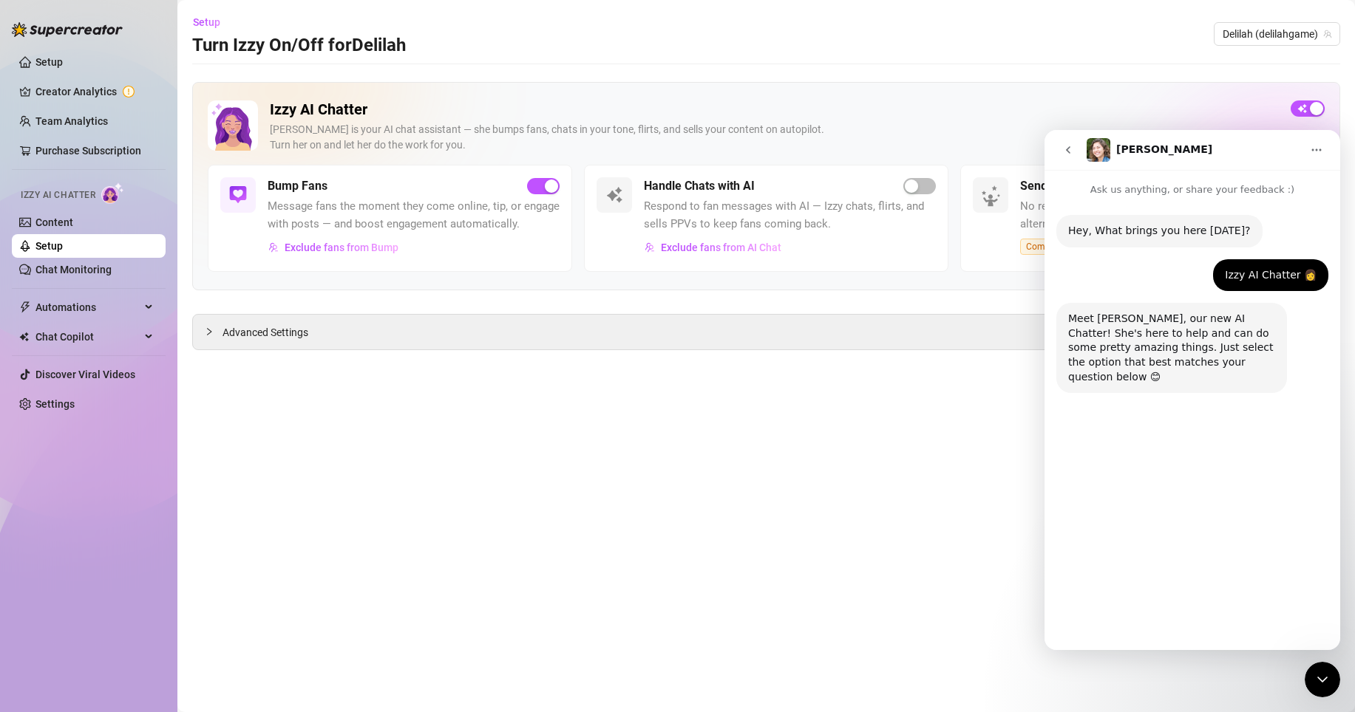
click at [1213, 565] on button "Setup Bio and Content" at bounding box center [1251, 574] width 139 height 30
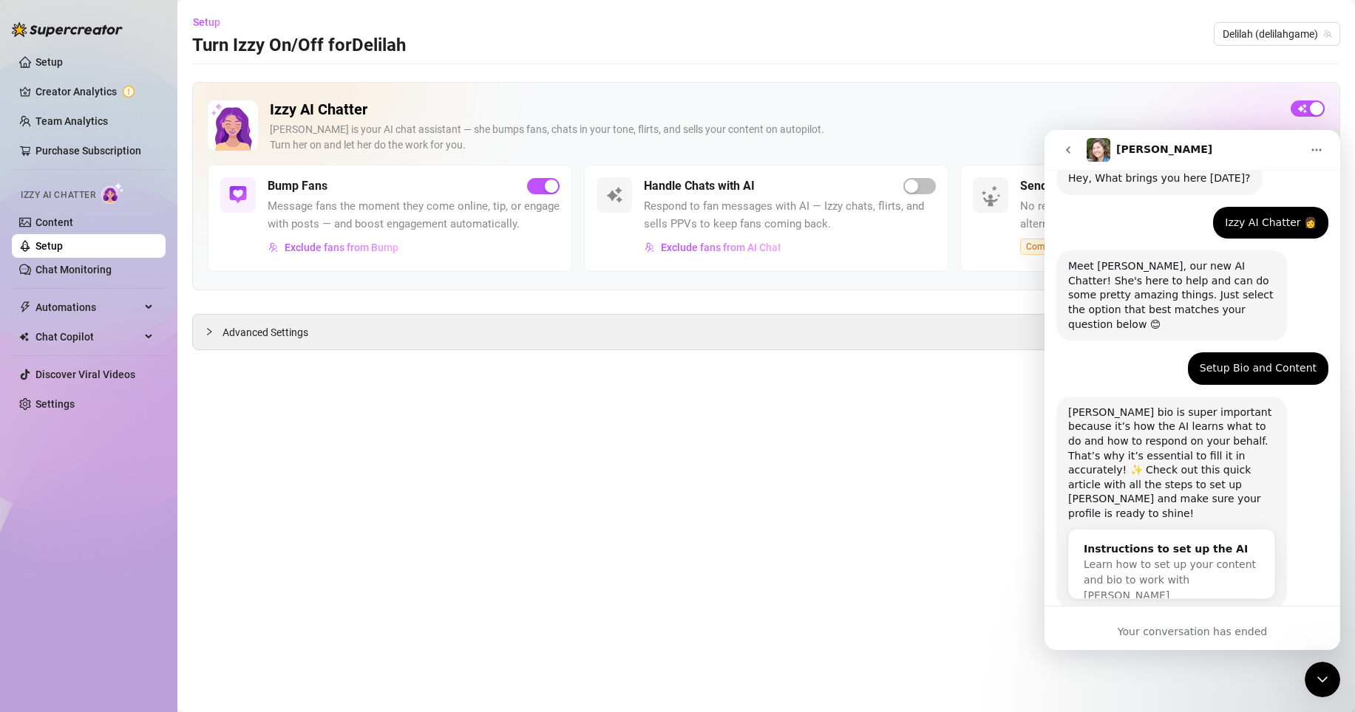
scroll to position [70, 0]
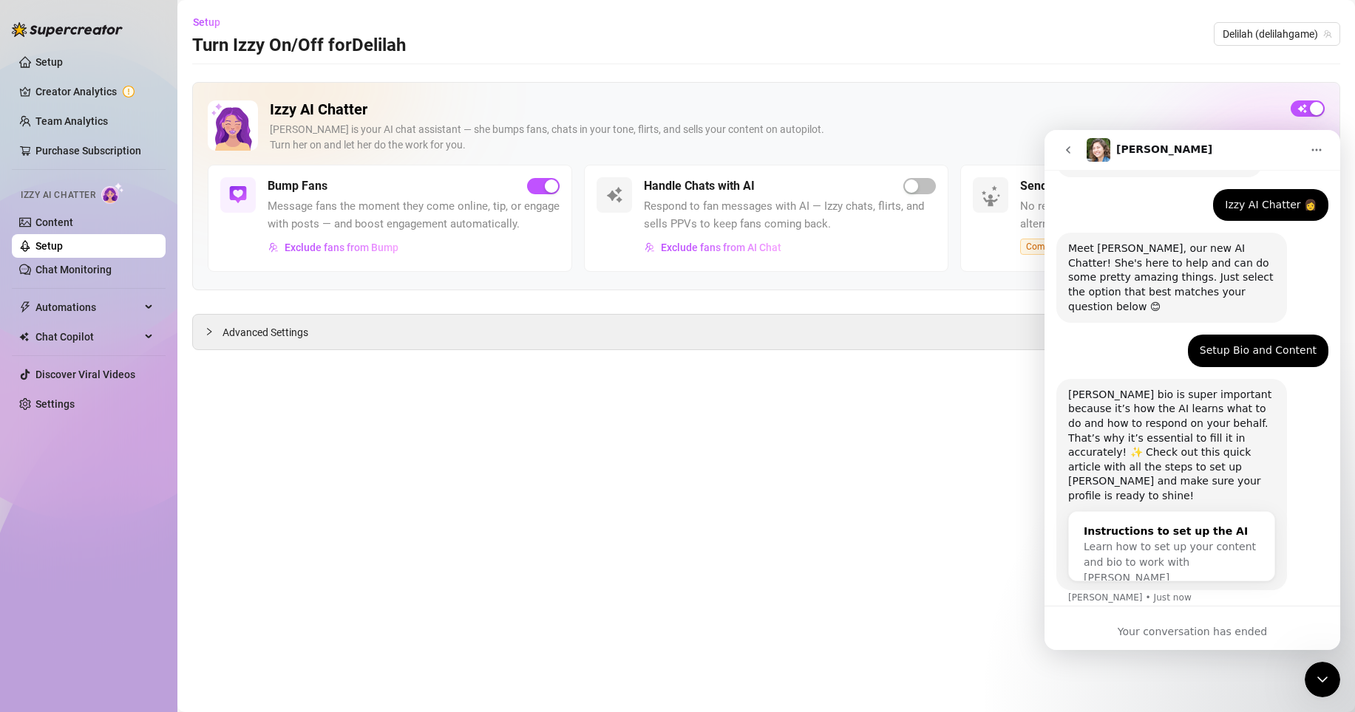
click at [1226, 539] on div "Learn how to set up your content and bio to work with [PERSON_NAME]" at bounding box center [1171, 562] width 176 height 47
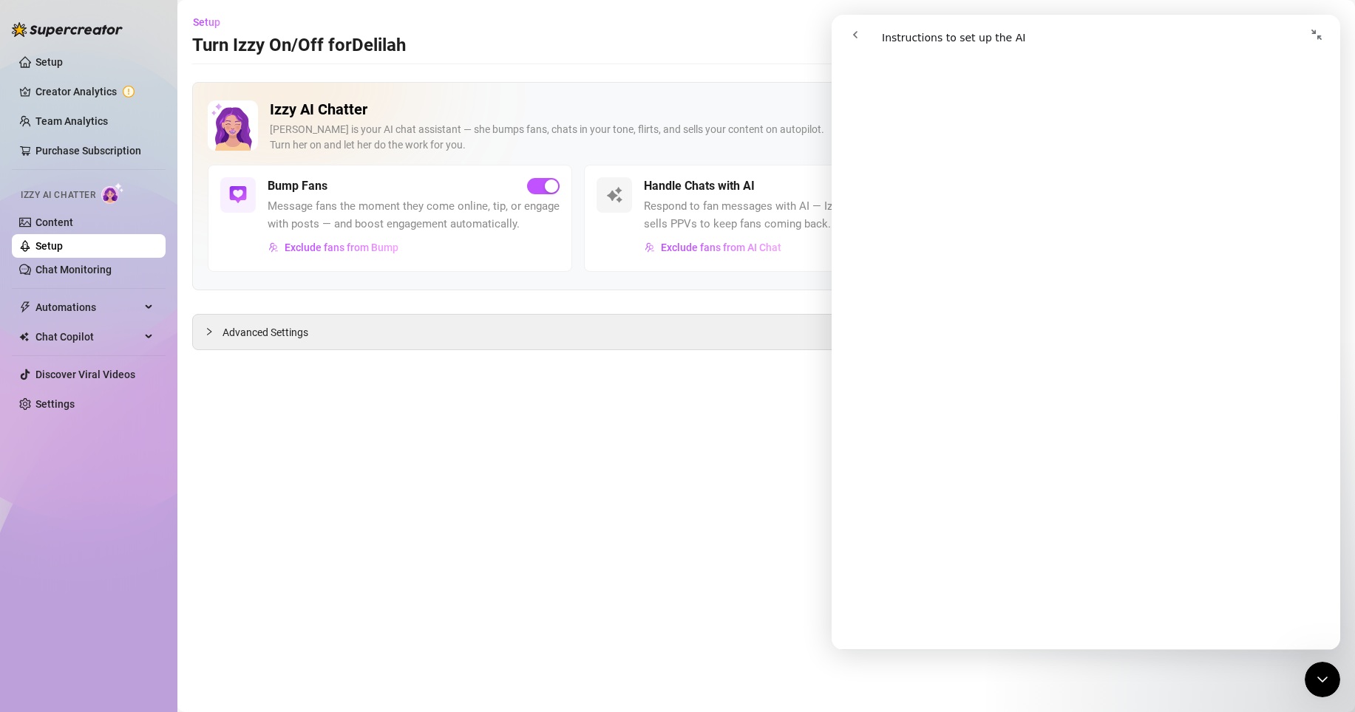
scroll to position [2356, 0]
click at [1111, 584] on span "😃" at bounding box center [1124, 588] width 29 height 39
click at [1122, 582] on span "😃" at bounding box center [1124, 588] width 29 height 39
click at [861, 30] on button "go back" at bounding box center [855, 35] width 28 height 28
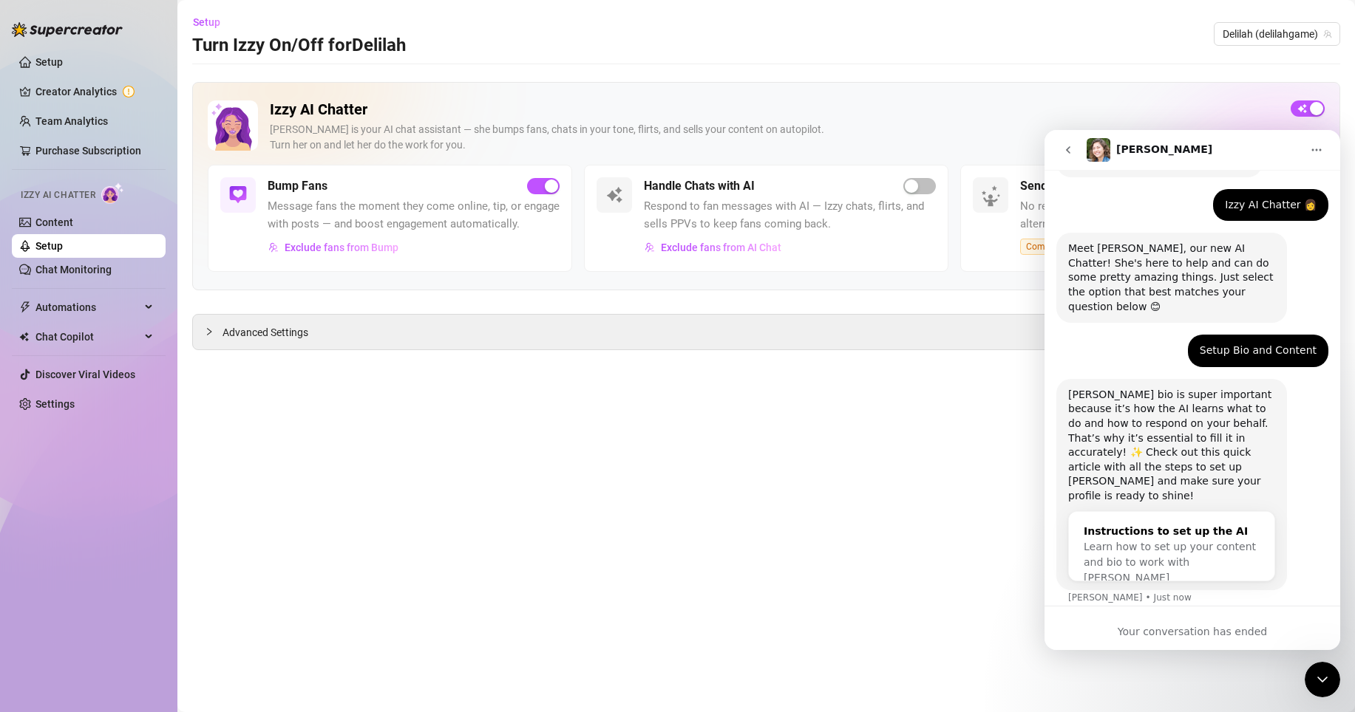
scroll to position [62, 0]
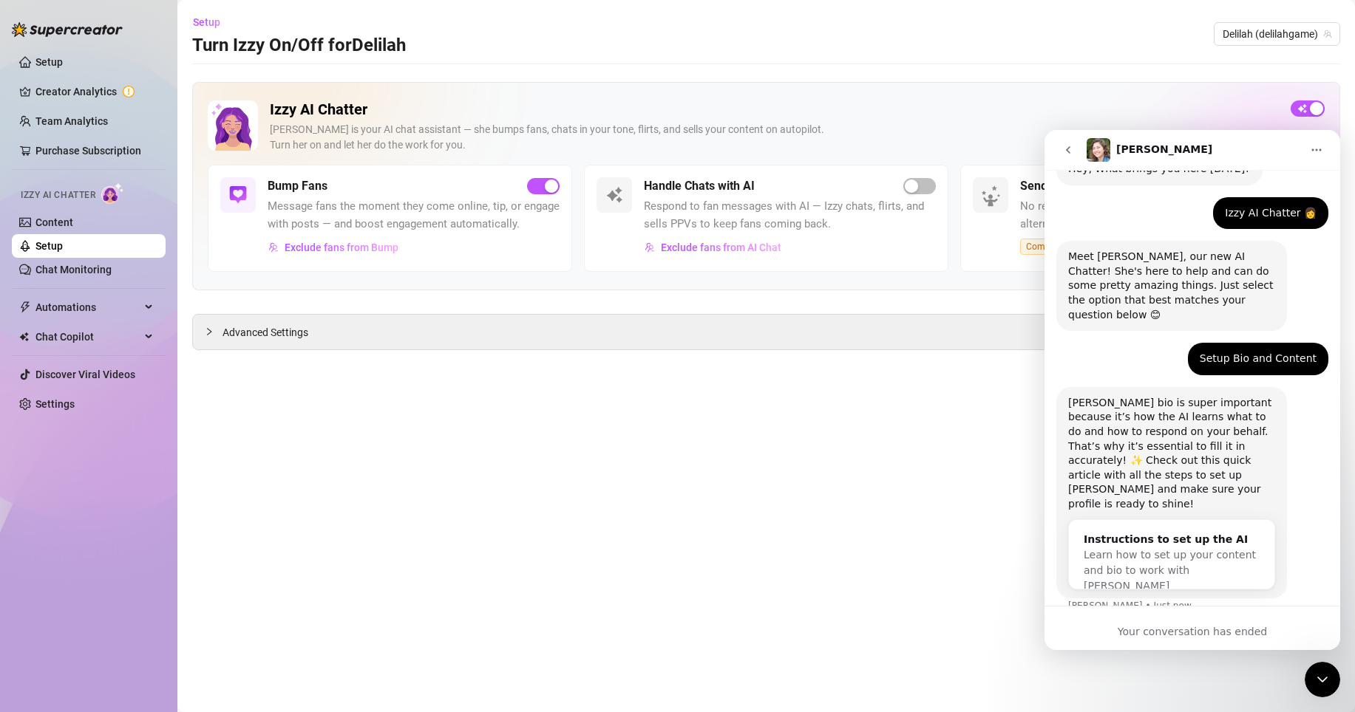
click at [1000, 579] on main "Setup Turn Izzy On/Off for [PERSON_NAME] [PERSON_NAME] (delilahgame) Izzy AI Ch…" at bounding box center [765, 356] width 1177 height 712
click at [923, 188] on span "button" at bounding box center [919, 186] width 33 height 16
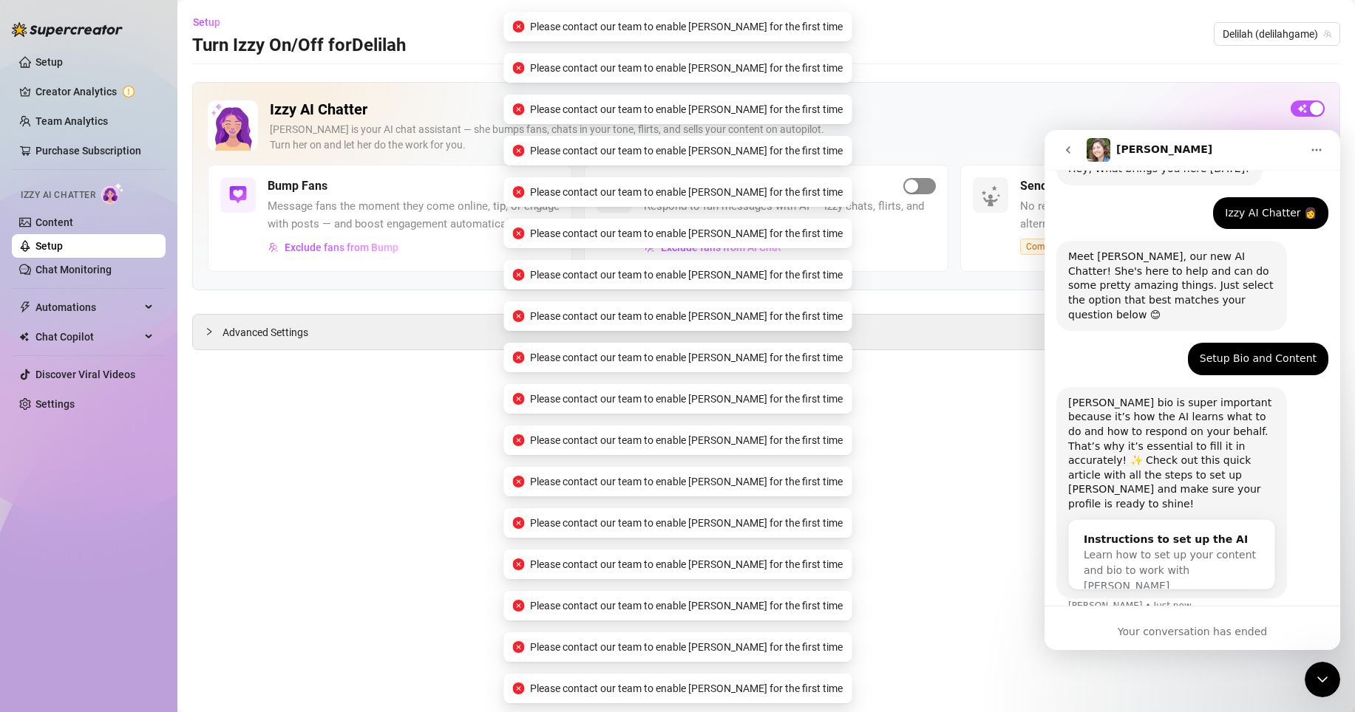
click at [923, 188] on span "button" at bounding box center [919, 186] width 33 height 16
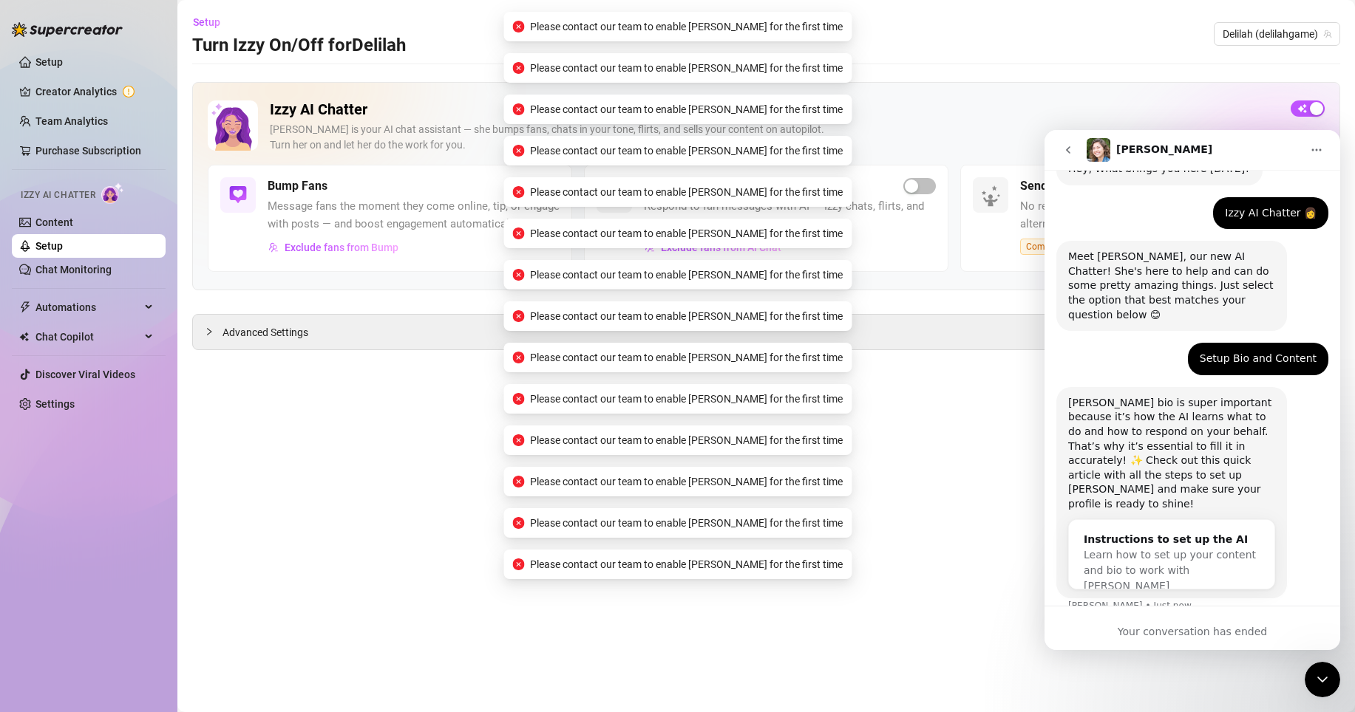
click at [1070, 151] on icon "go back" at bounding box center [1068, 150] width 12 height 12
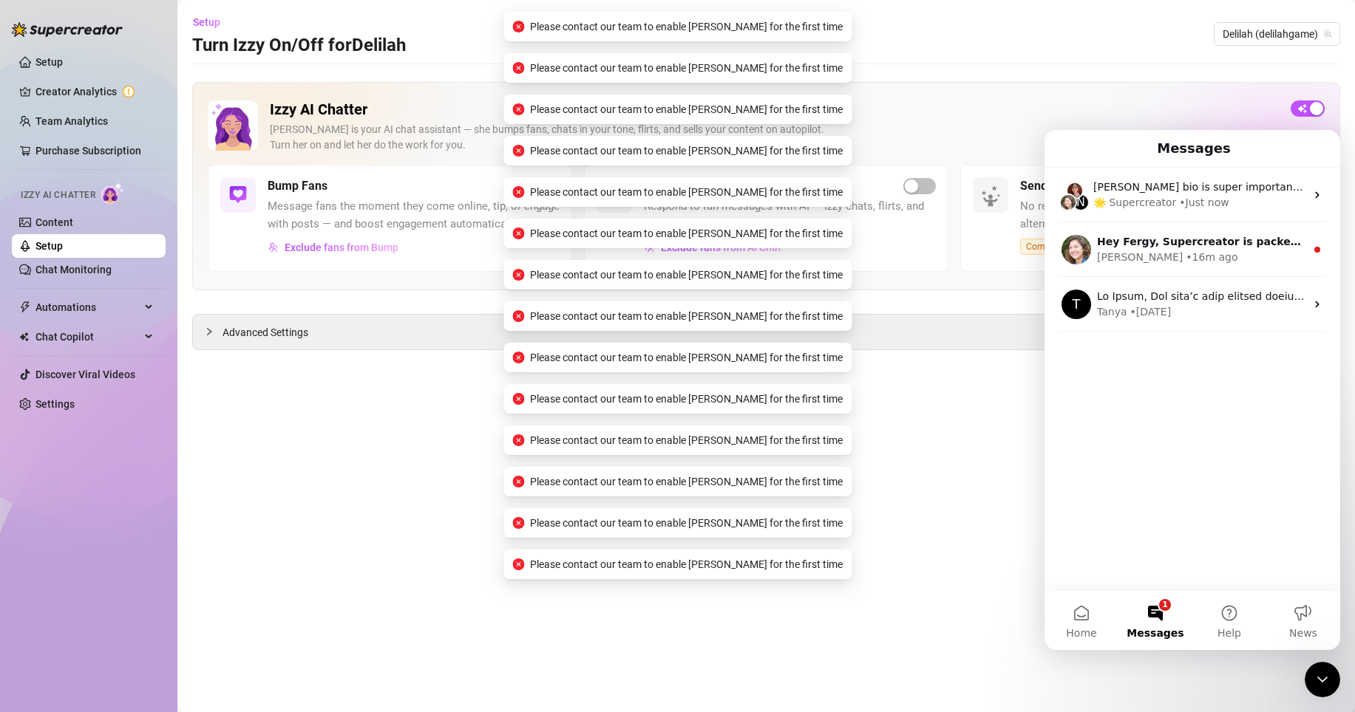
scroll to position [0, 0]
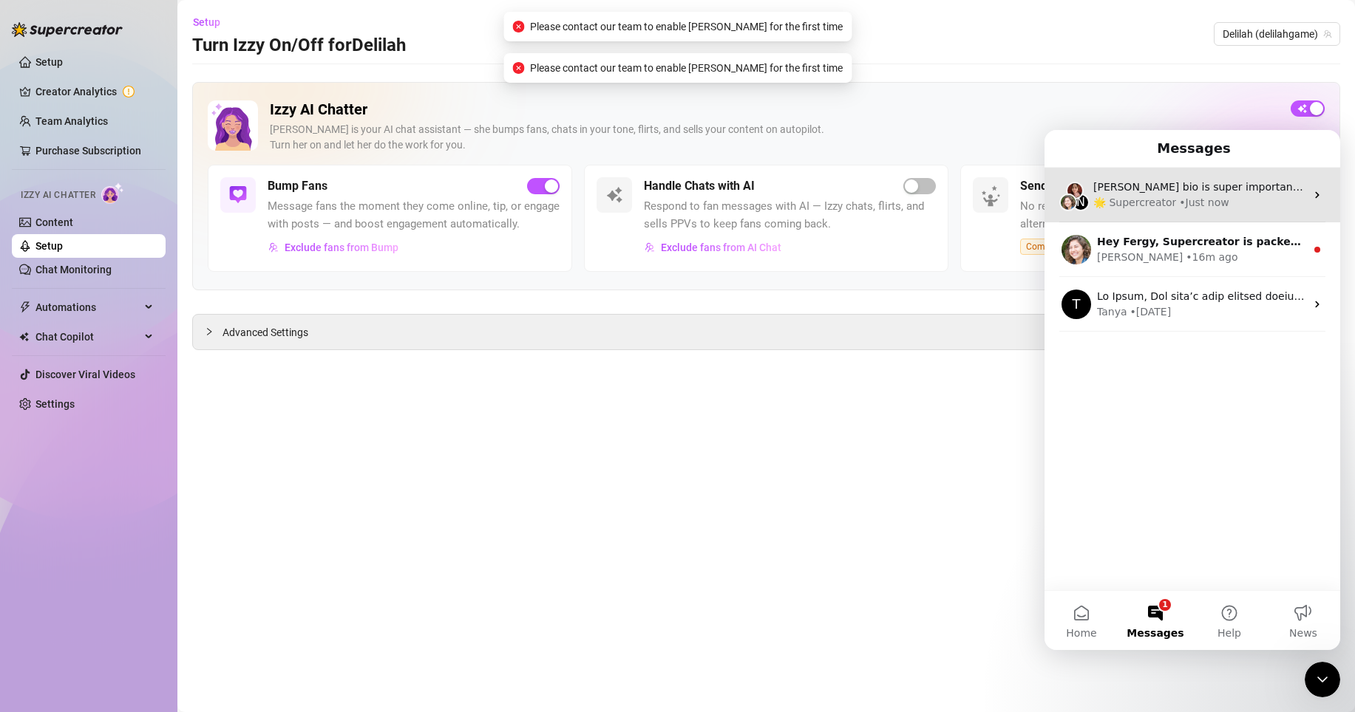
click at [1238, 200] on div "🌟 Supercreator • Just now" at bounding box center [1199, 203] width 212 height 16
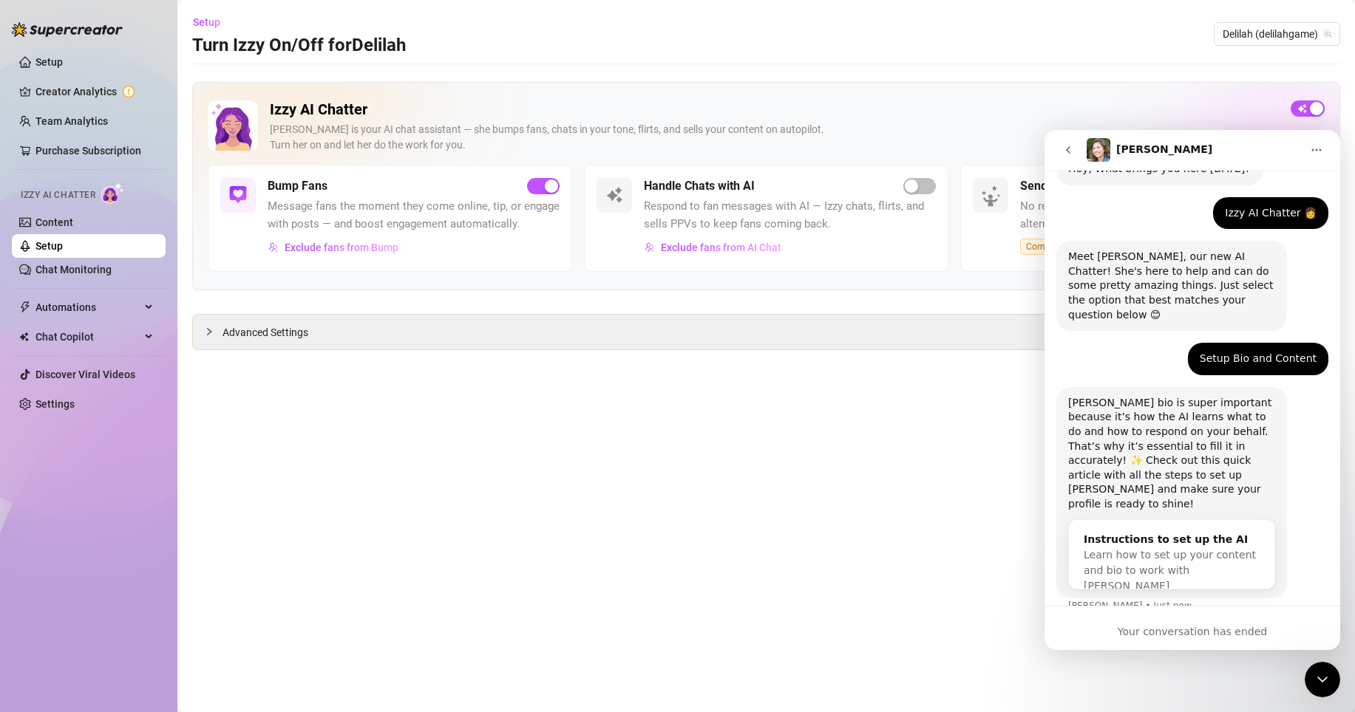
scroll to position [70, 0]
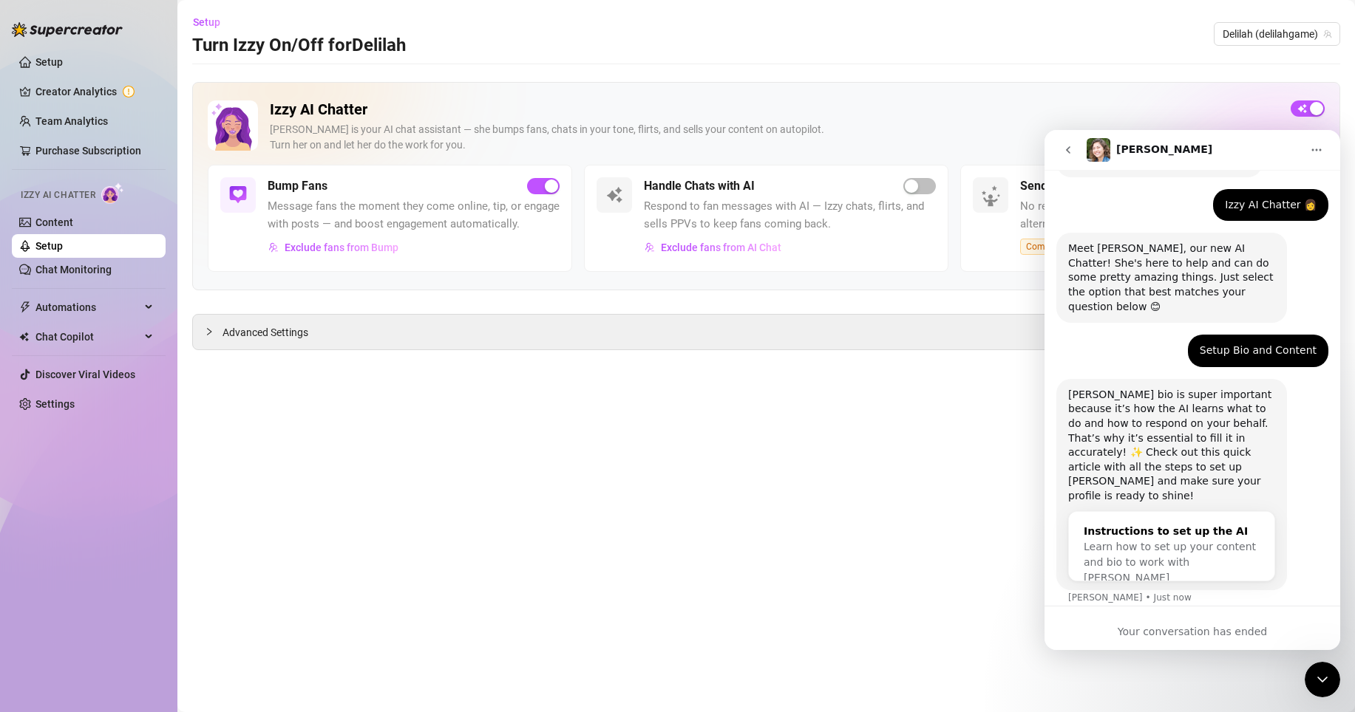
click at [1238, 539] on div "Learn how to set up your content and bio to work with [PERSON_NAME]" at bounding box center [1171, 562] width 176 height 47
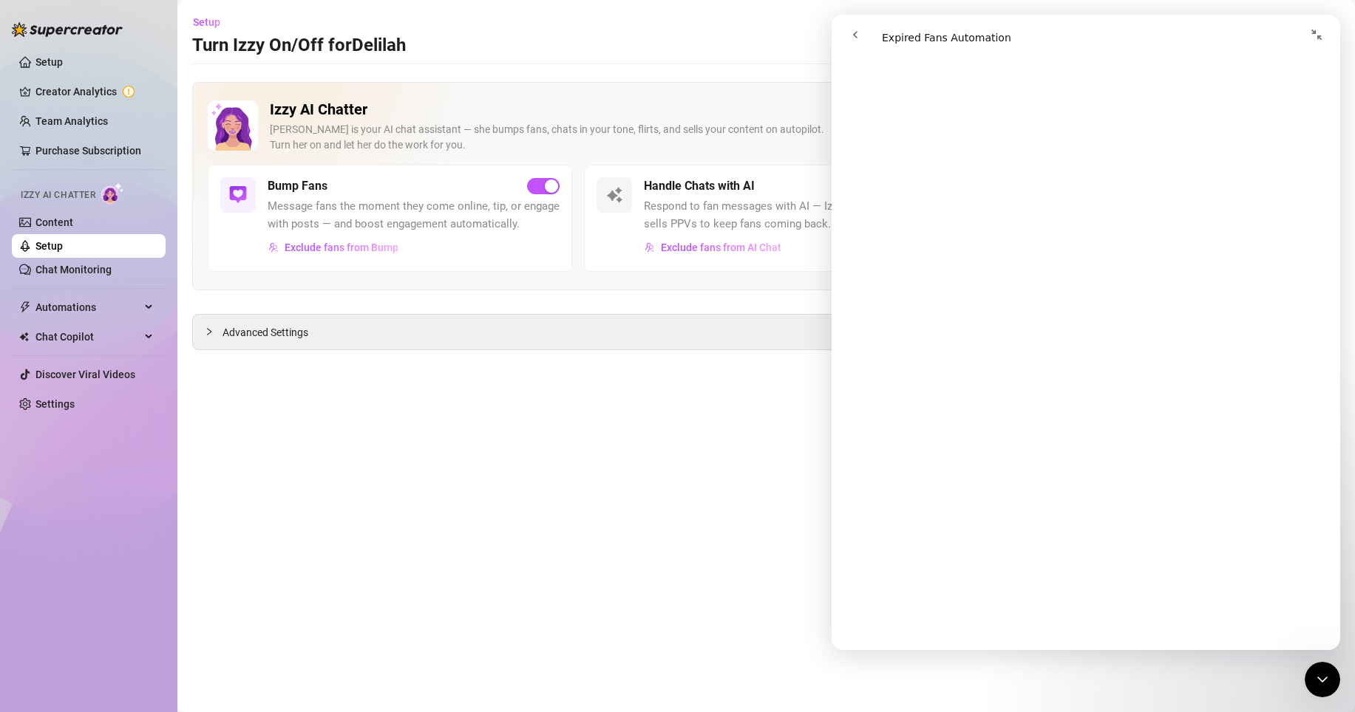
scroll to position [1762, 0]
click at [863, 31] on button "go back" at bounding box center [855, 35] width 28 height 28
click at [1311, 33] on icon "Collapse window" at bounding box center [1316, 35] width 12 height 12
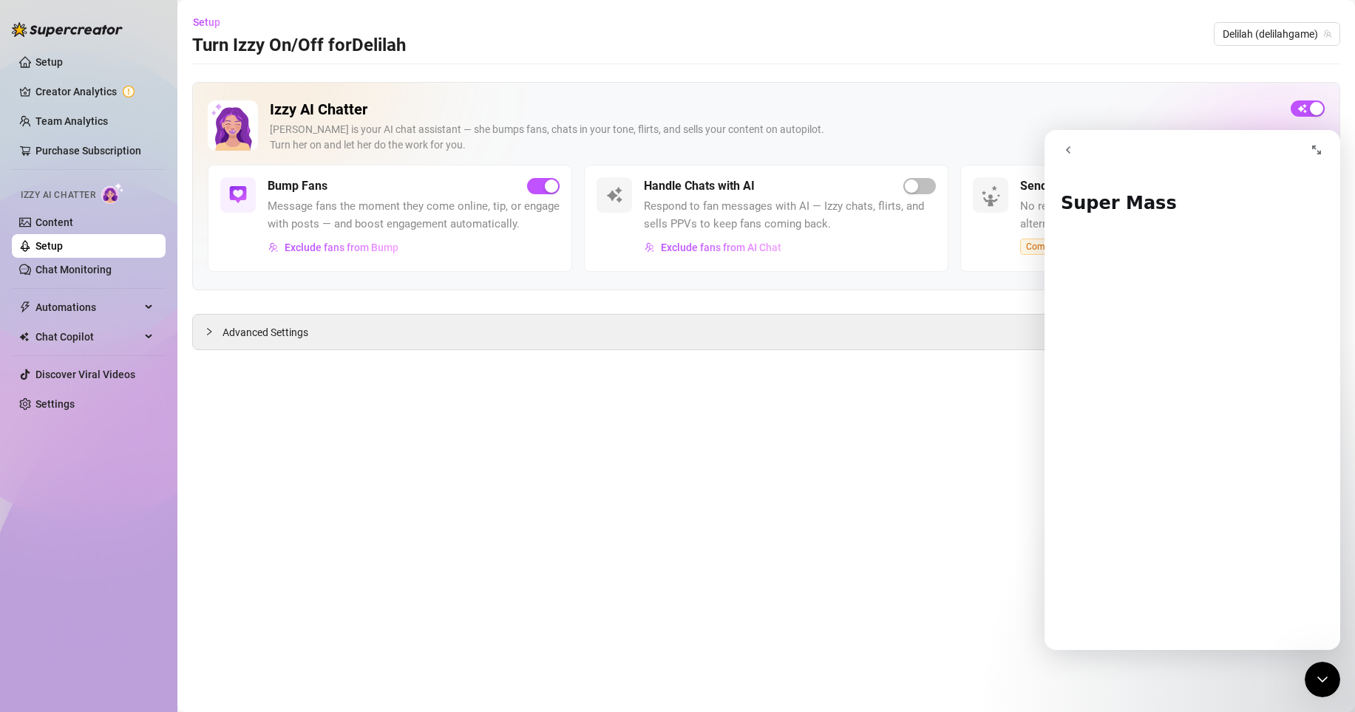
click at [1074, 151] on button "go back" at bounding box center [1068, 150] width 28 height 28
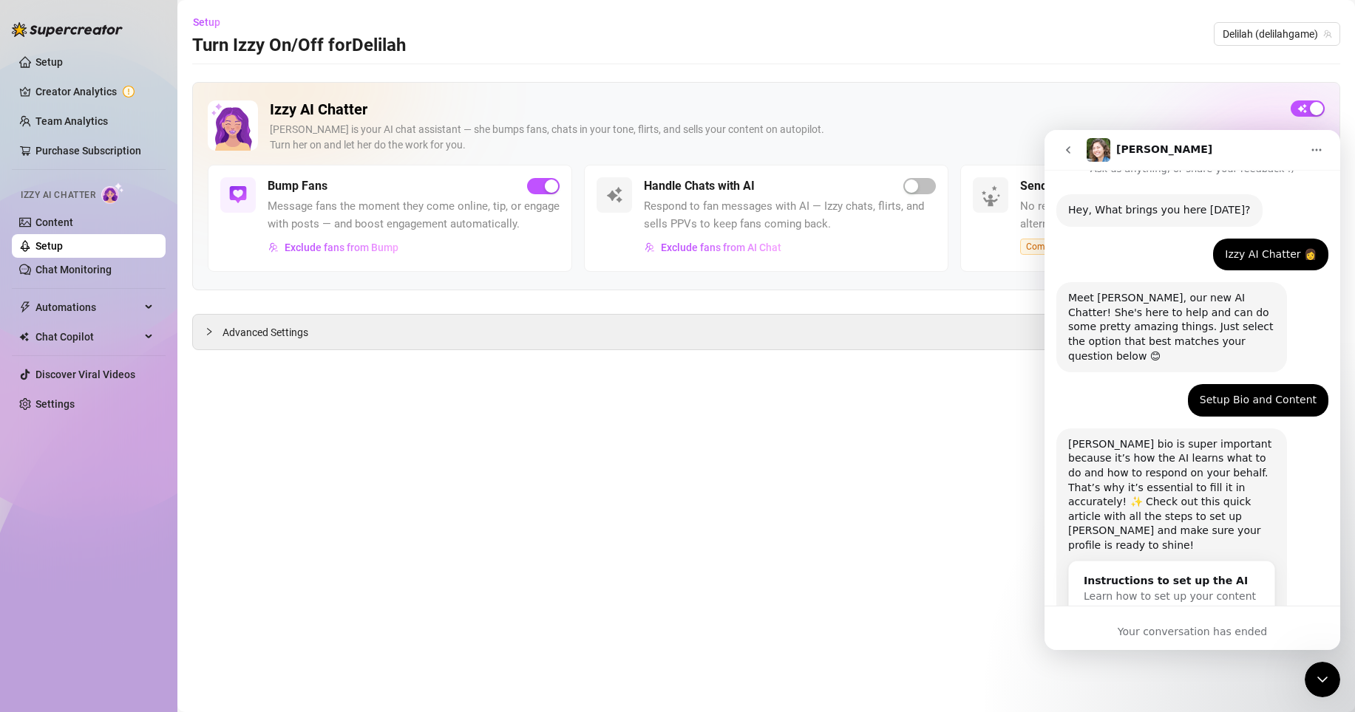
scroll to position [70, 0]
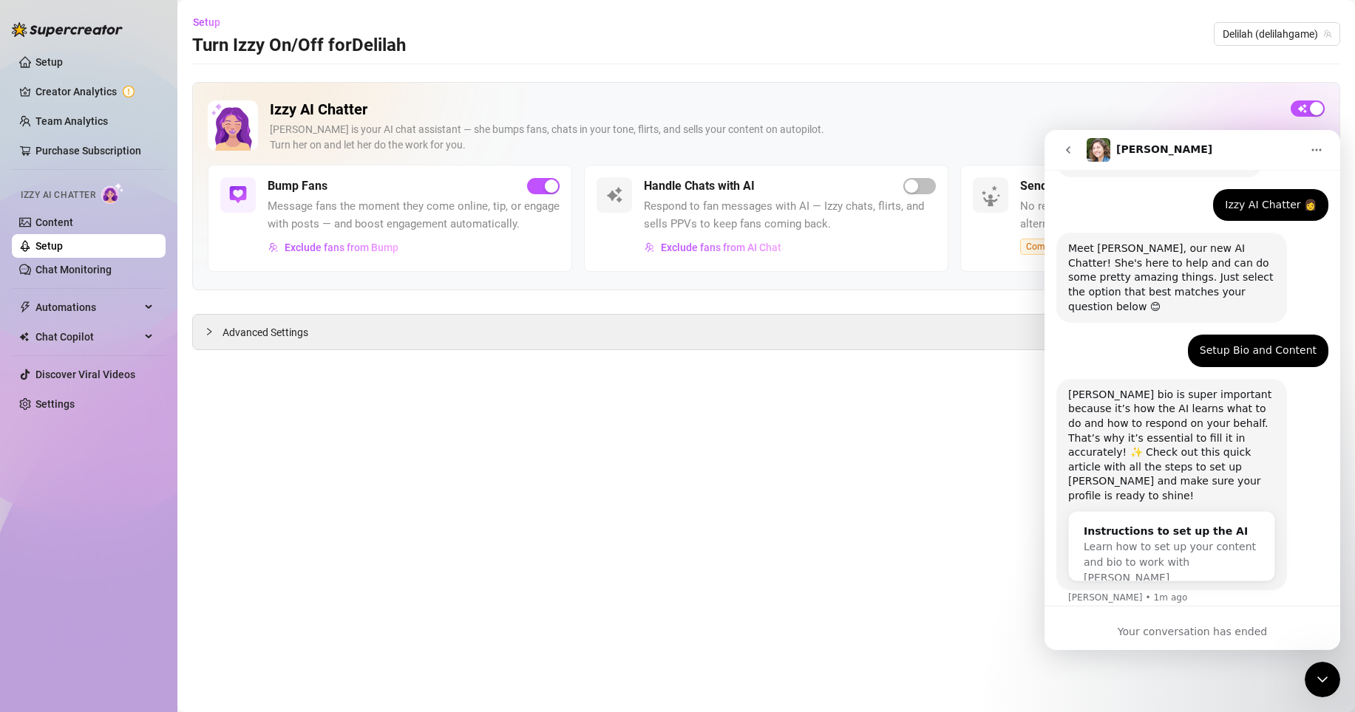
click at [1074, 151] on button "go back" at bounding box center [1068, 150] width 28 height 28
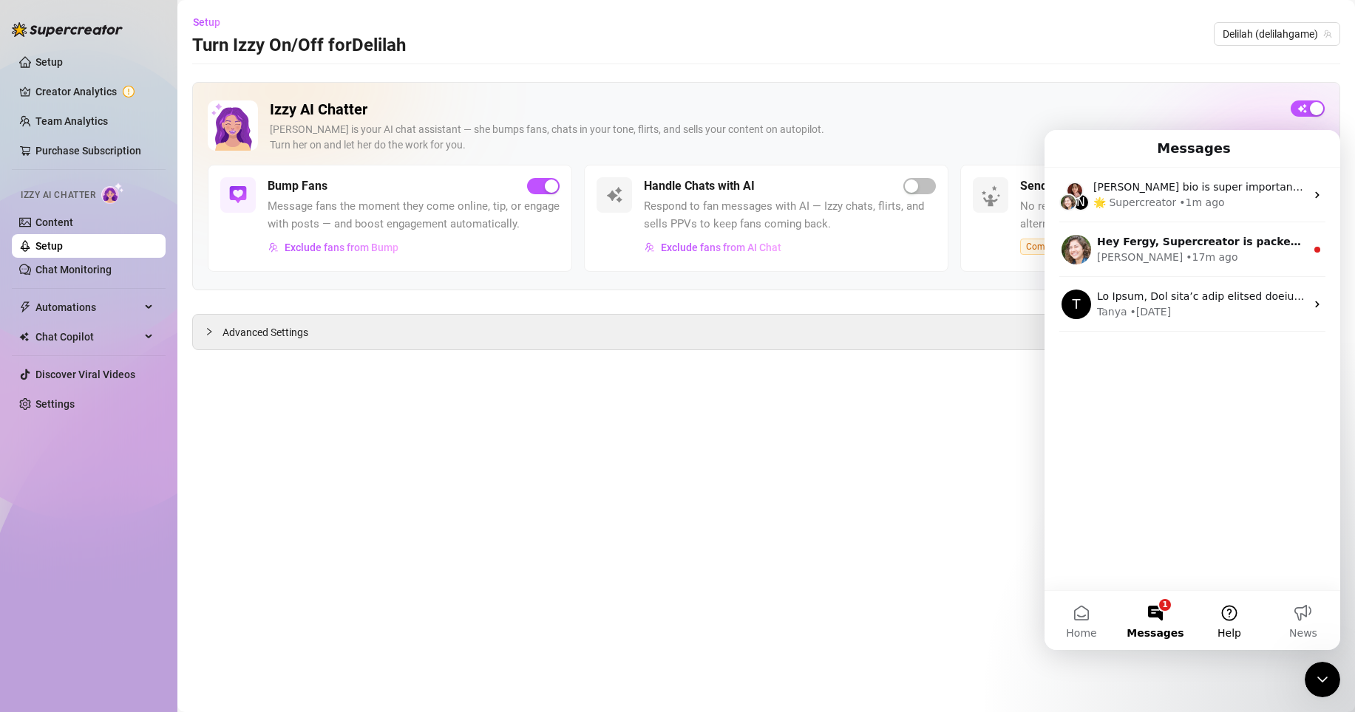
click at [1225, 623] on button "Help" at bounding box center [1229, 620] width 74 height 59
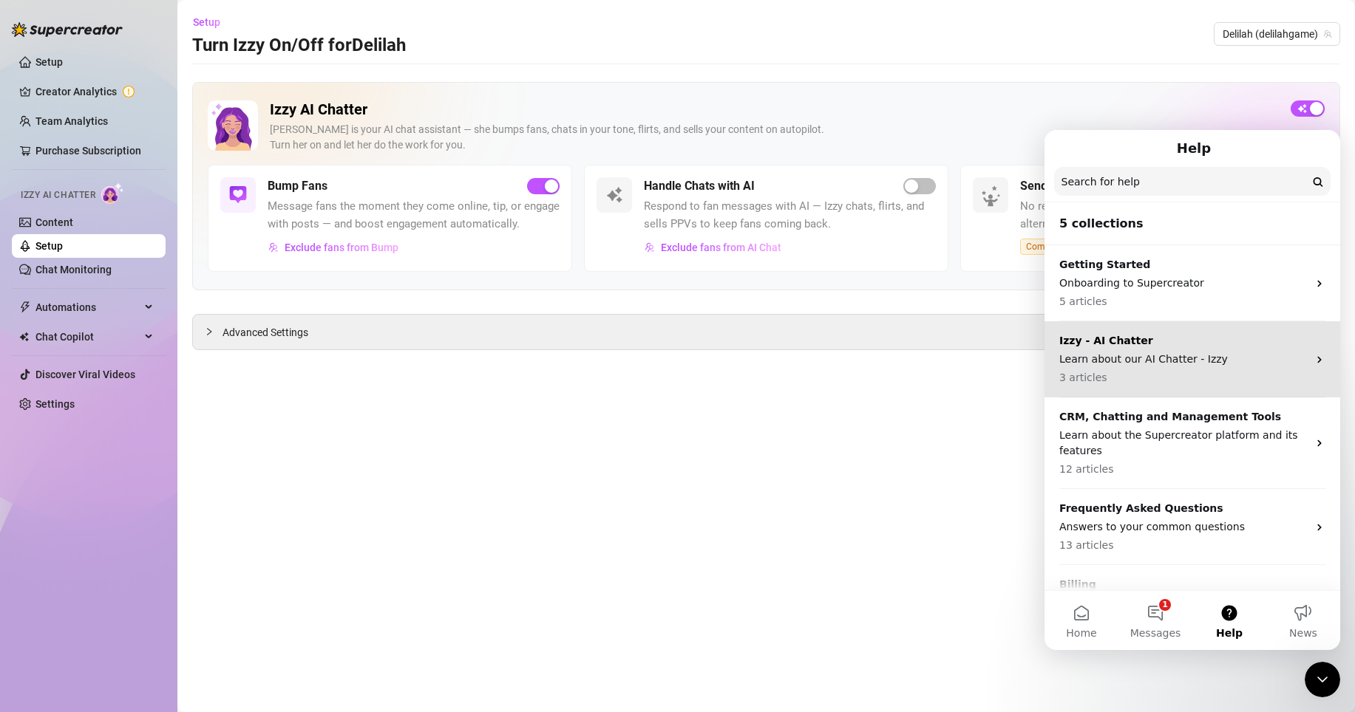
scroll to position [51, 0]
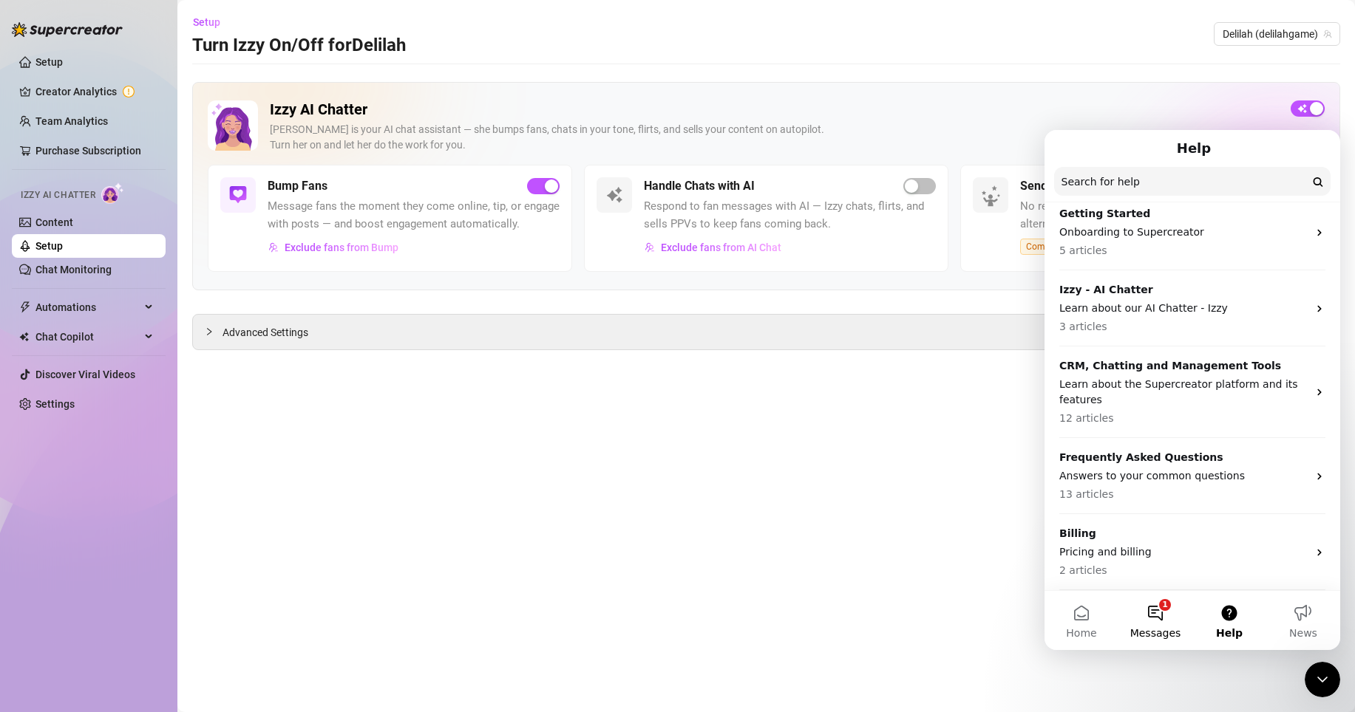
click at [1151, 614] on button "1 Messages" at bounding box center [1155, 620] width 74 height 59
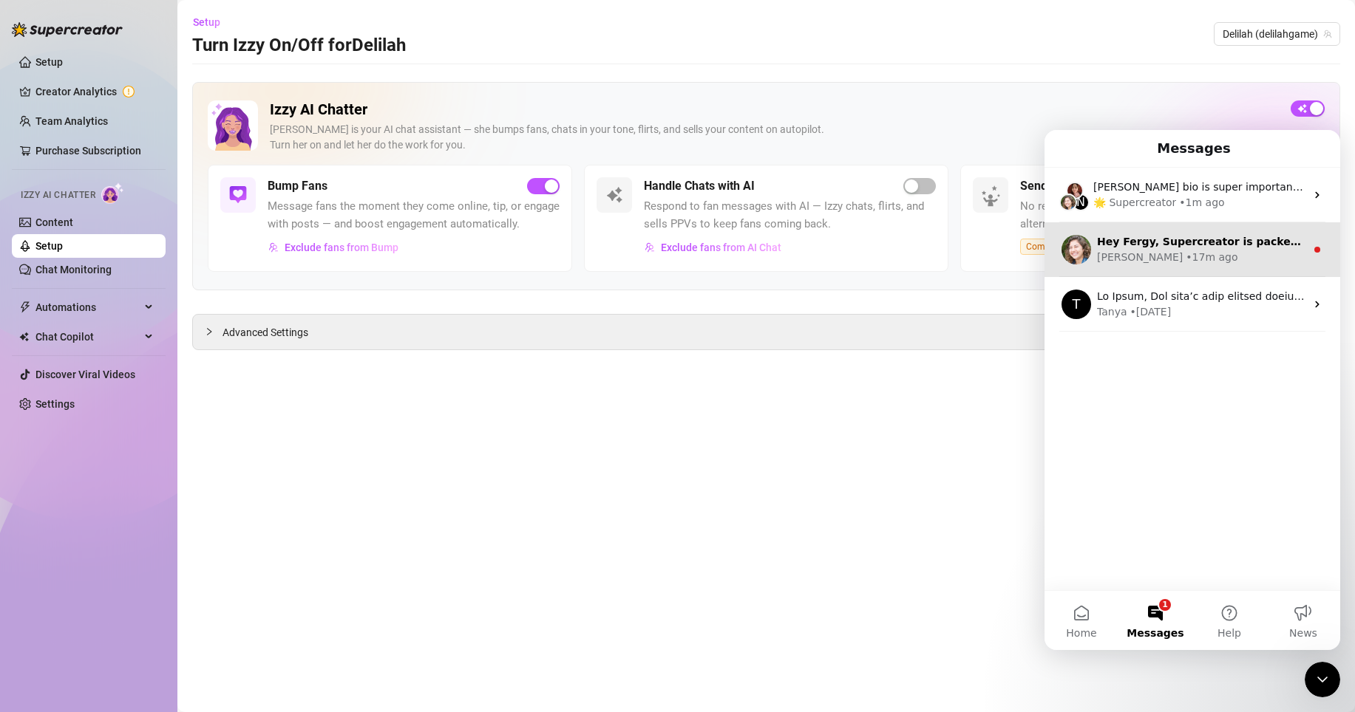
click at [1208, 259] on div "[PERSON_NAME] • 17m ago" at bounding box center [1201, 258] width 208 height 16
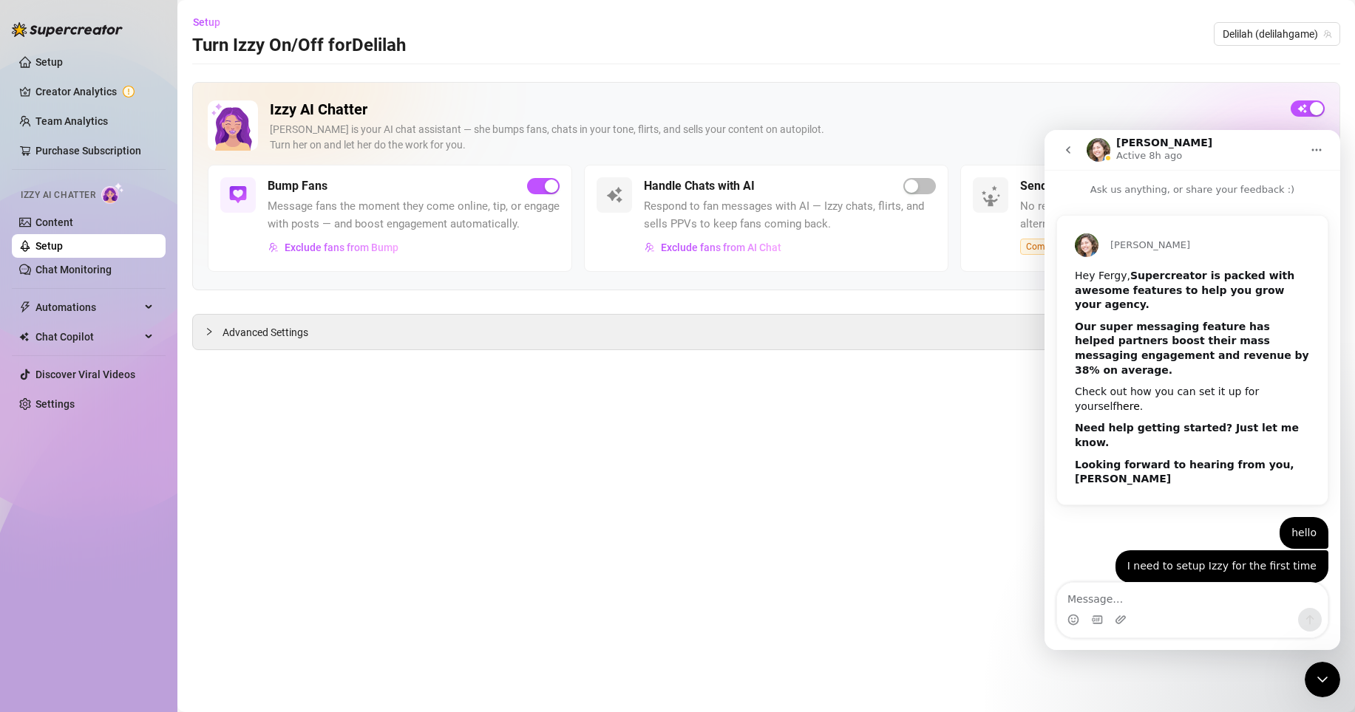
click at [1116, 401] on link "here" at bounding box center [1128, 407] width 24 height 12
click at [905, 186] on div "button" at bounding box center [911, 186] width 13 height 13
click at [1122, 590] on textarea "Message…" at bounding box center [1192, 595] width 270 height 25
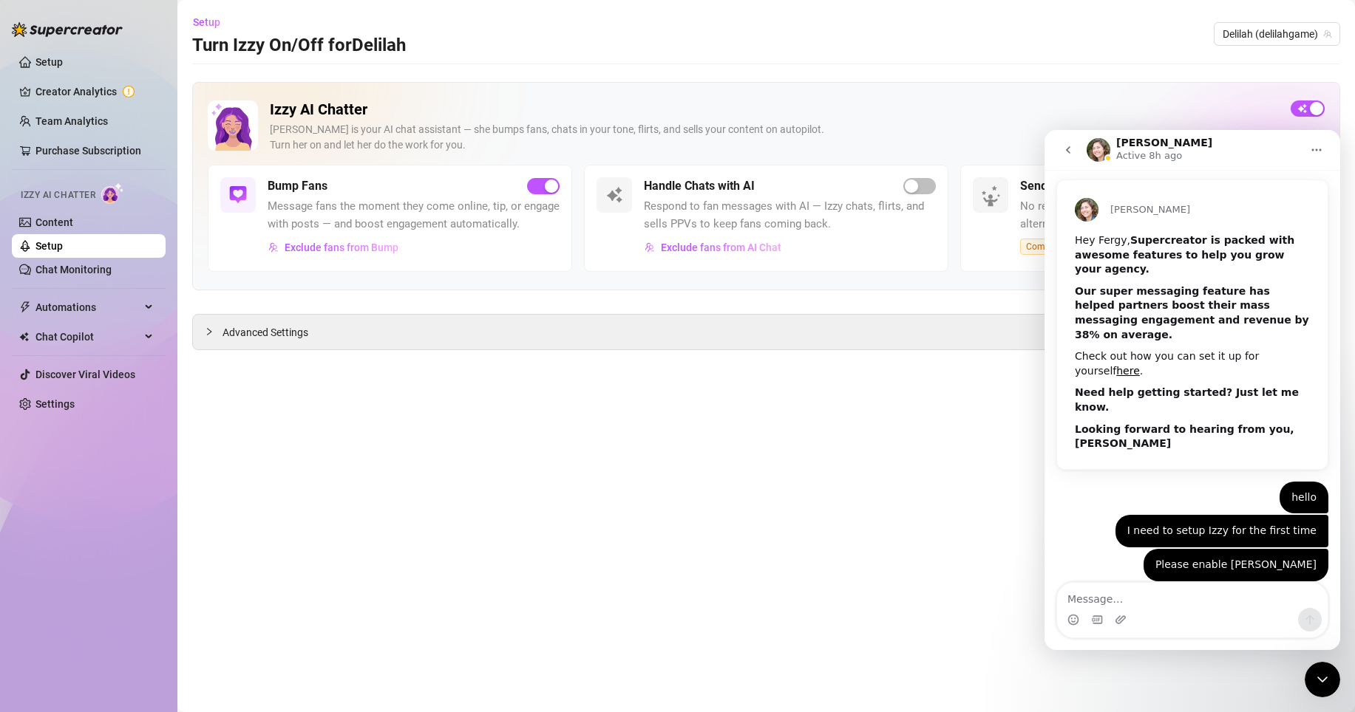
click at [1304, 156] on button "Home" at bounding box center [1316, 150] width 28 height 28
click at [1068, 151] on icon "go back" at bounding box center [1068, 149] width 4 height 7
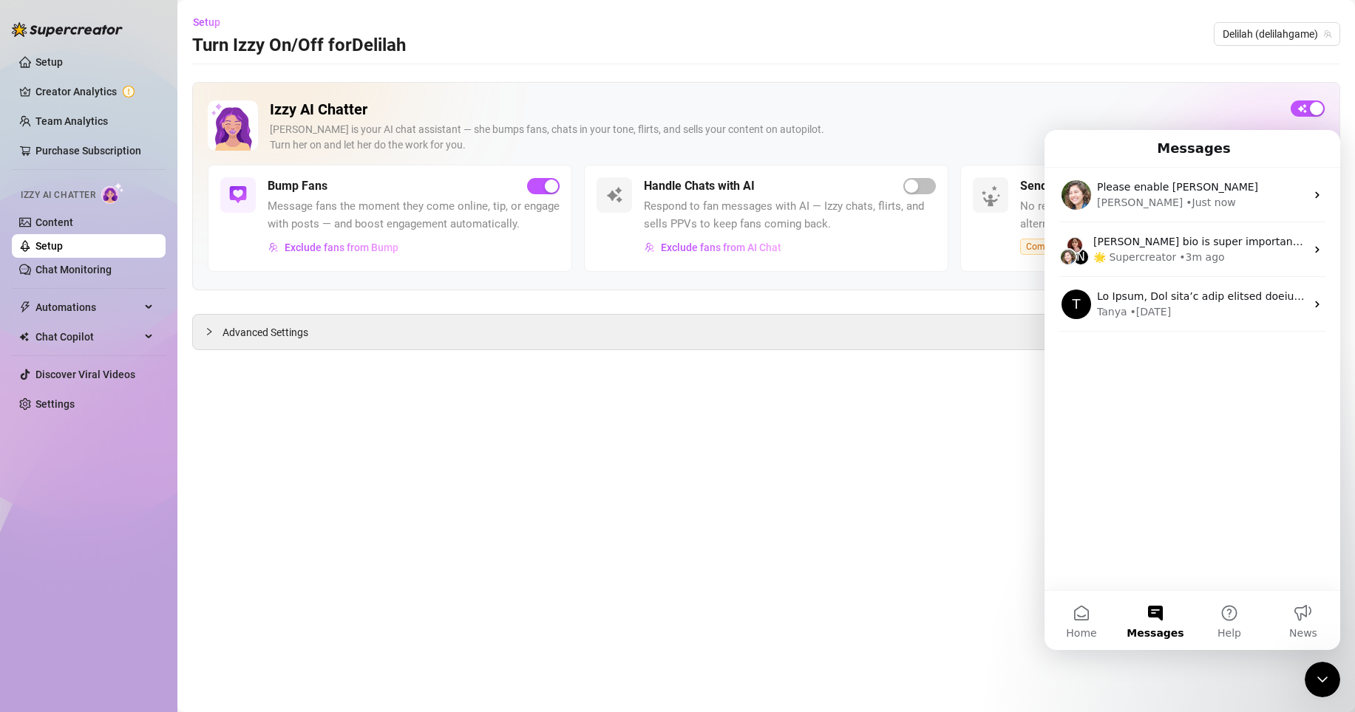
scroll to position [0, 0]
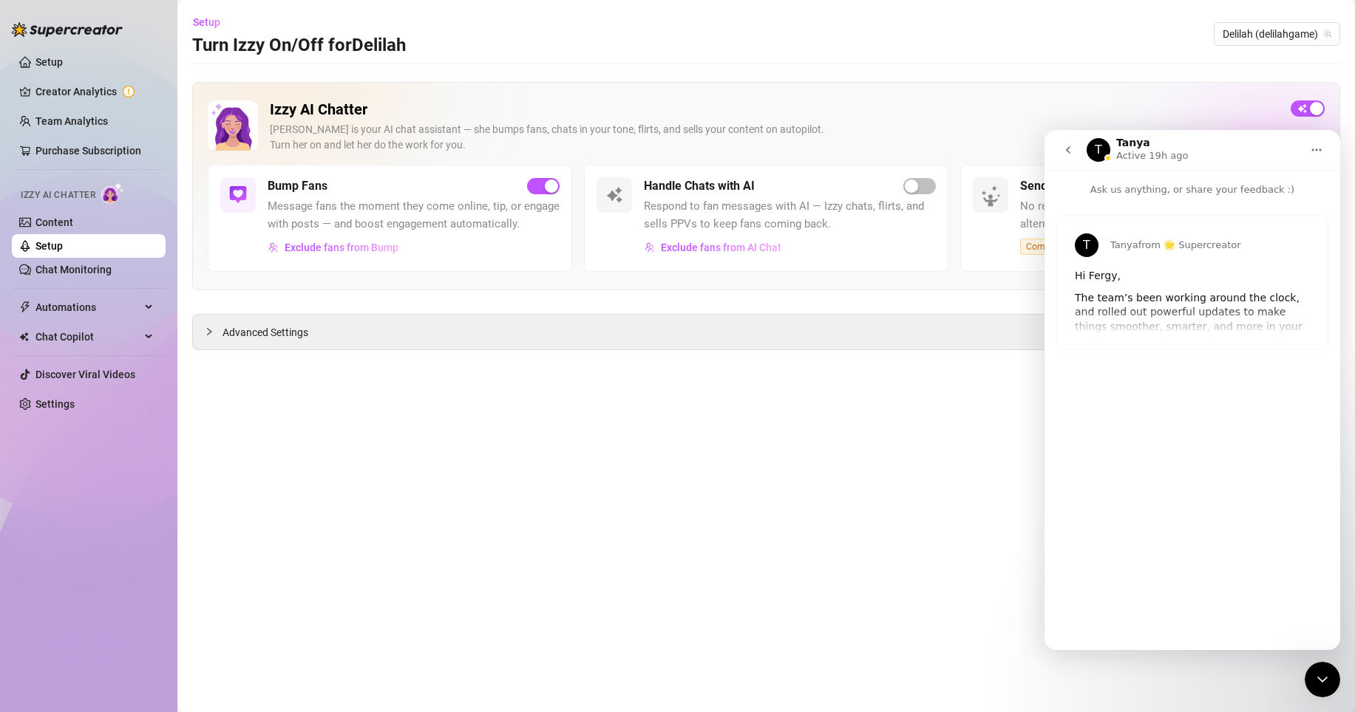
click at [1163, 303] on div "The team’s been working around the clock, and rolled out powerful updates to ma…" at bounding box center [1192, 320] width 235 height 58
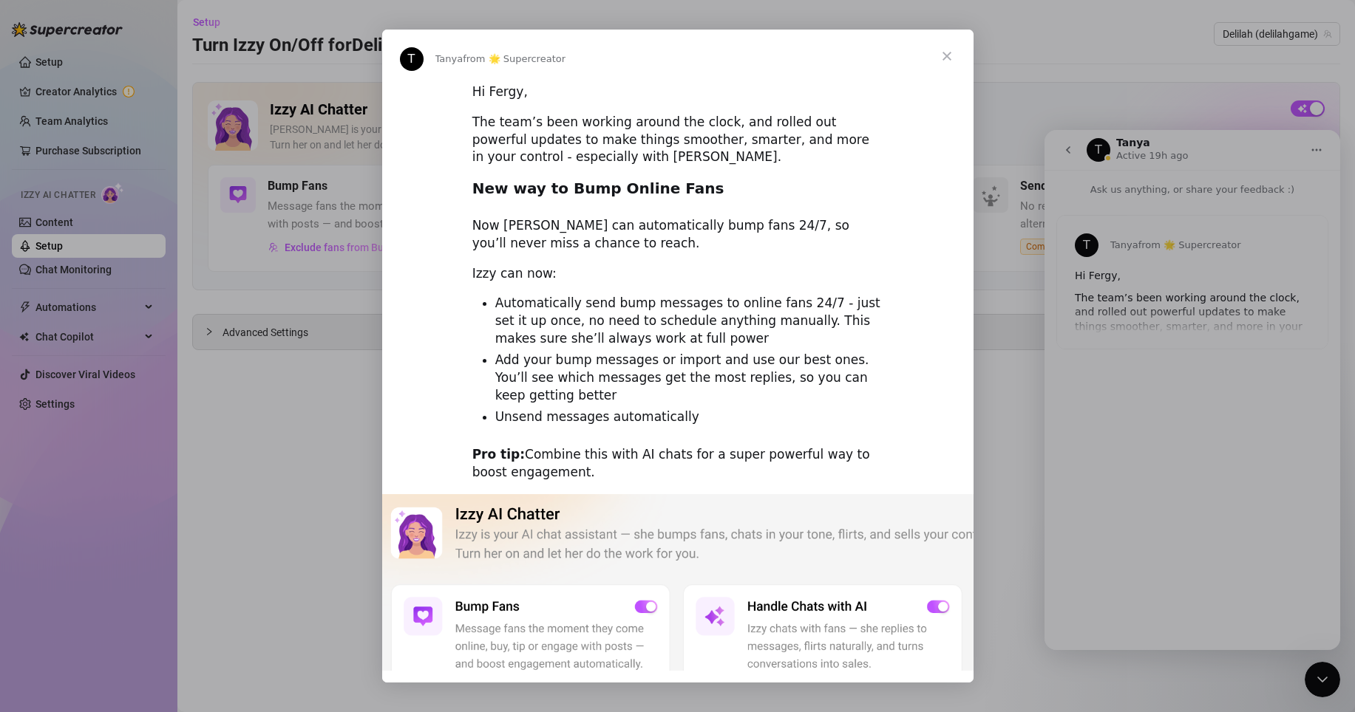
click at [946, 64] on span "Close" at bounding box center [946, 56] width 53 height 53
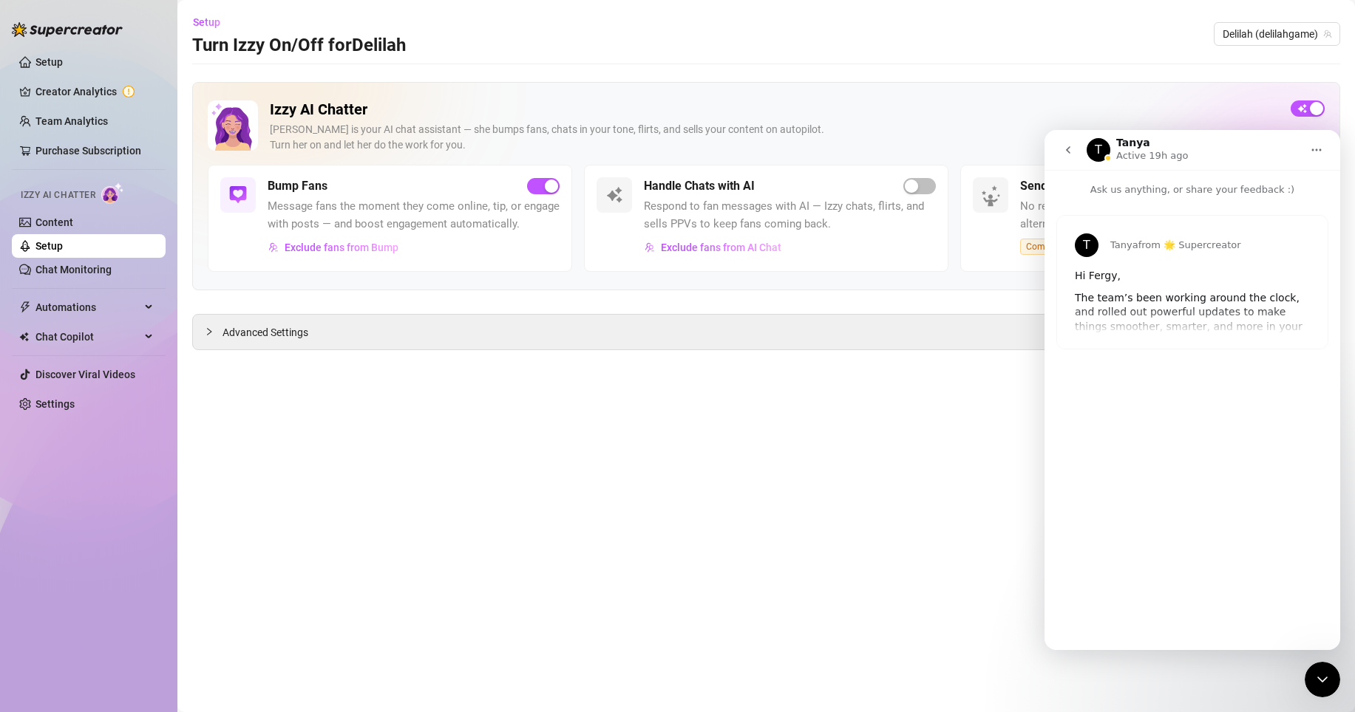
click at [1071, 150] on icon "go back" at bounding box center [1068, 150] width 12 height 12
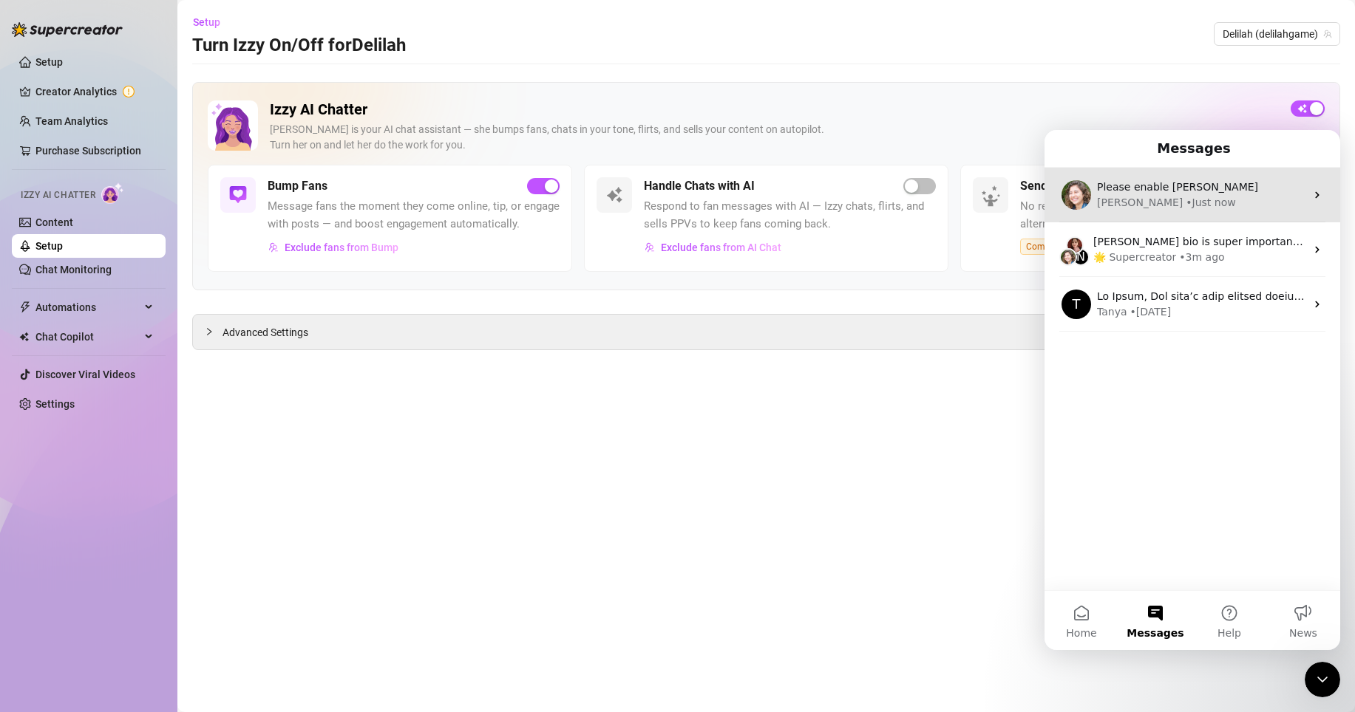
click at [1185, 205] on div "• Just now" at bounding box center [1210, 203] width 50 height 16
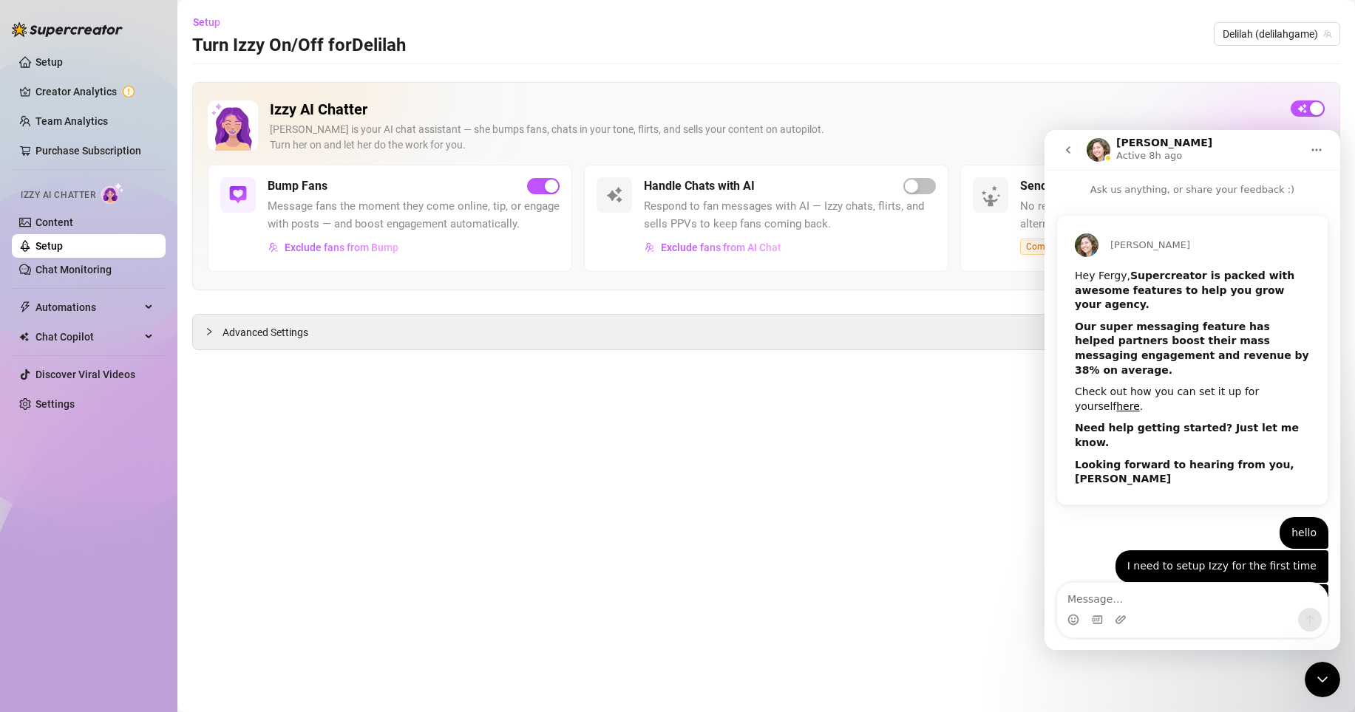
scroll to position [35, 0]
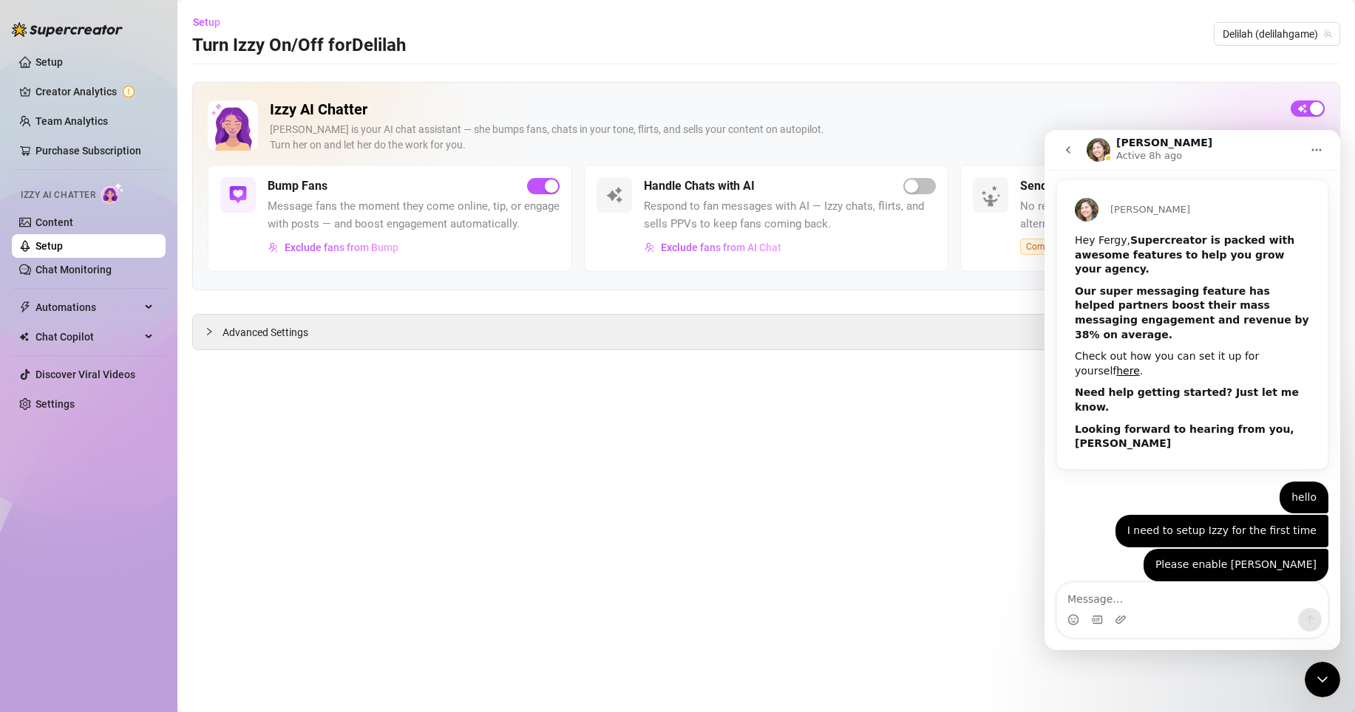
drag, startPoint x: 929, startPoint y: 400, endPoint x: 931, endPoint y: 382, distance: 17.9
click at [928, 398] on main "Setup Turn Izzy On/Off for [PERSON_NAME] [PERSON_NAME] (delilahgame) Izzy AI Ch…" at bounding box center [765, 356] width 1177 height 712
click at [919, 190] on span "button" at bounding box center [919, 186] width 33 height 16
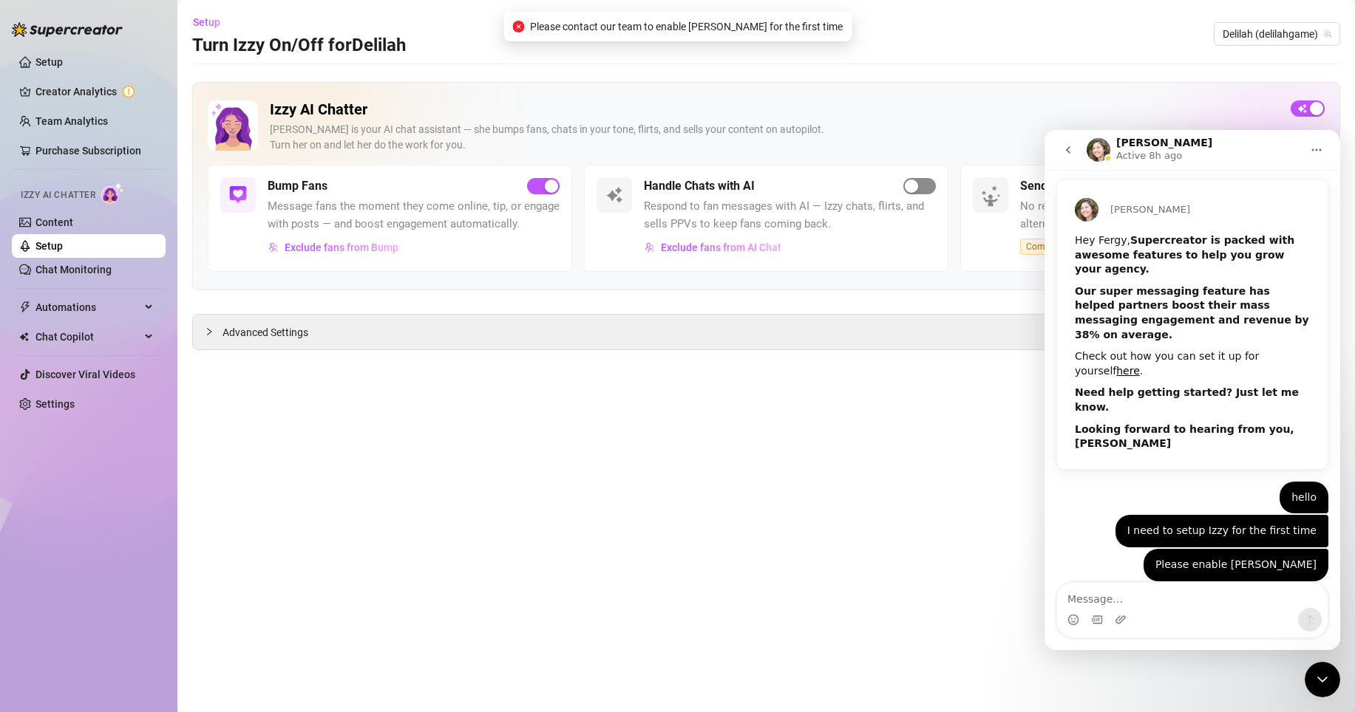
click at [929, 187] on span "button" at bounding box center [919, 186] width 33 height 16
click at [990, 327] on div "Advanced Settings" at bounding box center [766, 332] width 1146 height 35
click at [876, 327] on div "Advanced Settings" at bounding box center [766, 332] width 1146 height 35
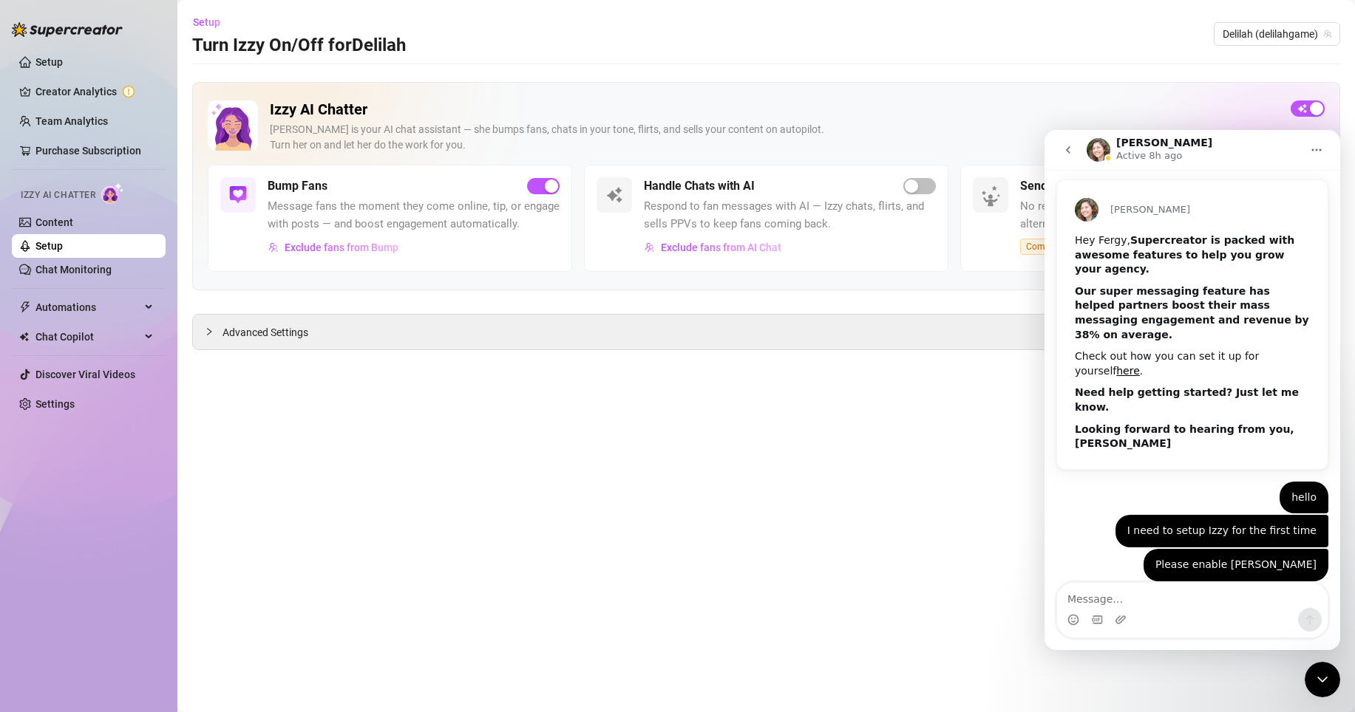
click at [1064, 146] on icon "go back" at bounding box center [1068, 150] width 12 height 12
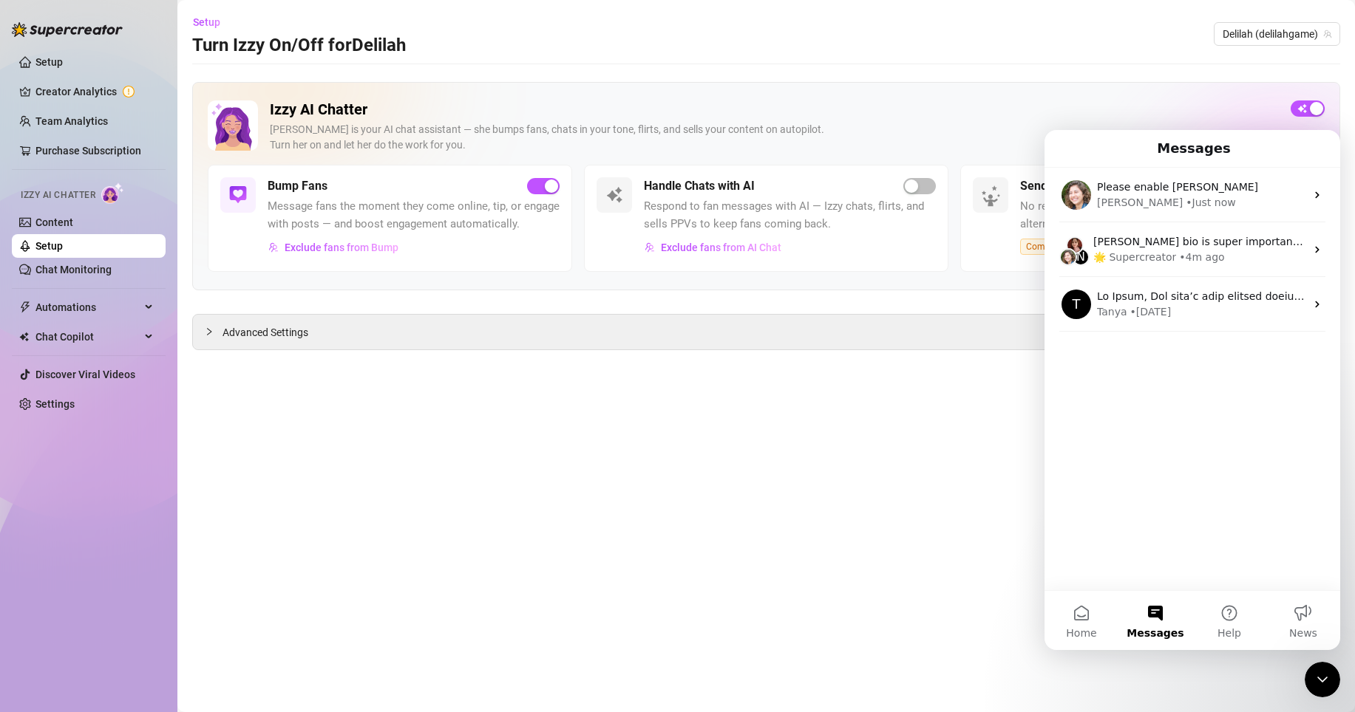
scroll to position [0, 0]
click at [981, 377] on main "Setup Turn Izzy On/Off for [PERSON_NAME] [PERSON_NAME] (delilahgame) Izzy AI Ch…" at bounding box center [765, 356] width 1177 height 712
click at [1077, 610] on button "Home" at bounding box center [1081, 620] width 74 height 59
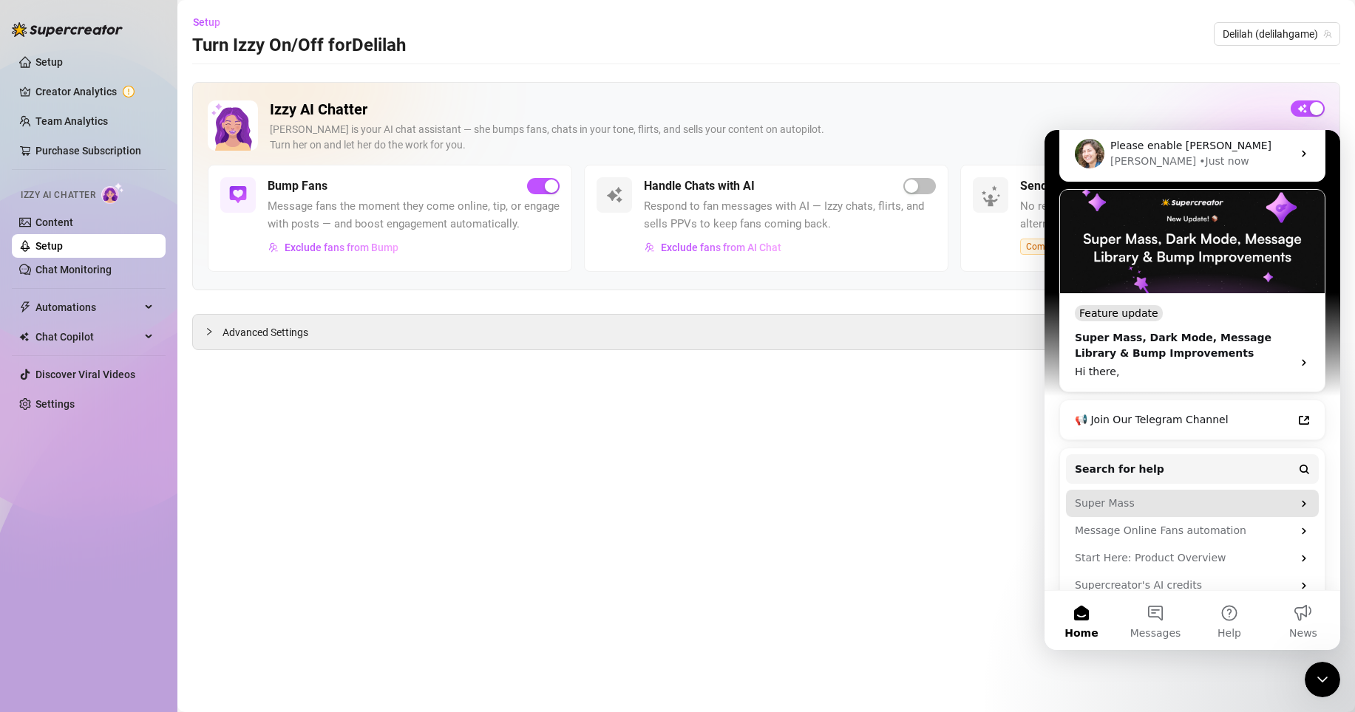
scroll to position [222, 0]
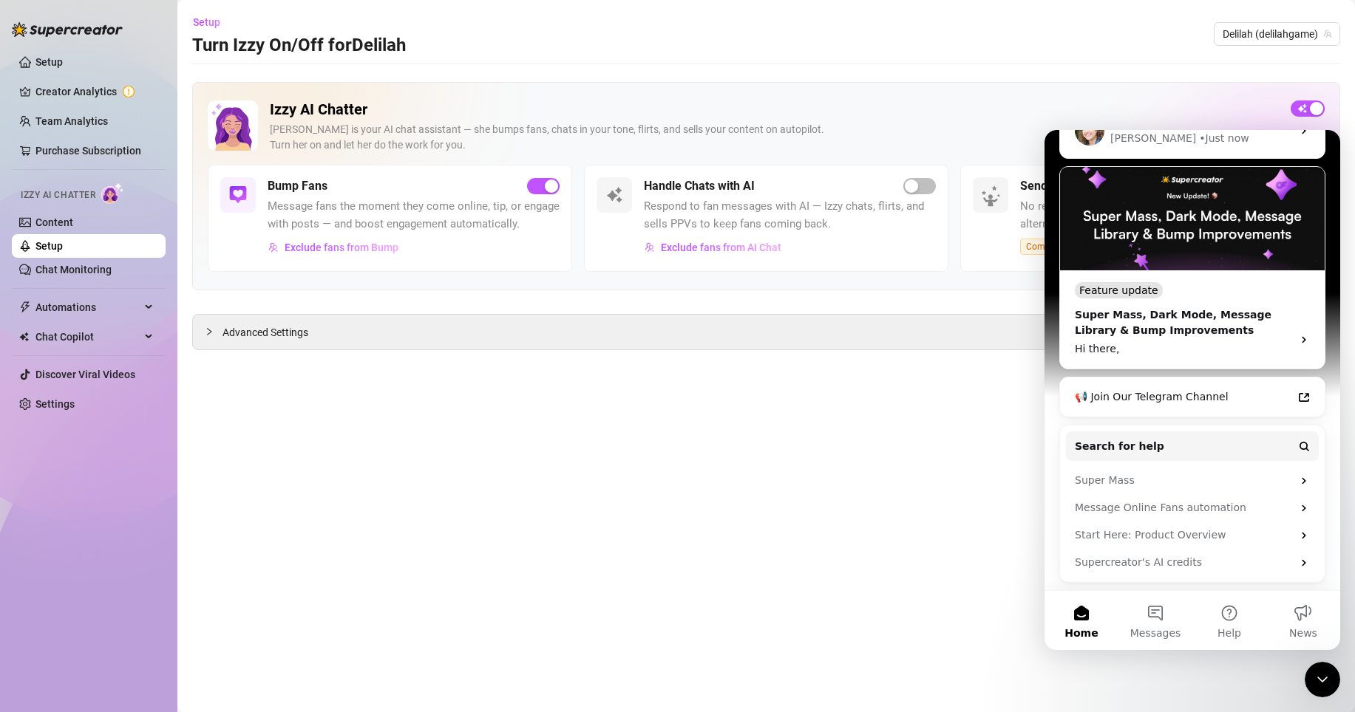
click at [1001, 454] on main "Setup Turn Izzy On/Off for [PERSON_NAME] [PERSON_NAME] (delilahgame) Izzy AI Ch…" at bounding box center [765, 356] width 1177 height 712
click at [1321, 675] on icon "Close Intercom Messenger" at bounding box center [1322, 680] width 18 height 18
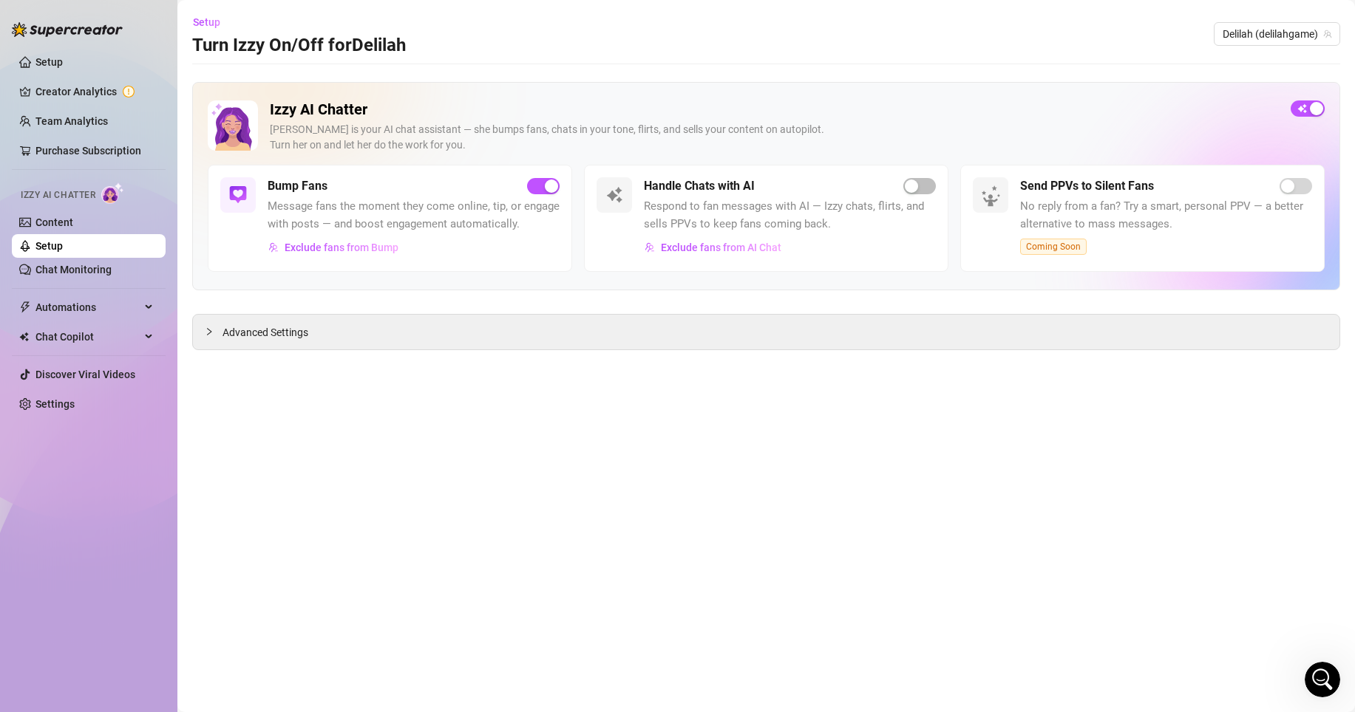
scroll to position [0, 0]
click at [910, 183] on div "button" at bounding box center [911, 186] width 13 height 13
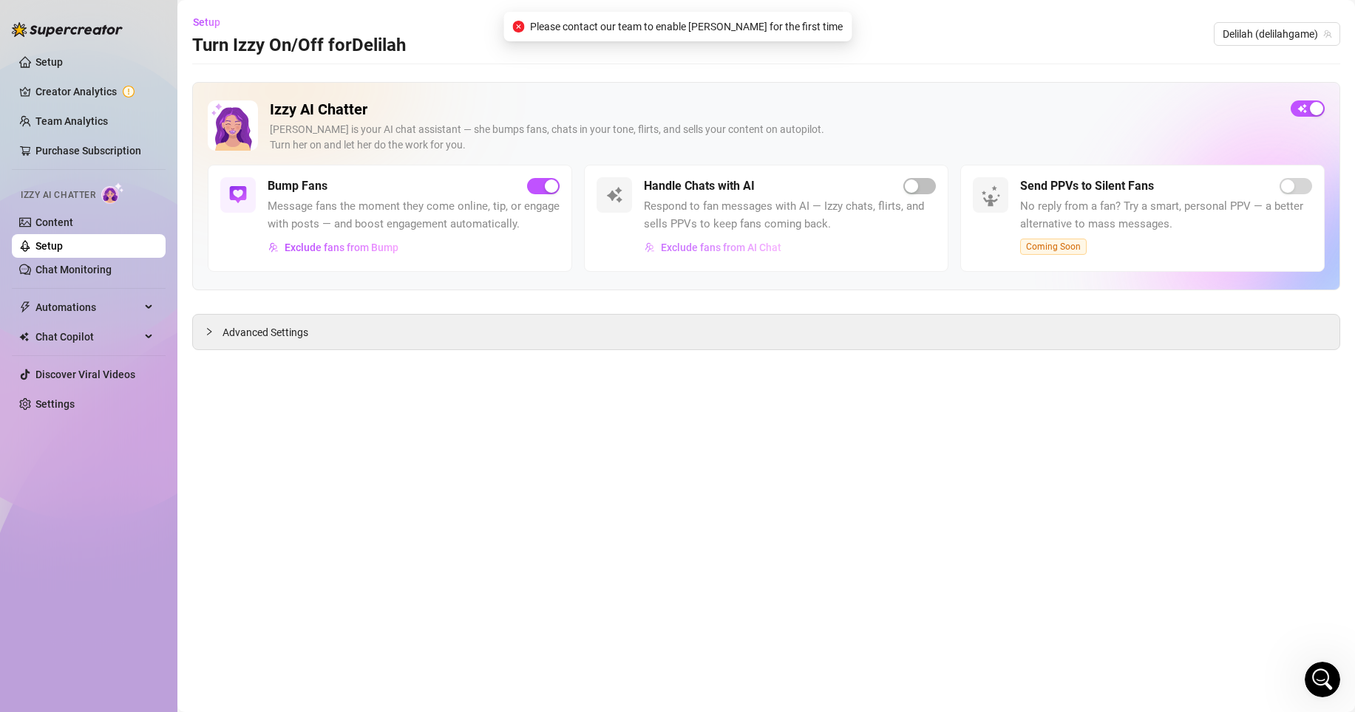
click at [735, 248] on span "Exclude fans from AI Chat" at bounding box center [721, 248] width 120 height 12
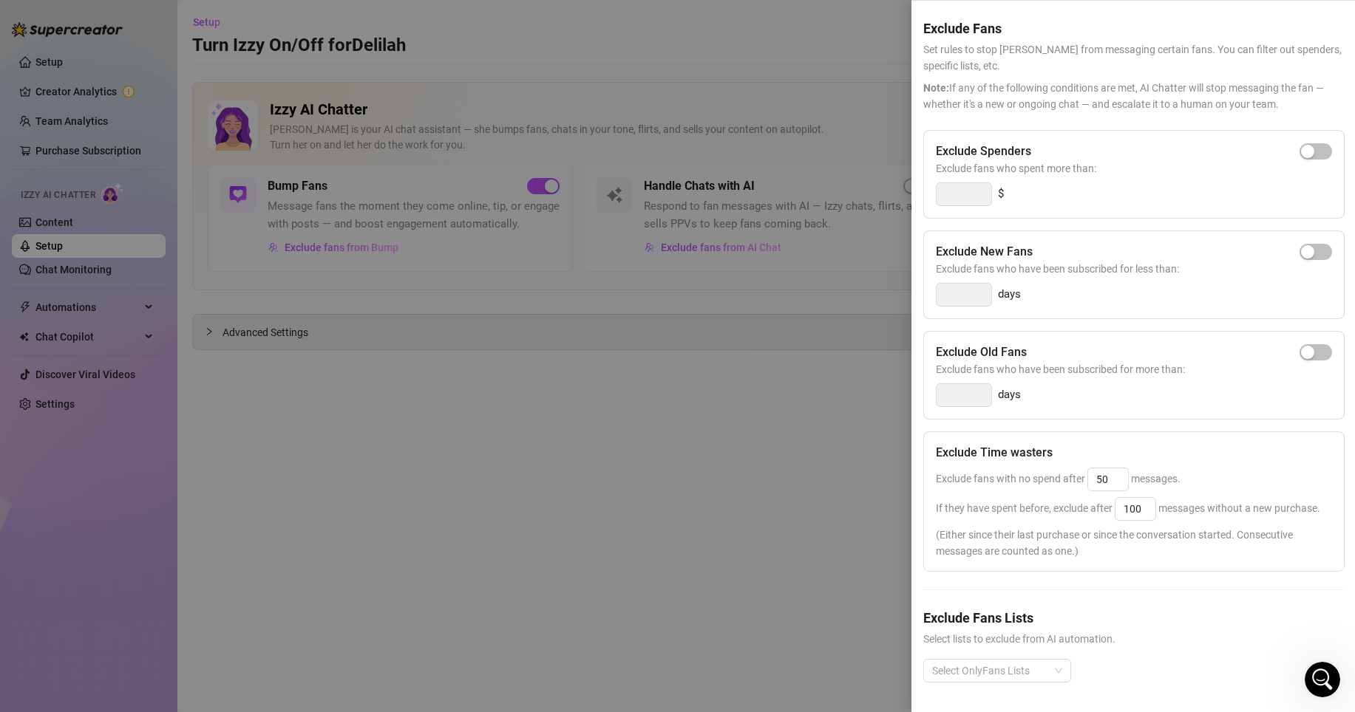
scroll to position [75, 0]
click at [1050, 661] on div at bounding box center [989, 671] width 126 height 21
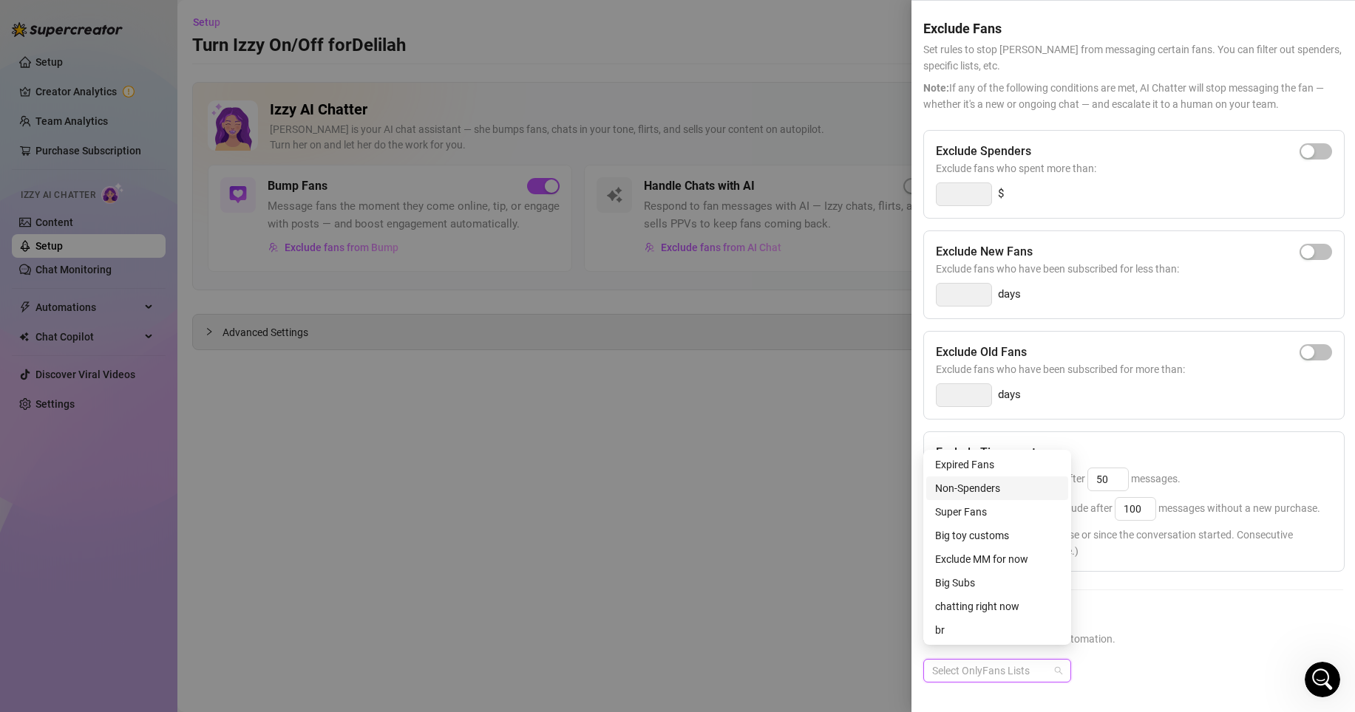
click at [996, 483] on div "Non-Spenders" at bounding box center [997, 488] width 124 height 16
click at [1183, 608] on h5 "Exclude Fans Lists" at bounding box center [1133, 618] width 420 height 20
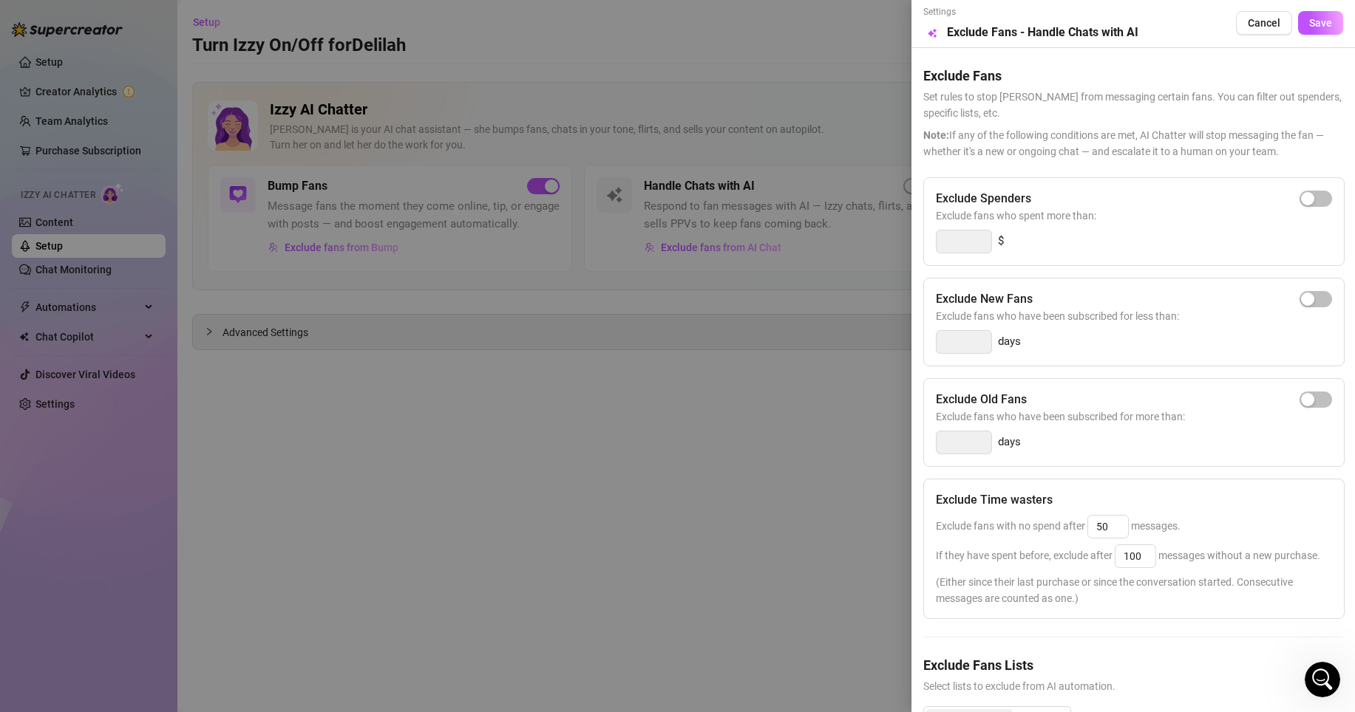
scroll to position [0, 0]
click at [1310, 25] on span "Save" at bounding box center [1320, 24] width 23 height 12
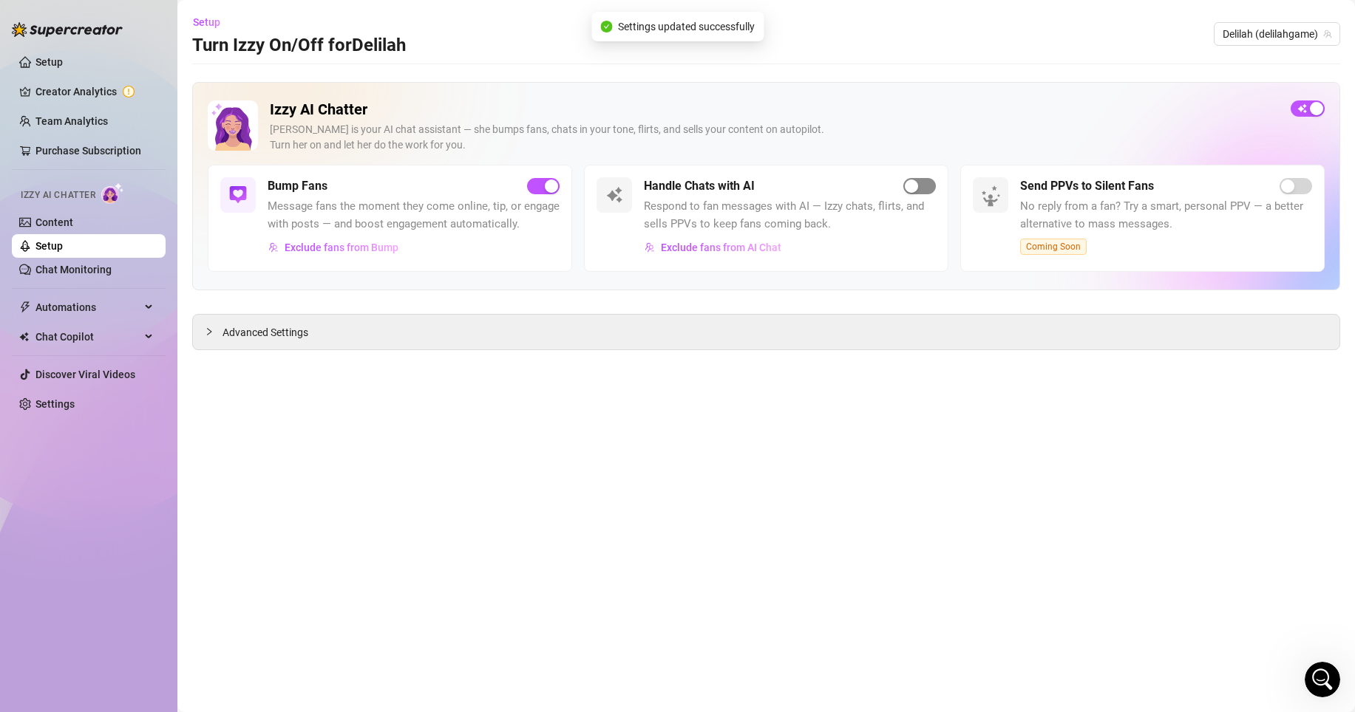
click at [910, 185] on div "button" at bounding box center [911, 186] width 13 height 13
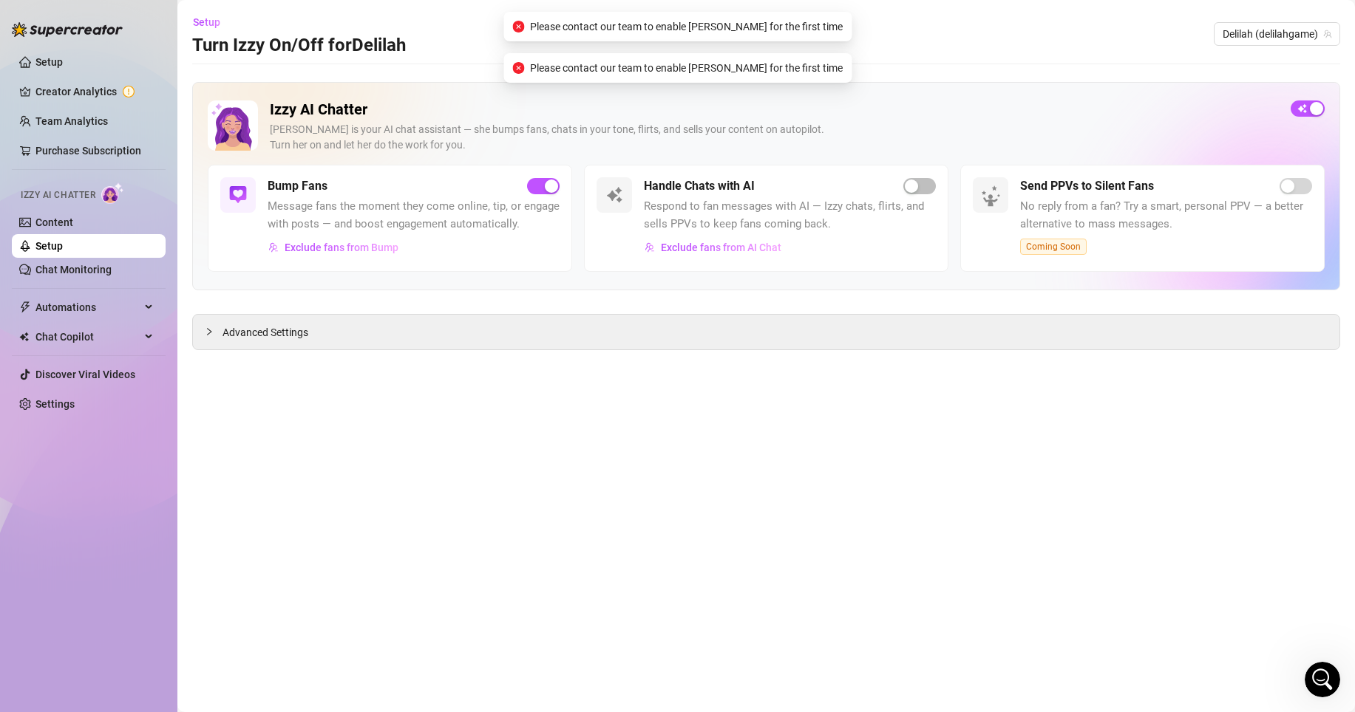
click at [1318, 673] on icon "Open Intercom Messenger" at bounding box center [1322, 680] width 24 height 24
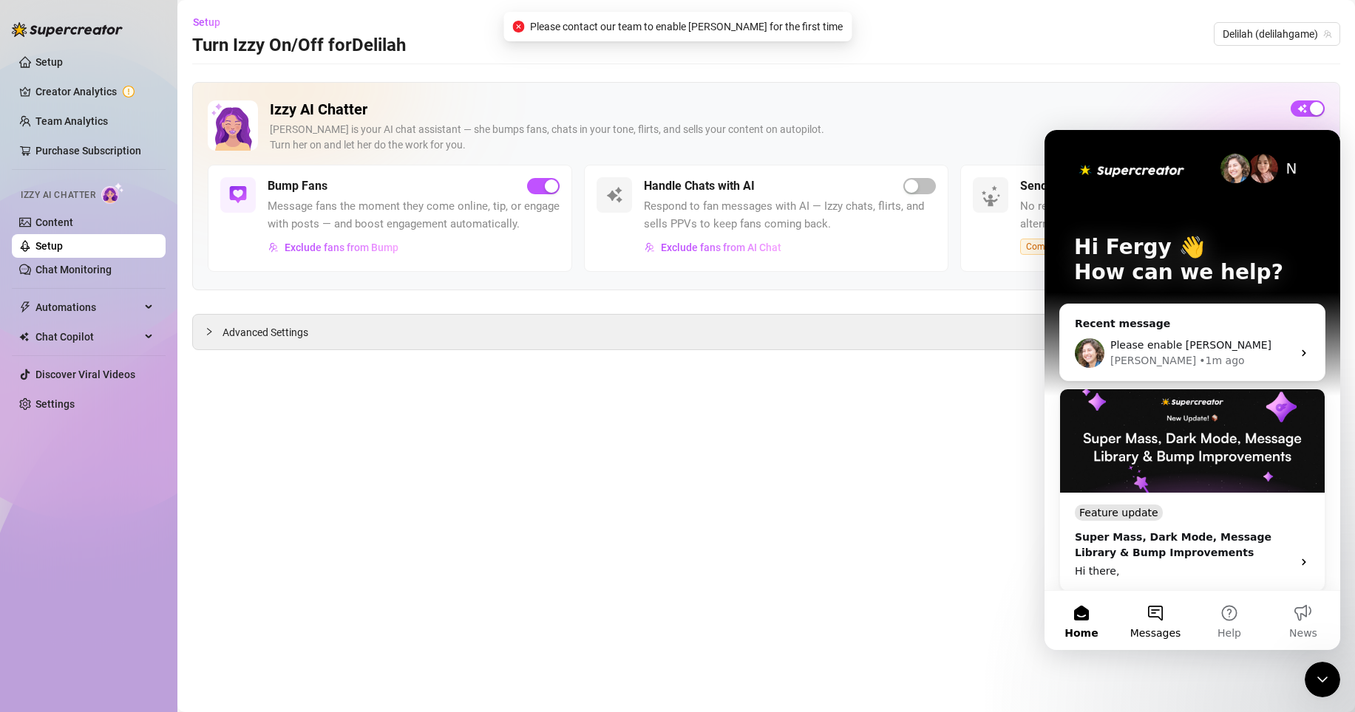
click at [1163, 624] on button "Messages" at bounding box center [1155, 620] width 74 height 59
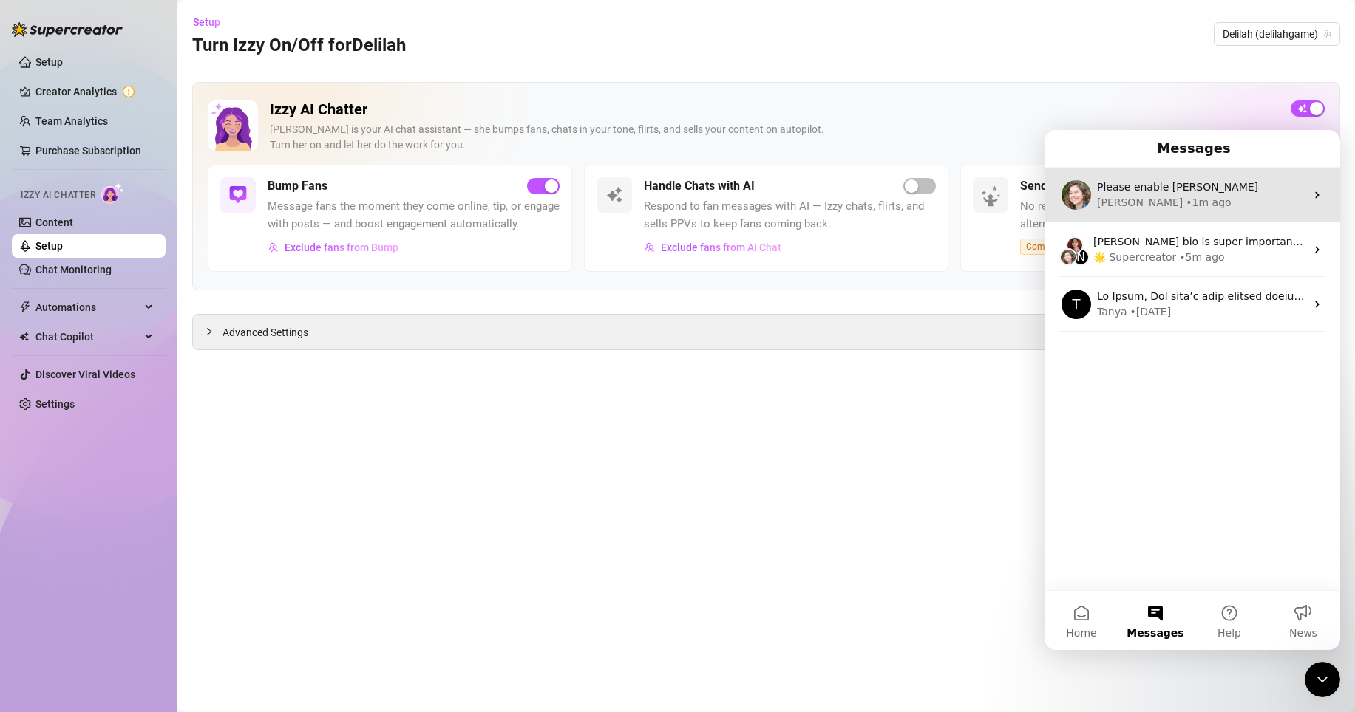
click at [1253, 186] on div "Please enable [PERSON_NAME]" at bounding box center [1201, 188] width 208 height 16
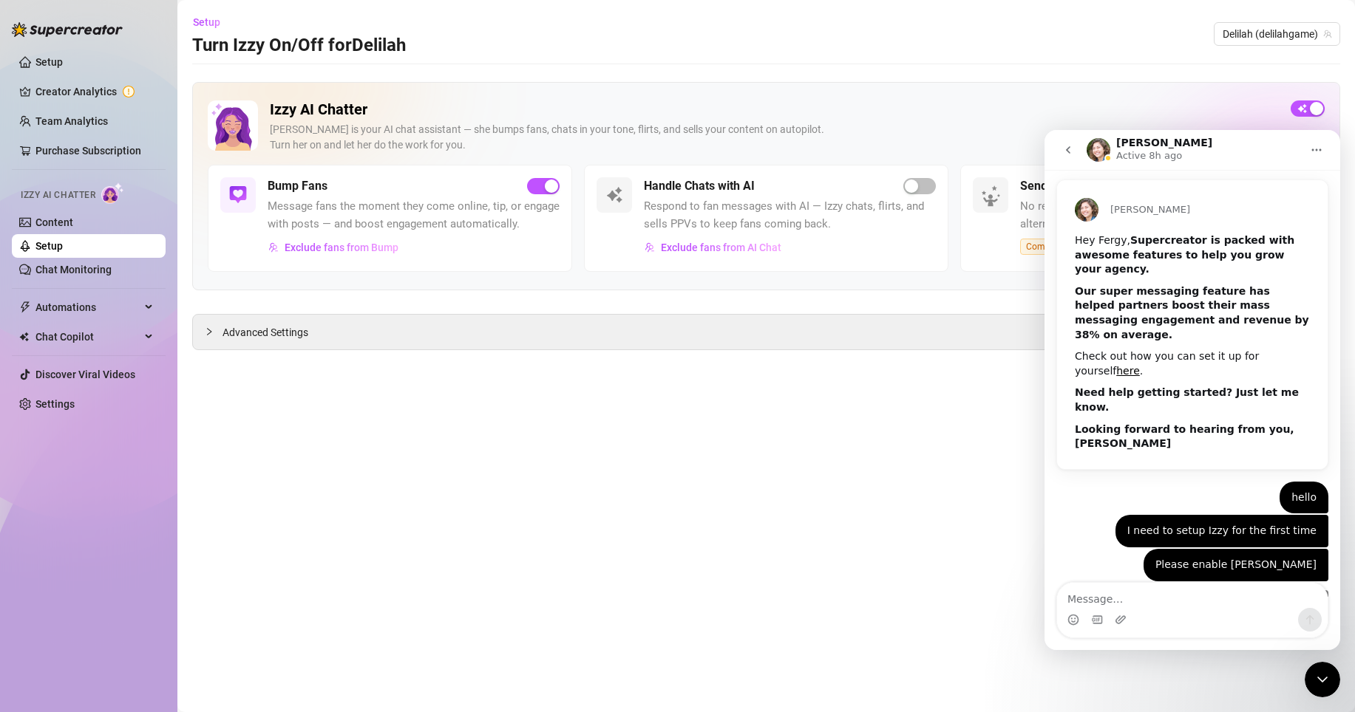
scroll to position [69, 0]
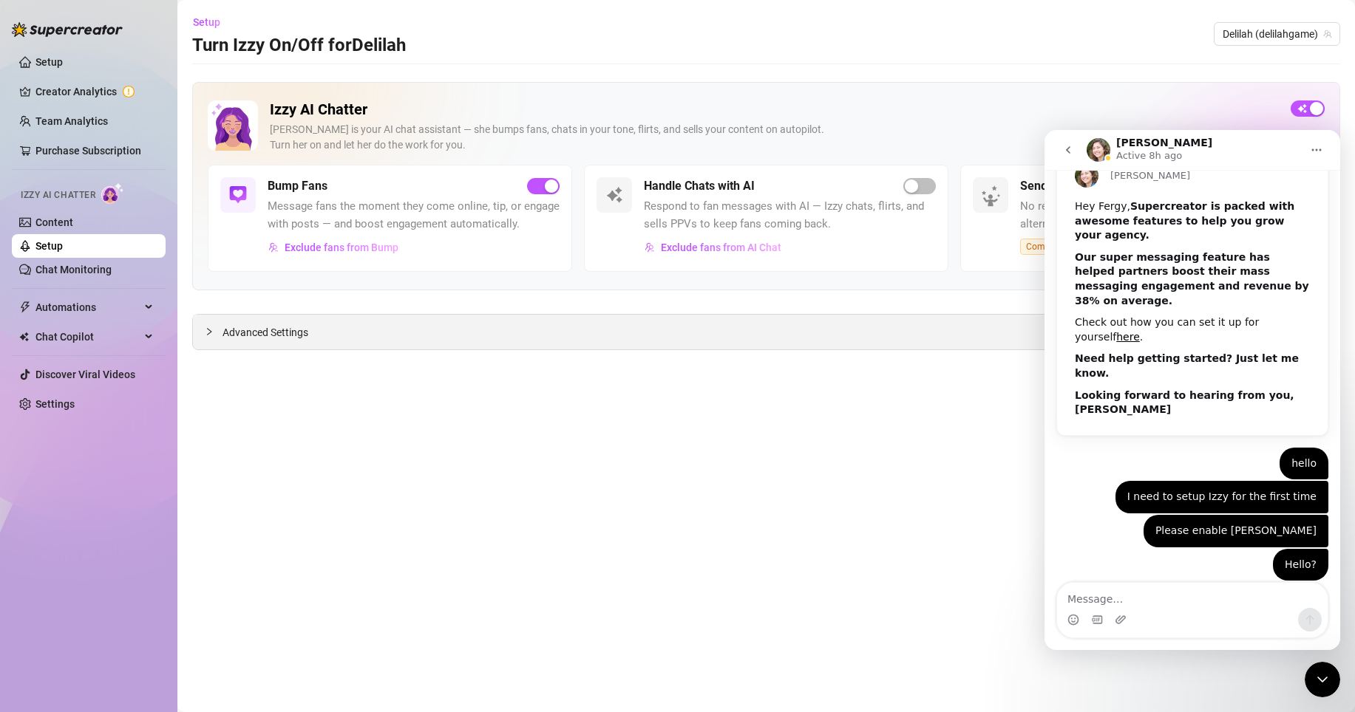
click at [503, 338] on div "Advanced Settings" at bounding box center [766, 332] width 1146 height 35
click at [273, 330] on span "Advanced Settings" at bounding box center [265, 332] width 86 height 16
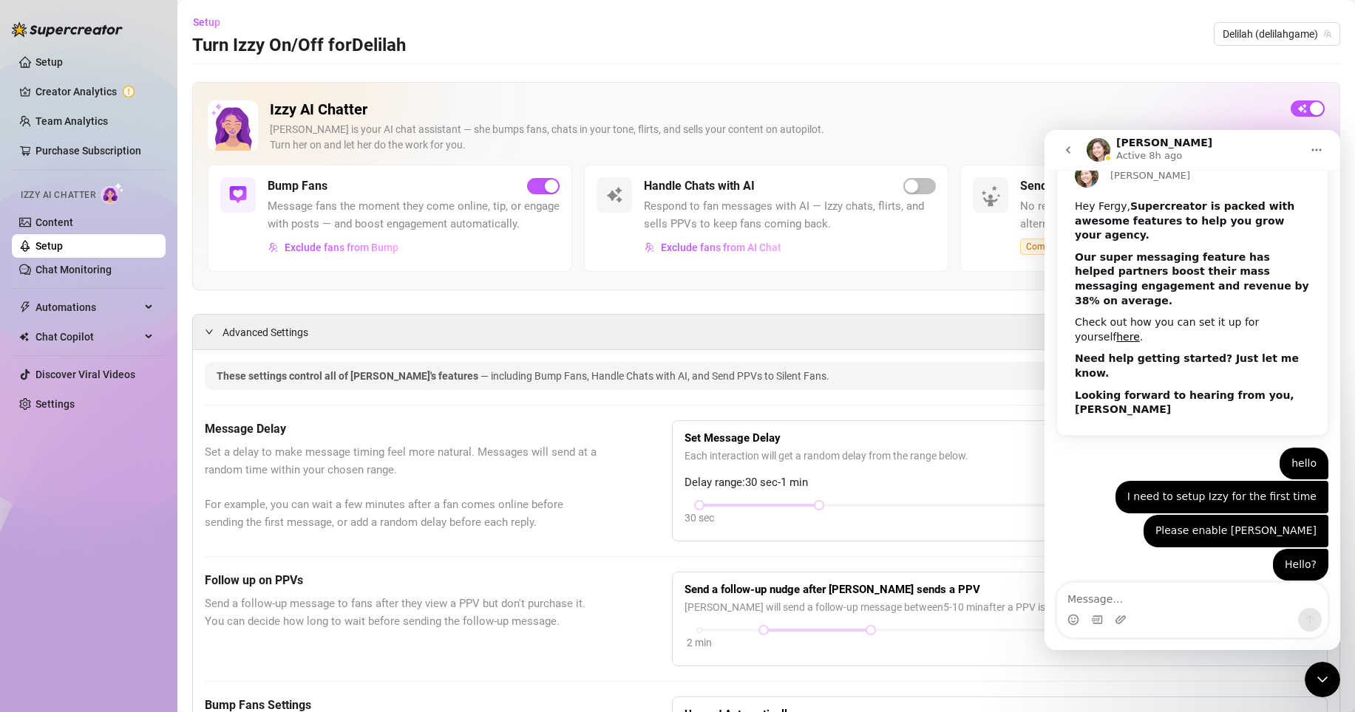
click at [1322, 674] on icon "Close Intercom Messenger" at bounding box center [1322, 680] width 18 height 18
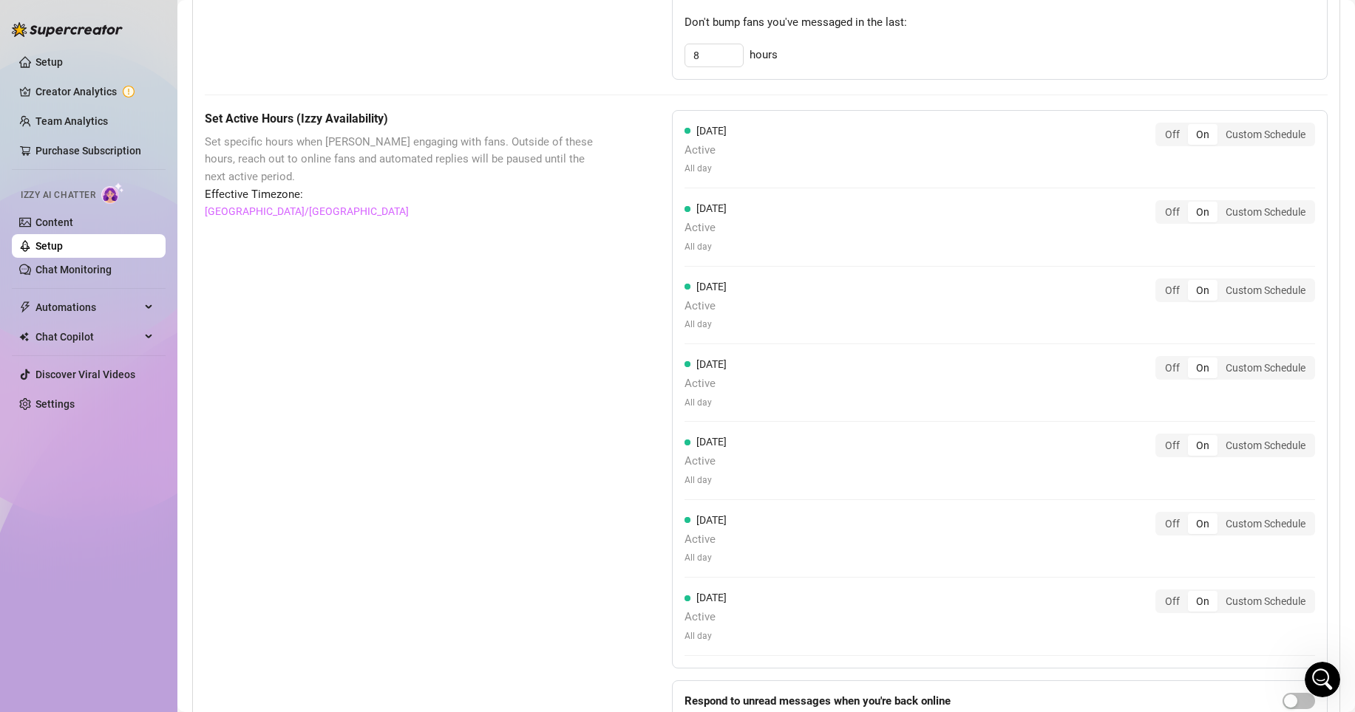
scroll to position [1033, 0]
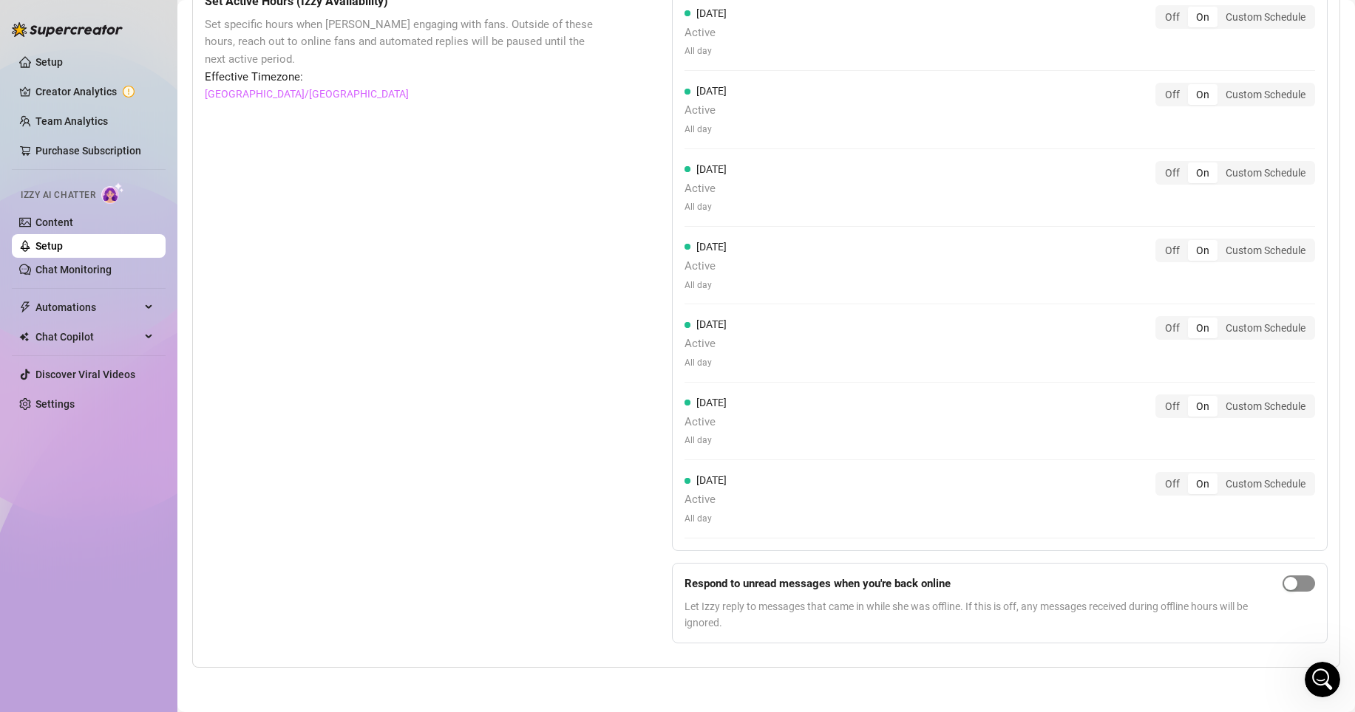
click at [1284, 586] on div "button" at bounding box center [1290, 583] width 13 height 13
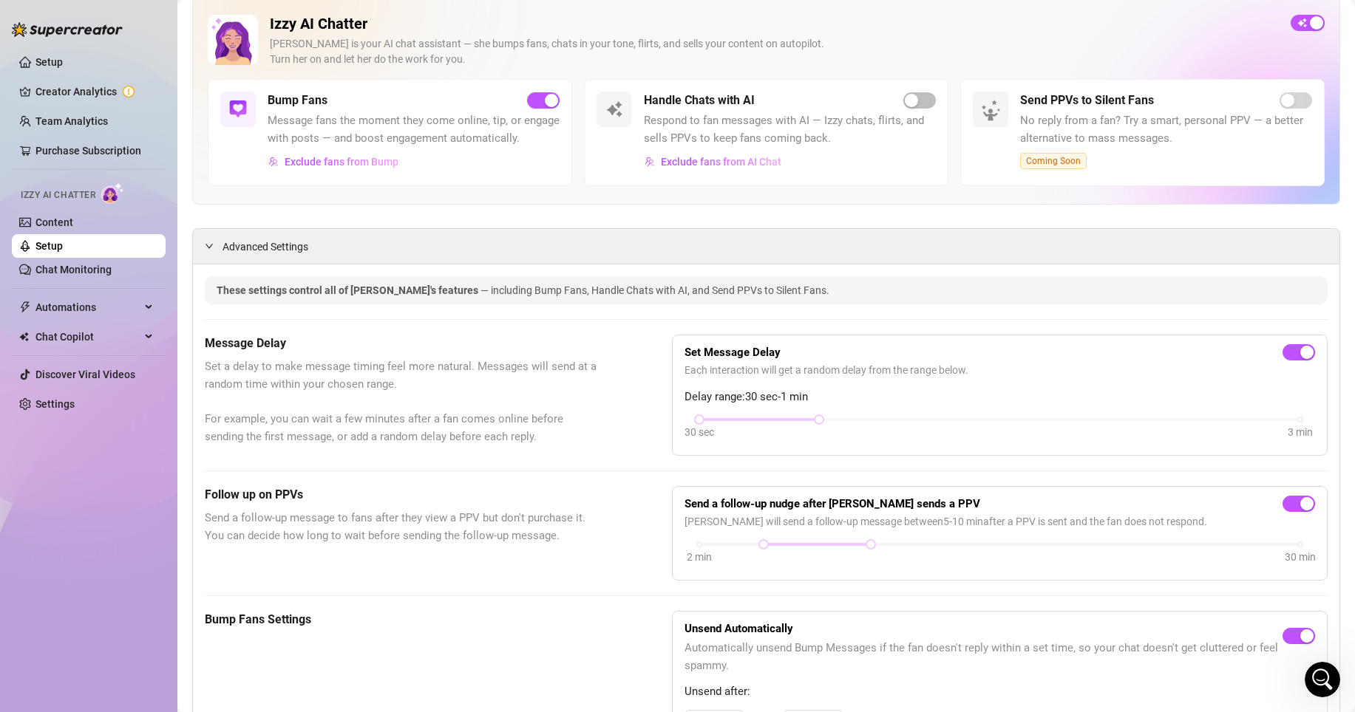
scroll to position [0, 0]
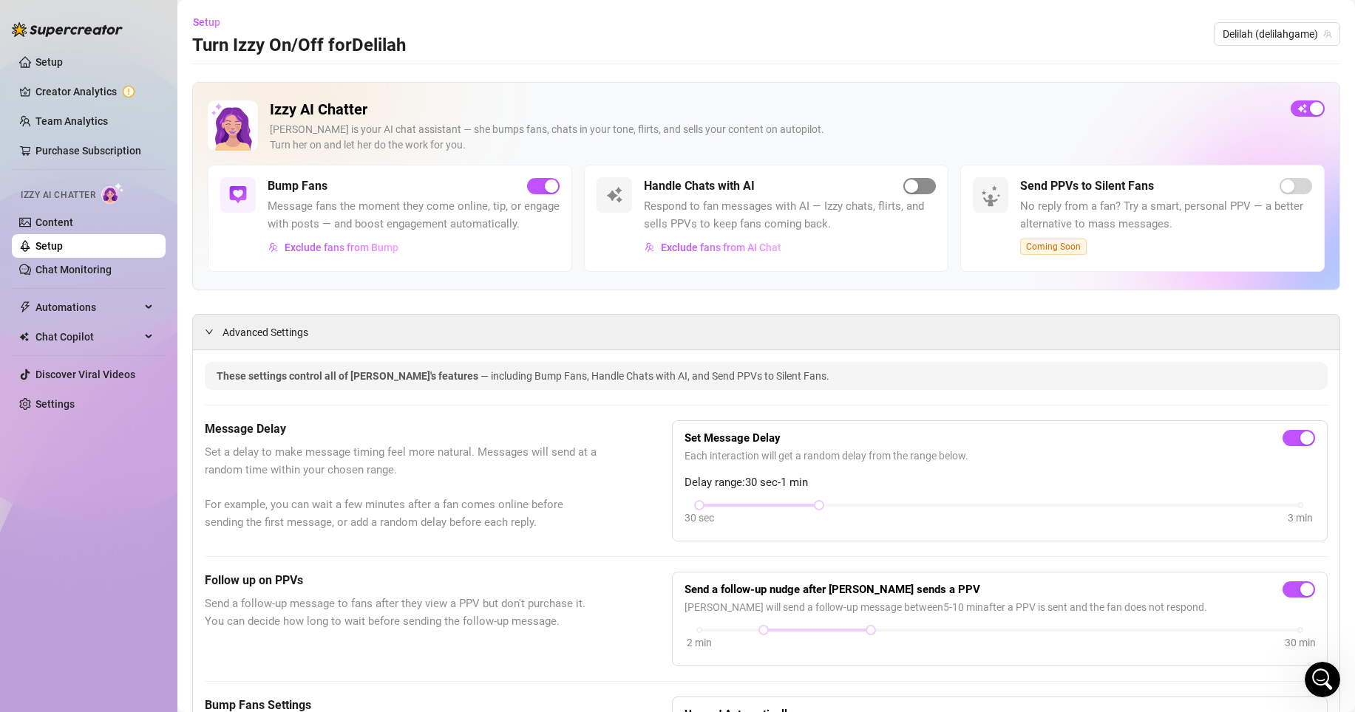
click at [905, 191] on div "button" at bounding box center [911, 186] width 13 height 13
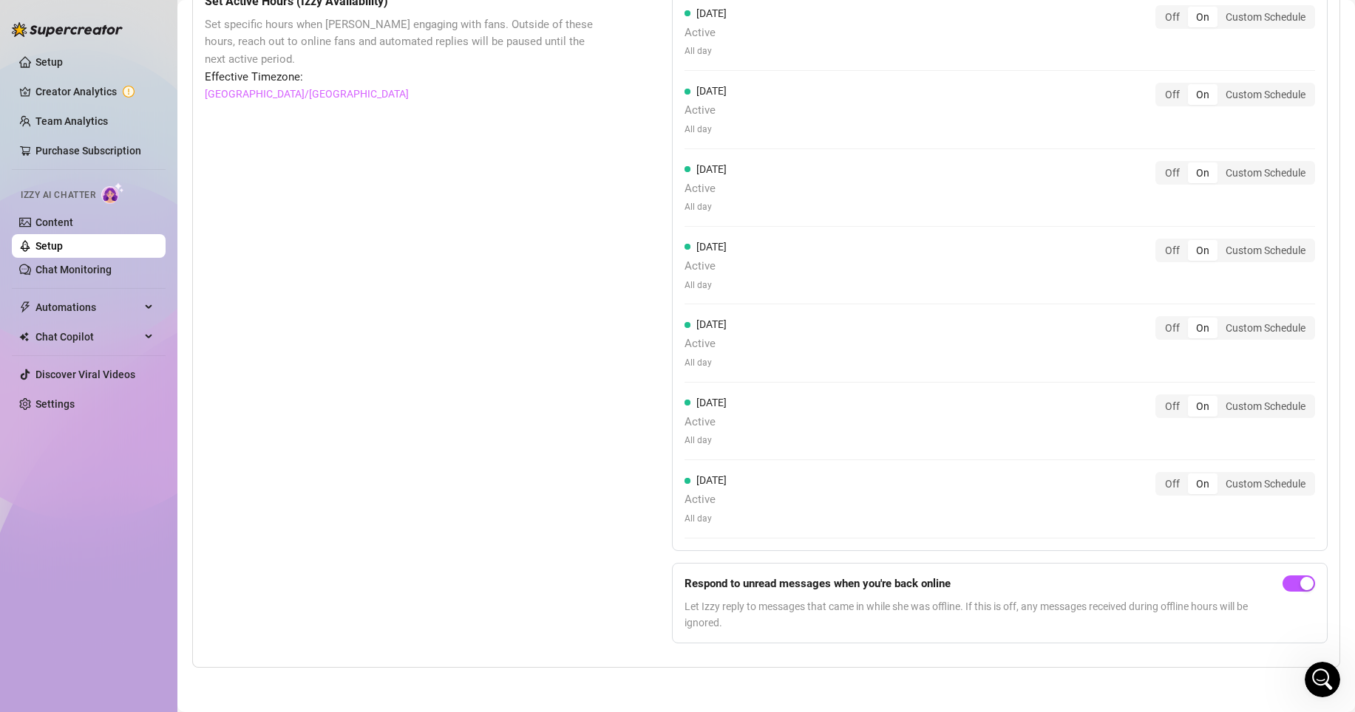
scroll to position [1033, 0]
click at [1319, 684] on icon "Open Intercom Messenger" at bounding box center [1322, 680] width 24 height 24
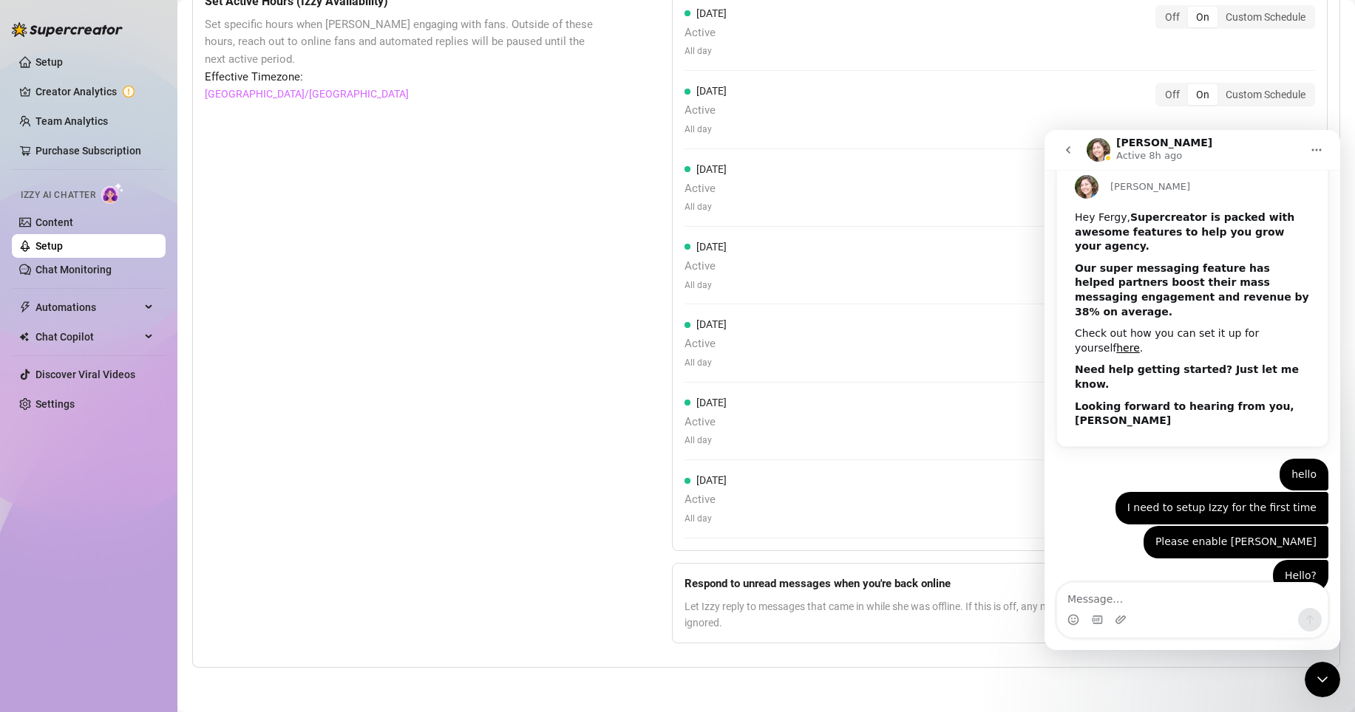
scroll to position [69, 0]
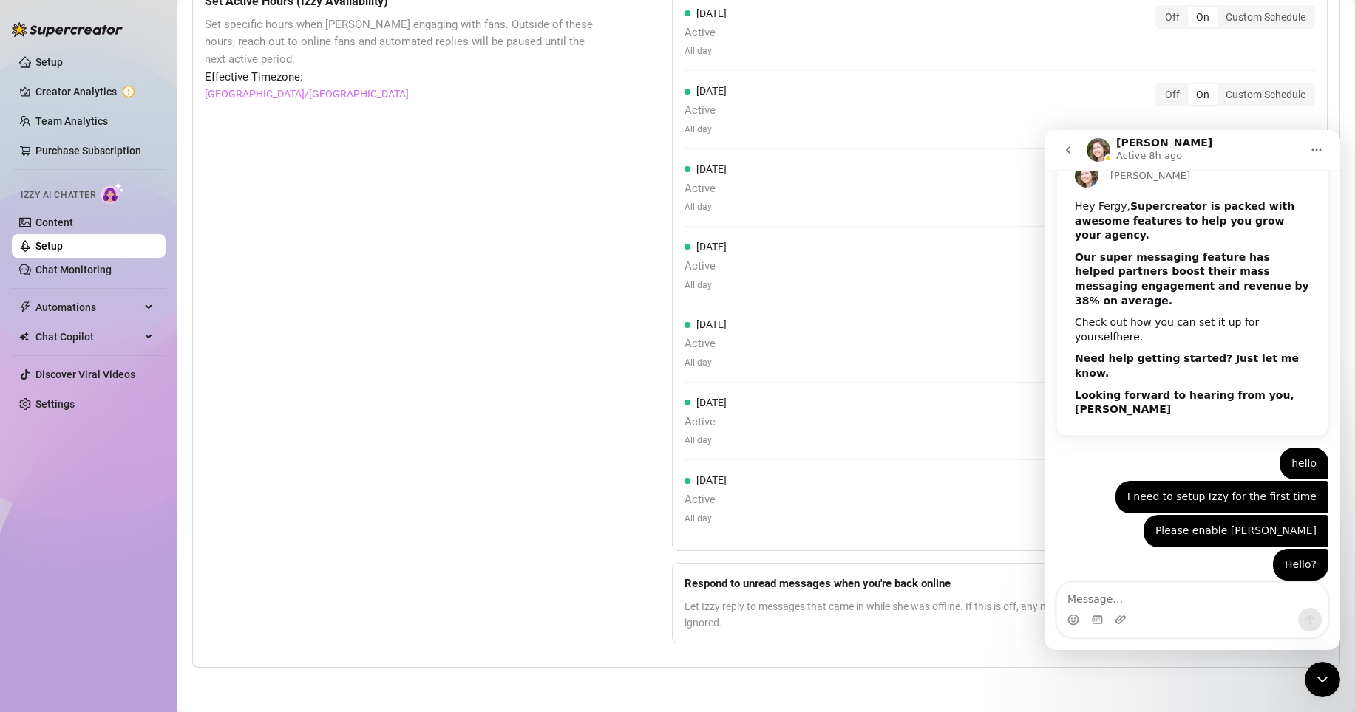
click at [1116, 333] on link "here" at bounding box center [1128, 337] width 24 height 12
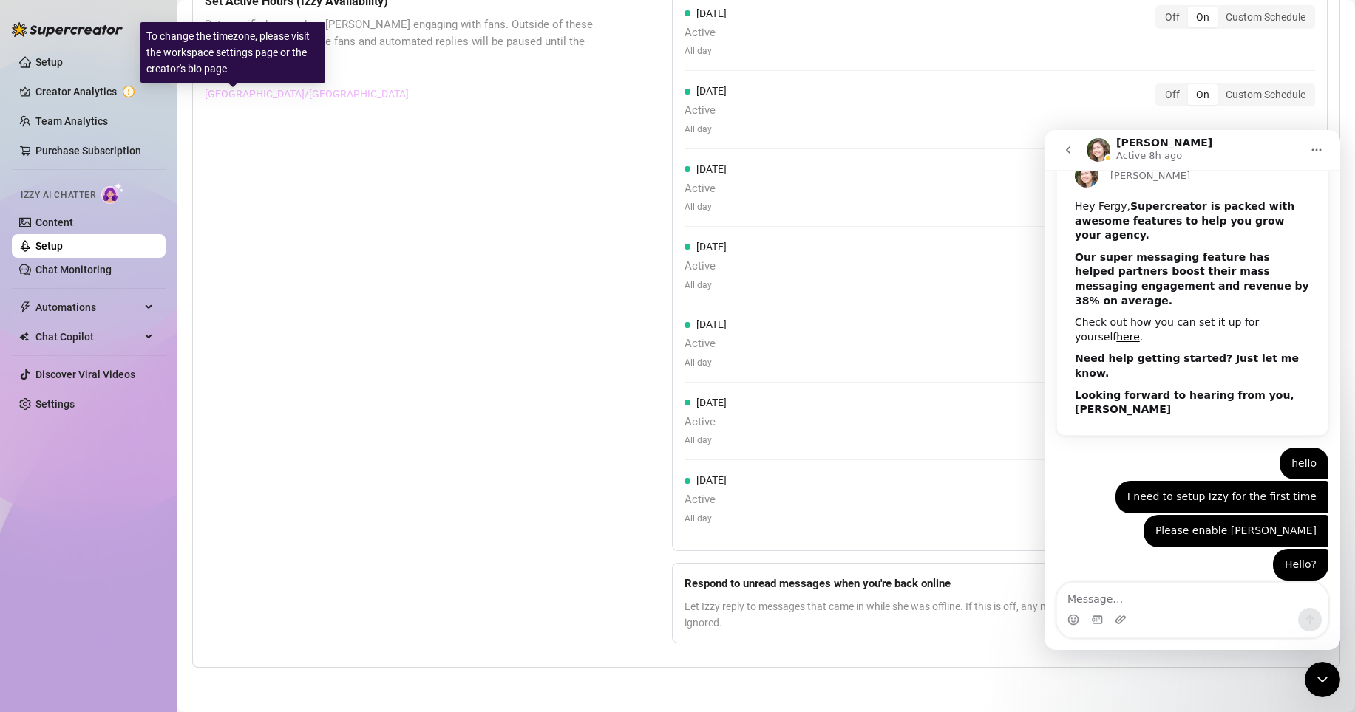
click at [248, 101] on link "[GEOGRAPHIC_DATA]/[GEOGRAPHIC_DATA]" at bounding box center [307, 94] width 204 height 16
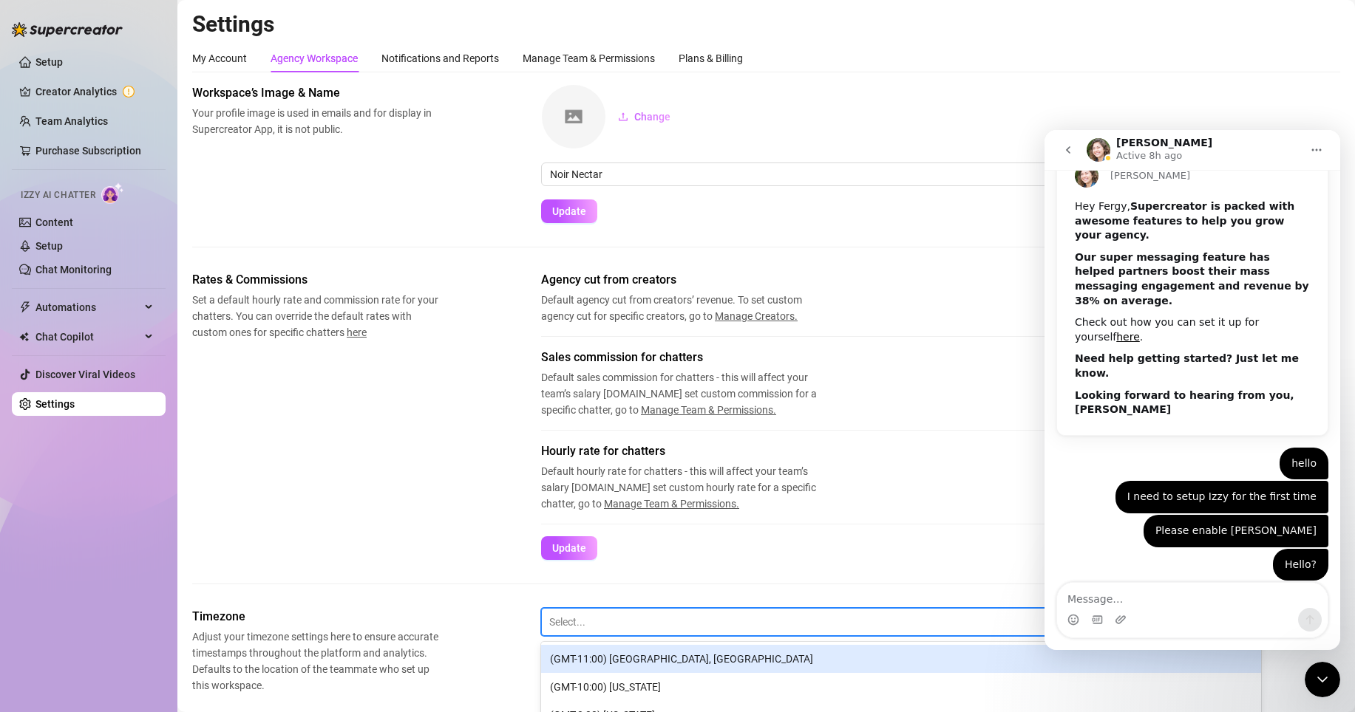
click at [750, 626] on div at bounding box center [887, 622] width 676 height 19
click at [78, 91] on link "Creator Analytics" at bounding box center [94, 92] width 118 height 24
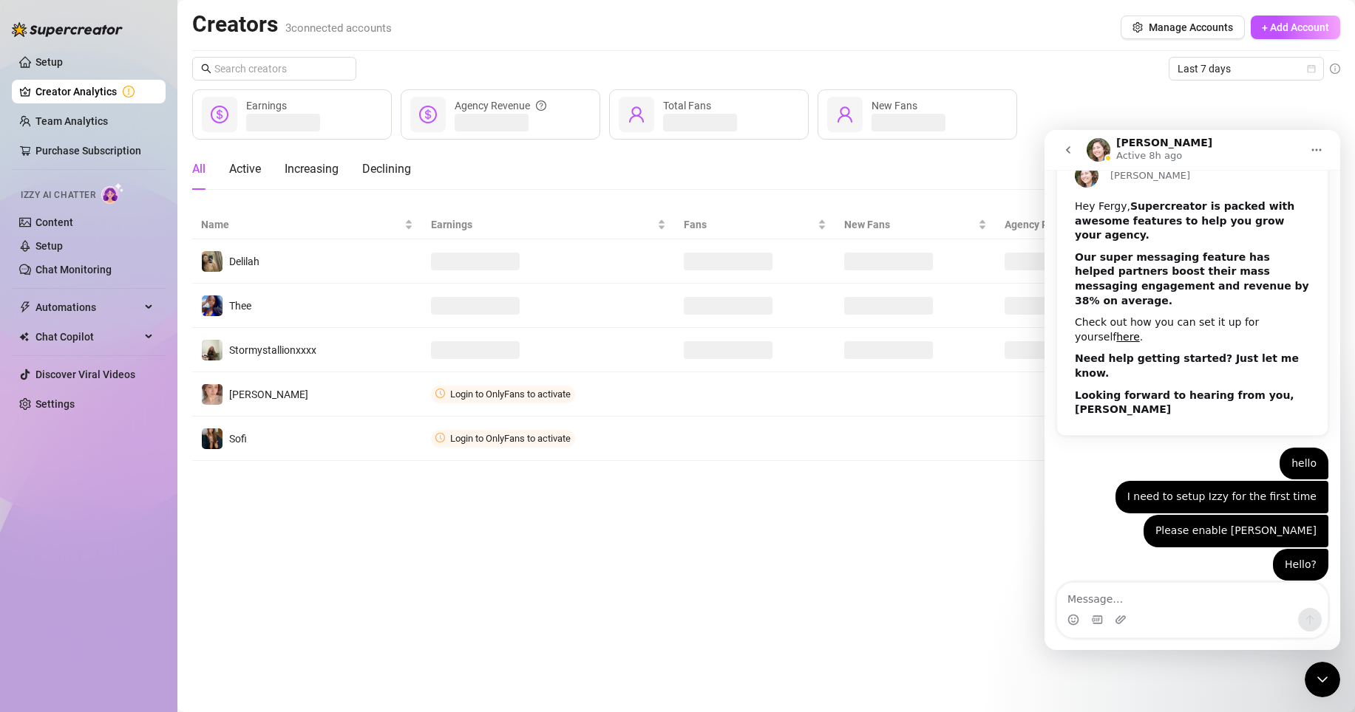
click at [1064, 155] on icon "go back" at bounding box center [1068, 150] width 12 height 12
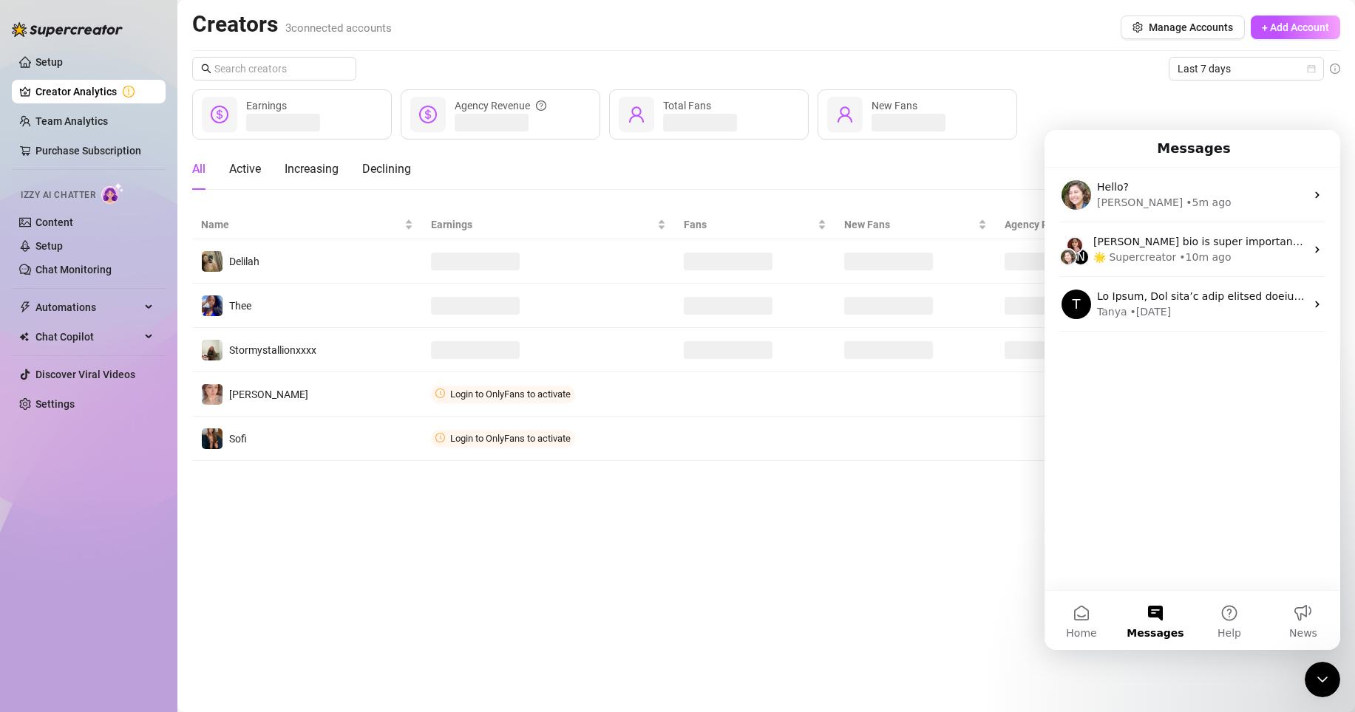
click at [921, 522] on main "Creators 3 connected accounts Manage Accounts + Add Account Last 7 days Earning…" at bounding box center [765, 356] width 1177 height 712
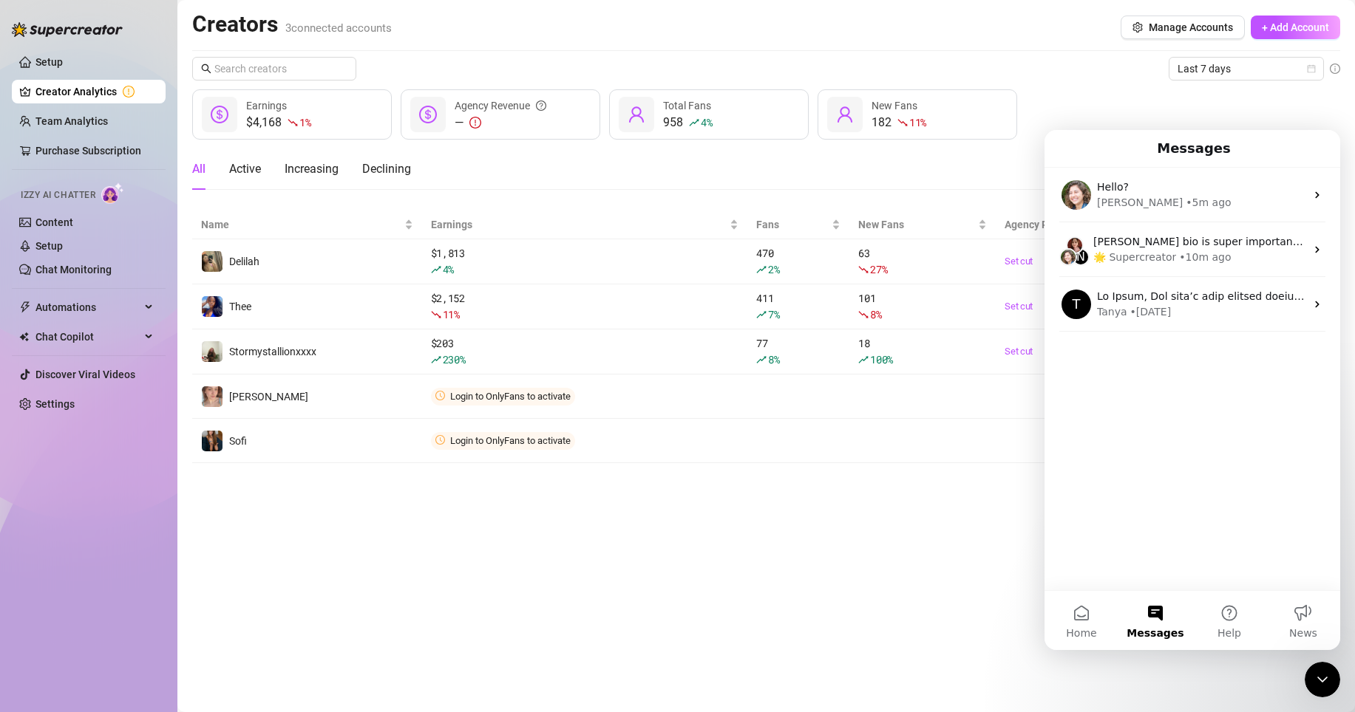
click at [1312, 673] on div "Close Intercom Messenger" at bounding box center [1321, 679] width 35 height 35
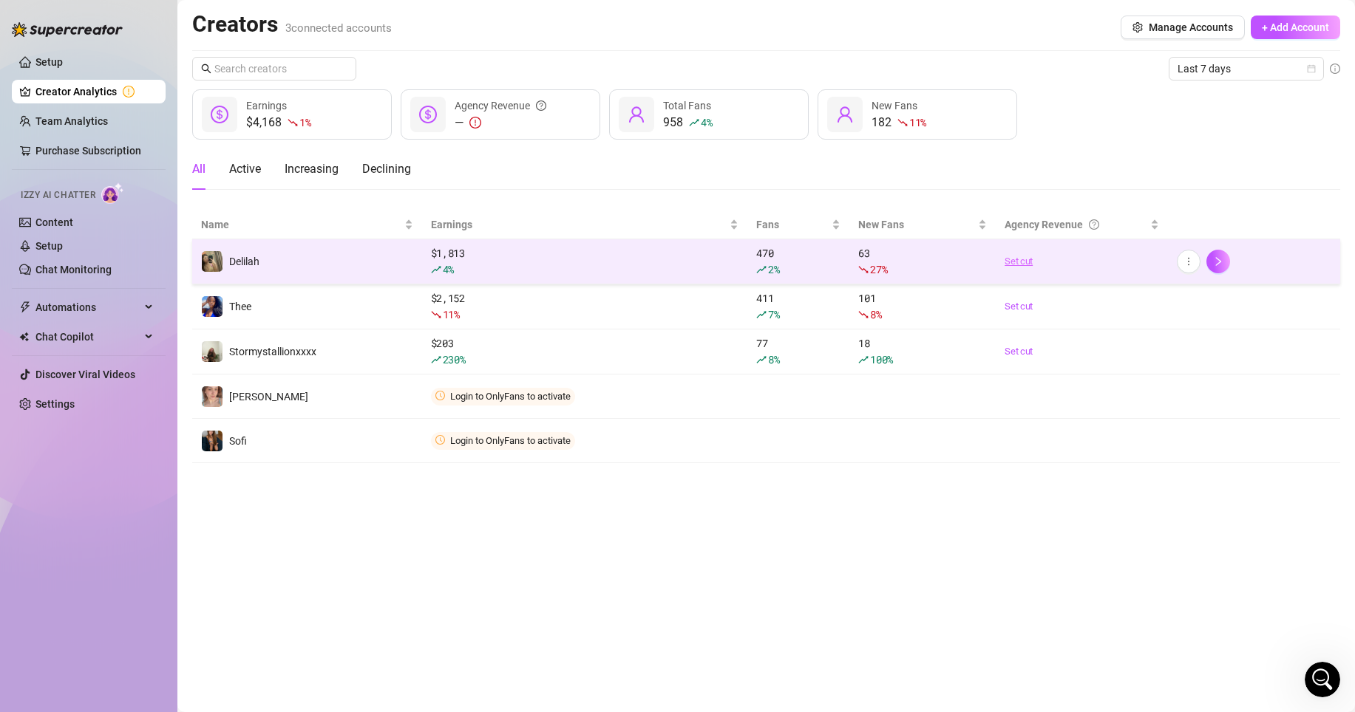
click at [1020, 259] on link "Set cut" at bounding box center [1081, 261] width 154 height 15
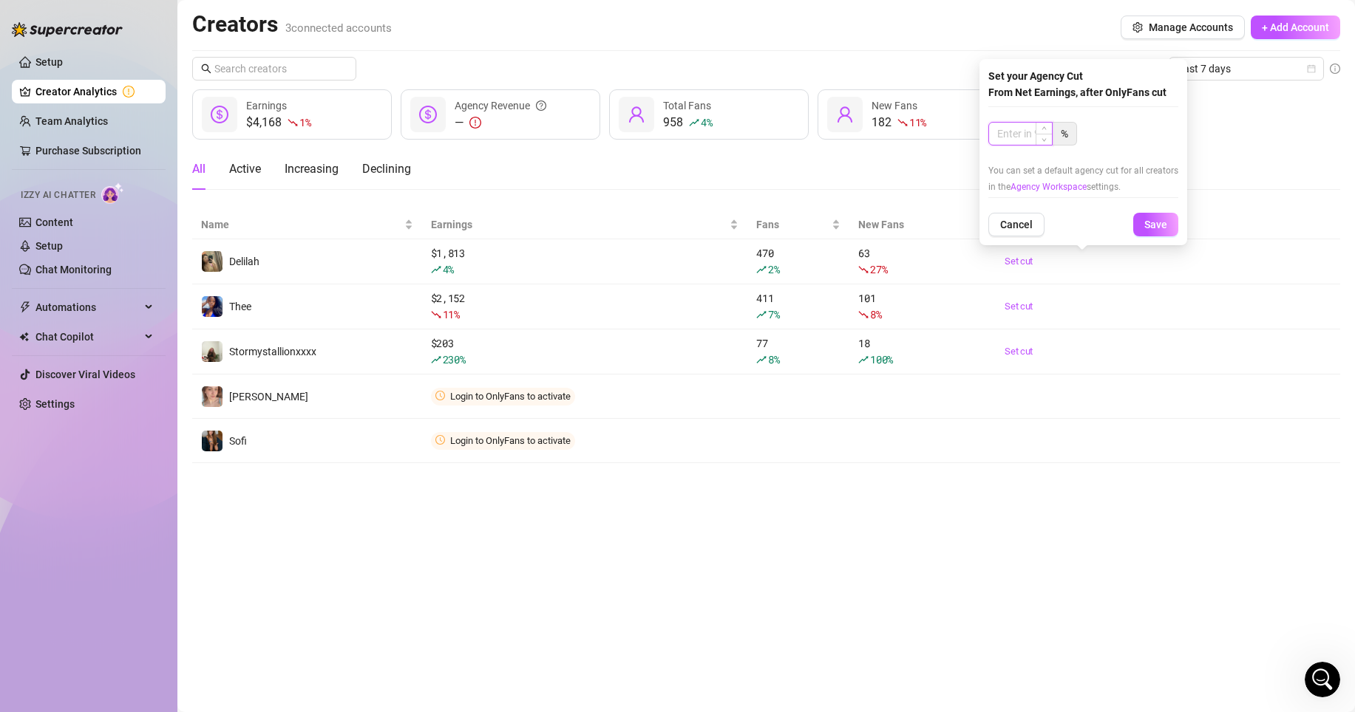
click at [1009, 134] on input at bounding box center [1020, 134] width 63 height 22
click at [1144, 223] on span "Save" at bounding box center [1155, 225] width 23 height 12
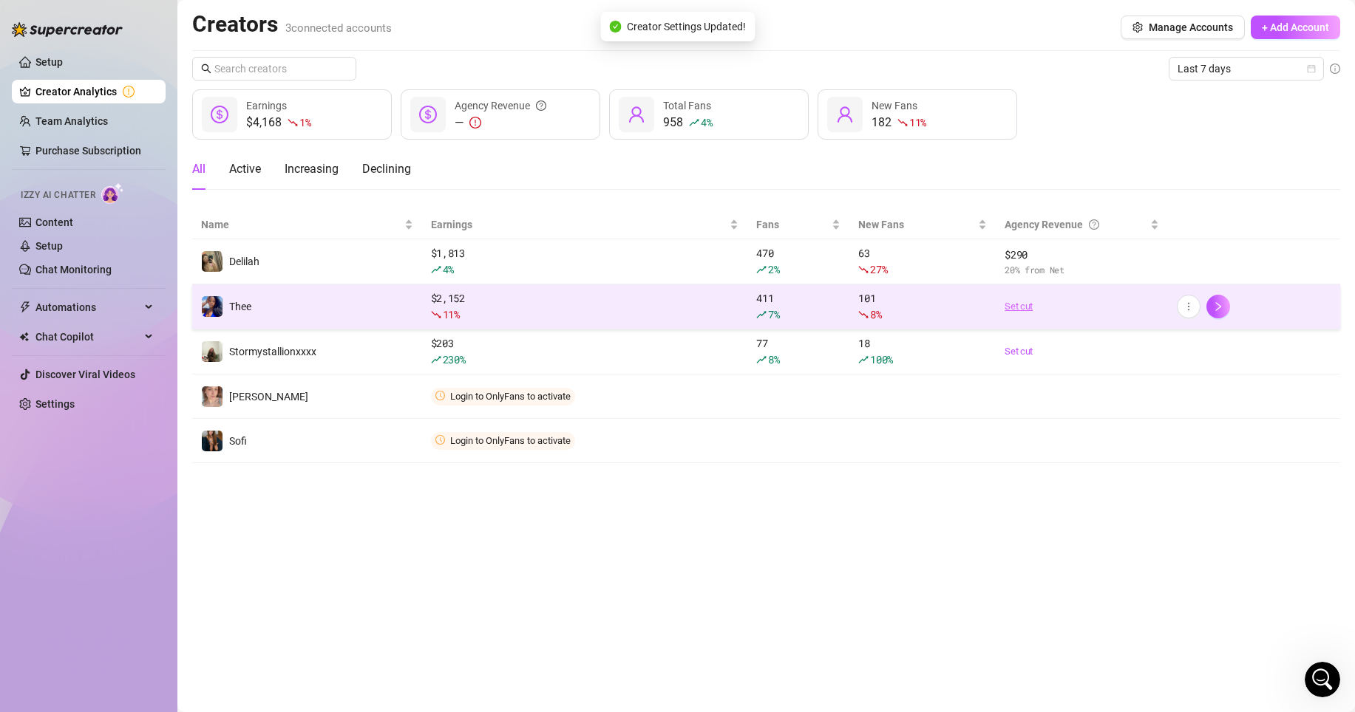
click at [1021, 303] on link "Set cut" at bounding box center [1081, 306] width 154 height 15
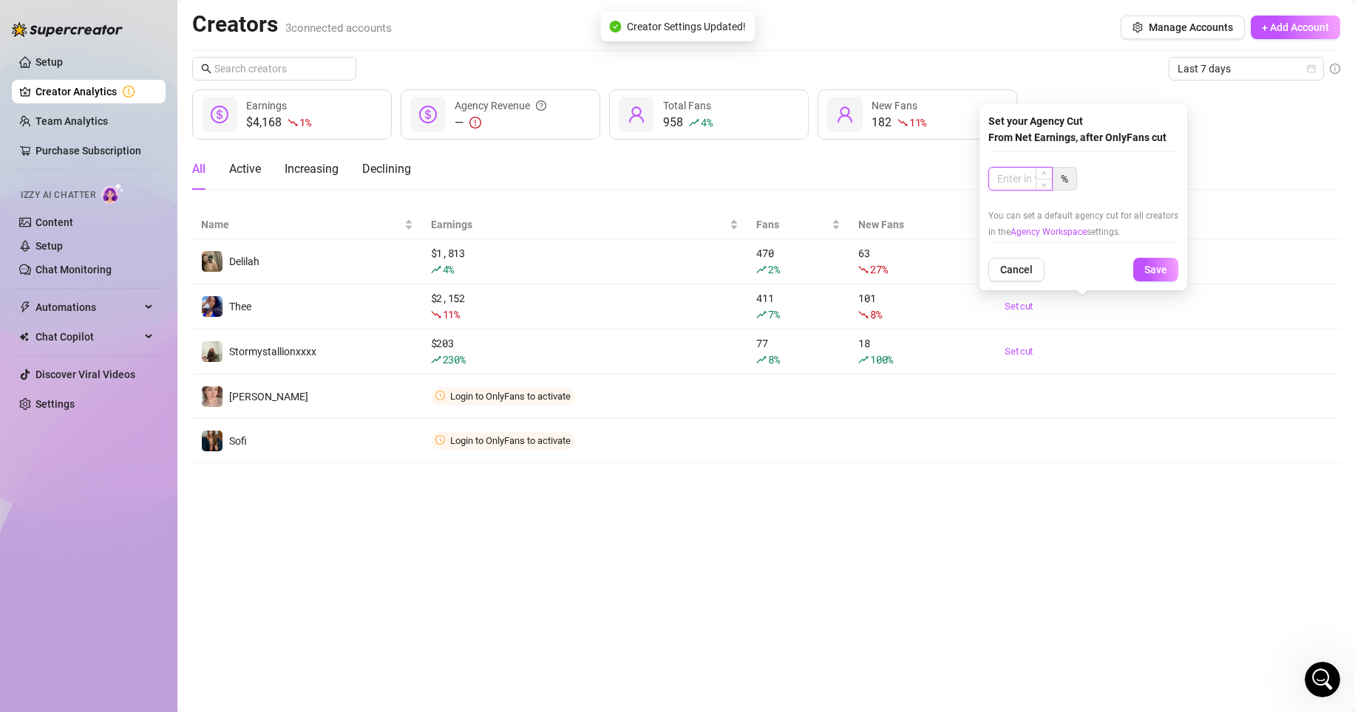
click at [1034, 185] on input at bounding box center [1020, 179] width 63 height 22
click at [1147, 269] on span "Save" at bounding box center [1155, 270] width 23 height 12
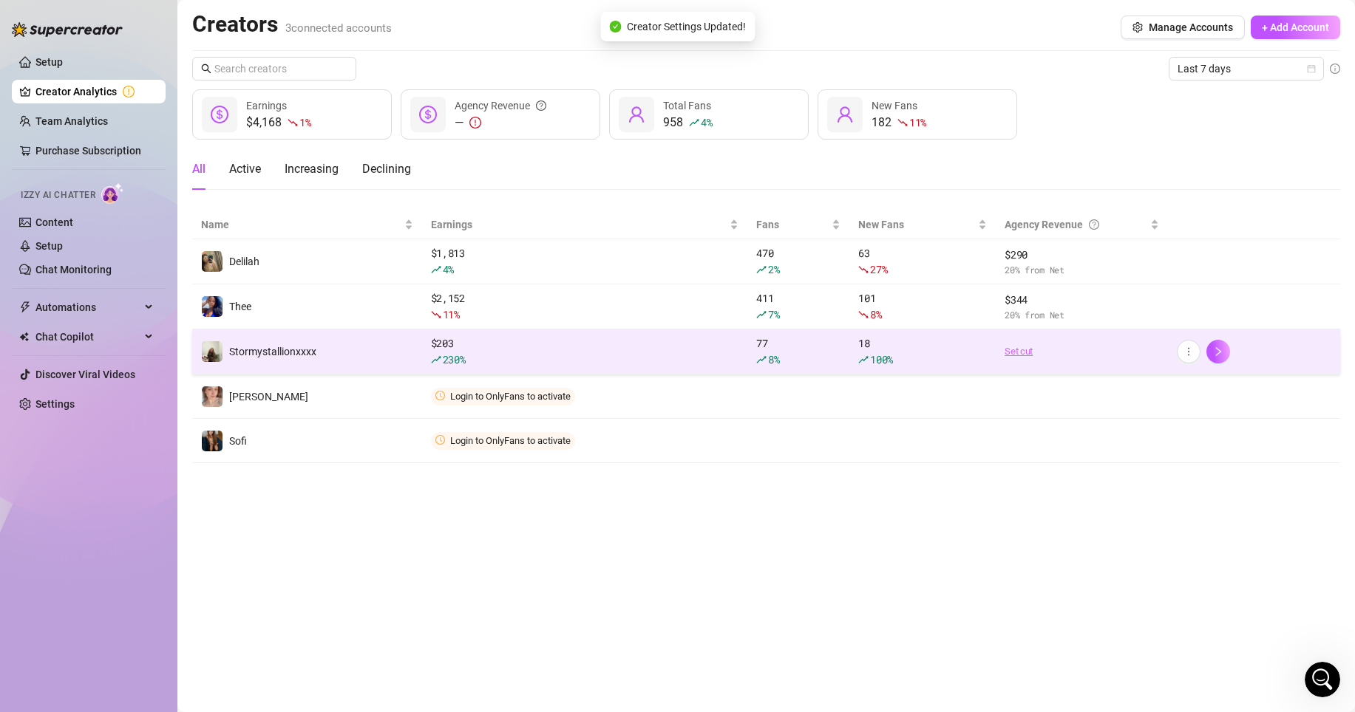
click at [1024, 345] on link "Set cut" at bounding box center [1081, 351] width 154 height 15
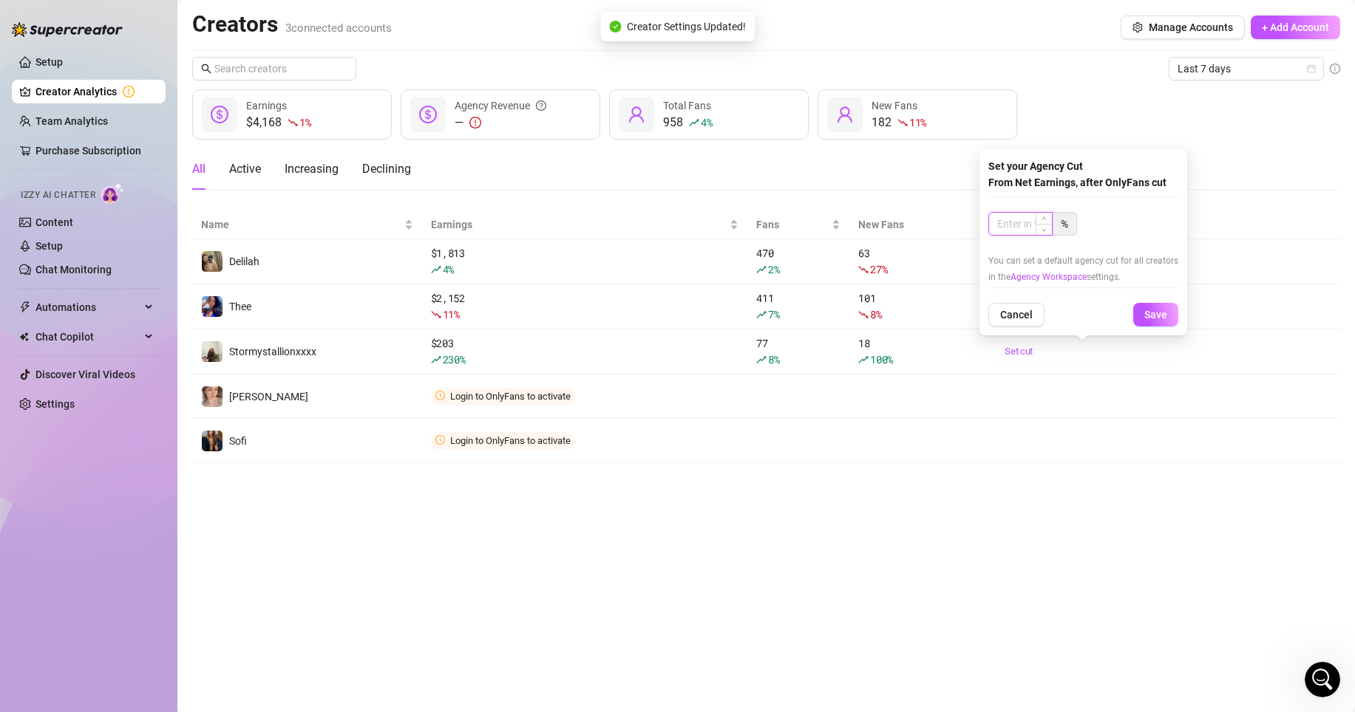
click at [1029, 225] on input at bounding box center [1020, 224] width 63 height 22
click at [1139, 310] on button "Save" at bounding box center [1155, 315] width 45 height 24
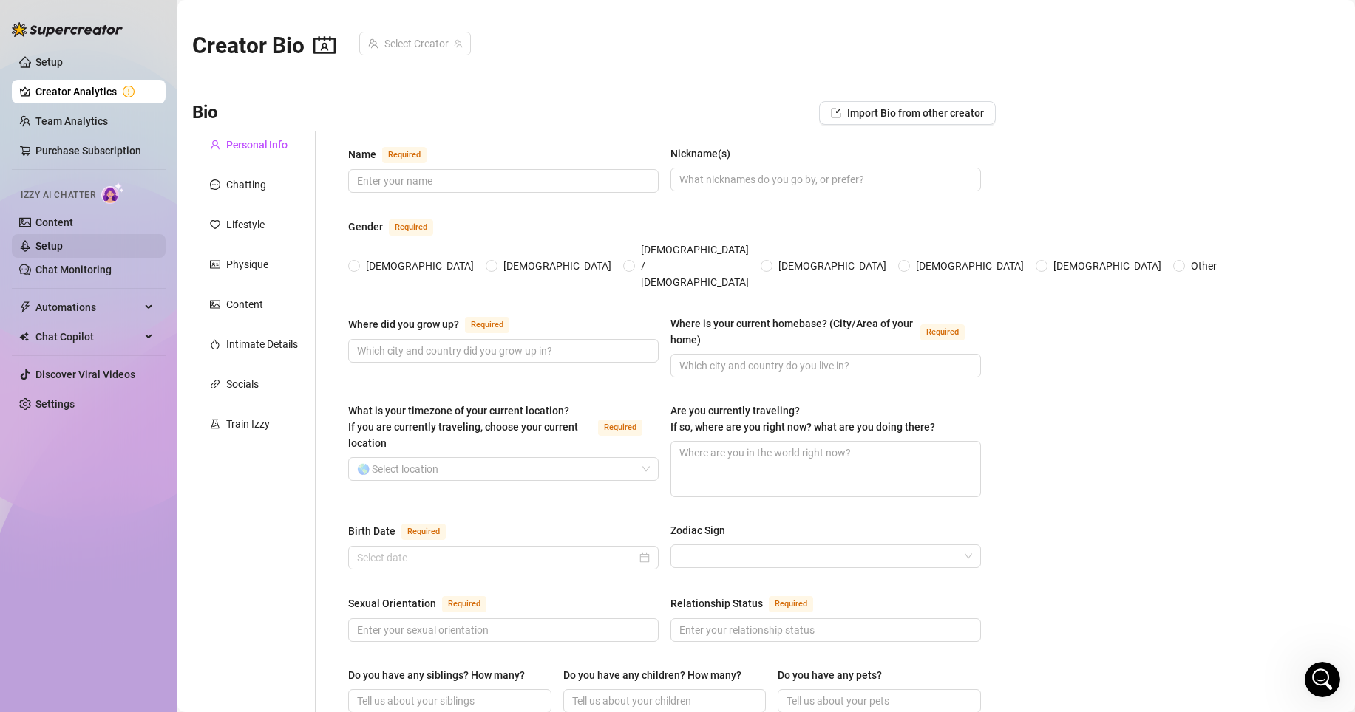
click at [54, 243] on link "Setup" at bounding box center [48, 246] width 27 height 12
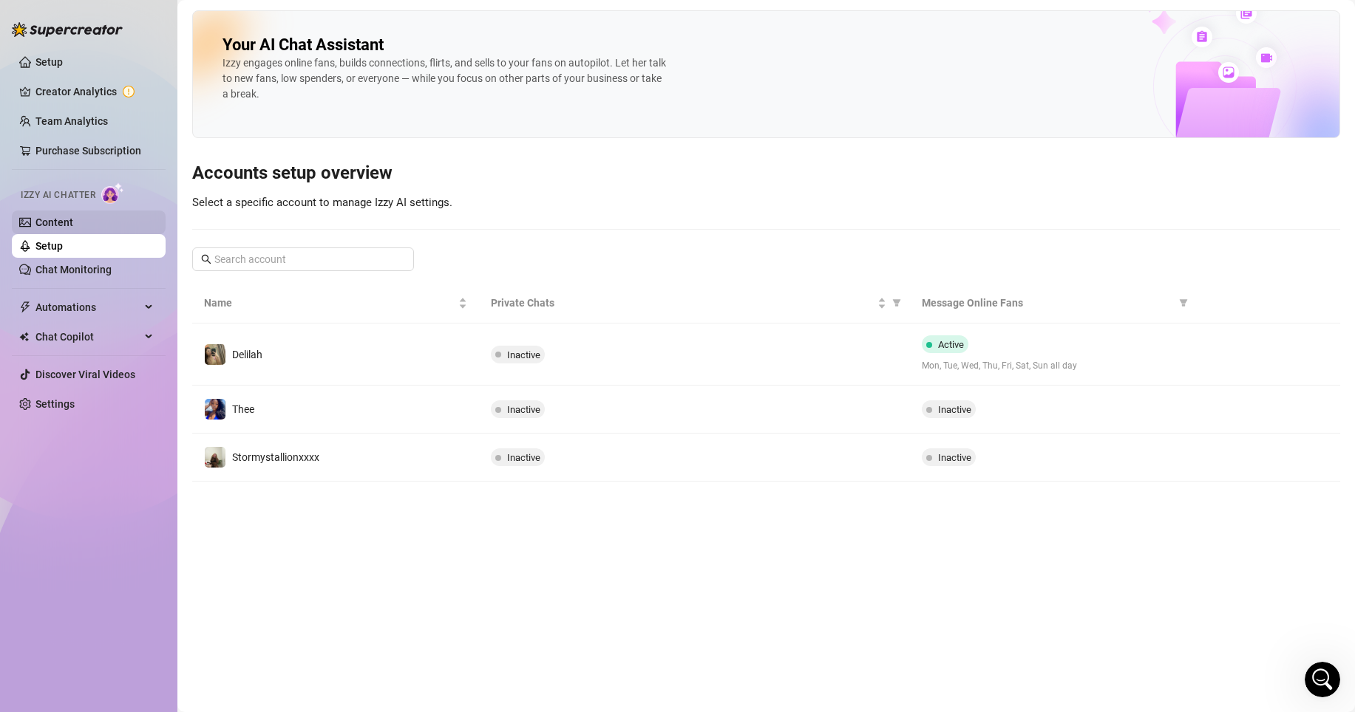
click at [59, 217] on link "Content" at bounding box center [54, 223] width 38 height 12
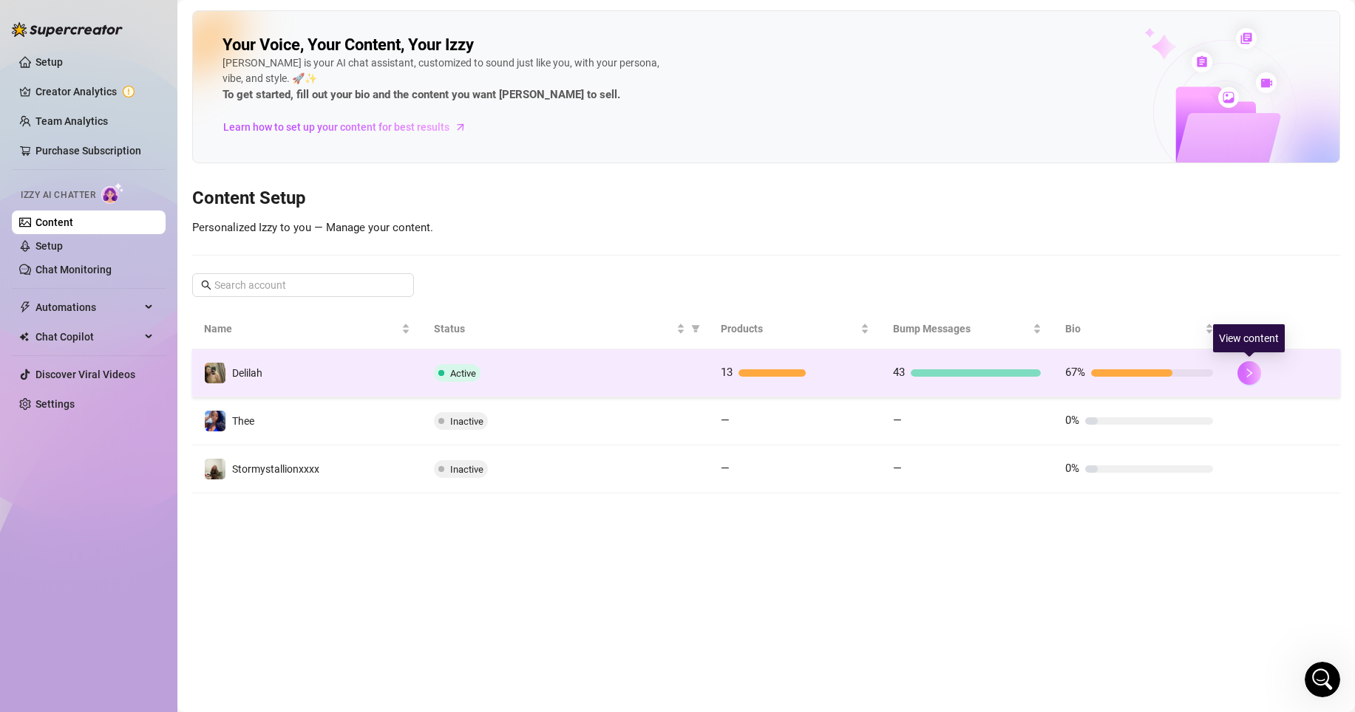
click at [1249, 370] on icon "right" at bounding box center [1249, 373] width 10 height 10
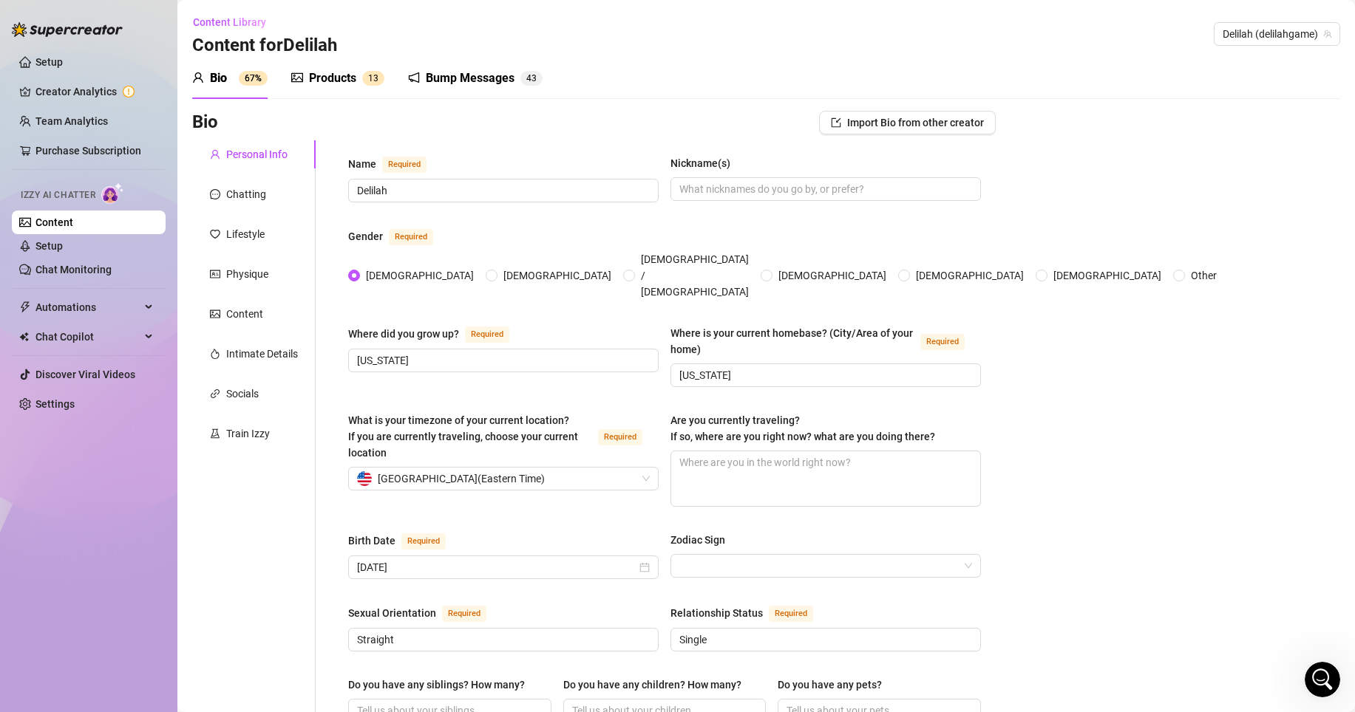
drag, startPoint x: 340, startPoint y: 78, endPoint x: 321, endPoint y: 77, distance: 19.3
click at [340, 78] on div "Products" at bounding box center [332, 78] width 47 height 18
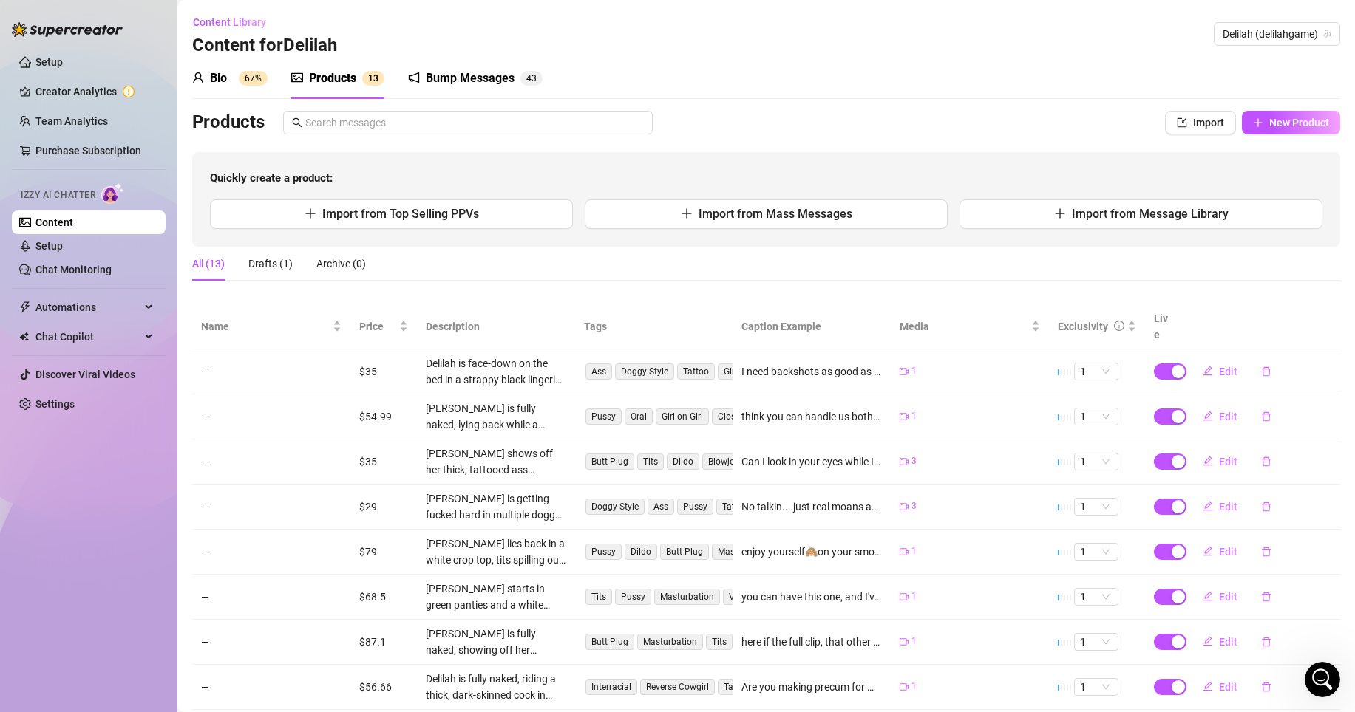
click at [446, 78] on div "Bump Messages" at bounding box center [470, 78] width 89 height 18
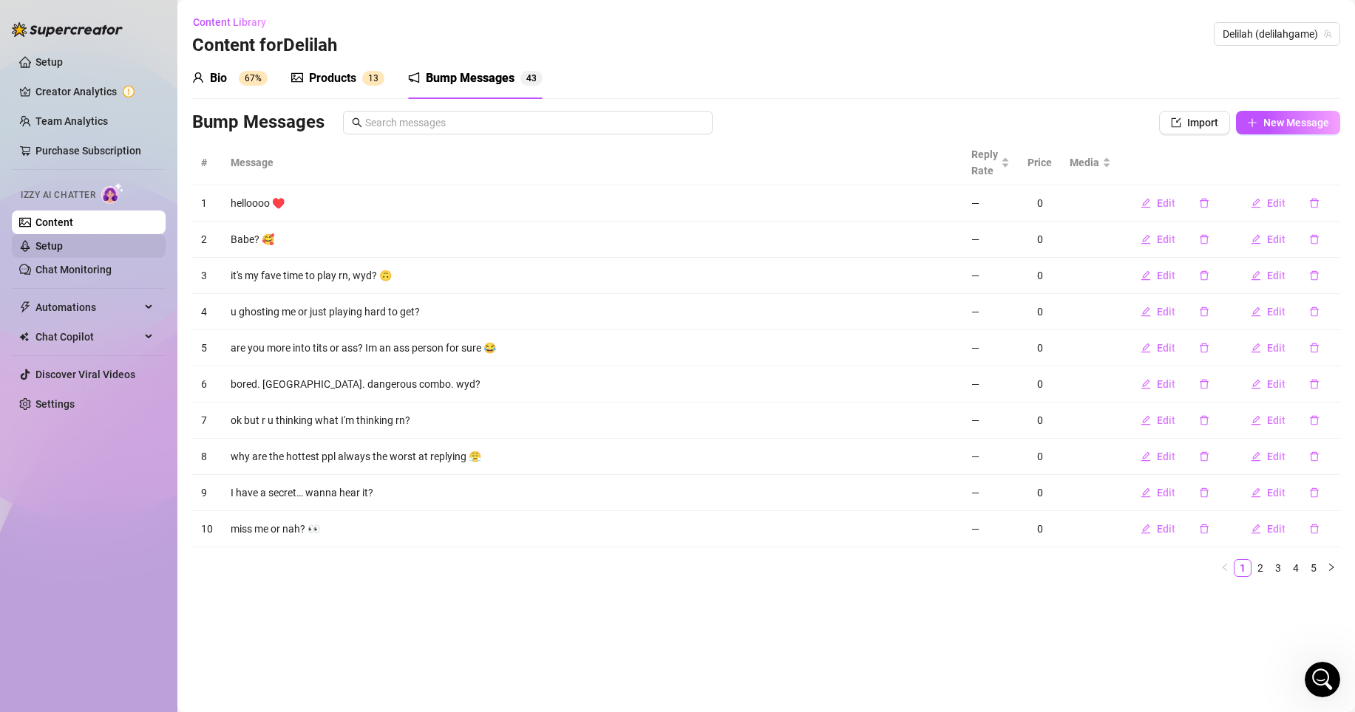
click at [63, 240] on link "Setup" at bounding box center [48, 246] width 27 height 12
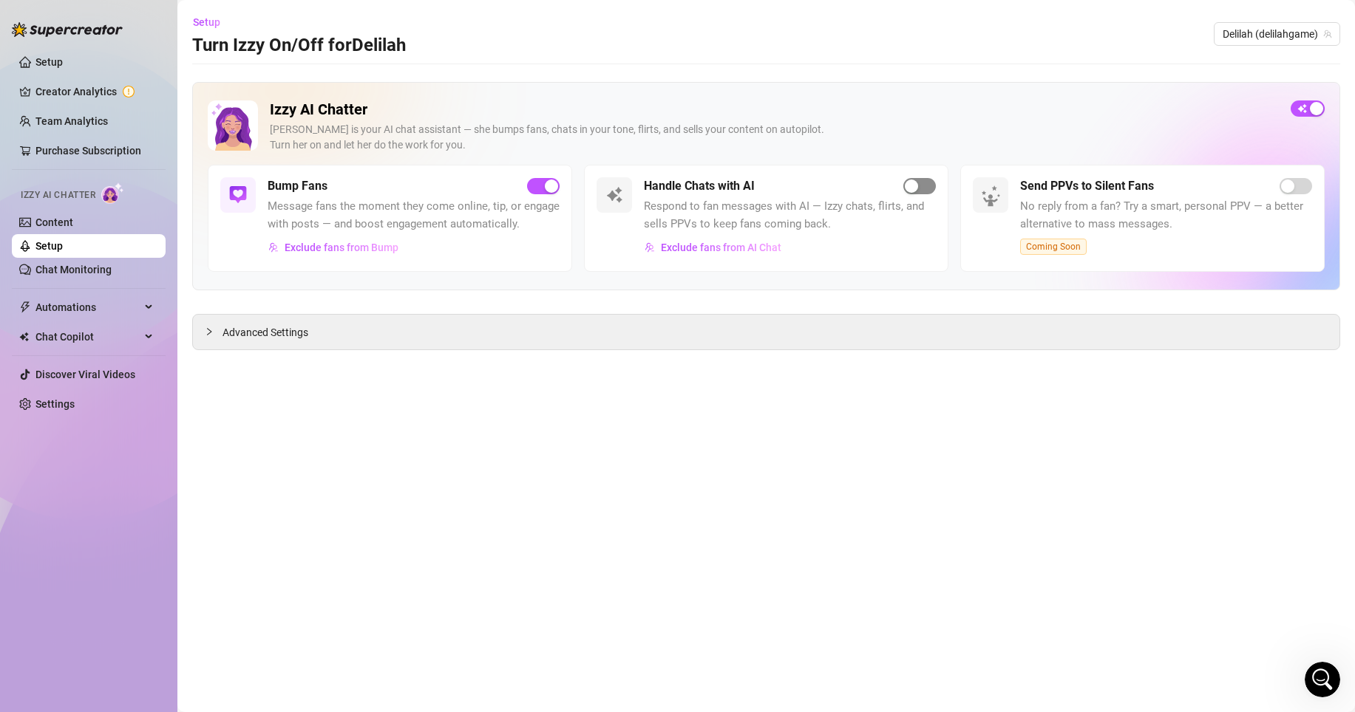
click at [916, 191] on div "button" at bounding box center [911, 186] width 13 height 13
click at [917, 188] on div "button" at bounding box center [911, 186] width 13 height 13
click at [62, 145] on link "Purchase Subscription" at bounding box center [88, 151] width 106 height 12
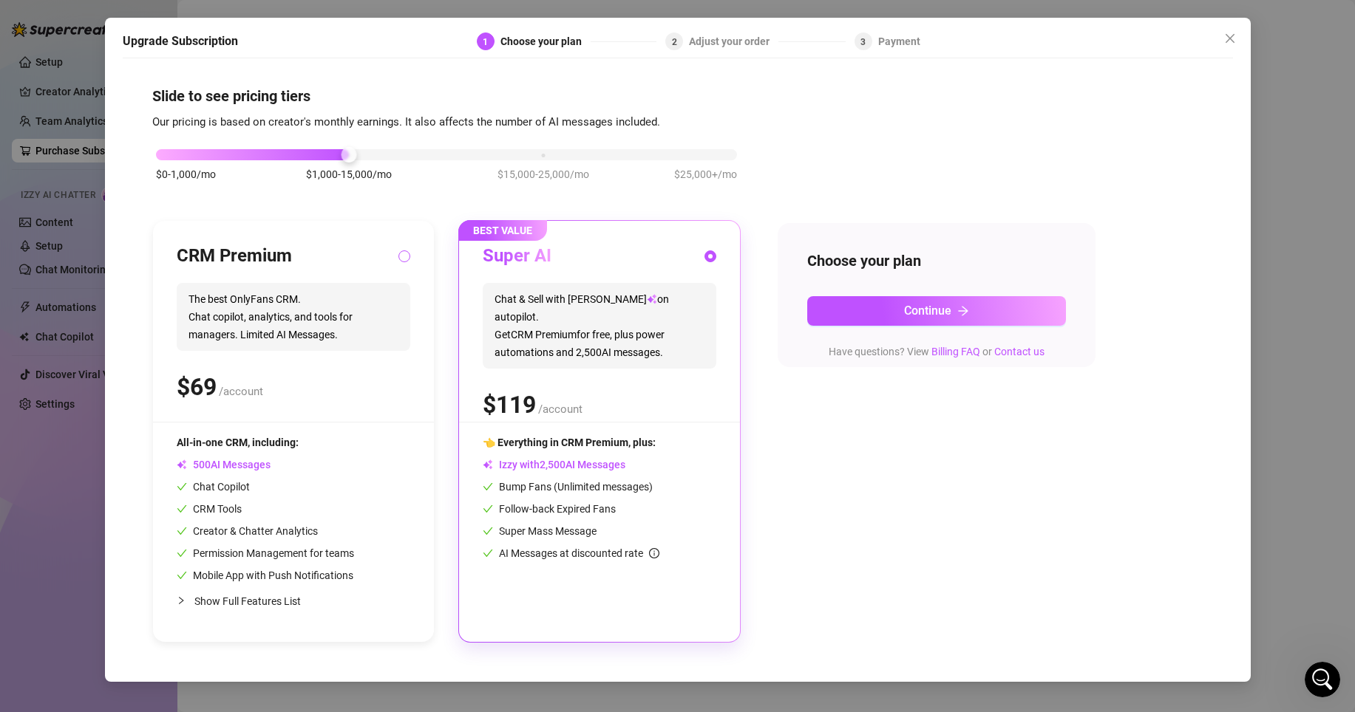
click at [402, 259] on input "radio" at bounding box center [405, 258] width 6 height 10
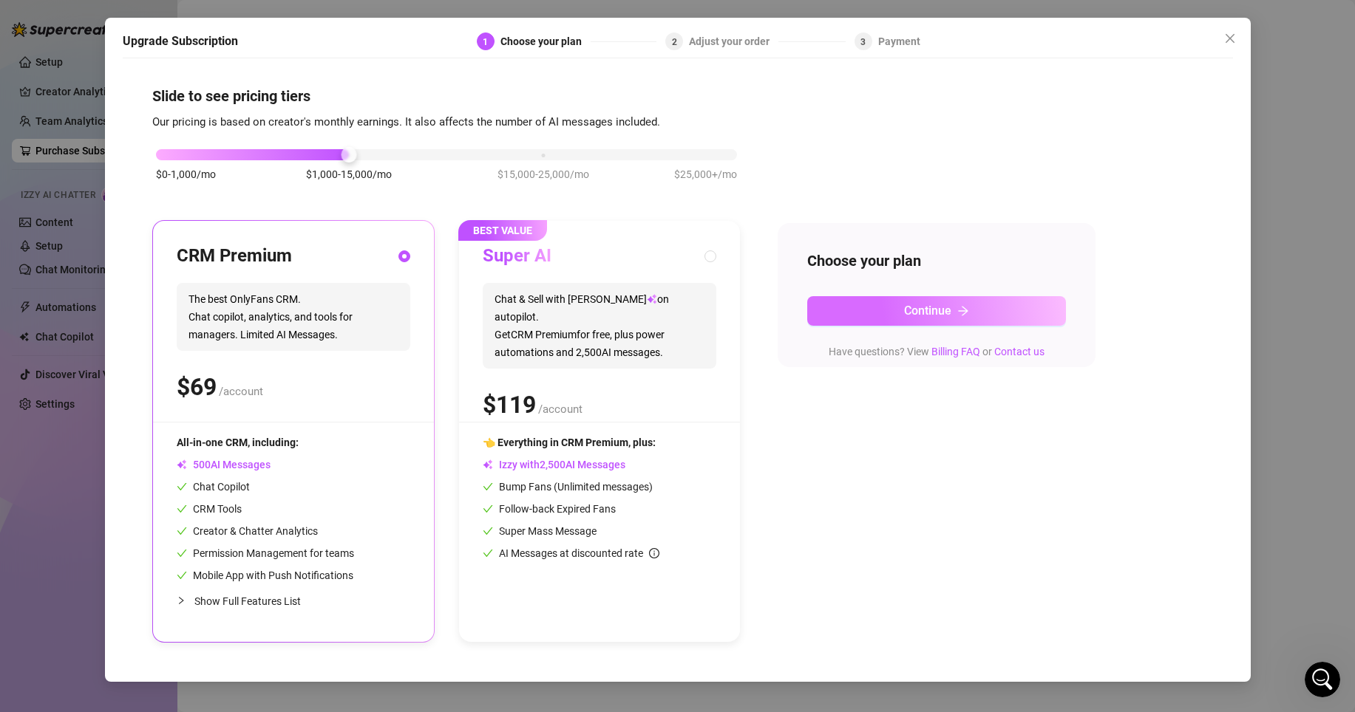
click at [904, 310] on span "Continue" at bounding box center [927, 311] width 47 height 14
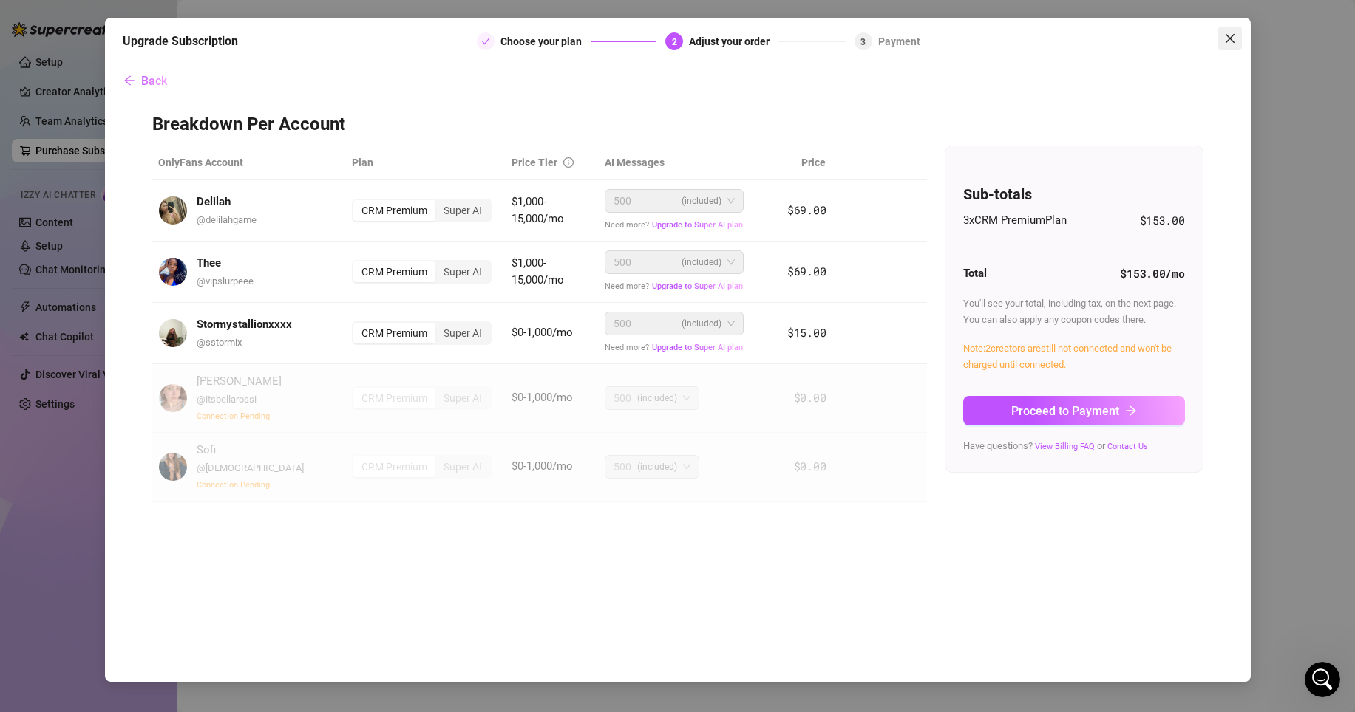
click at [1229, 30] on button "Close" at bounding box center [1230, 39] width 24 height 24
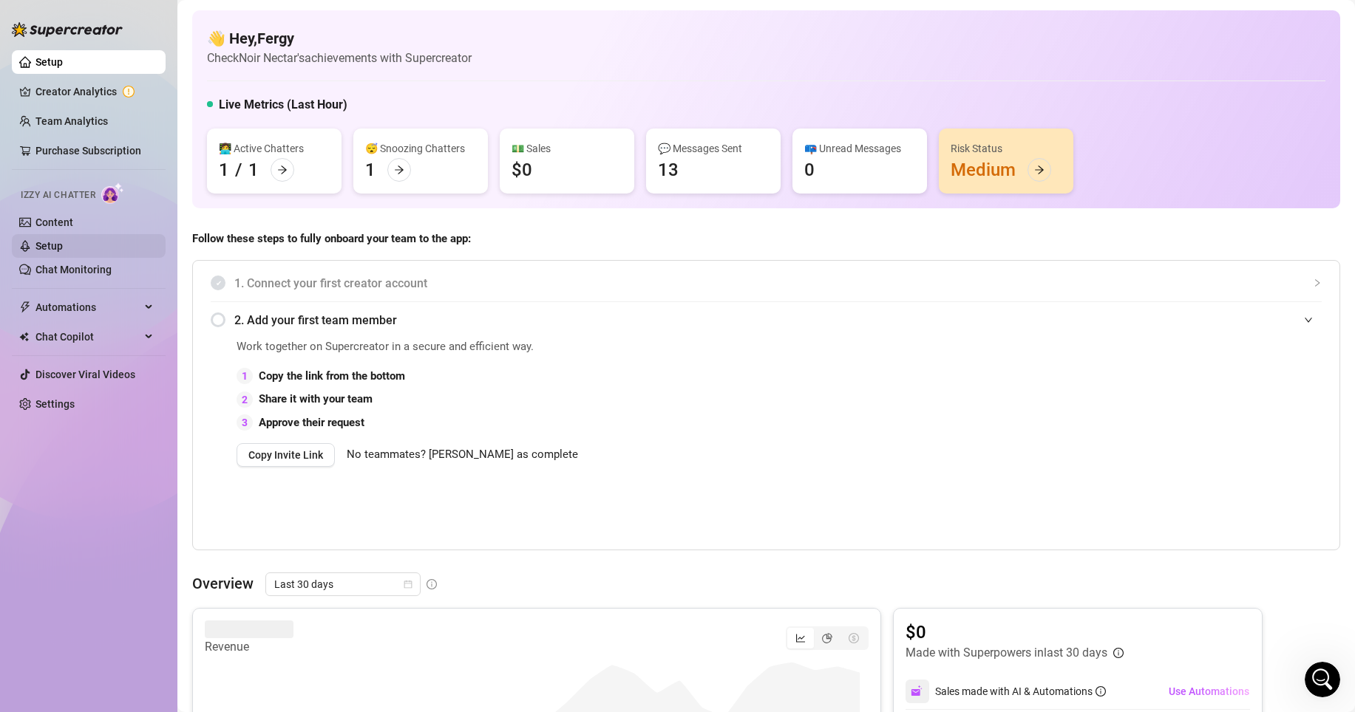
click at [55, 240] on link "Setup" at bounding box center [48, 246] width 27 height 12
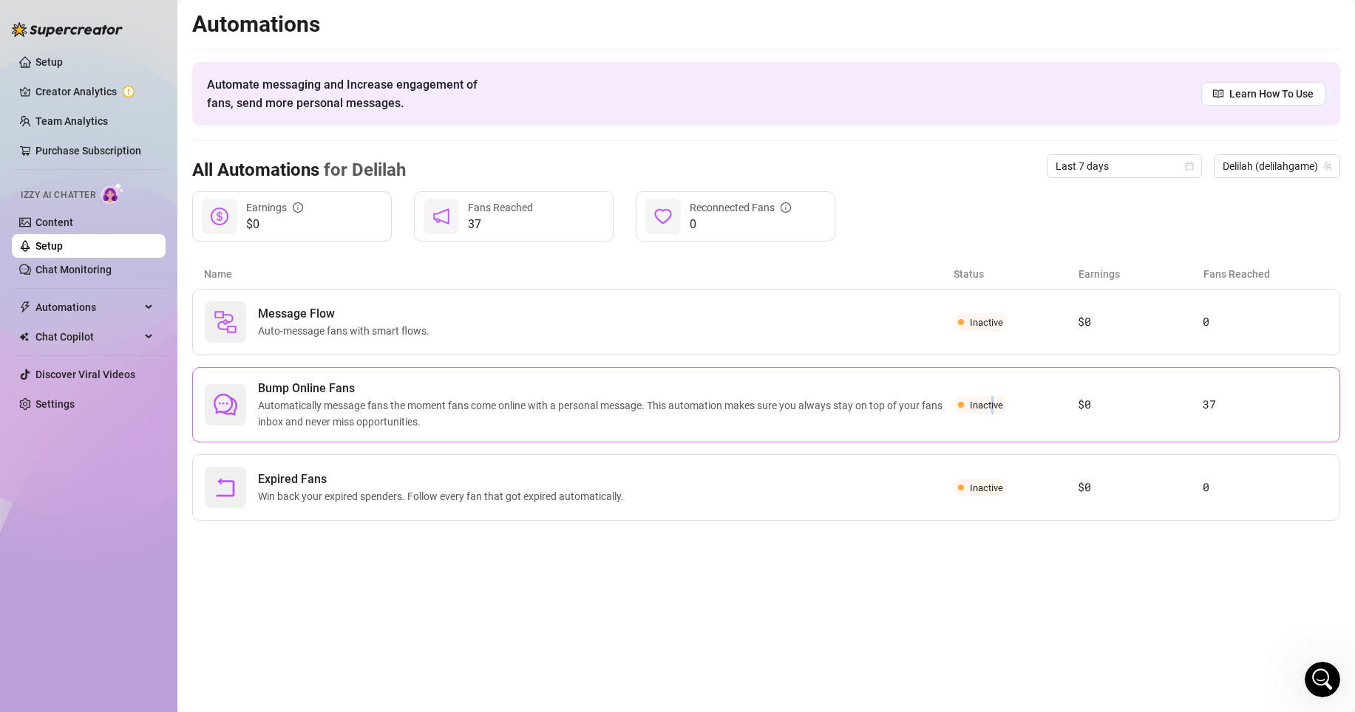
click at [992, 402] on span "Inactive" at bounding box center [986, 405] width 33 height 11
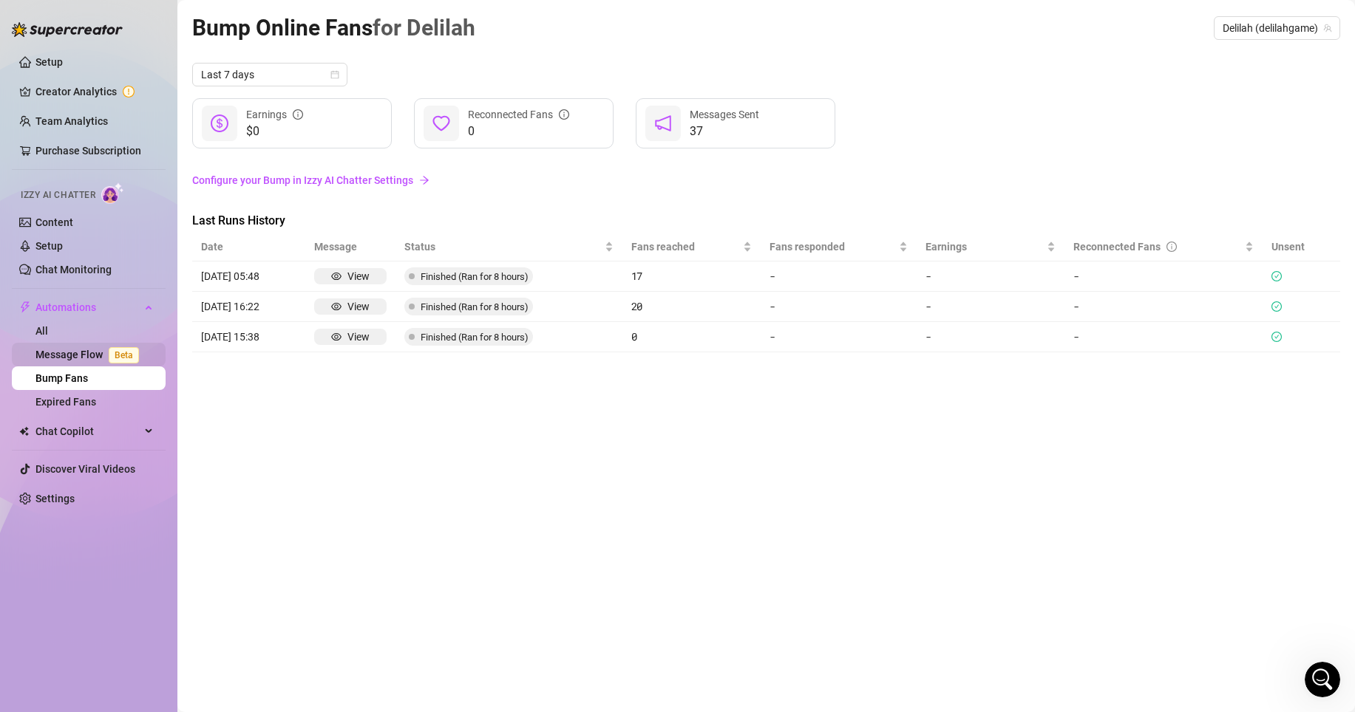
click at [81, 349] on link "Message Flow Beta" at bounding box center [89, 355] width 109 height 12
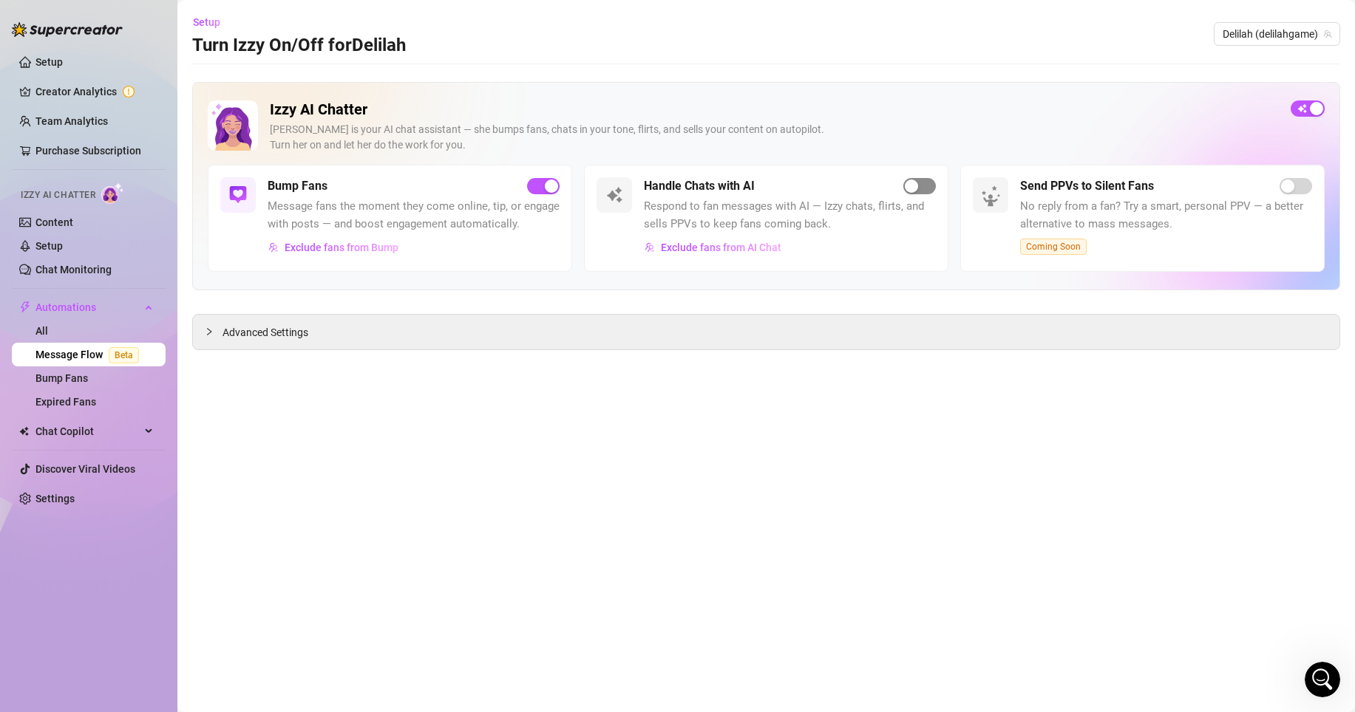
click at [921, 187] on span "button" at bounding box center [919, 186] width 33 height 16
